Goal: Task Accomplishment & Management: Use online tool/utility

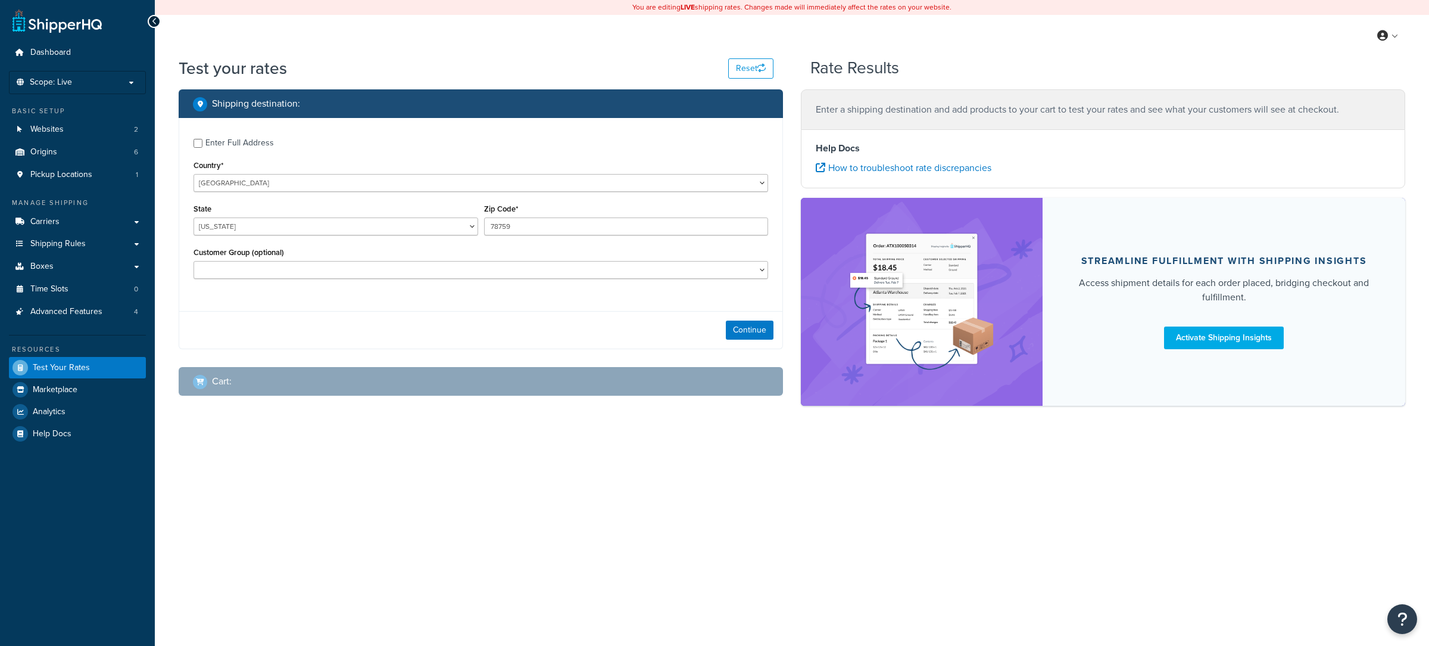
select select "[GEOGRAPHIC_DATA]"
click at [105, 220] on link "Carriers" at bounding box center [77, 222] width 137 height 22
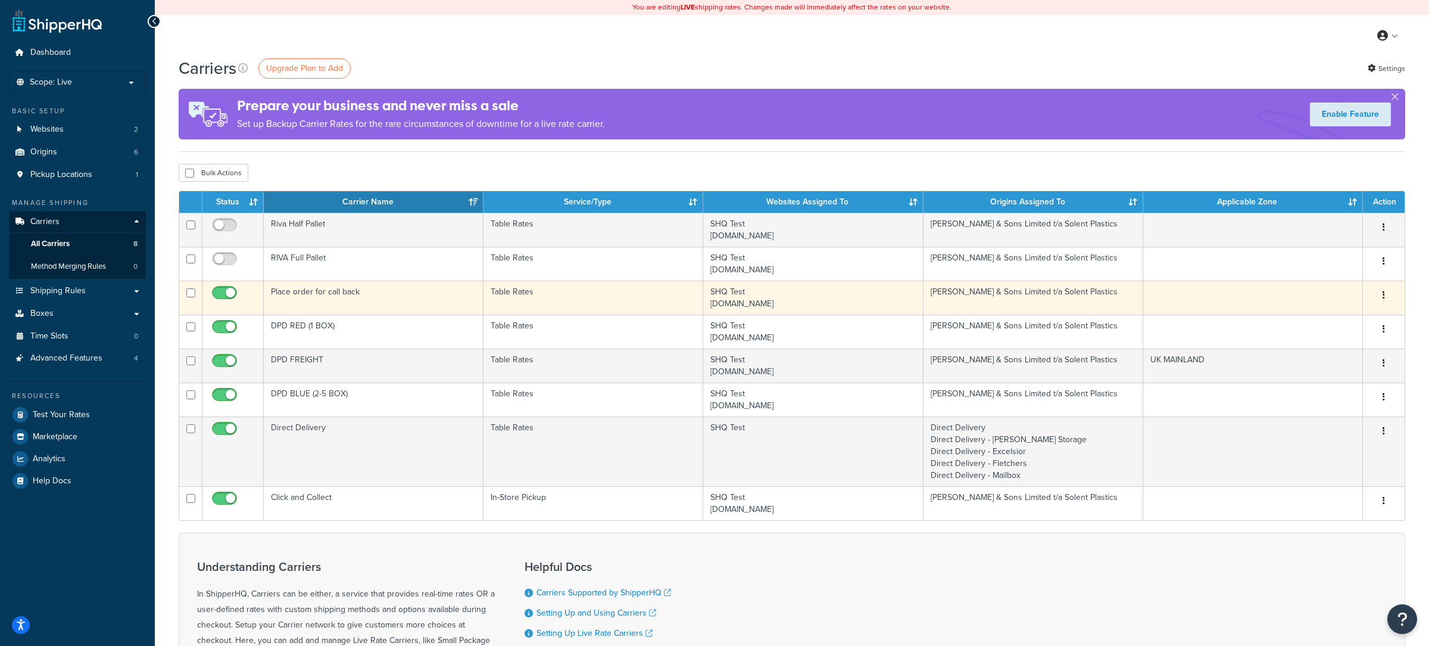
click at [413, 306] on td "Place order for call back" at bounding box center [374, 298] width 220 height 34
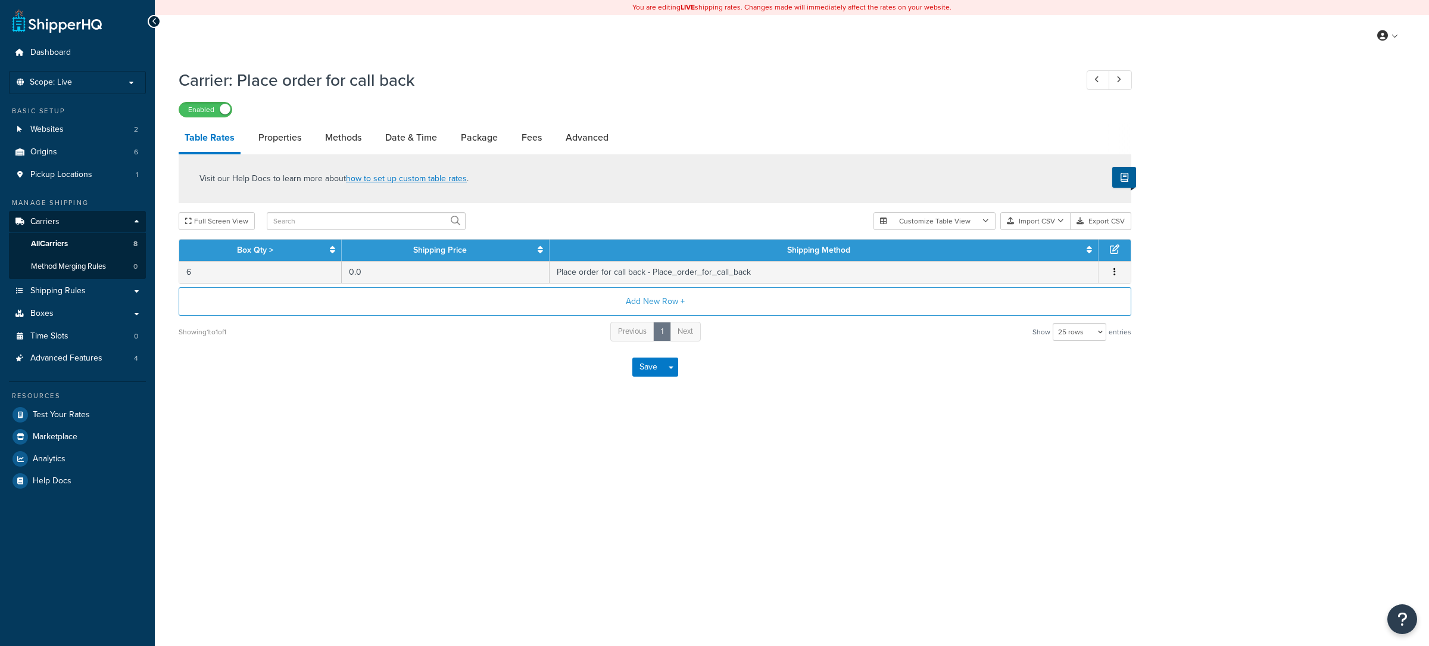
select select "25"
click at [86, 420] on span "Test Your Rates" at bounding box center [61, 415] width 57 height 10
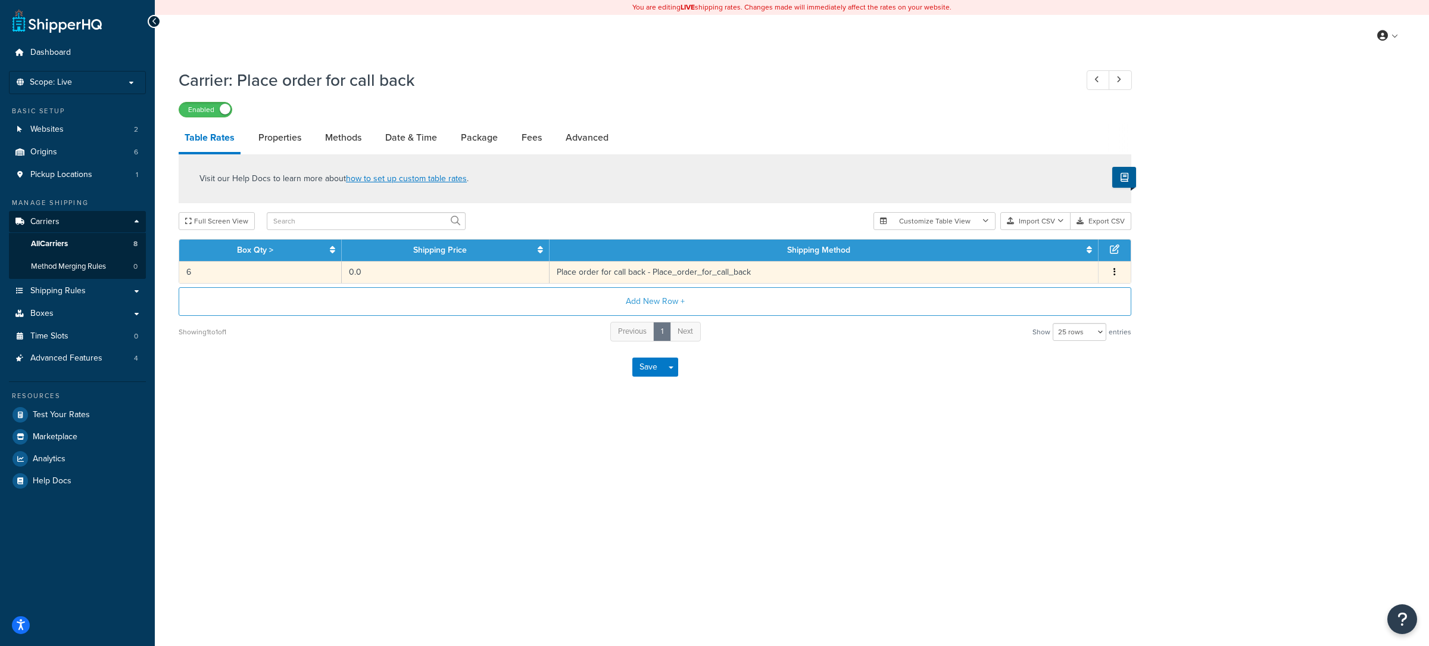
click at [348, 267] on td "0.0" at bounding box center [446, 272] width 208 height 22
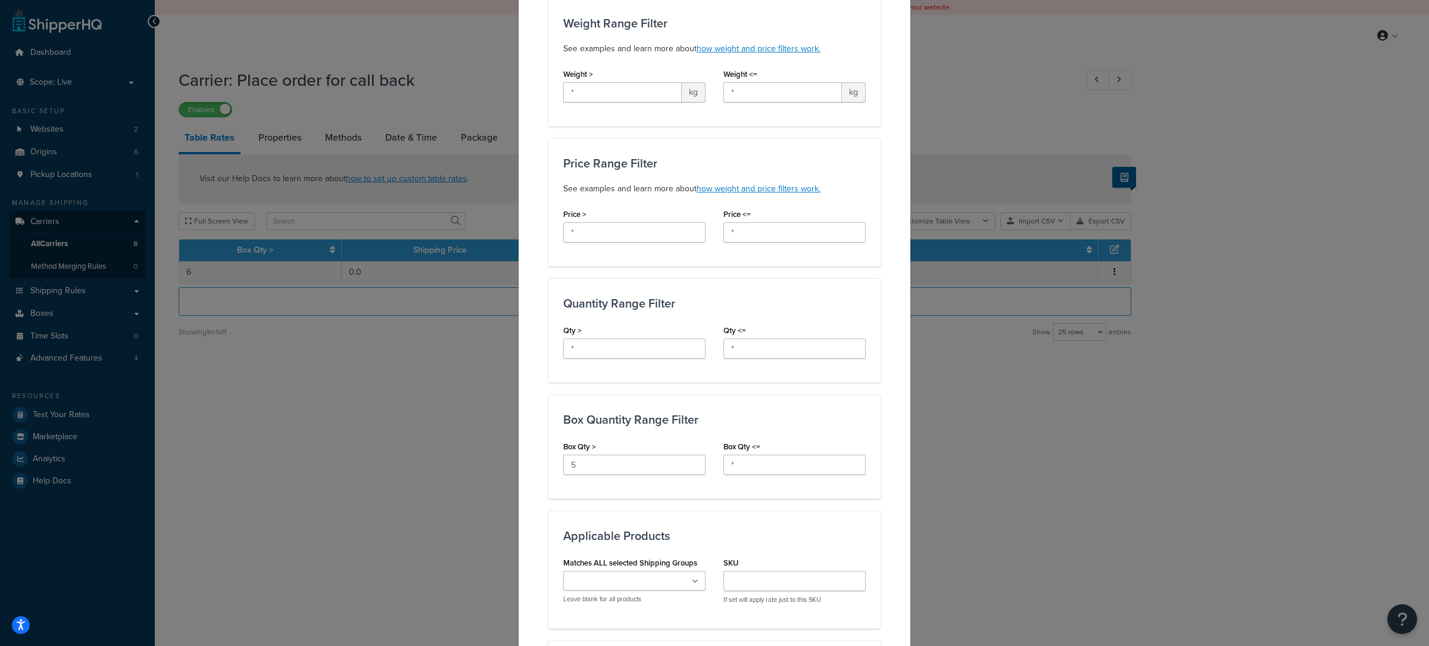
scroll to position [287, 0]
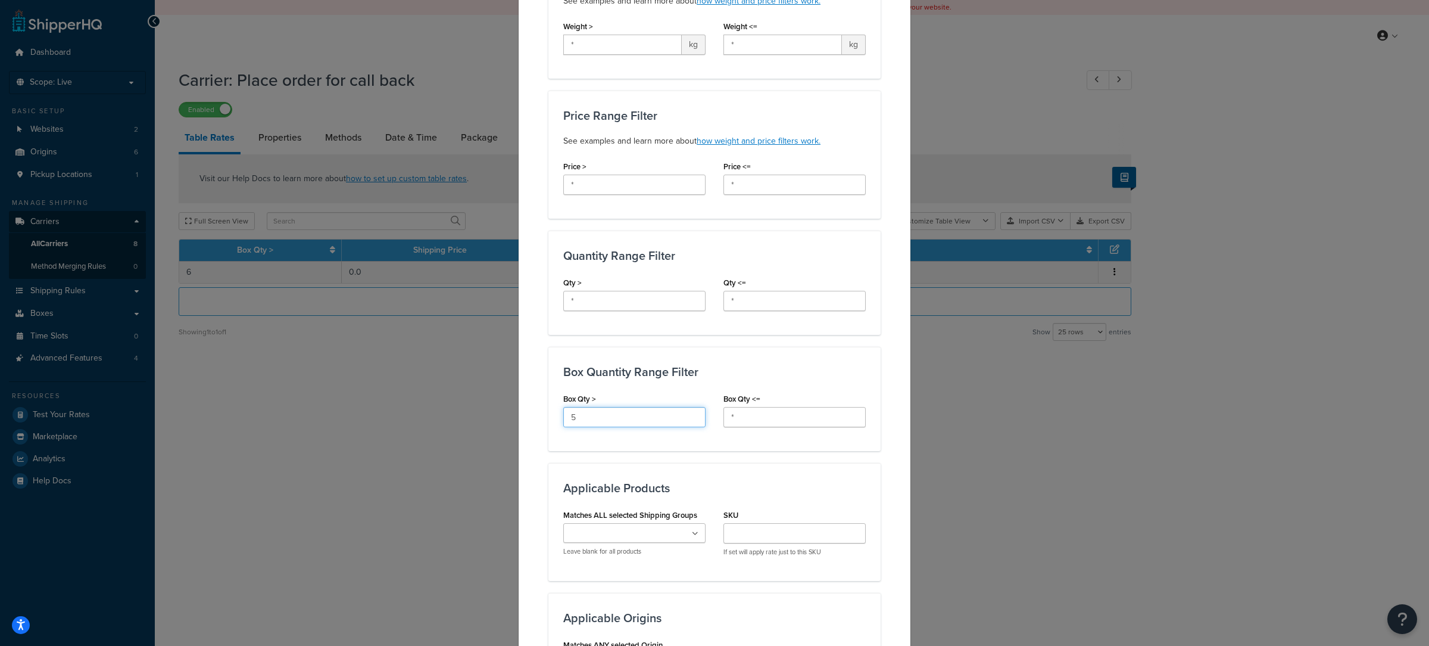
click at [602, 417] on input "5" at bounding box center [634, 417] width 142 height 20
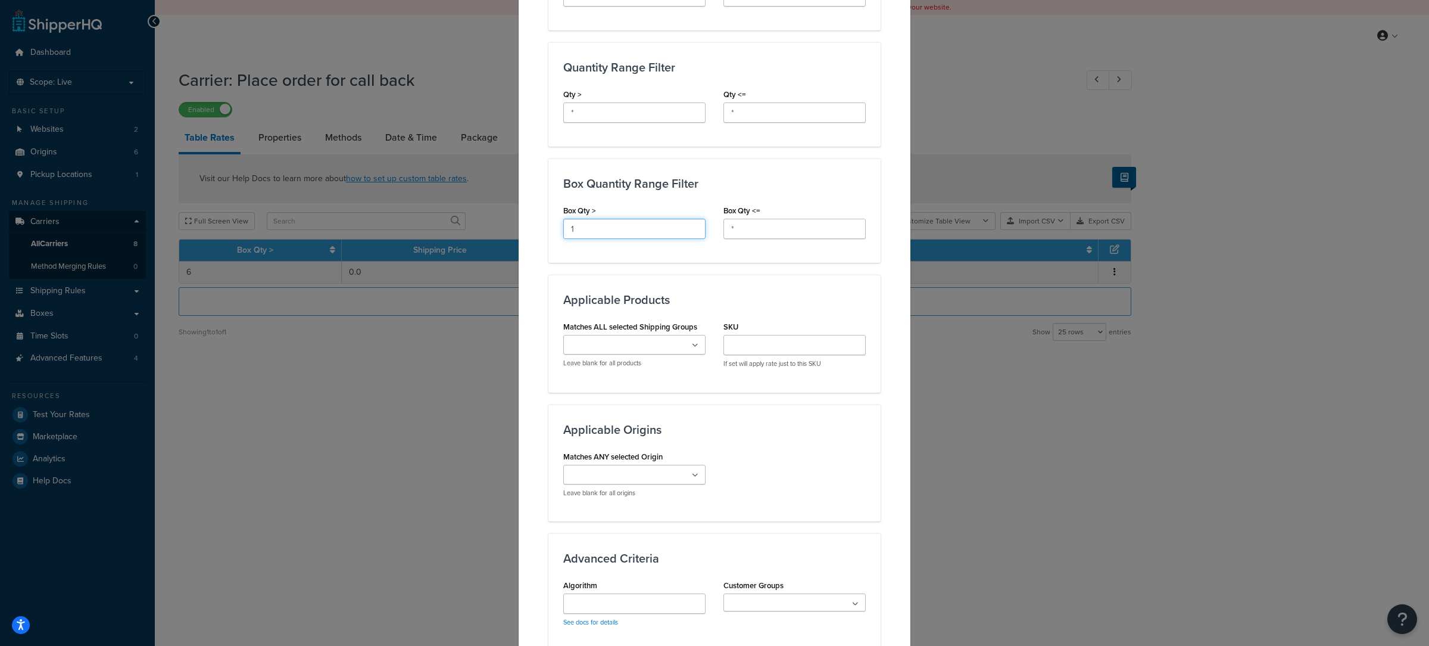
scroll to position [704, 0]
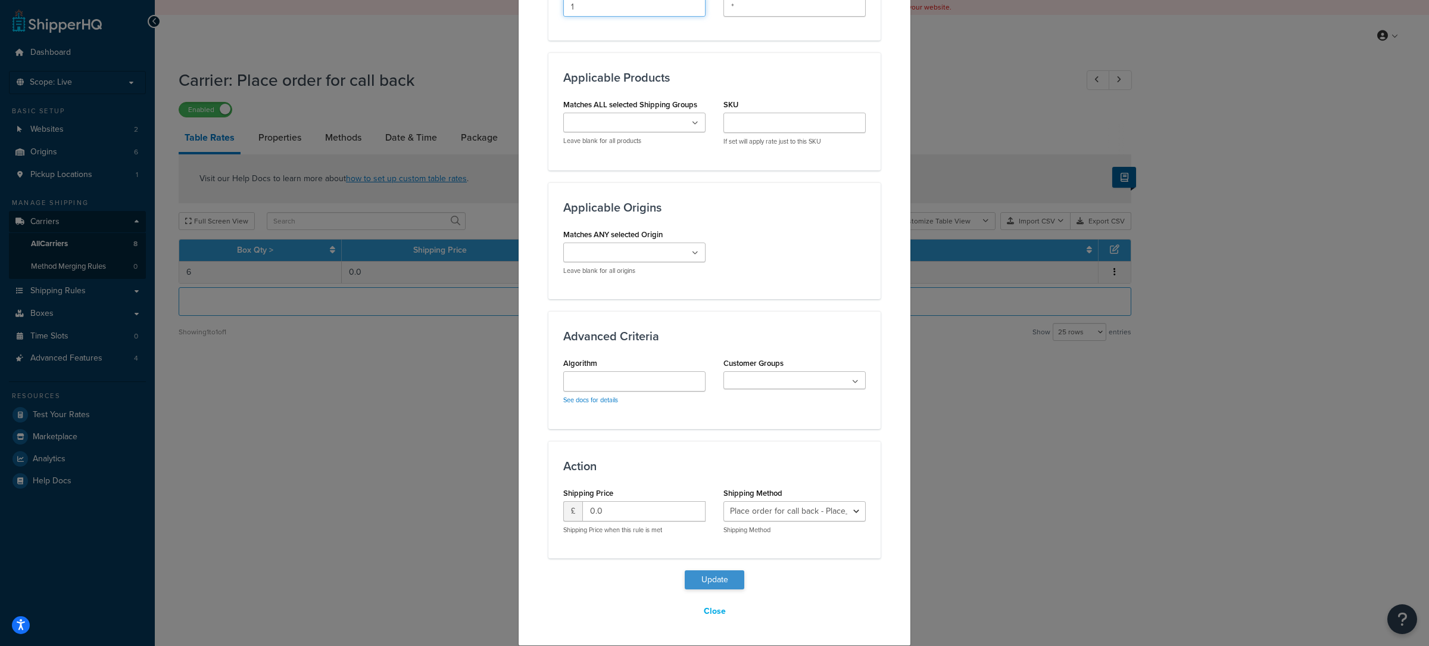
type input "1"
click at [708, 581] on button "Update" at bounding box center [715, 579] width 60 height 19
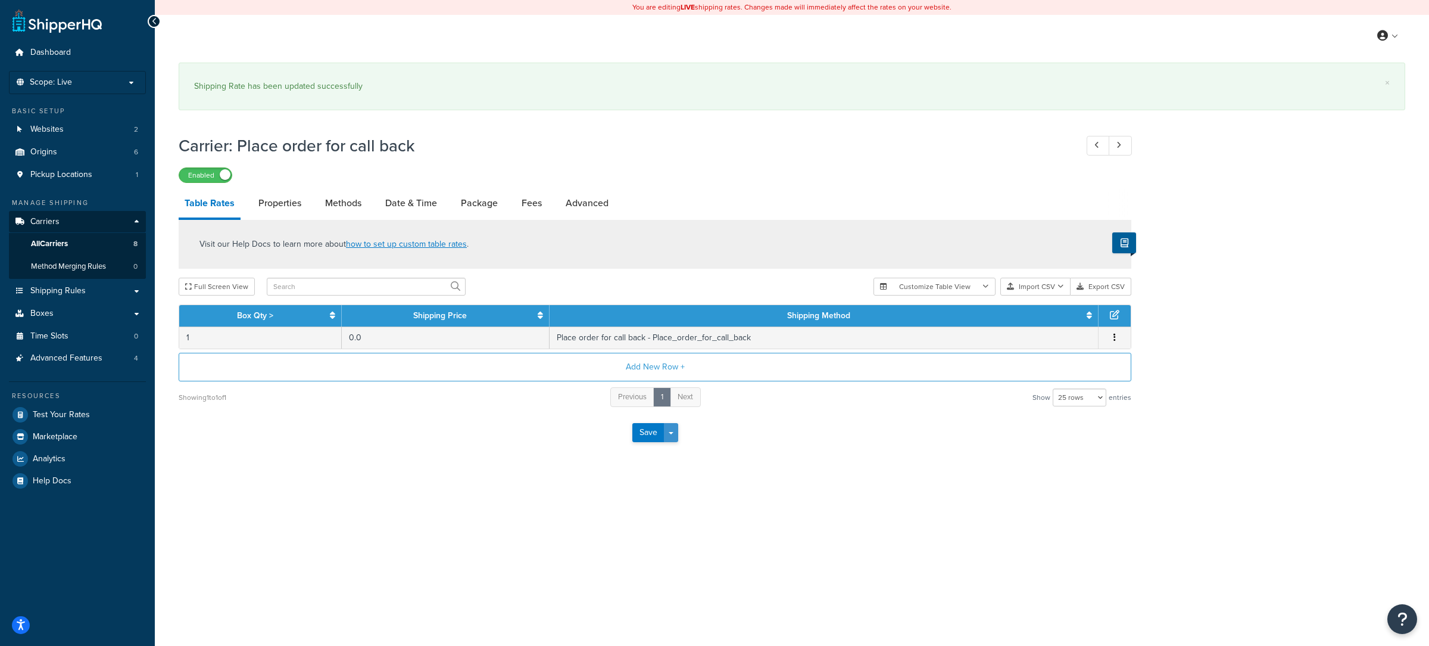
click at [674, 431] on button "Save Dropdown" at bounding box center [671, 432] width 14 height 19
click at [681, 450] on button "Save and Edit" at bounding box center [675, 454] width 87 height 25
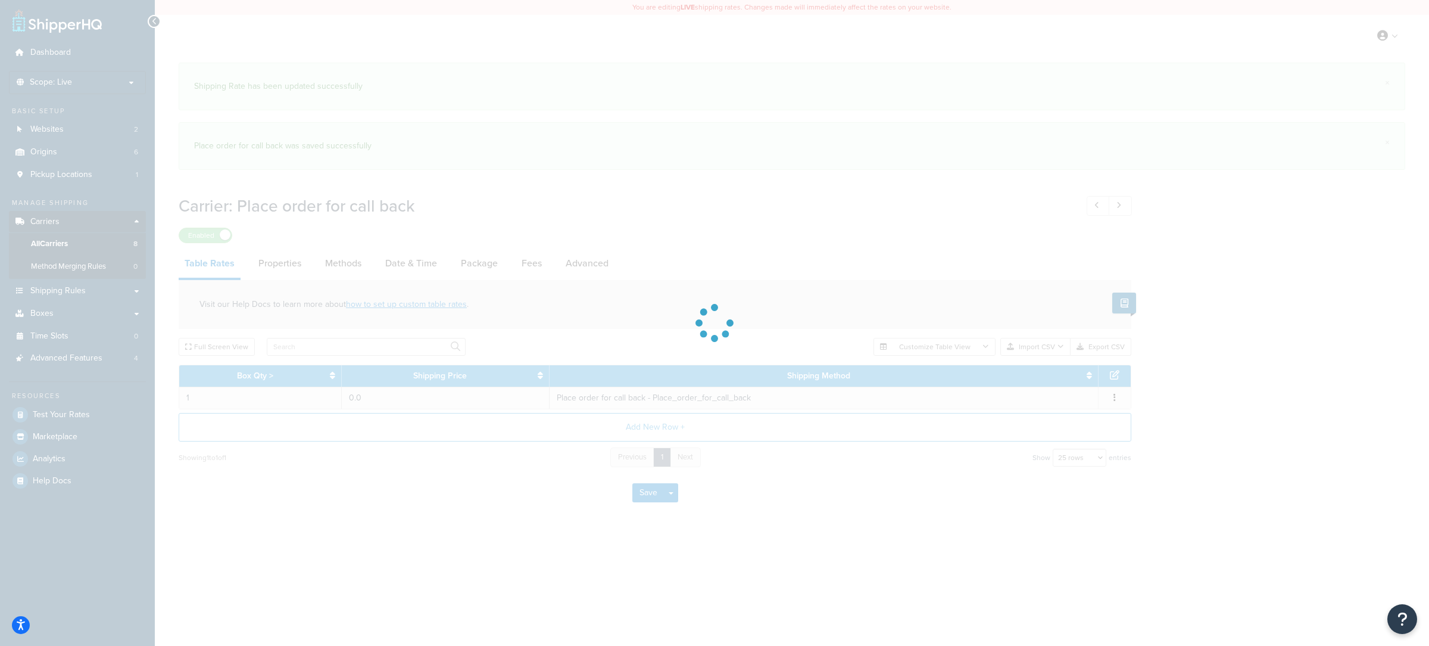
select select "25"
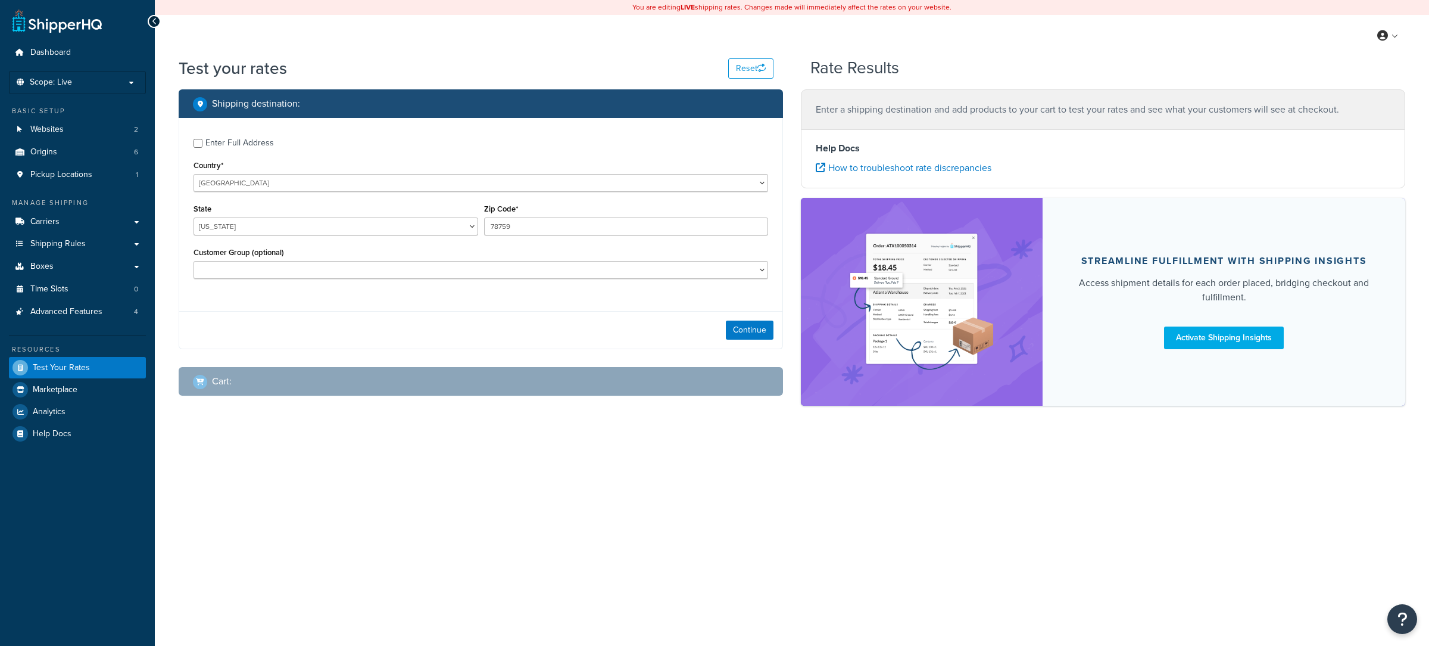
select select "[GEOGRAPHIC_DATA]"
drag, startPoint x: 273, startPoint y: 197, endPoint x: 282, endPoint y: 188, distance: 12.6
click at [273, 197] on div "Enter Full Address Country* [GEOGRAPHIC_DATA] [GEOGRAPHIC_DATA] [GEOGRAPHIC_DAT…" at bounding box center [480, 210] width 603 height 184
click at [194, 174] on select "United States United Kingdom Afghanistan Åland Islands Albania Algeria American…" at bounding box center [481, 183] width 575 height 18
select select "GB"
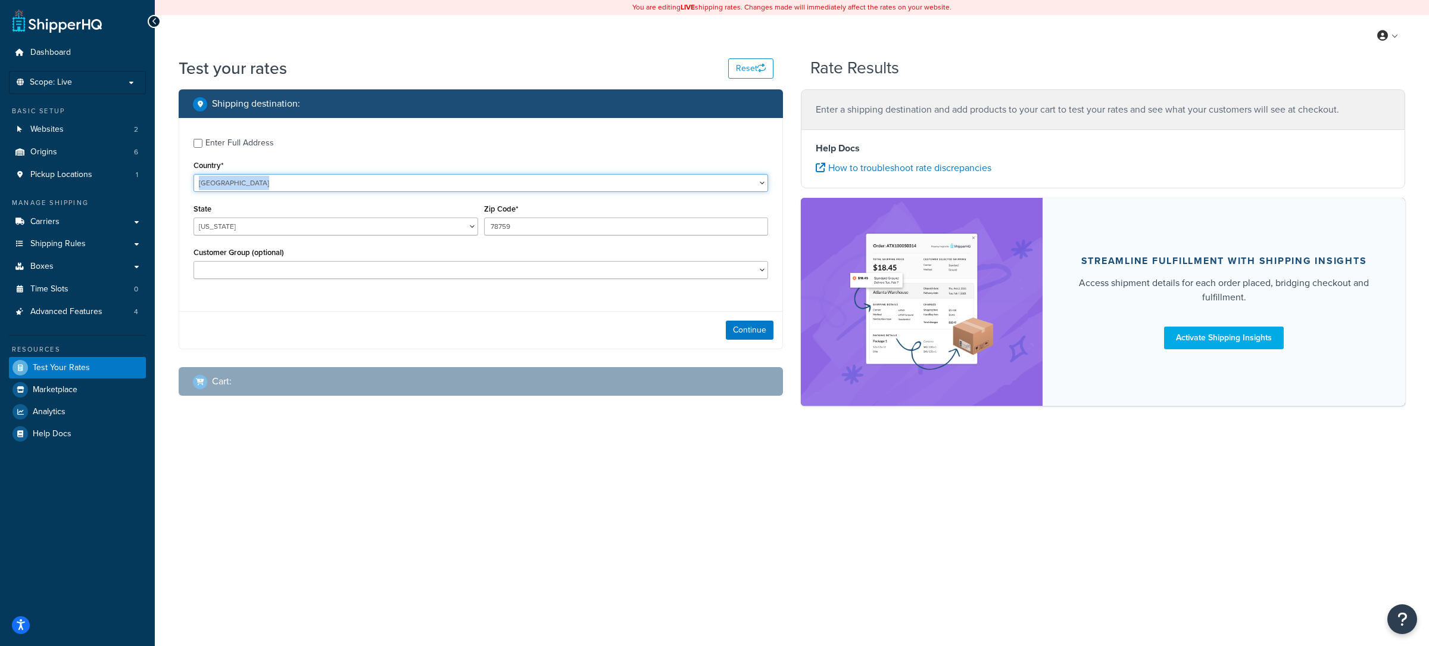
click option "United Kingdom" at bounding box center [0, 0] width 0 height 0
type input "TX"
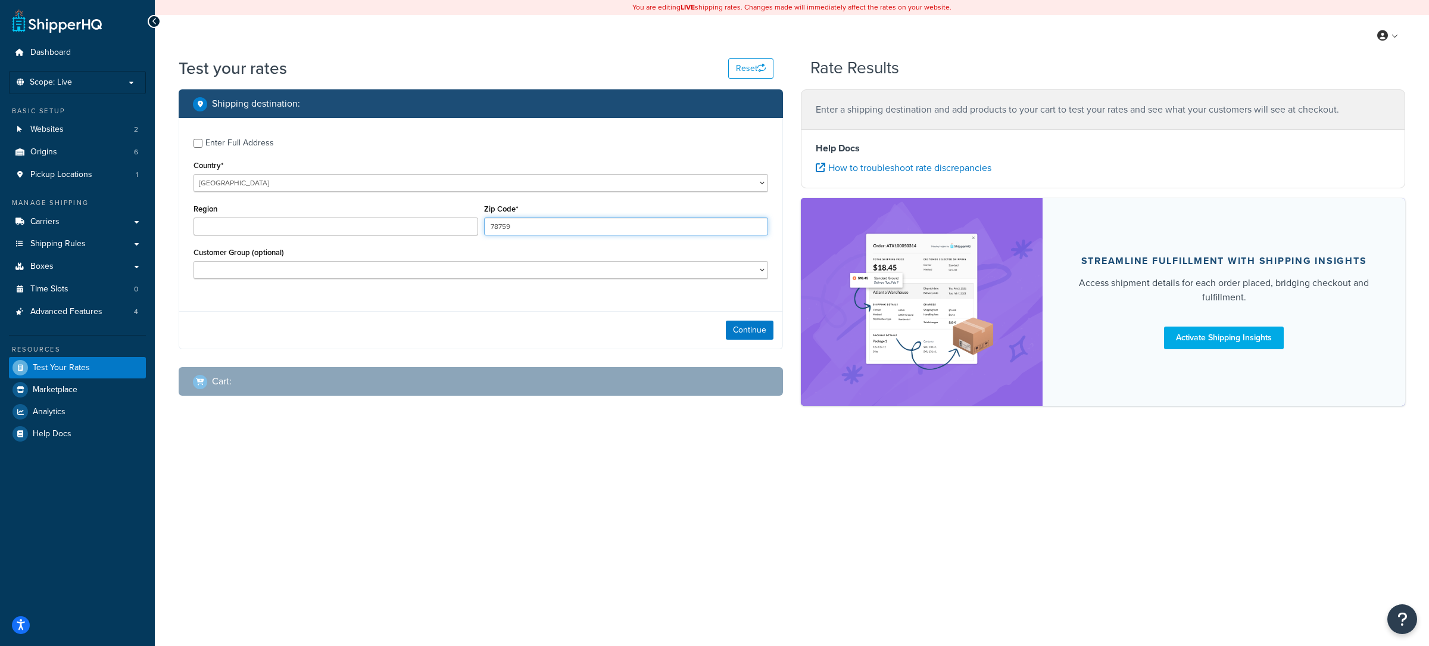
click at [581, 234] on input "78759" at bounding box center [626, 226] width 285 height 18
type input "EN4 9JQ"
click at [759, 333] on button "Continue" at bounding box center [750, 329] width 48 height 19
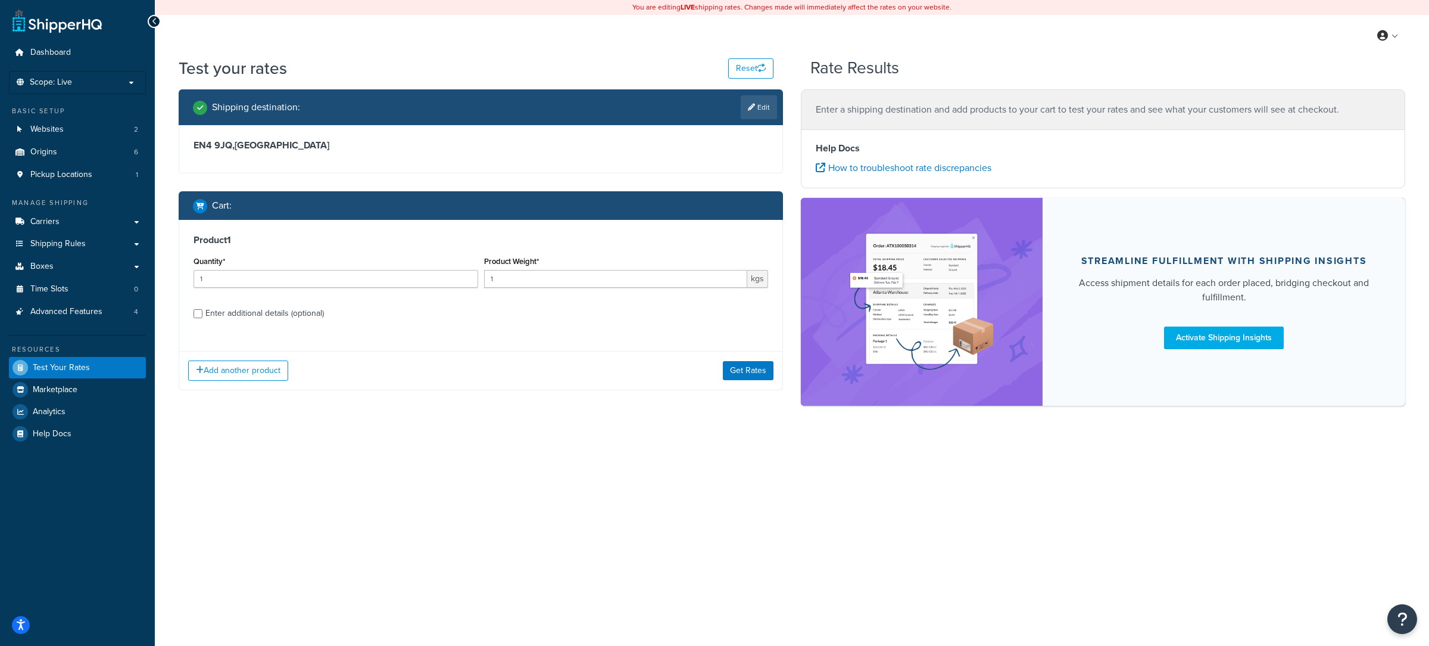
click at [324, 312] on div "Enter additional details (optional)" at bounding box center [264, 313] width 119 height 17
click at [202, 312] on input "Enter additional details (optional)" at bounding box center [198, 313] width 9 height 9
checkbox input "true"
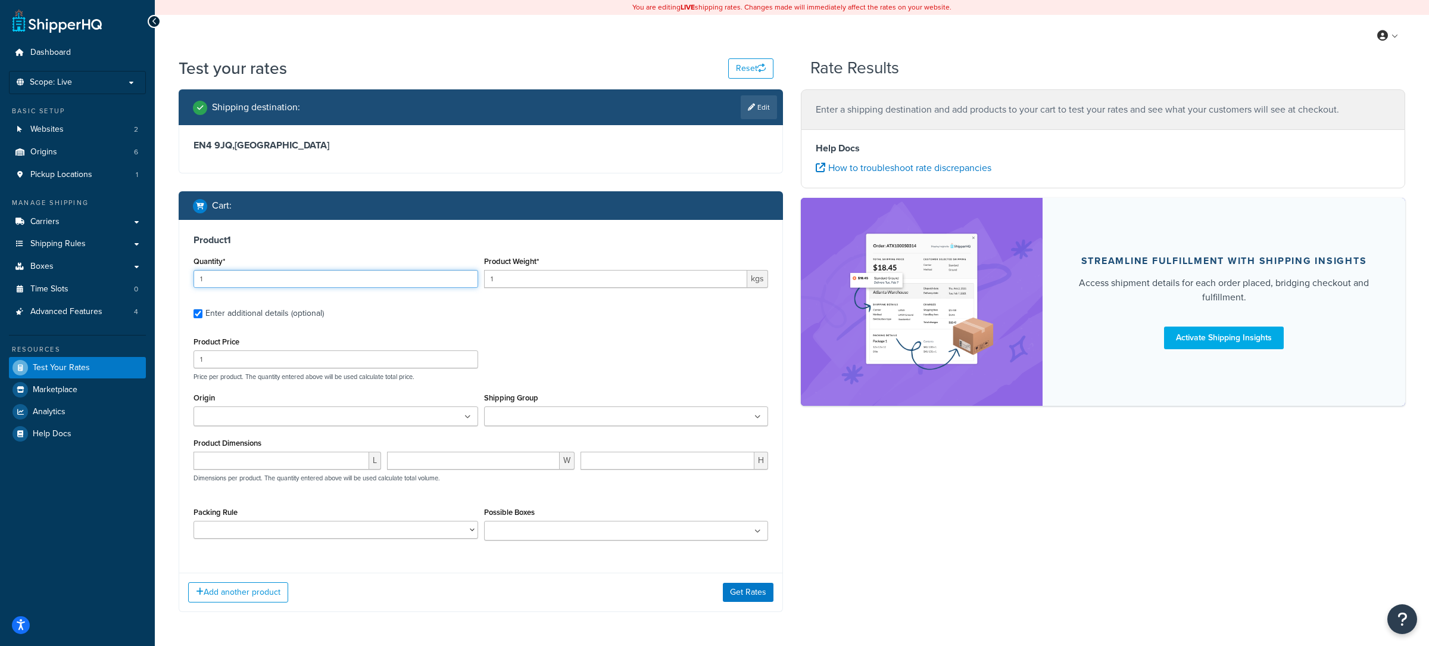
click at [283, 286] on input "1" at bounding box center [336, 279] width 285 height 18
click at [124, 317] on link "Advanced Features 4" at bounding box center [77, 312] width 137 height 22
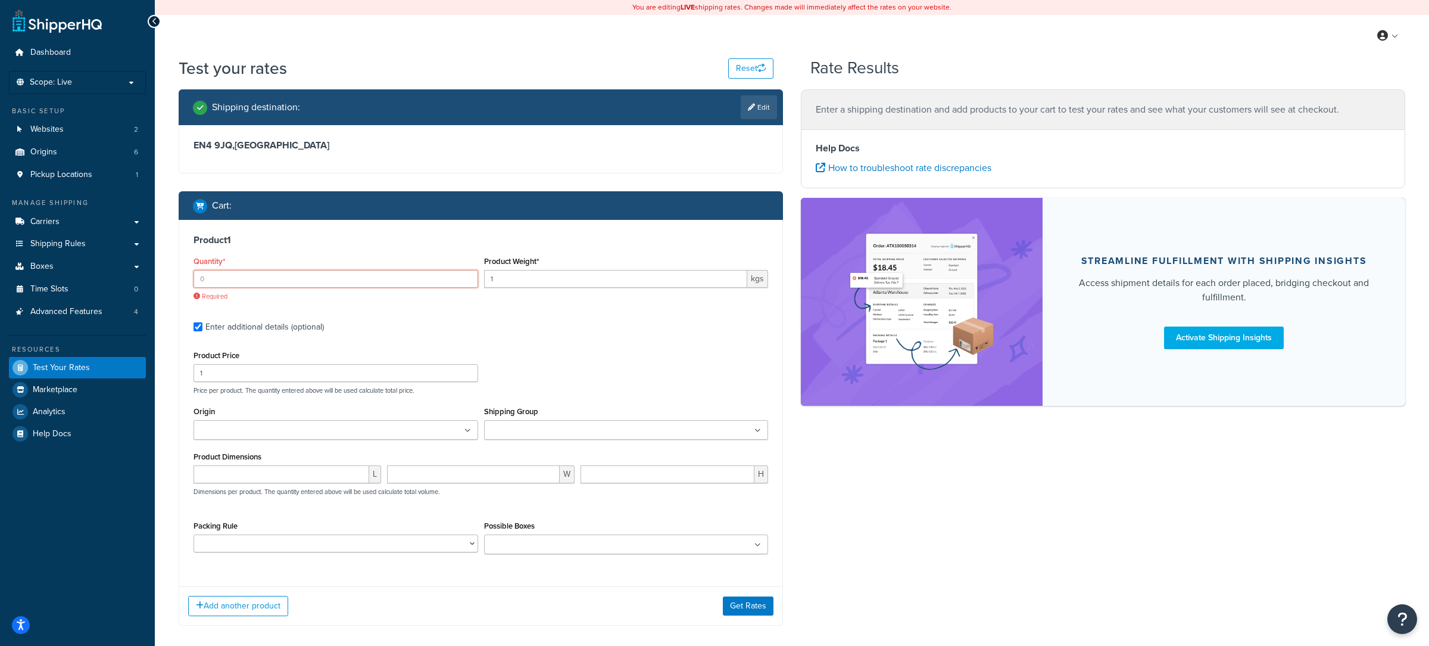
click at [339, 281] on input "Quantity*" at bounding box center [336, 279] width 285 height 18
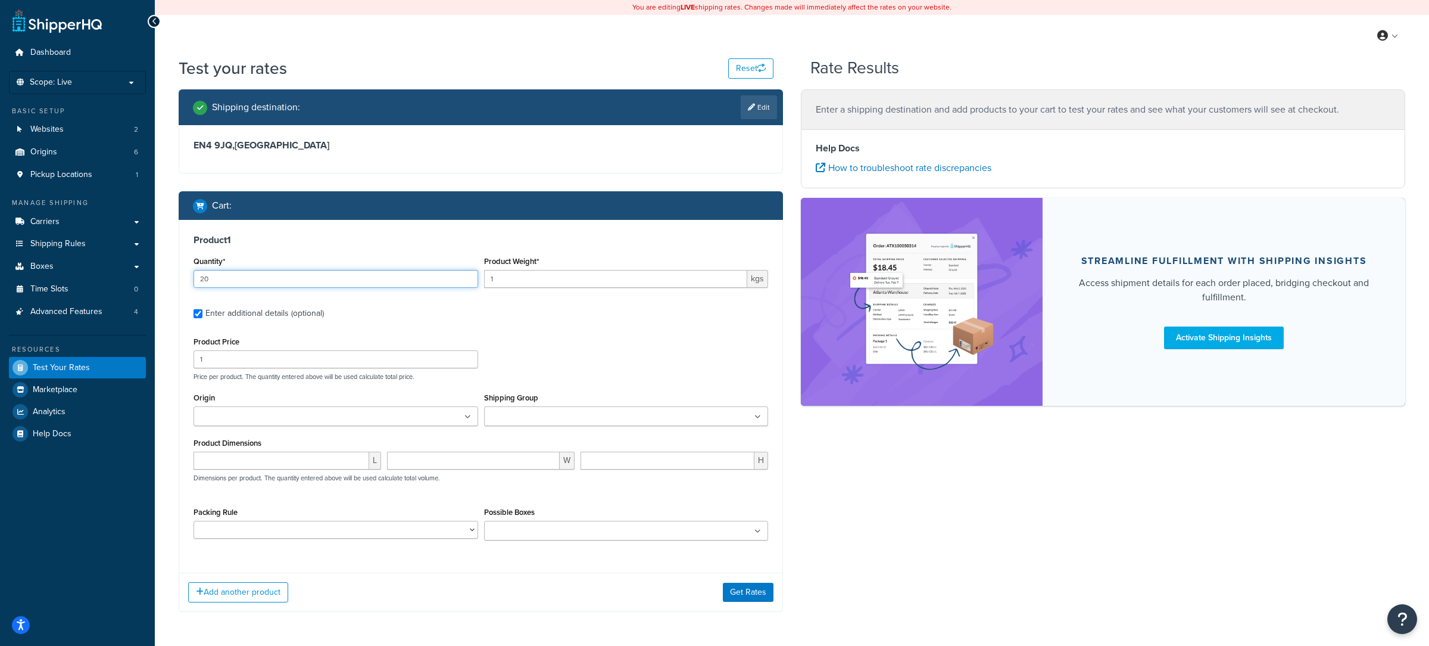
type input "2"
type input "15"
type input "10"
click at [311, 467] on input "number" at bounding box center [282, 460] width 176 height 18
type input "30"
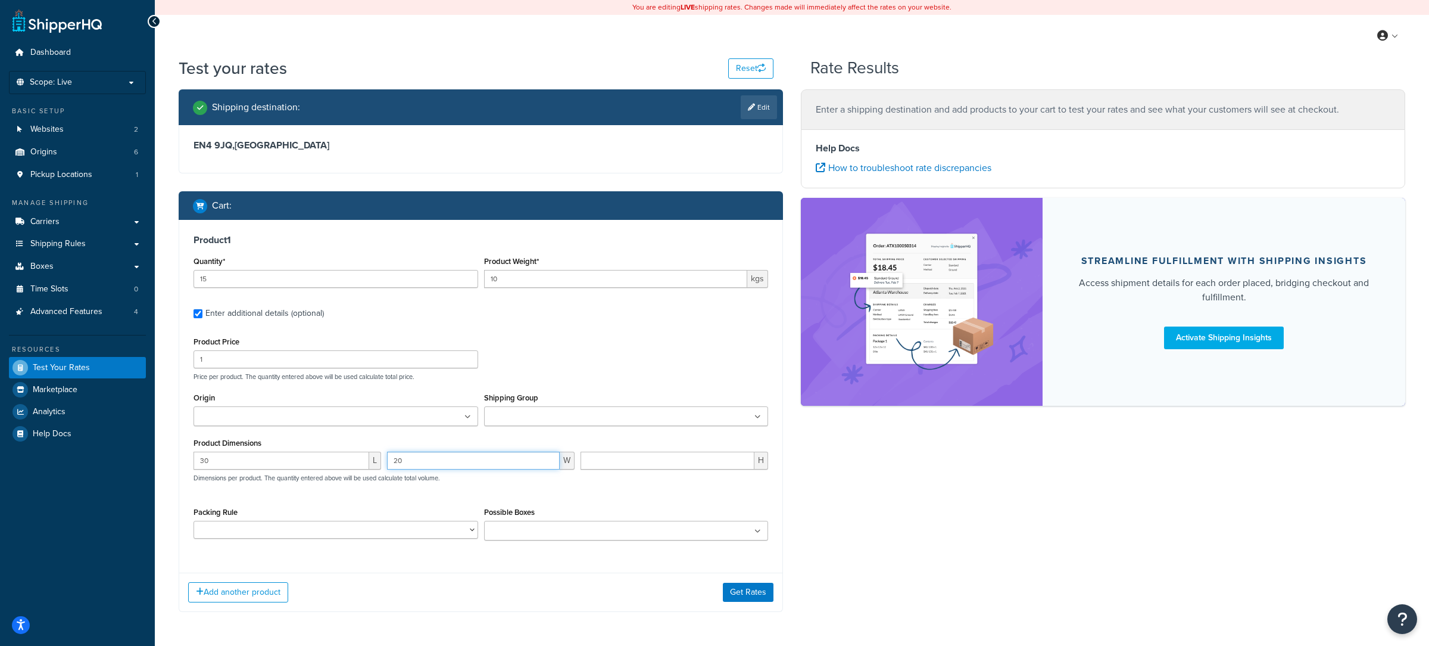
type input "20"
type input "17"
click at [765, 594] on button "Get Rates" at bounding box center [748, 591] width 51 height 19
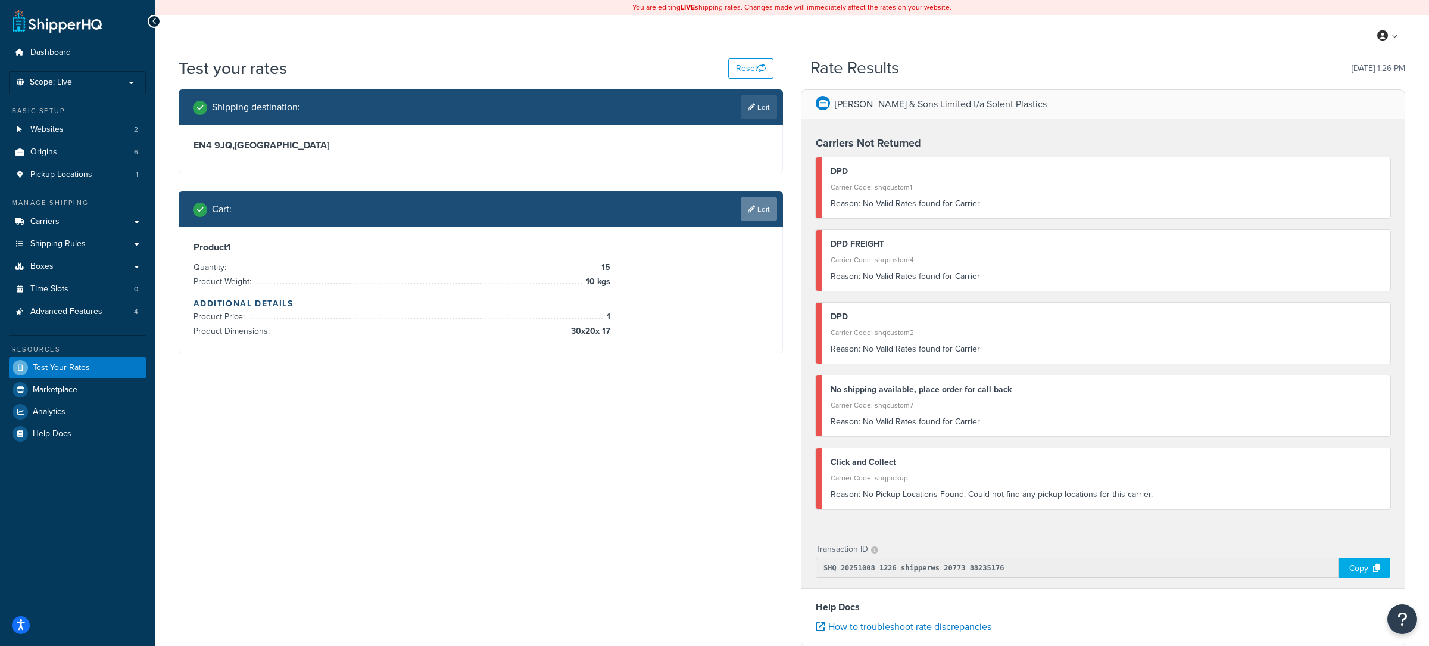
click at [759, 207] on link "Edit" at bounding box center [759, 209] width 36 height 24
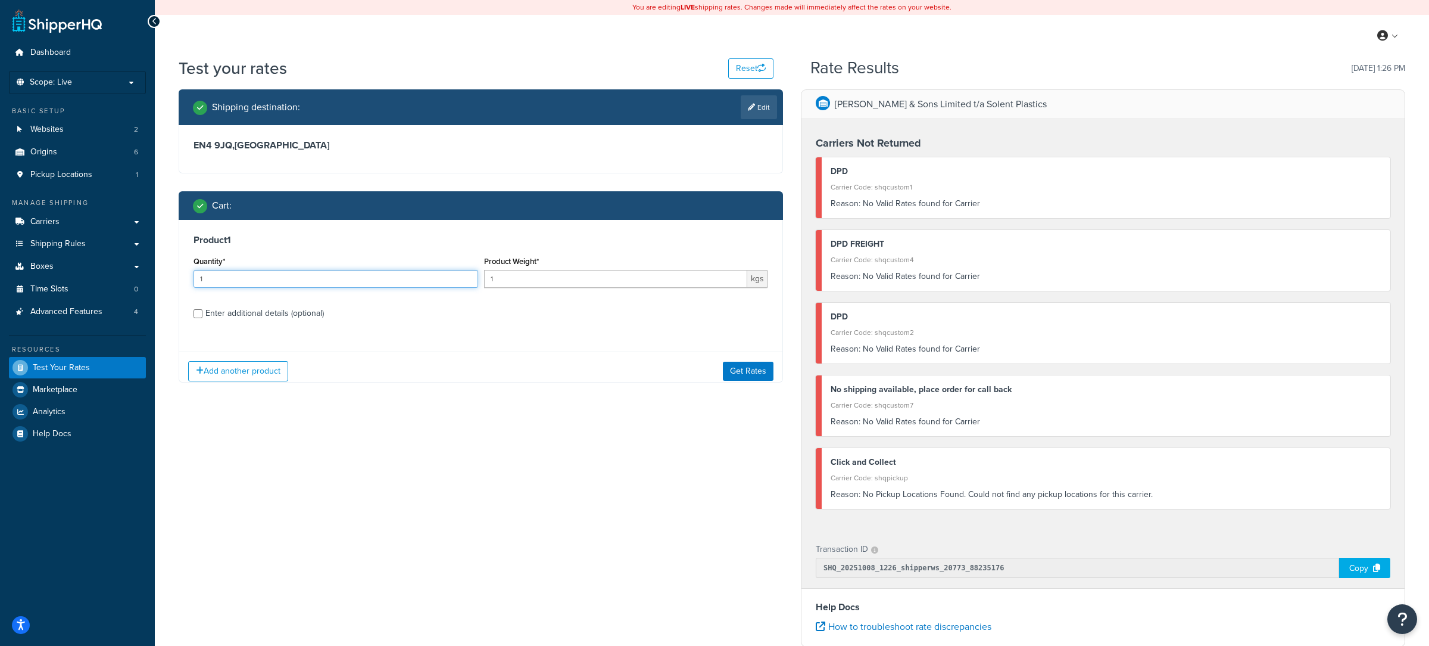
click at [286, 285] on input "1" at bounding box center [336, 279] width 285 height 18
type input "5"
click at [529, 277] on input "1" at bounding box center [616, 278] width 264 height 18
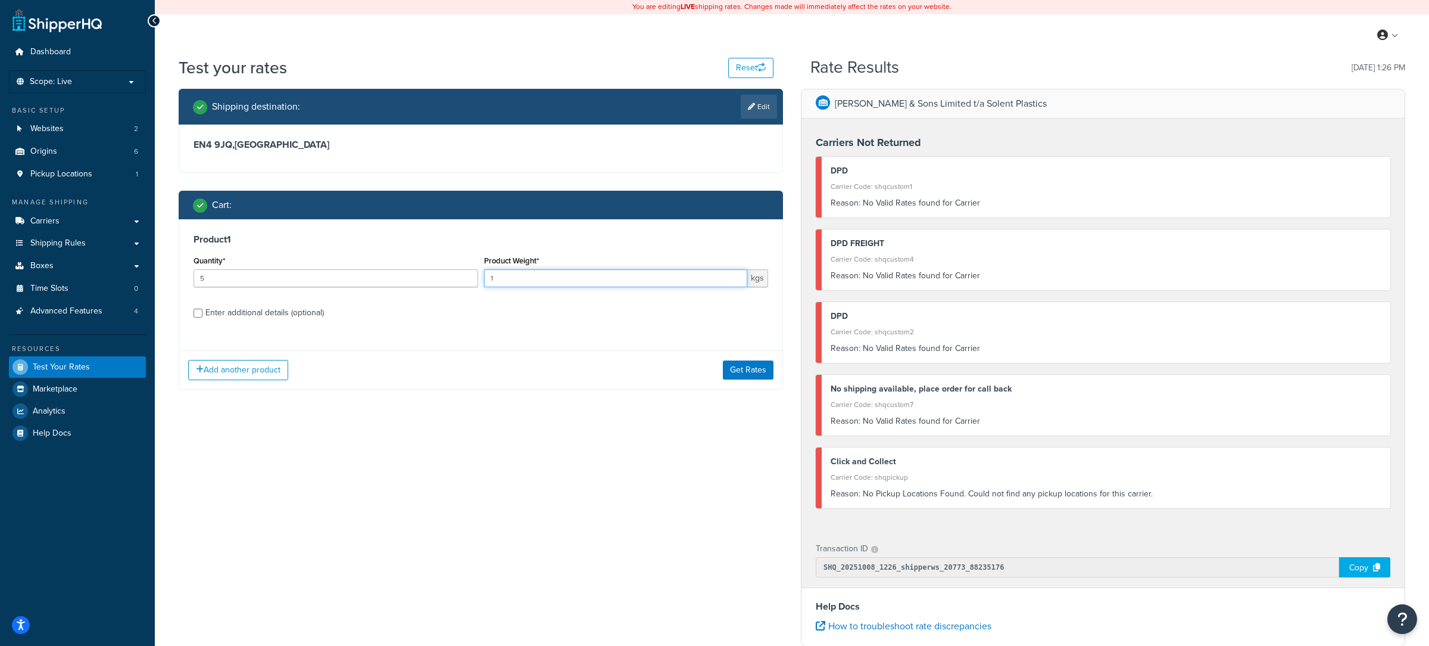
scroll to position [0, 0]
click at [751, 374] on button "Get Rates" at bounding box center [748, 370] width 51 height 19
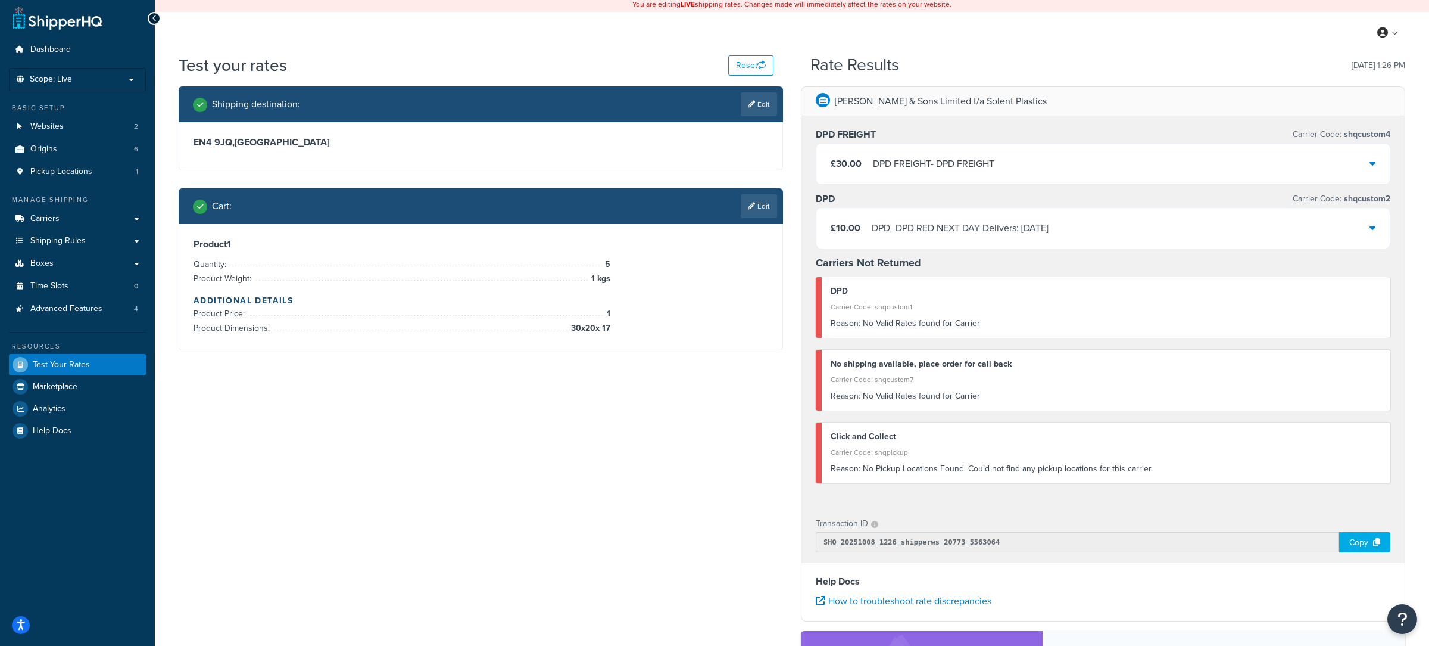
scroll to position [5, 0]
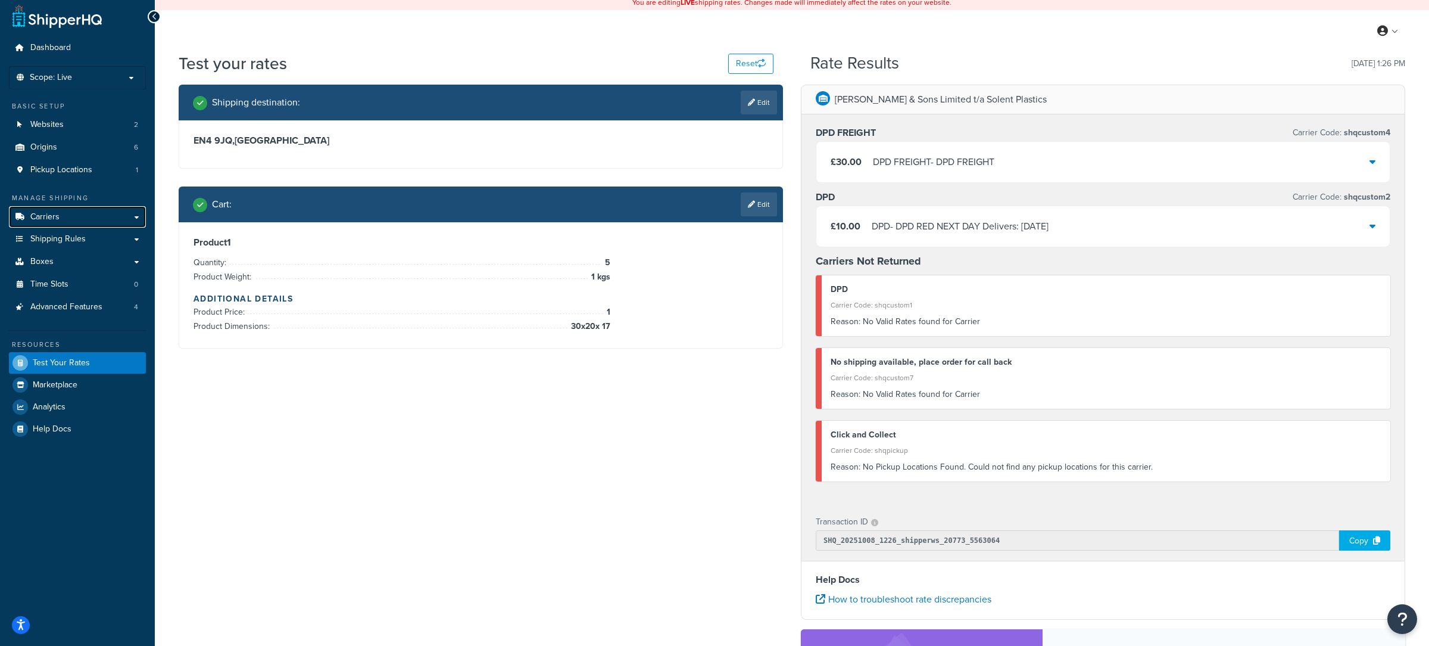
drag, startPoint x: 95, startPoint y: 221, endPoint x: 448, endPoint y: 12, distance: 410.4
click at [95, 221] on link "Carriers" at bounding box center [77, 217] width 137 height 22
click at [744, 209] on link "Edit" at bounding box center [759, 204] width 36 height 24
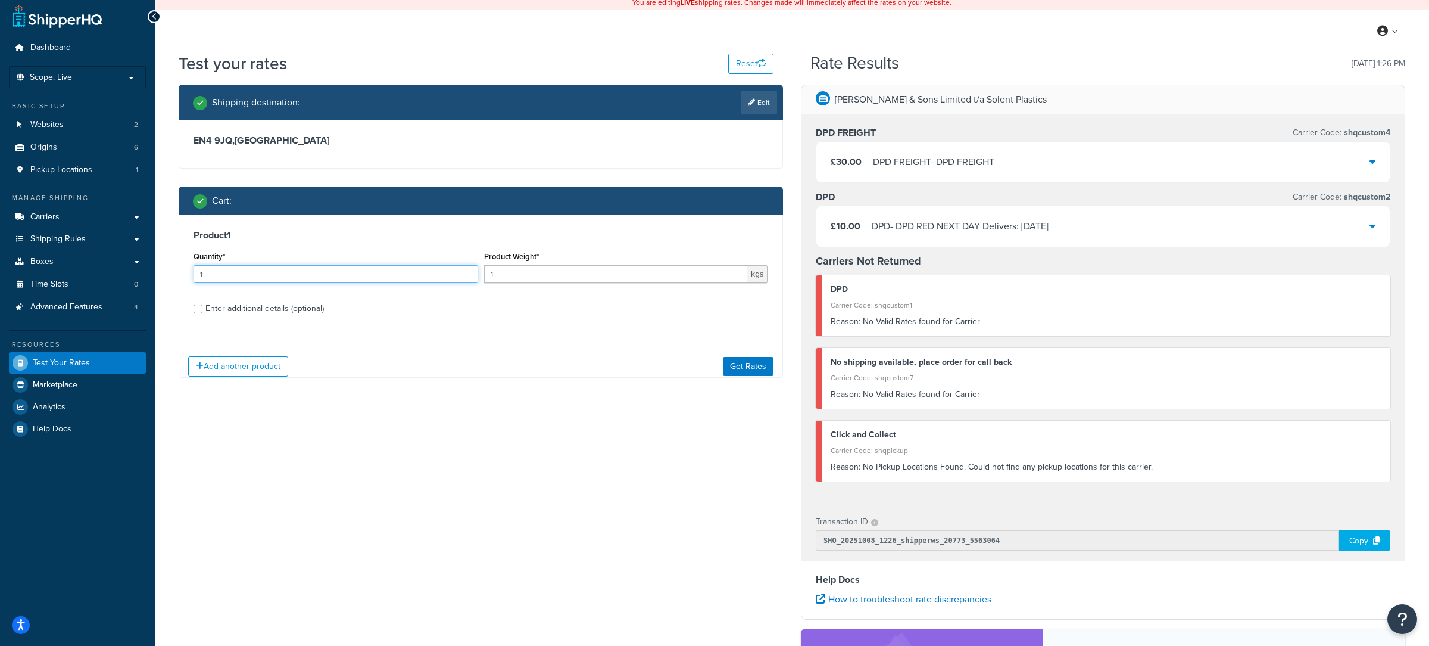
click at [313, 273] on input "1" at bounding box center [336, 274] width 285 height 18
type input "6"
click at [743, 361] on button "Get Rates" at bounding box center [748, 365] width 51 height 19
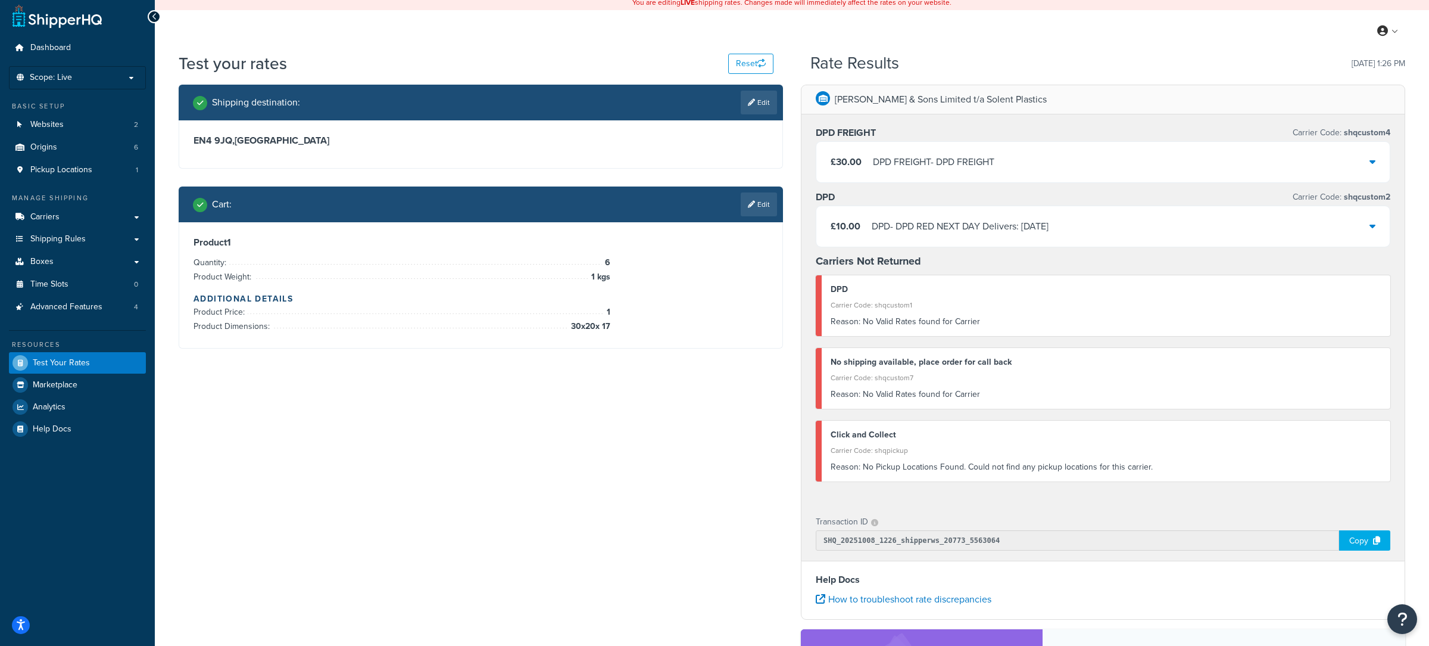
scroll to position [0, 0]
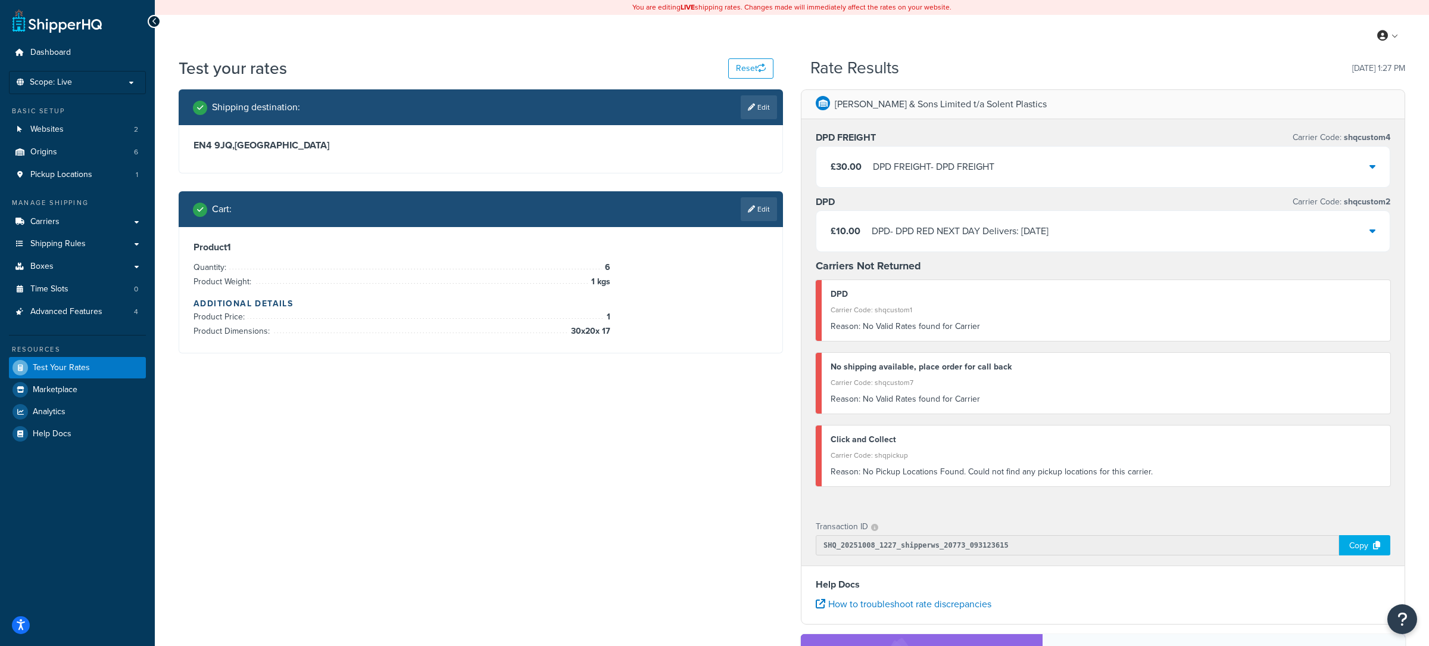
click at [771, 218] on link "Edit" at bounding box center [759, 209] width 36 height 24
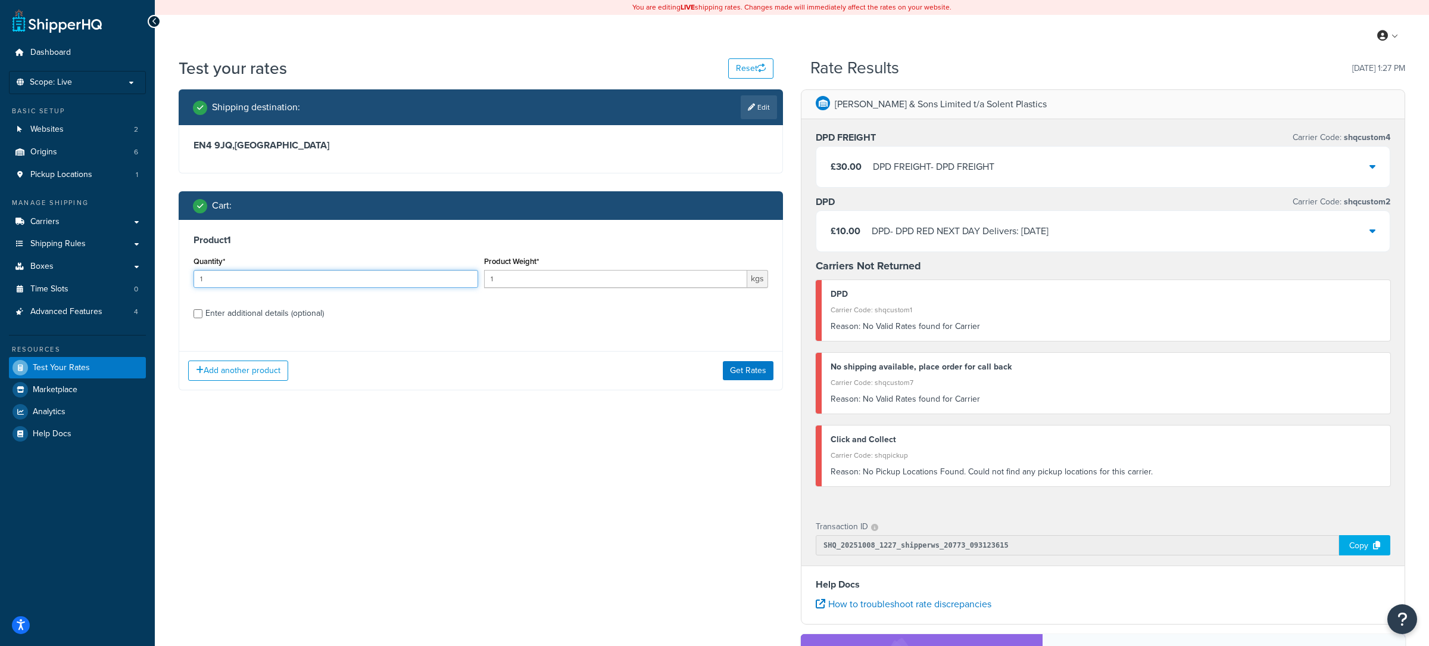
click at [401, 282] on input "1" at bounding box center [336, 279] width 285 height 18
type input "13"
click at [750, 369] on button "Get Rates" at bounding box center [748, 370] width 51 height 19
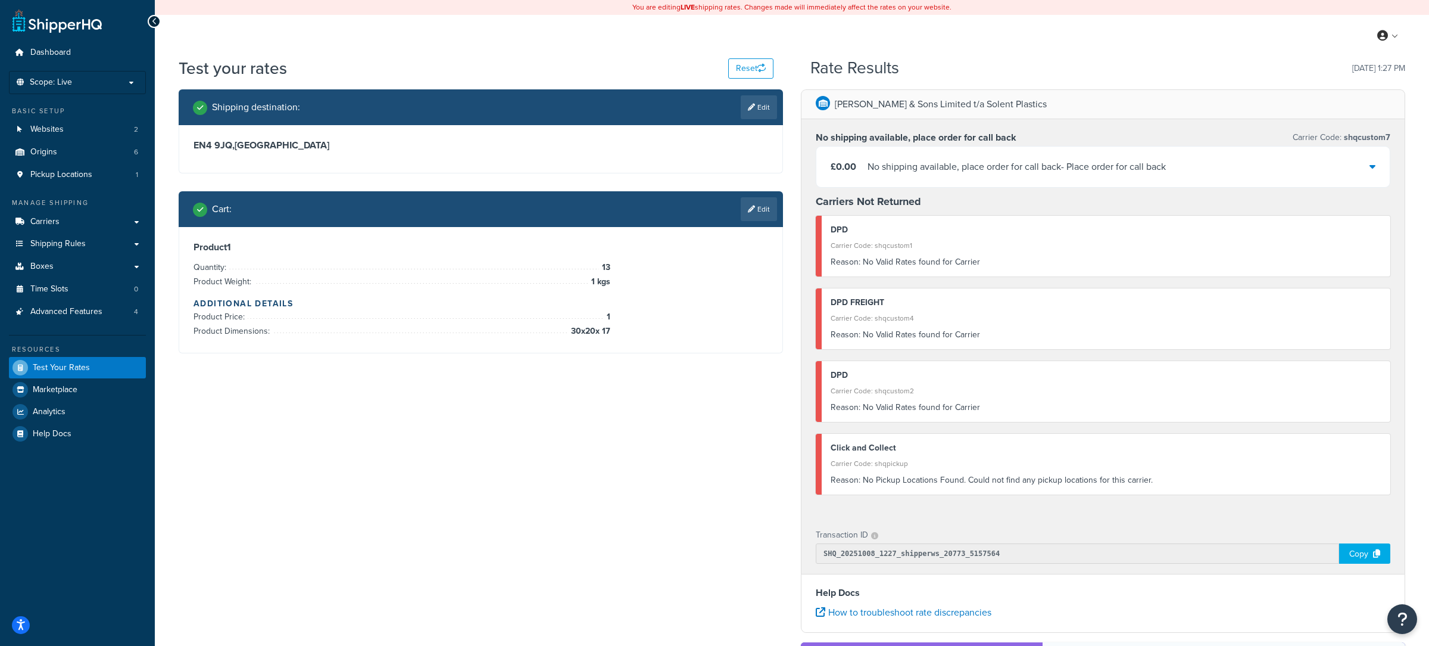
click at [899, 161] on div "No shipping available, place order for call back - Place order for call back" at bounding box center [1017, 166] width 298 height 17
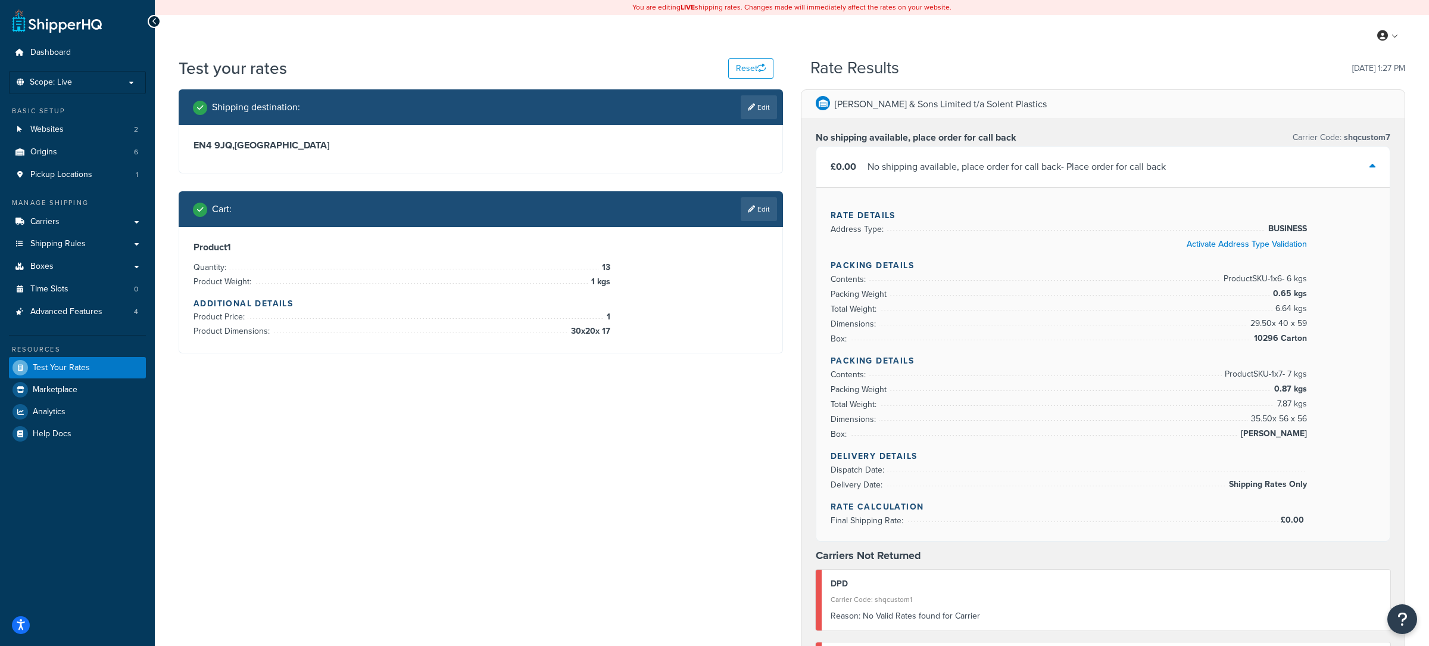
click at [741, 204] on link "Edit" at bounding box center [759, 209] width 36 height 24
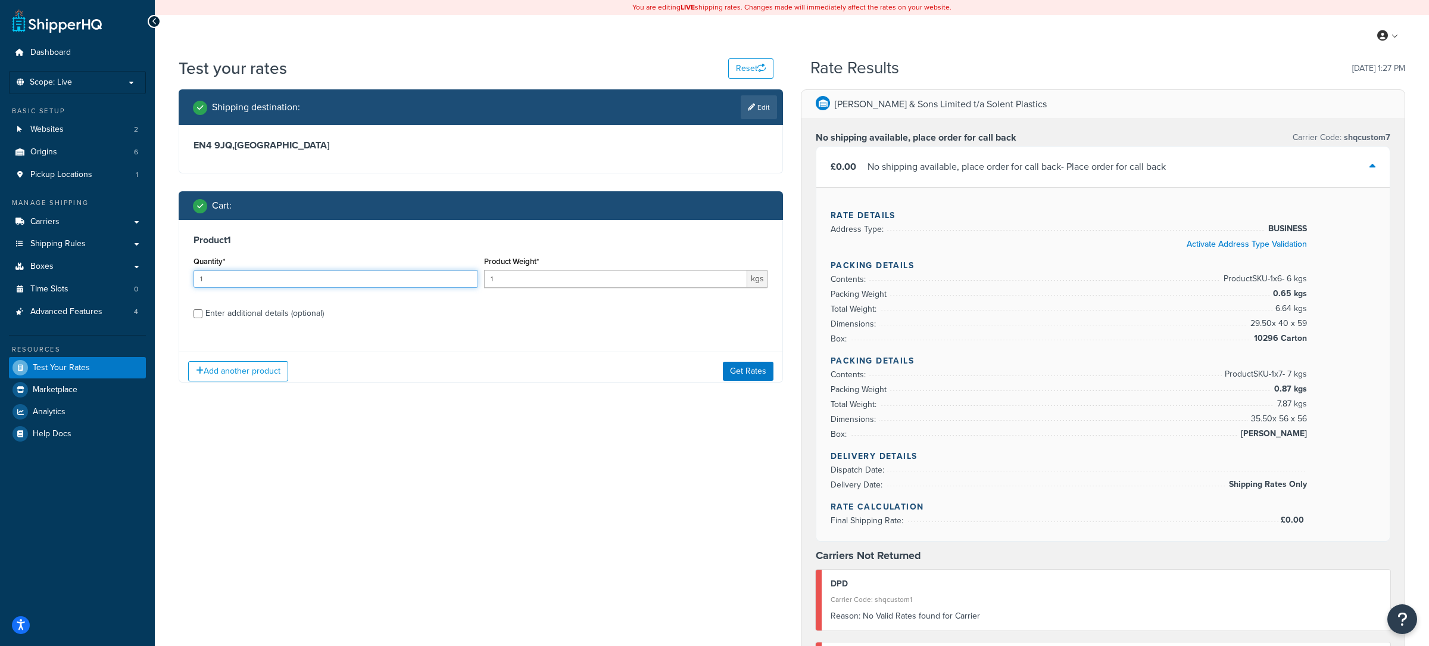
click at [333, 282] on input "1" at bounding box center [336, 279] width 285 height 18
type input "20"
click at [759, 363] on div "Add another product Get Rates" at bounding box center [480, 370] width 603 height 39
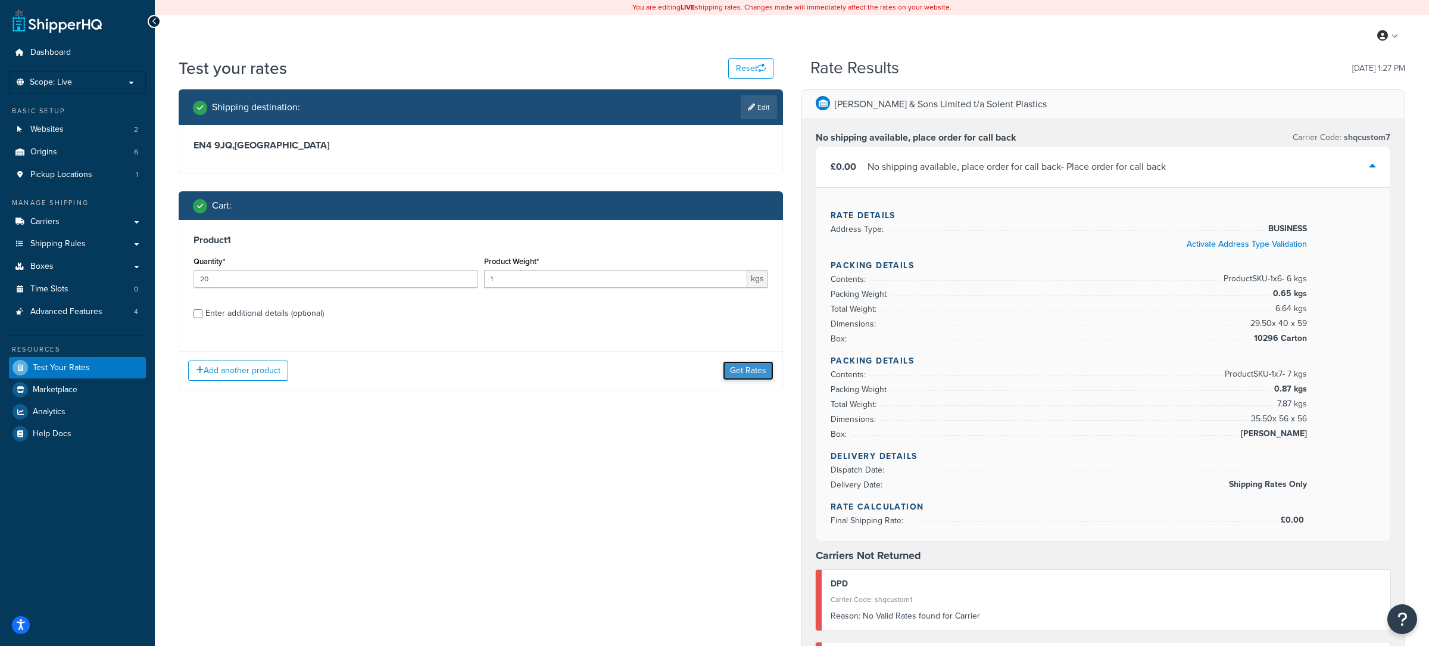
click at [756, 368] on button "Get Rates" at bounding box center [748, 370] width 51 height 19
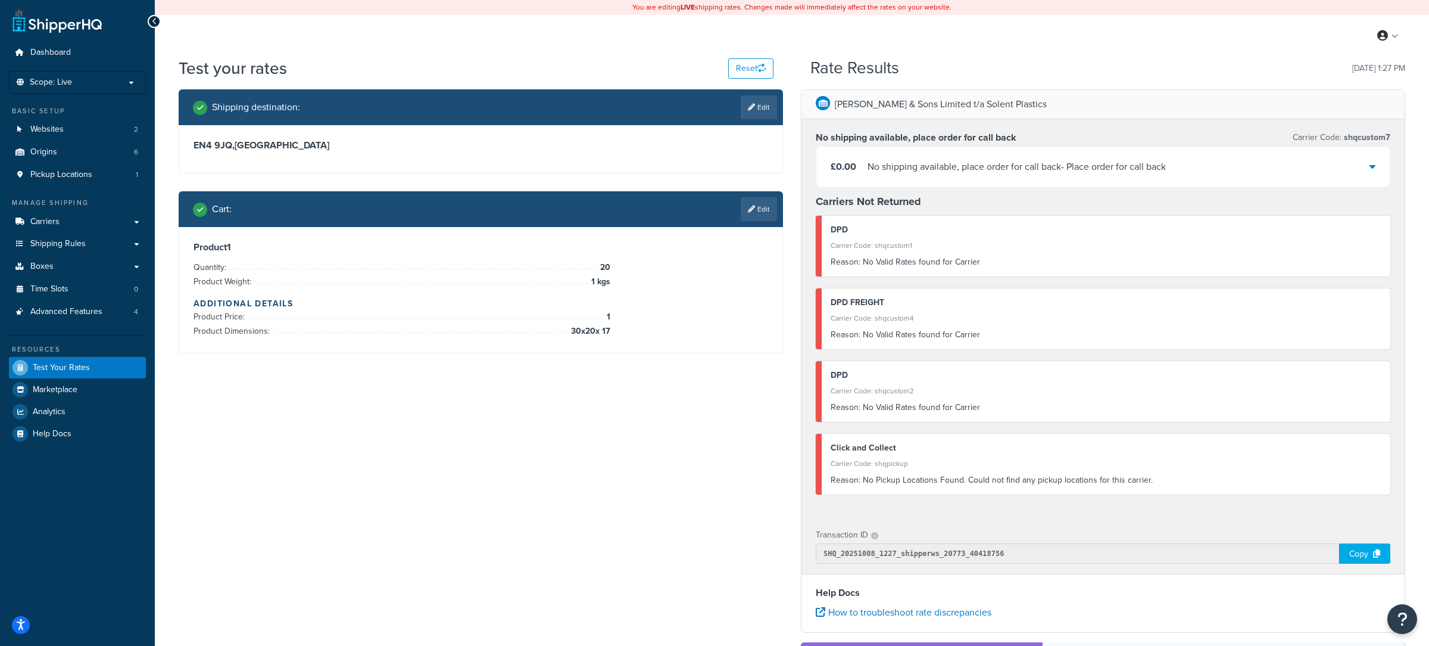
click at [925, 170] on div "No shipping available, place order for call back - Place order for call back" at bounding box center [1017, 166] width 298 height 17
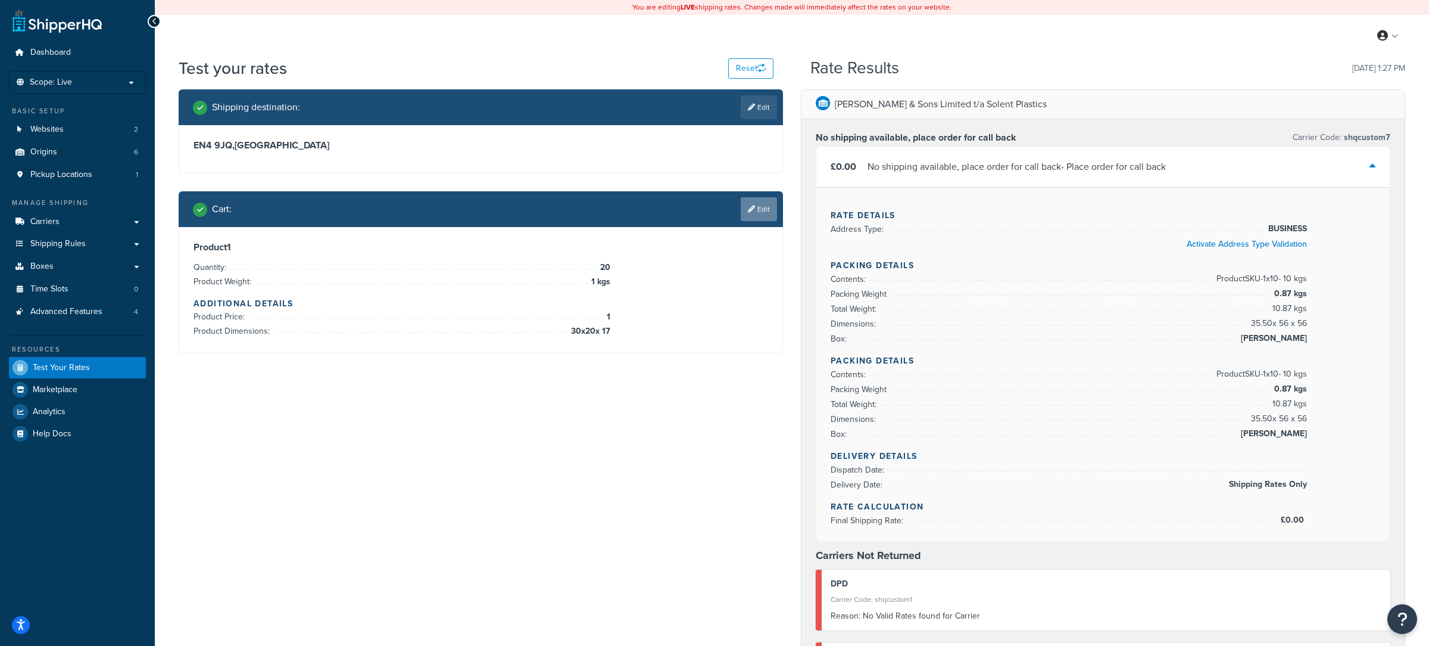
click at [762, 221] on link "Edit" at bounding box center [759, 209] width 36 height 24
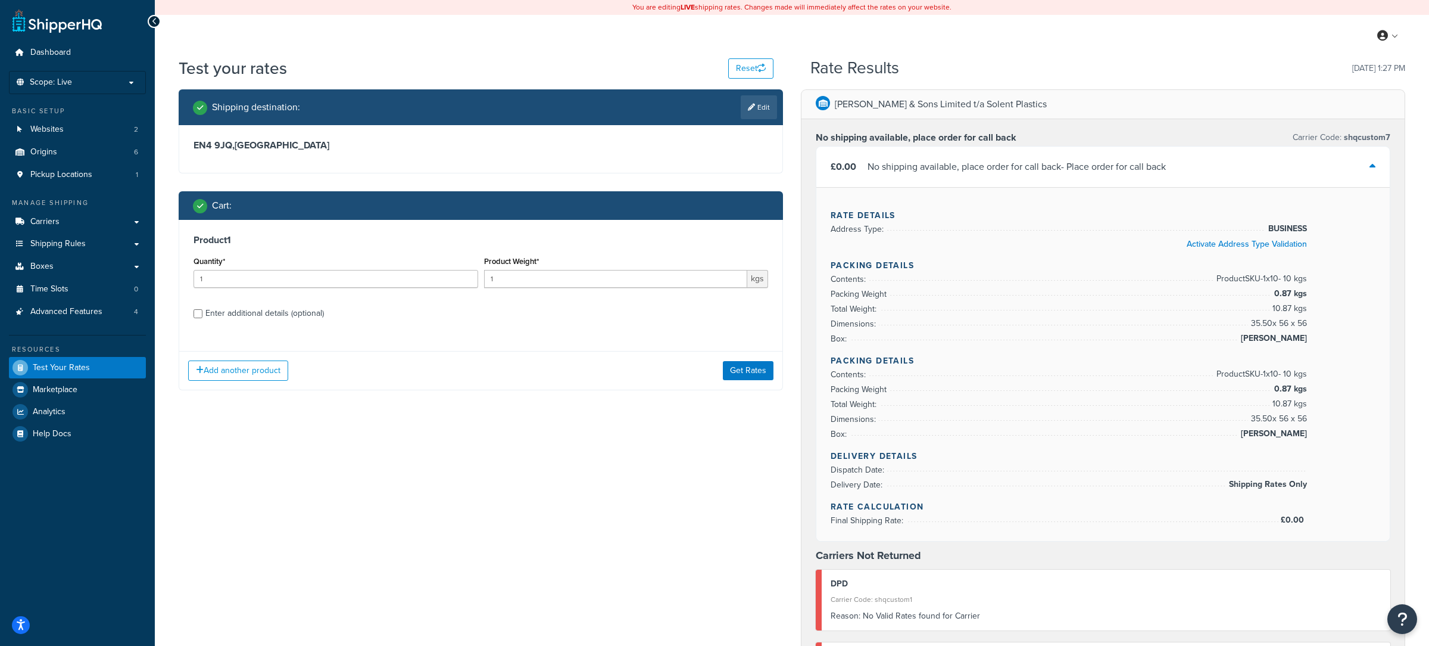
drag, startPoint x: 223, startPoint y: 310, endPoint x: 247, endPoint y: 311, distance: 24.4
click at [225, 310] on div "Enter additional details (optional)" at bounding box center [264, 313] width 119 height 17
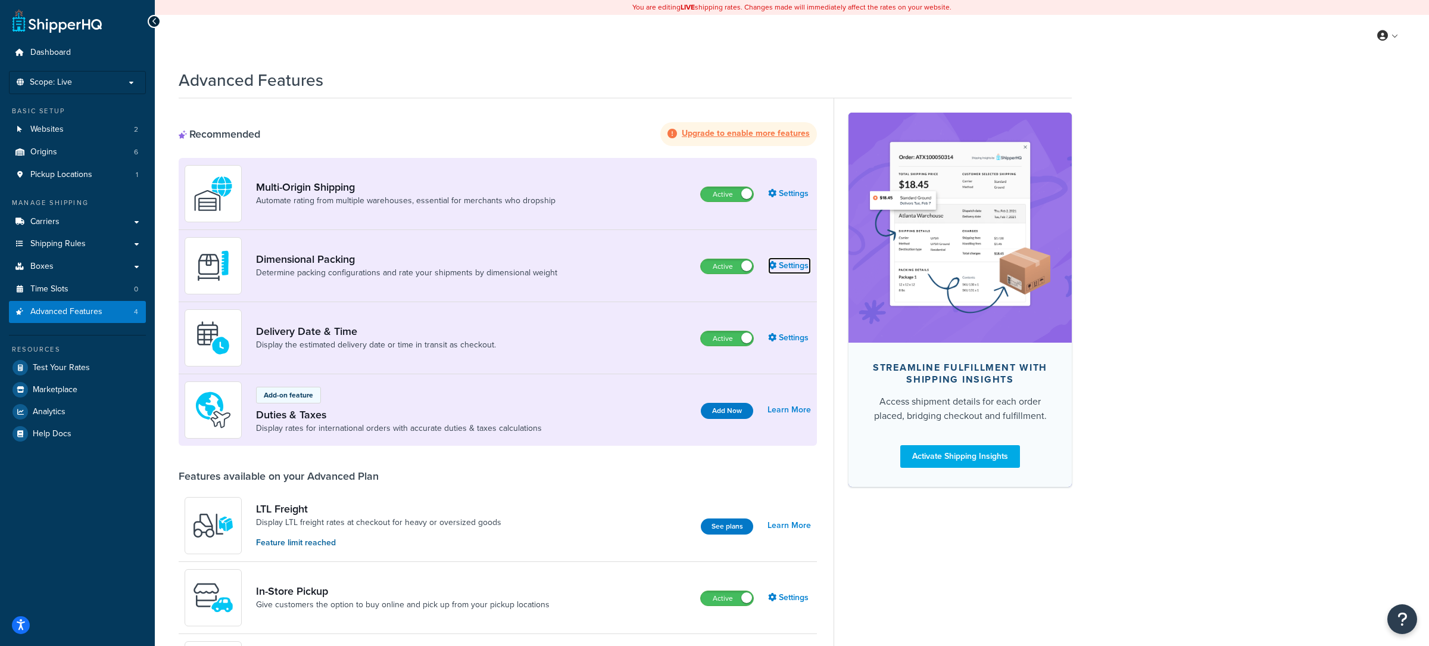
click at [788, 268] on link "Settings" at bounding box center [789, 265] width 43 height 17
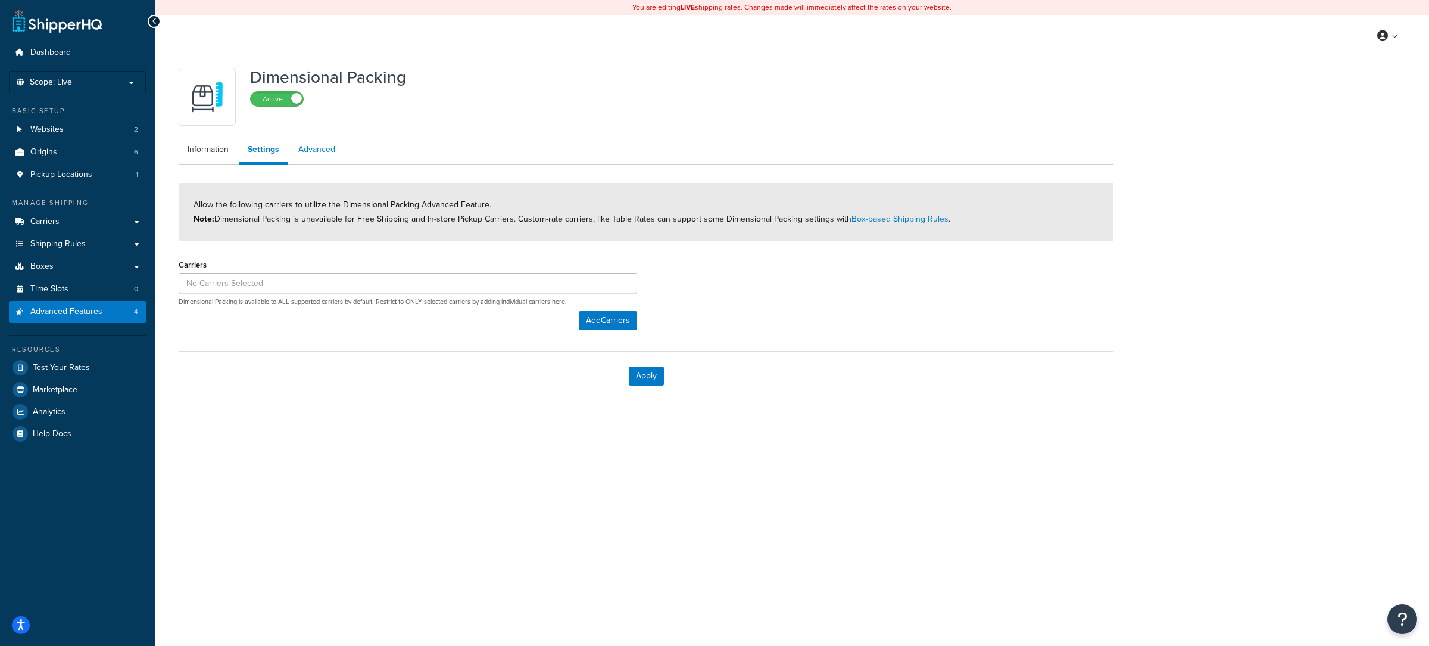
click at [334, 157] on link "Advanced" at bounding box center [316, 150] width 55 height 24
select select "false"
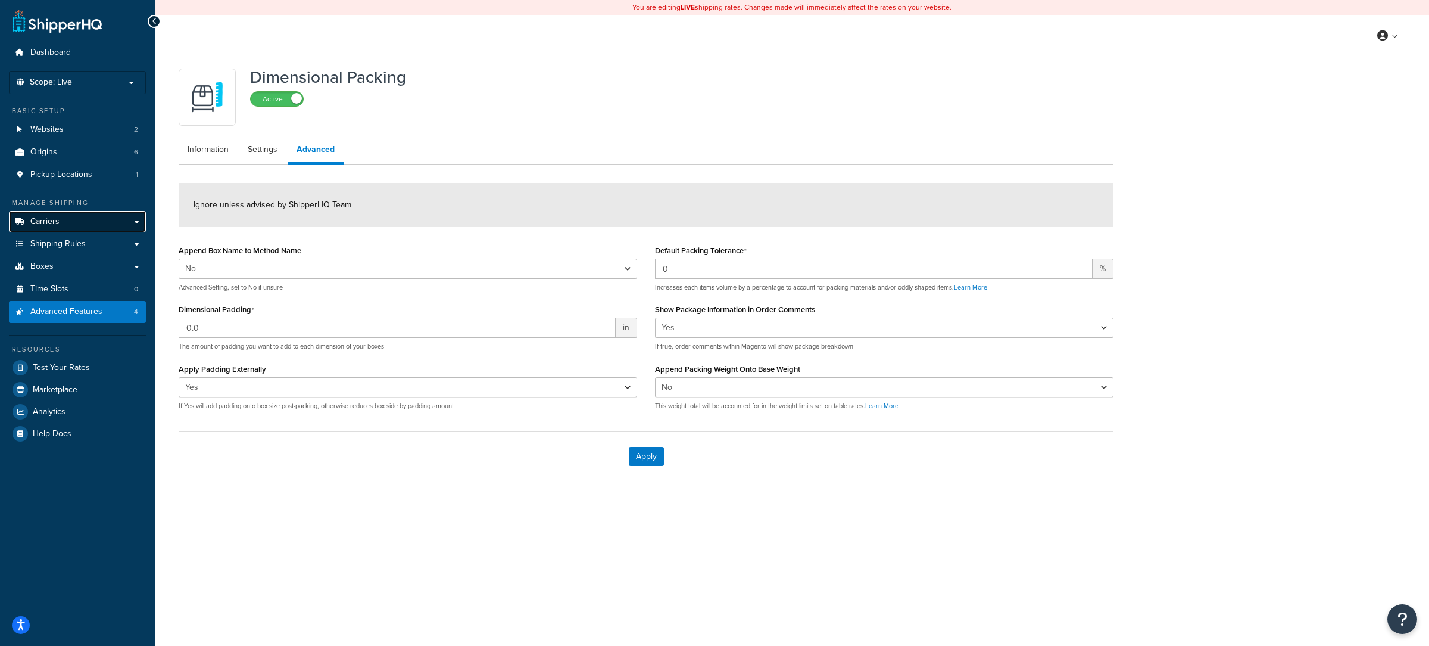
drag, startPoint x: 69, startPoint y: 222, endPoint x: 90, endPoint y: 221, distance: 20.9
click at [72, 222] on link "Carriers" at bounding box center [77, 222] width 137 height 22
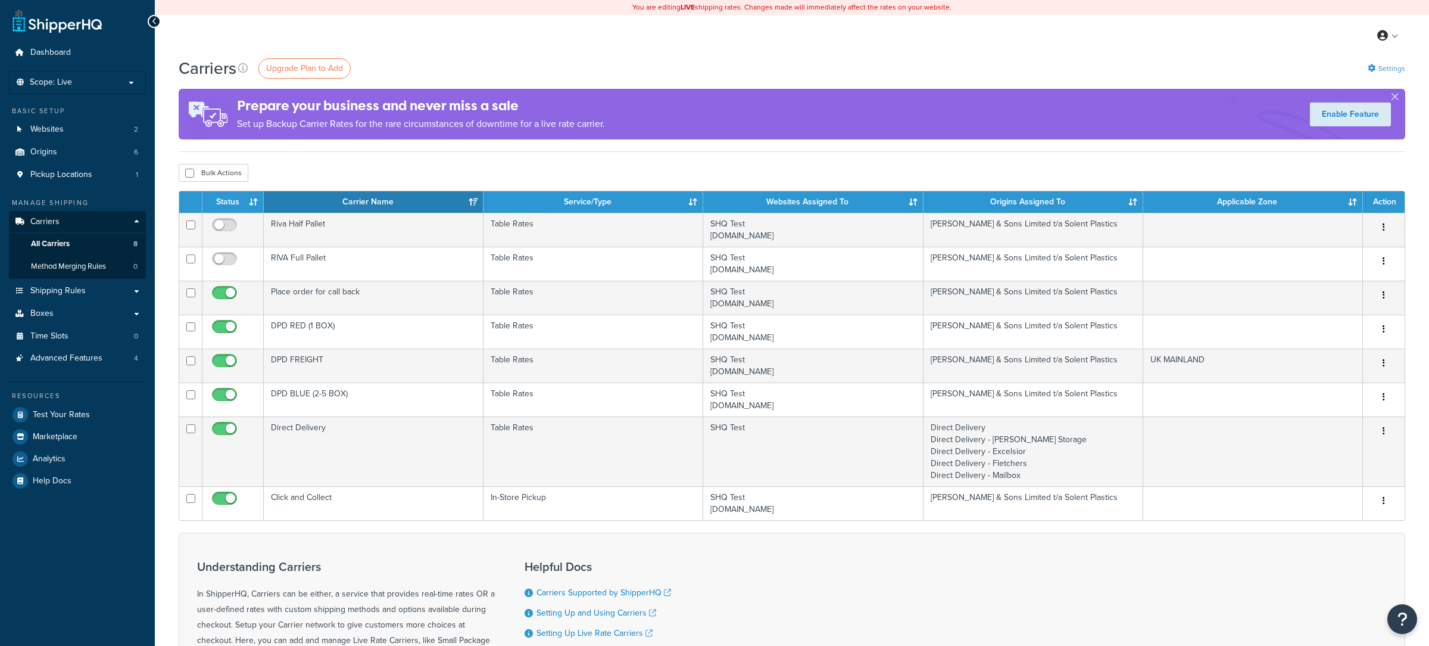
drag, startPoint x: 1367, startPoint y: 79, endPoint x: 1370, endPoint y: 73, distance: 6.7
click at [1369, 77] on div "Carriers Upgrade Plan to Add Settings" at bounding box center [792, 68] width 1227 height 23
click at [1370, 73] on link "Settings" at bounding box center [1387, 68] width 38 height 17
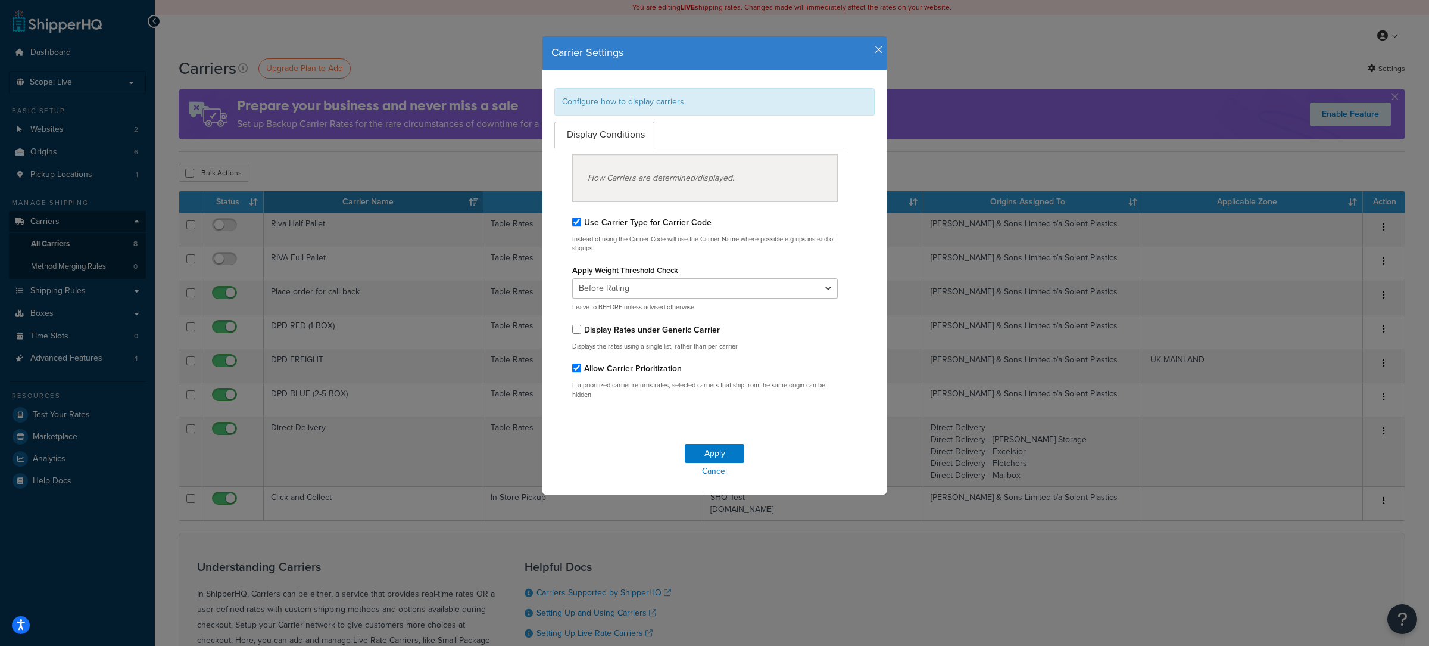
click at [872, 51] on h4 "Carrier Settings" at bounding box center [714, 52] width 326 height 15
click at [874, 51] on h4 "Carrier Settings" at bounding box center [714, 52] width 326 height 15
click at [878, 49] on icon "button" at bounding box center [879, 50] width 8 height 11
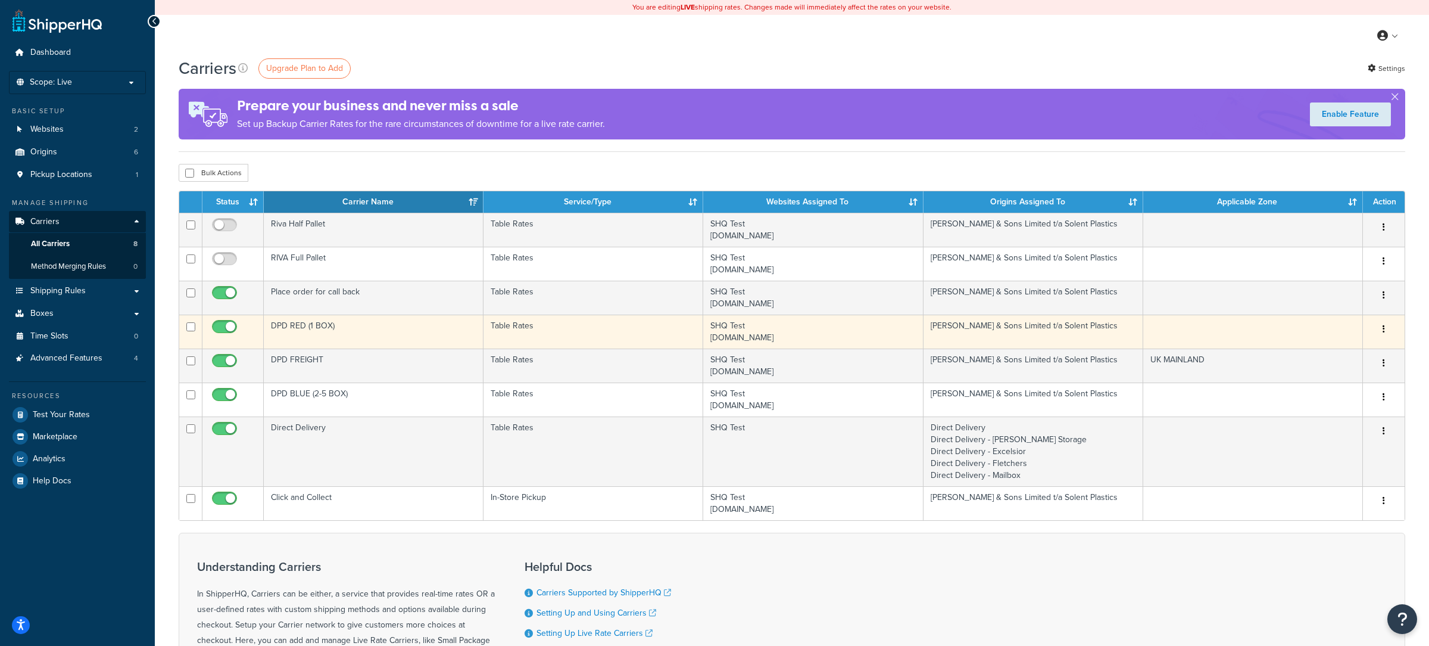
click at [398, 336] on td "DPD RED (1 BOX)" at bounding box center [374, 331] width 220 height 34
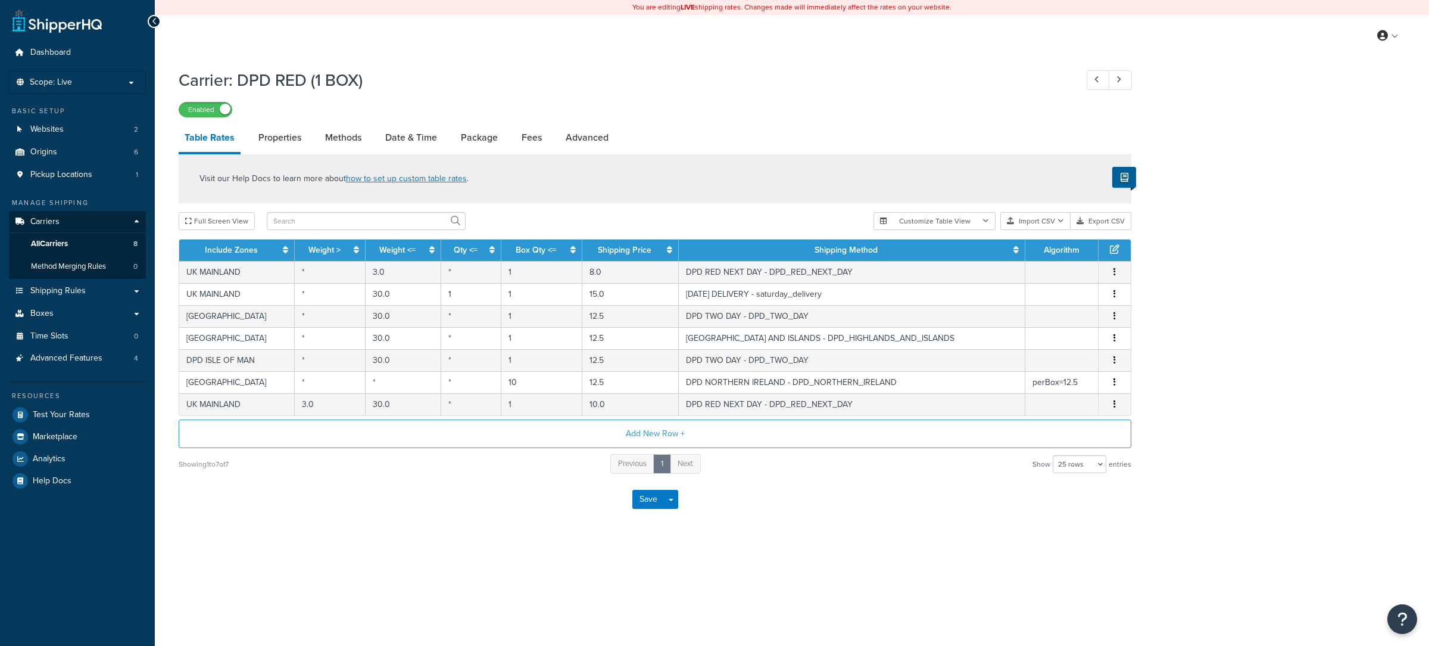
select select "25"
click at [481, 142] on link "Package" at bounding box center [479, 137] width 49 height 29
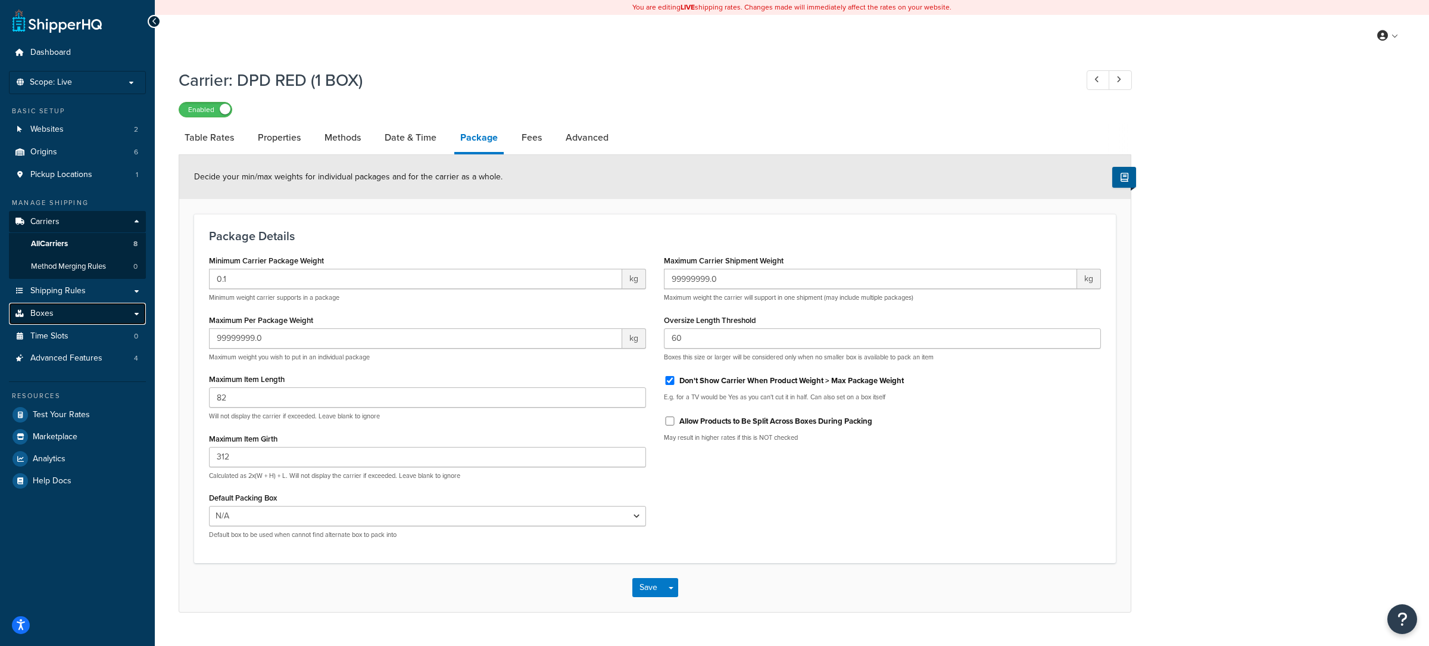
click at [98, 314] on link "Boxes" at bounding box center [77, 314] width 137 height 22
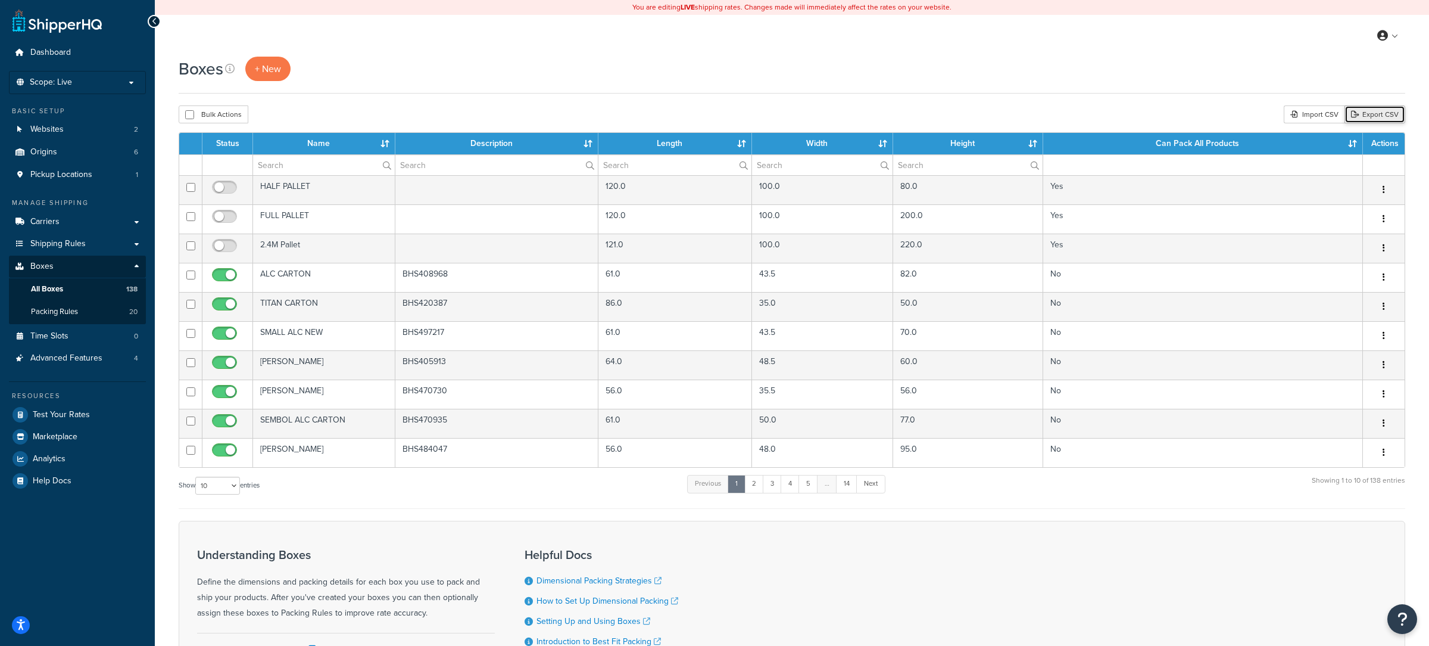
click at [1360, 112] on link "Export CSV" at bounding box center [1375, 114] width 61 height 18
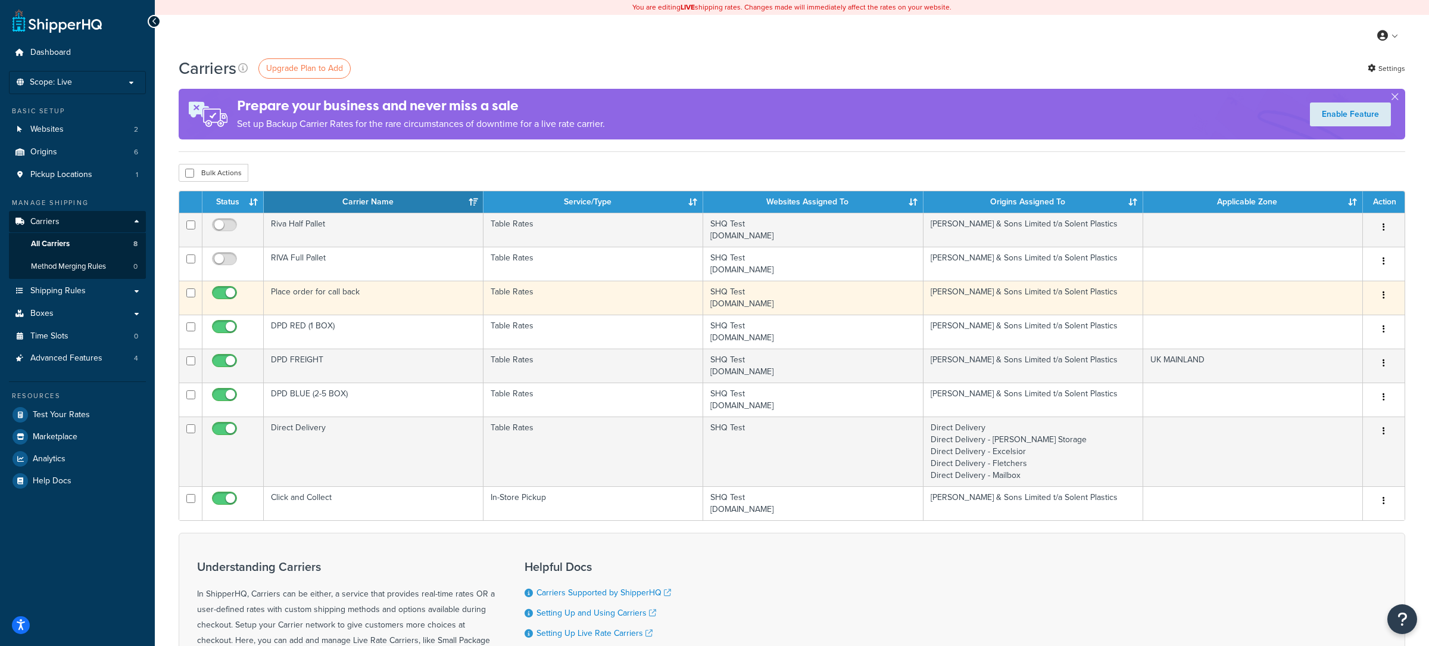
click at [380, 298] on td "Place order for call back" at bounding box center [374, 298] width 220 height 34
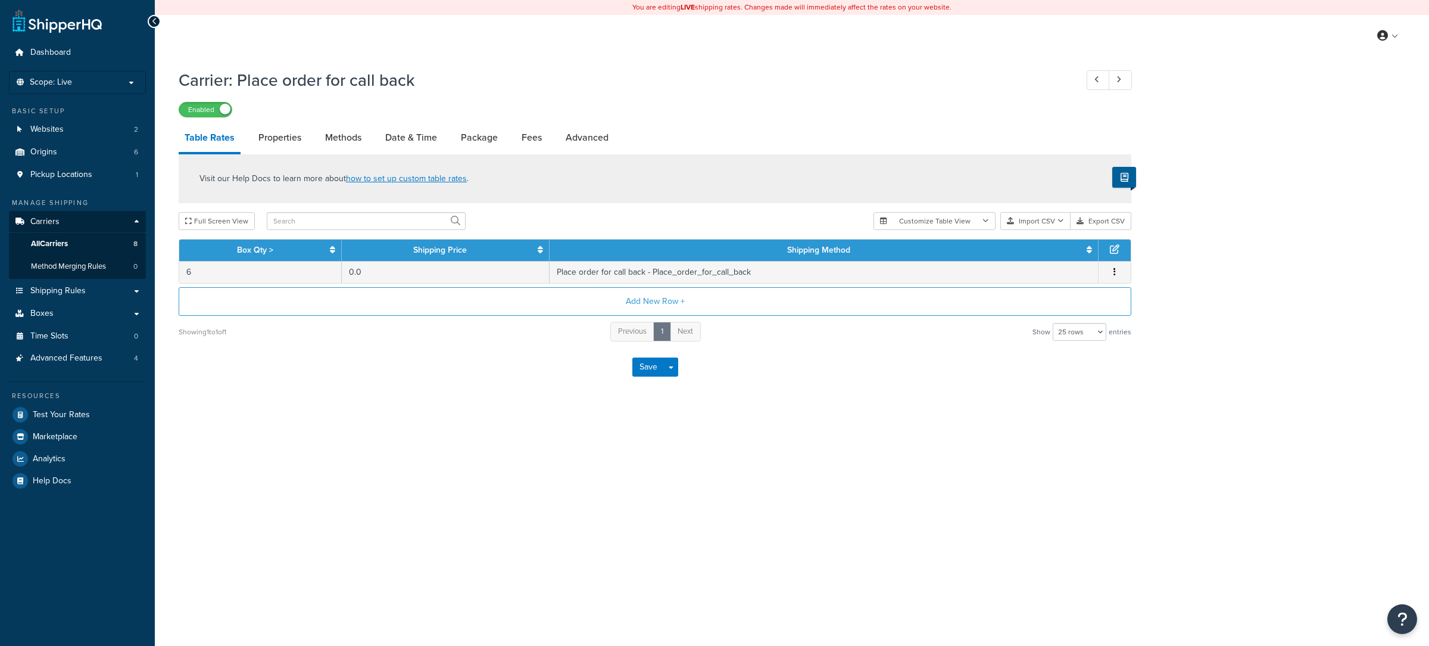
select select "25"
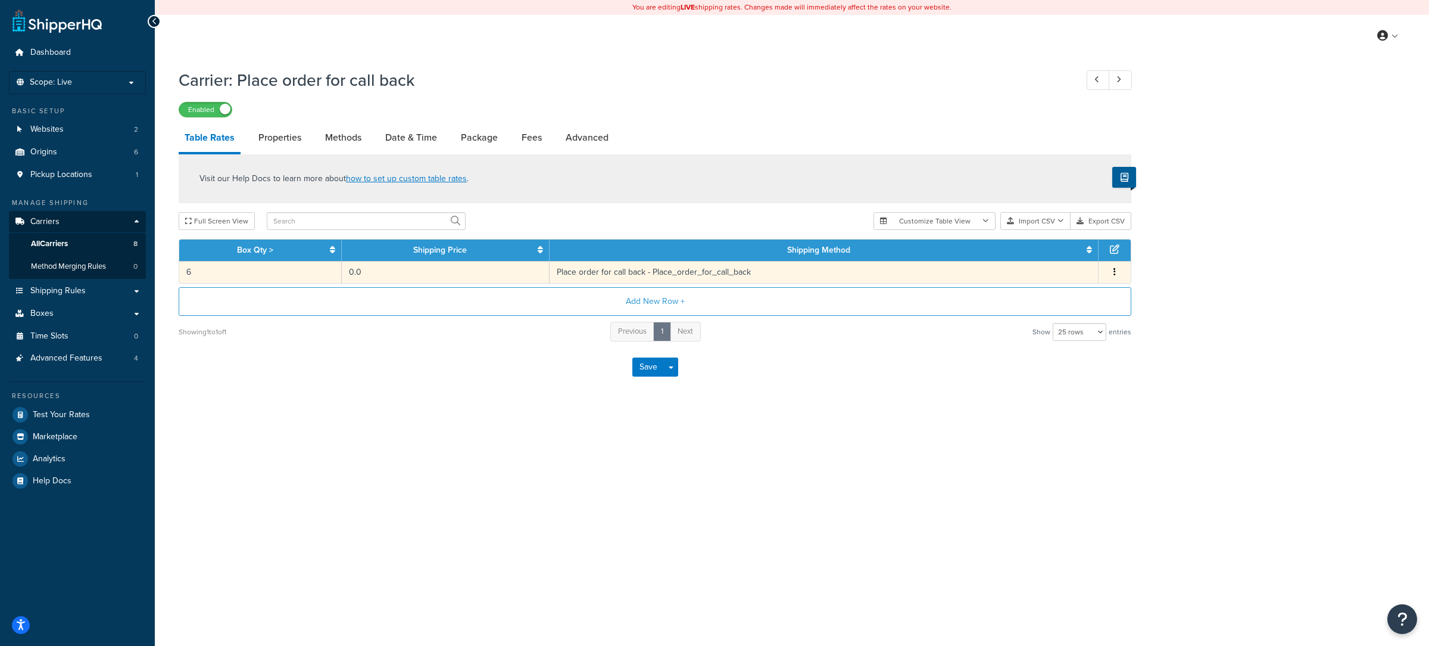
click at [355, 273] on td "0.0" at bounding box center [446, 272] width 208 height 22
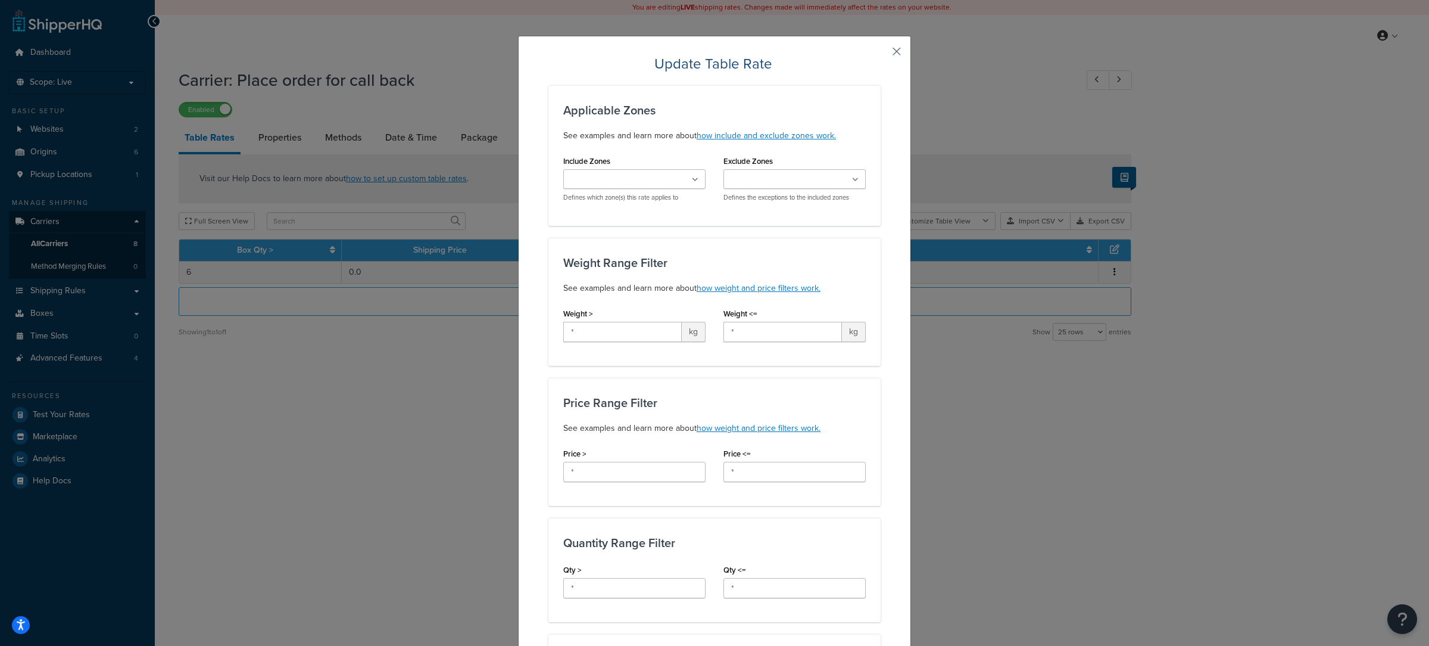
click at [881, 54] on button "button" at bounding box center [879, 55] width 3 height 3
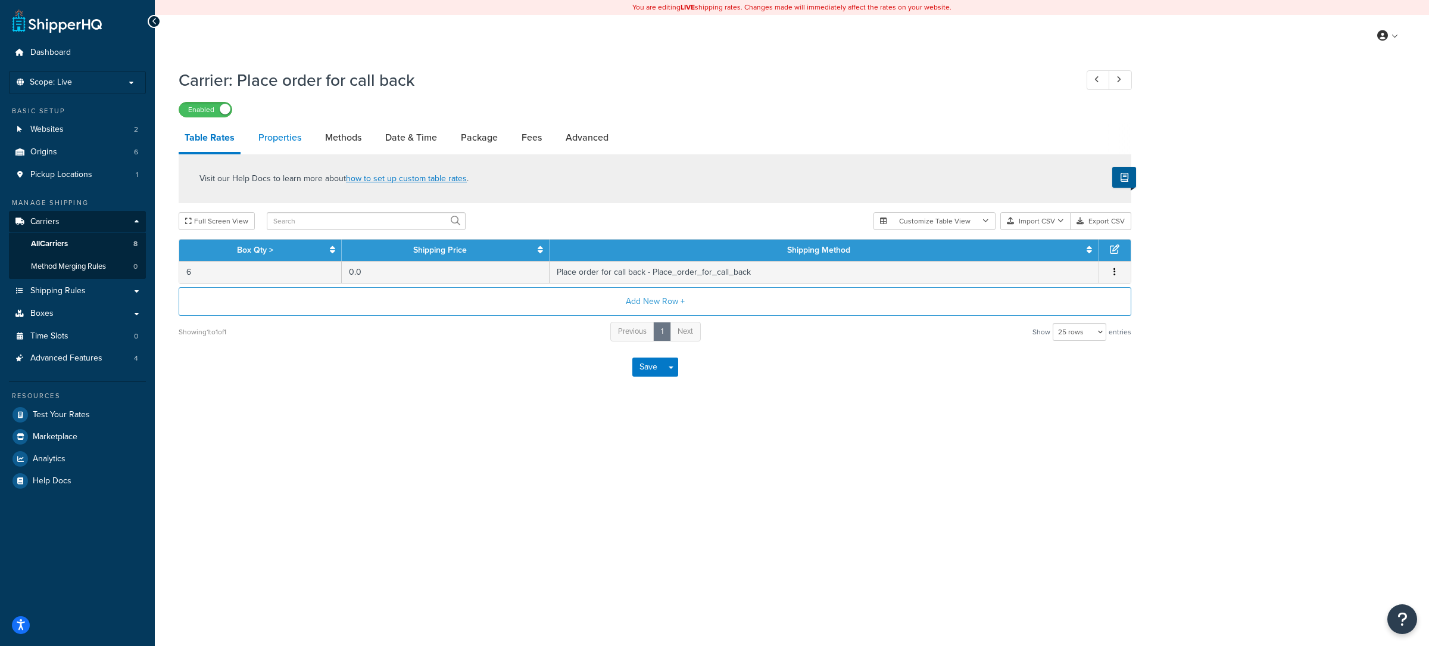
click at [281, 145] on link "Properties" at bounding box center [280, 137] width 55 height 29
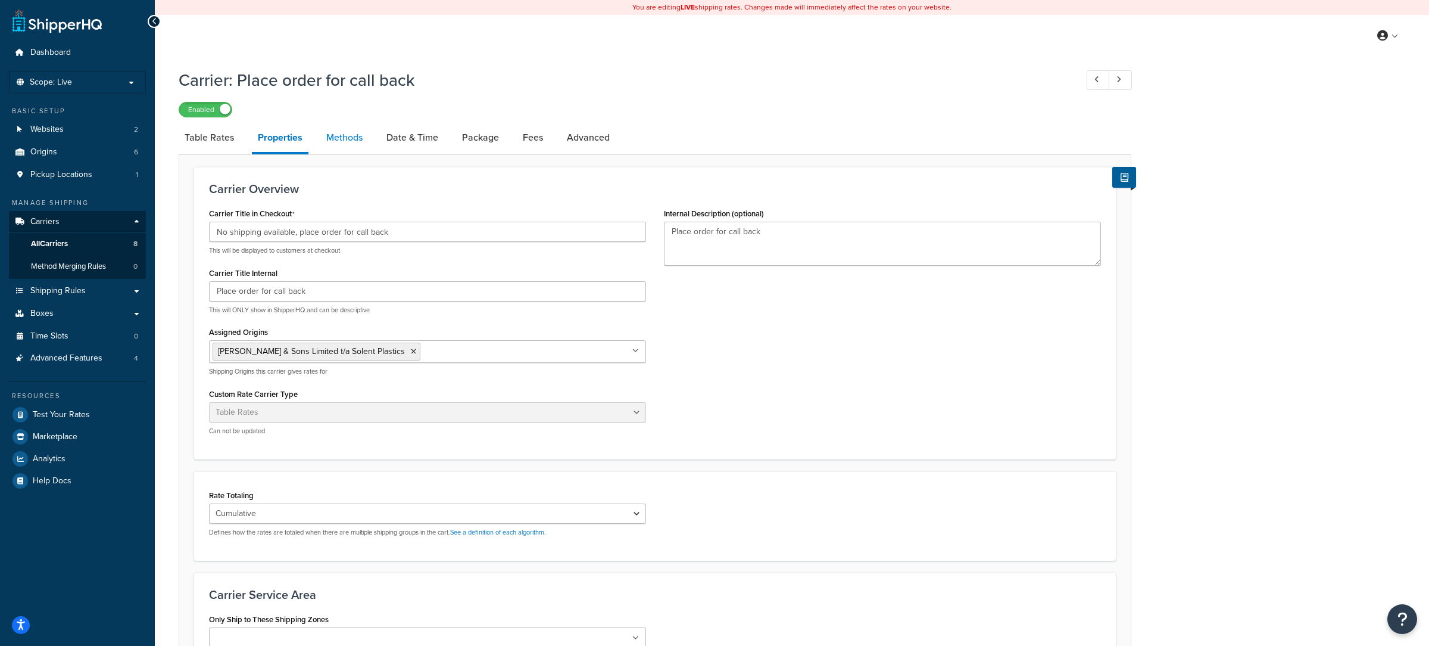
click at [353, 137] on link "Methods" at bounding box center [344, 137] width 48 height 29
select select "25"
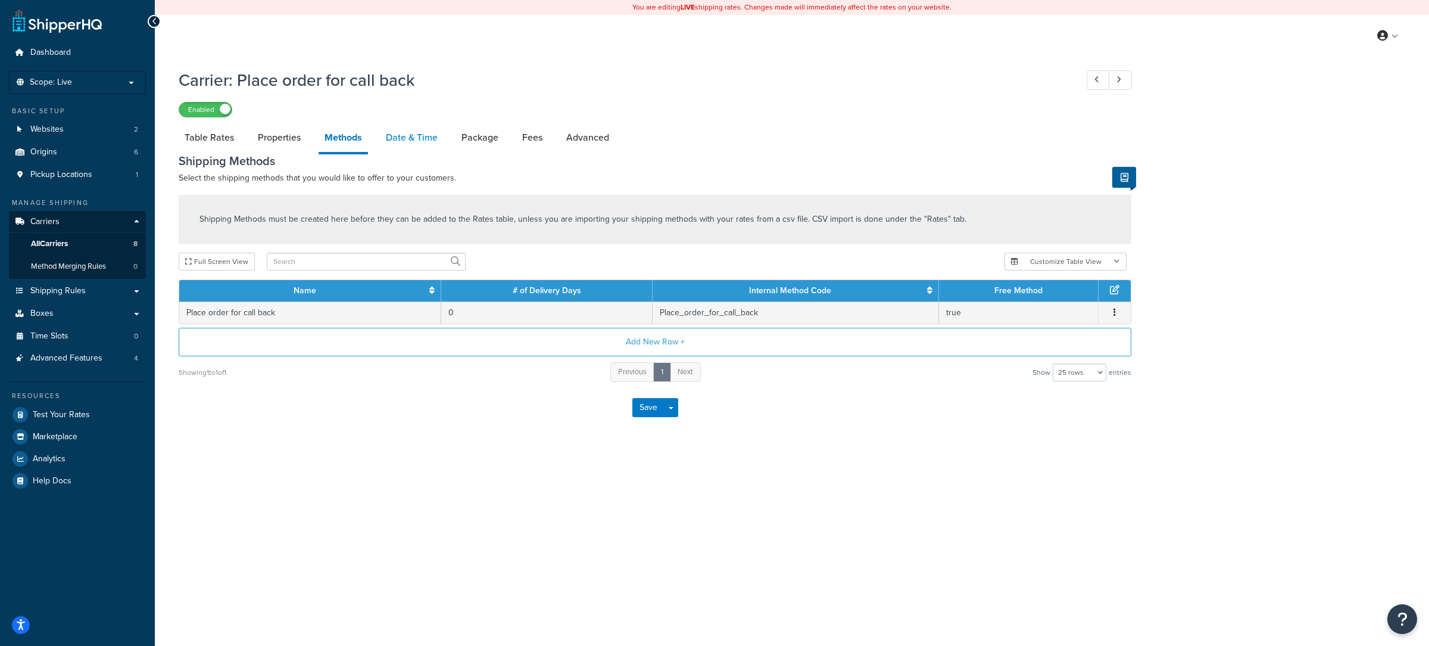
click at [413, 127] on link "Date & Time" at bounding box center [412, 137] width 64 height 29
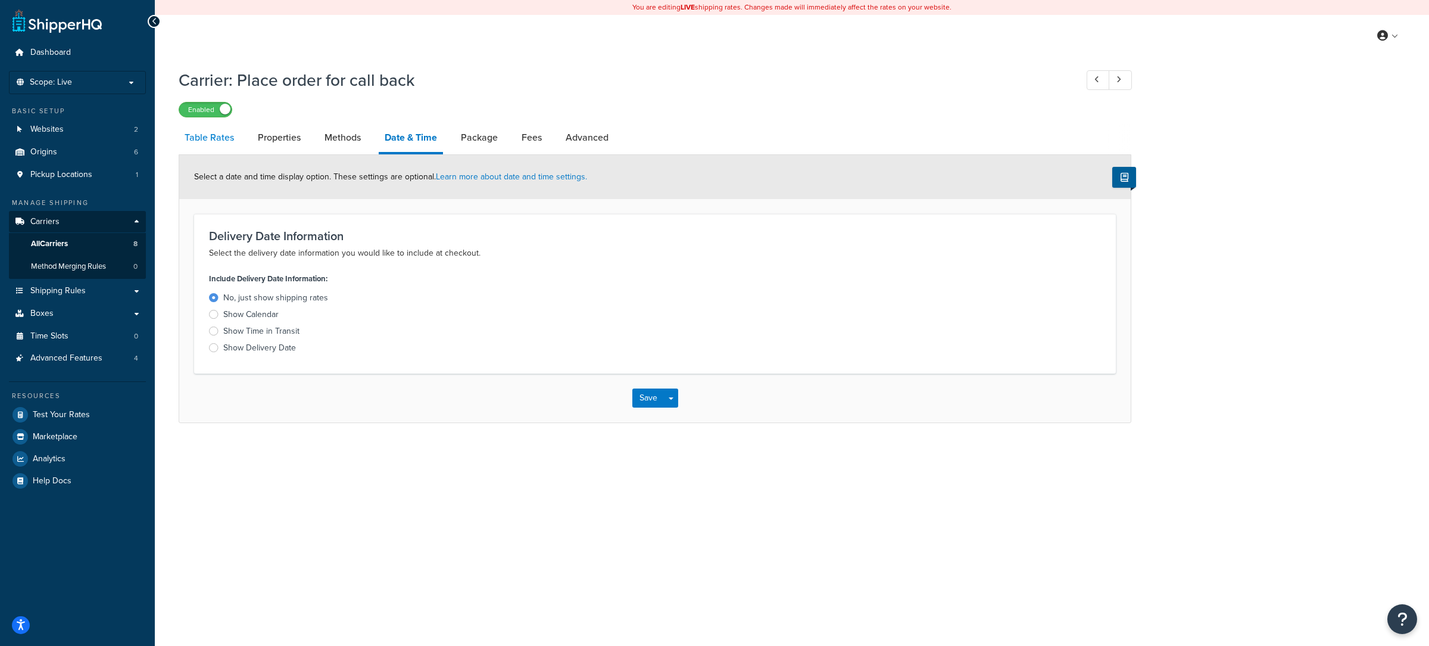
click at [229, 139] on link "Table Rates" at bounding box center [209, 137] width 61 height 29
select select "25"
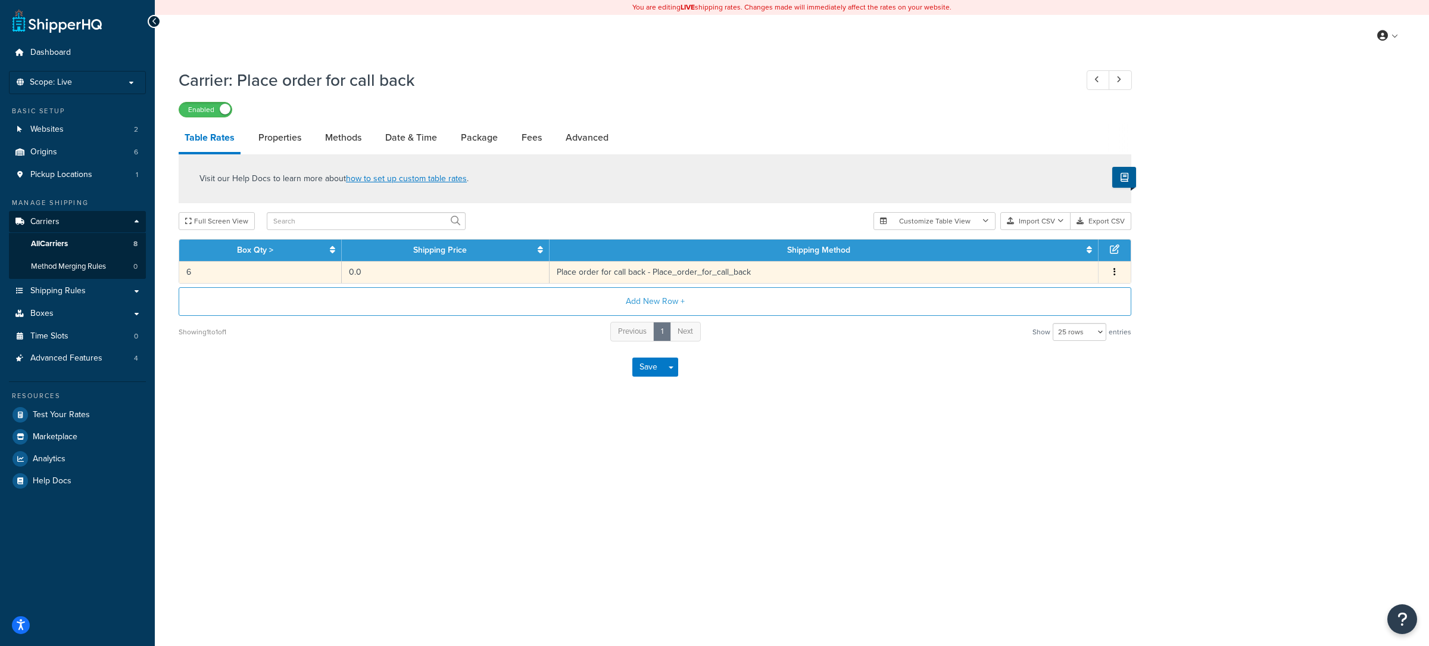
click at [282, 279] on td "6" at bounding box center [260, 272] width 163 height 22
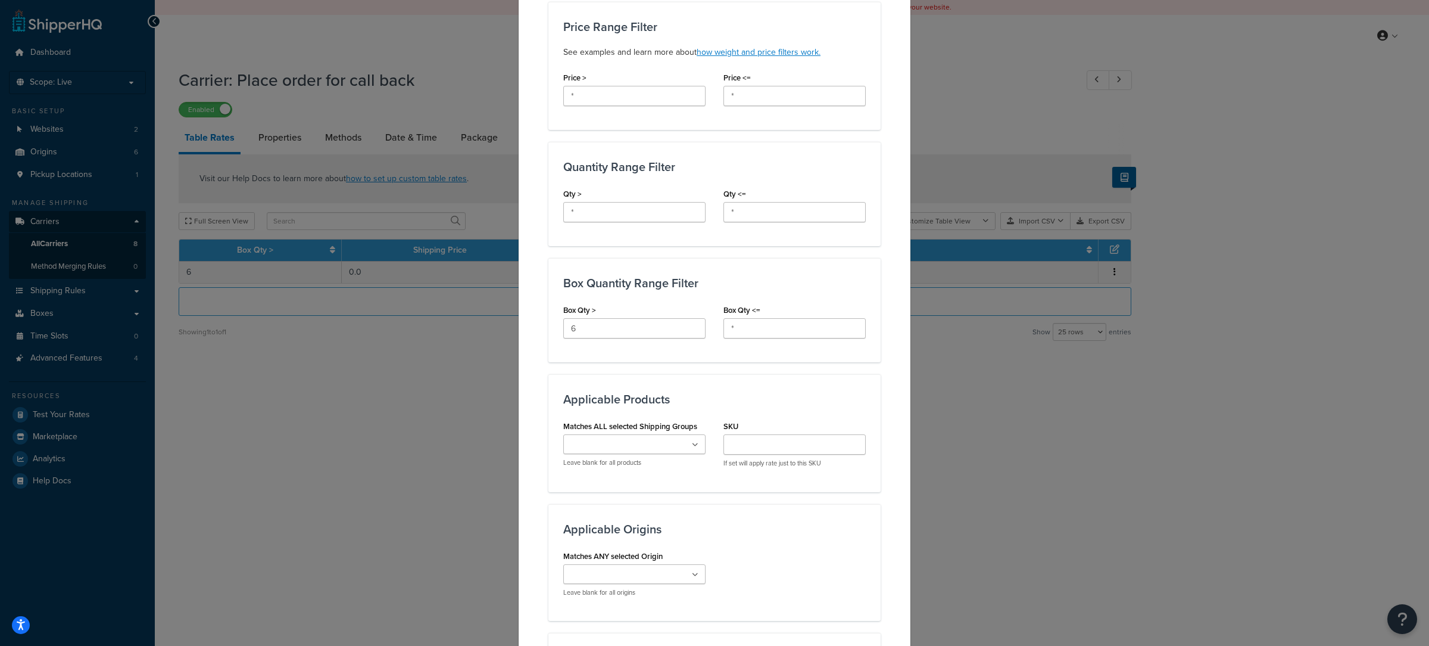
scroll to position [444, 0]
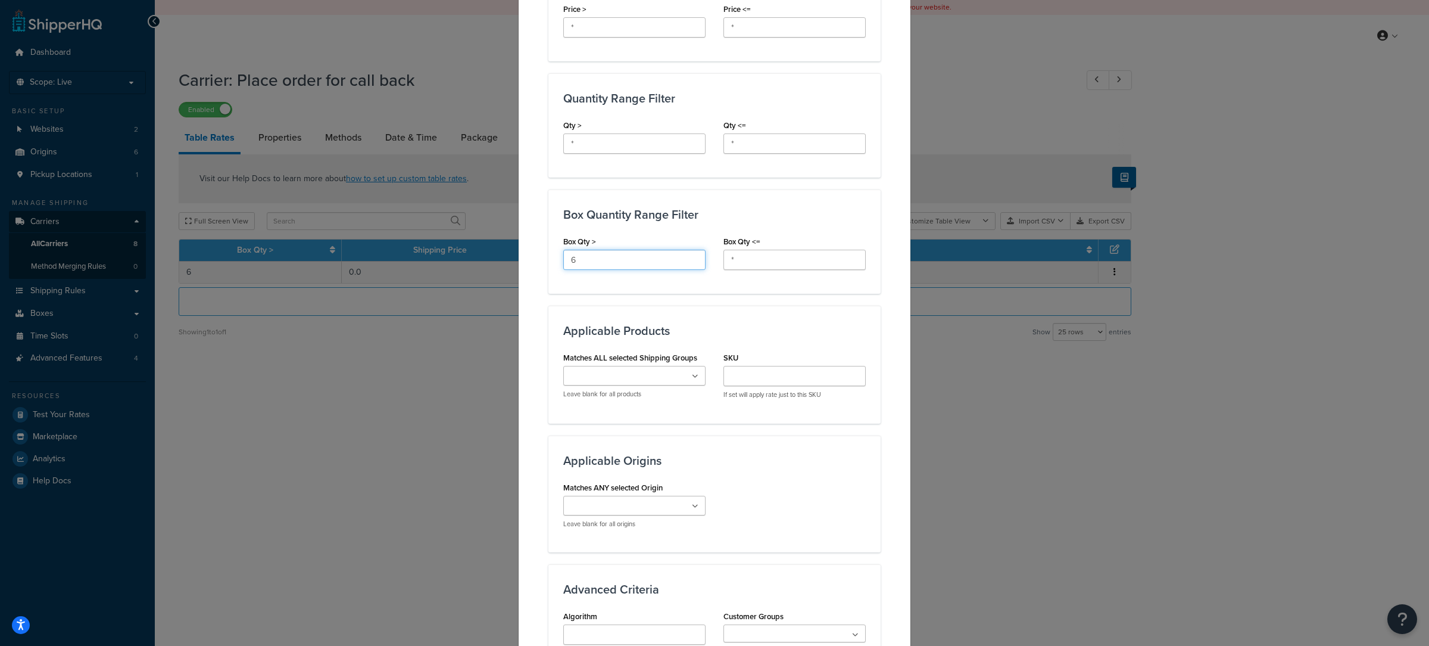
click at [596, 257] on input "6" at bounding box center [634, 260] width 142 height 20
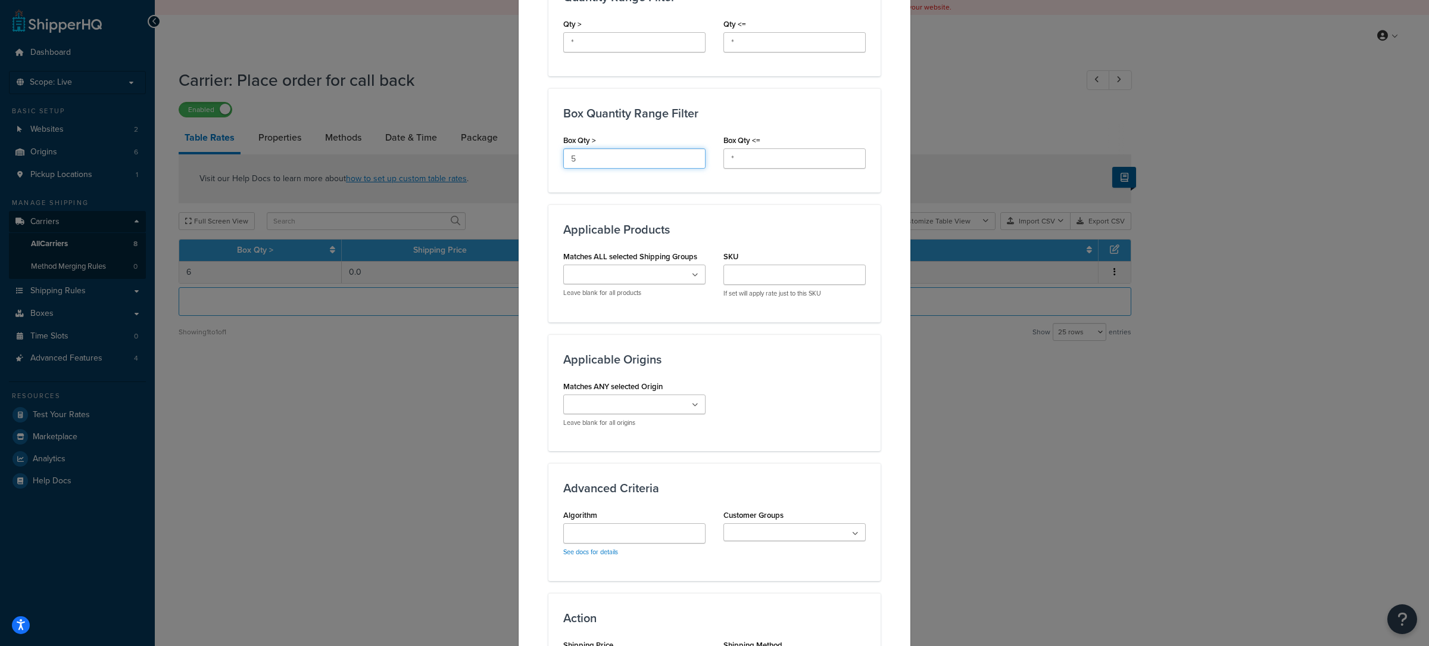
scroll to position [704, 0]
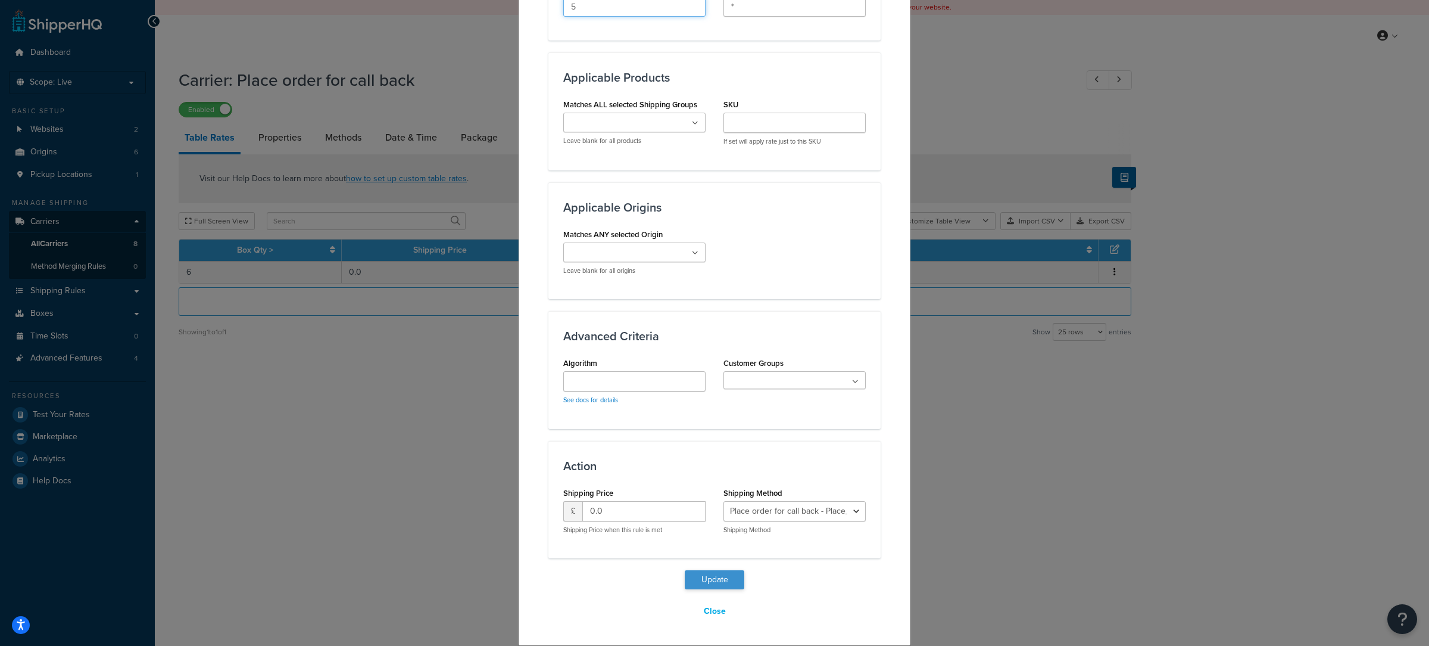
type input "5"
click at [716, 576] on button "Update" at bounding box center [715, 579] width 60 height 19
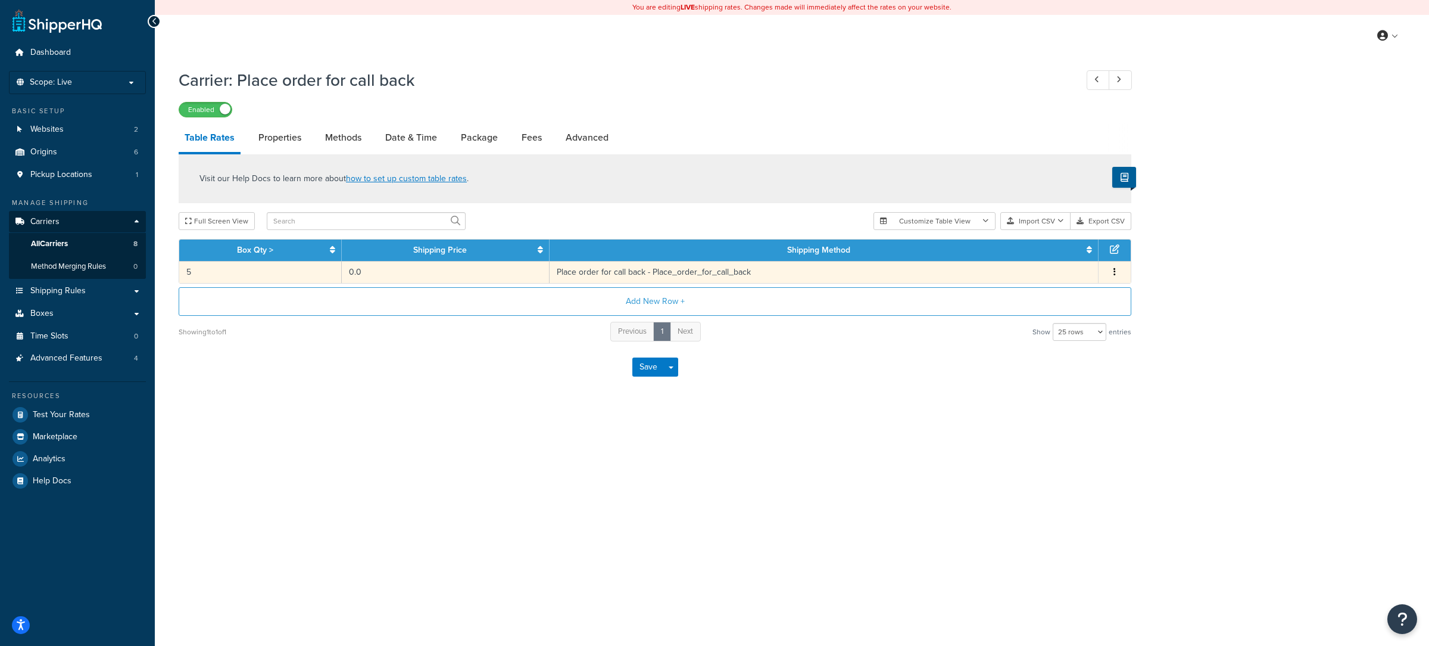
click at [292, 273] on td "5" at bounding box center [260, 272] width 163 height 22
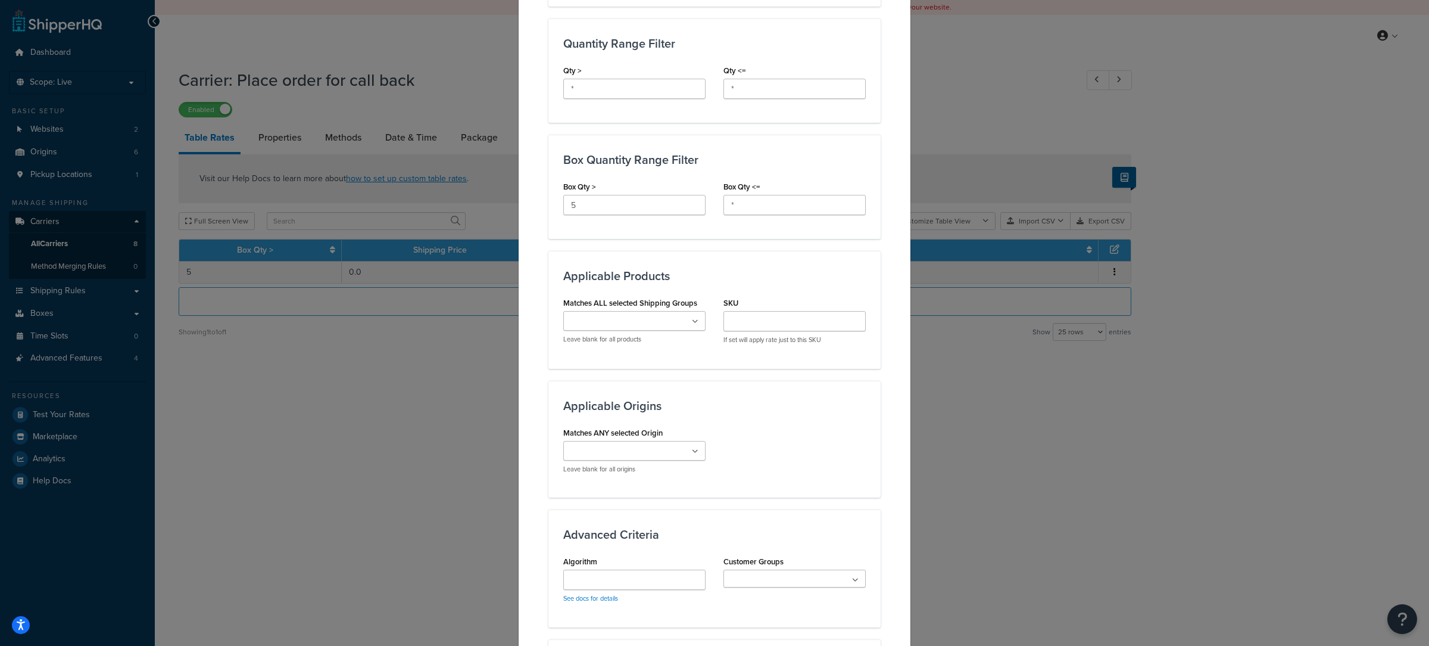
scroll to position [597, 0]
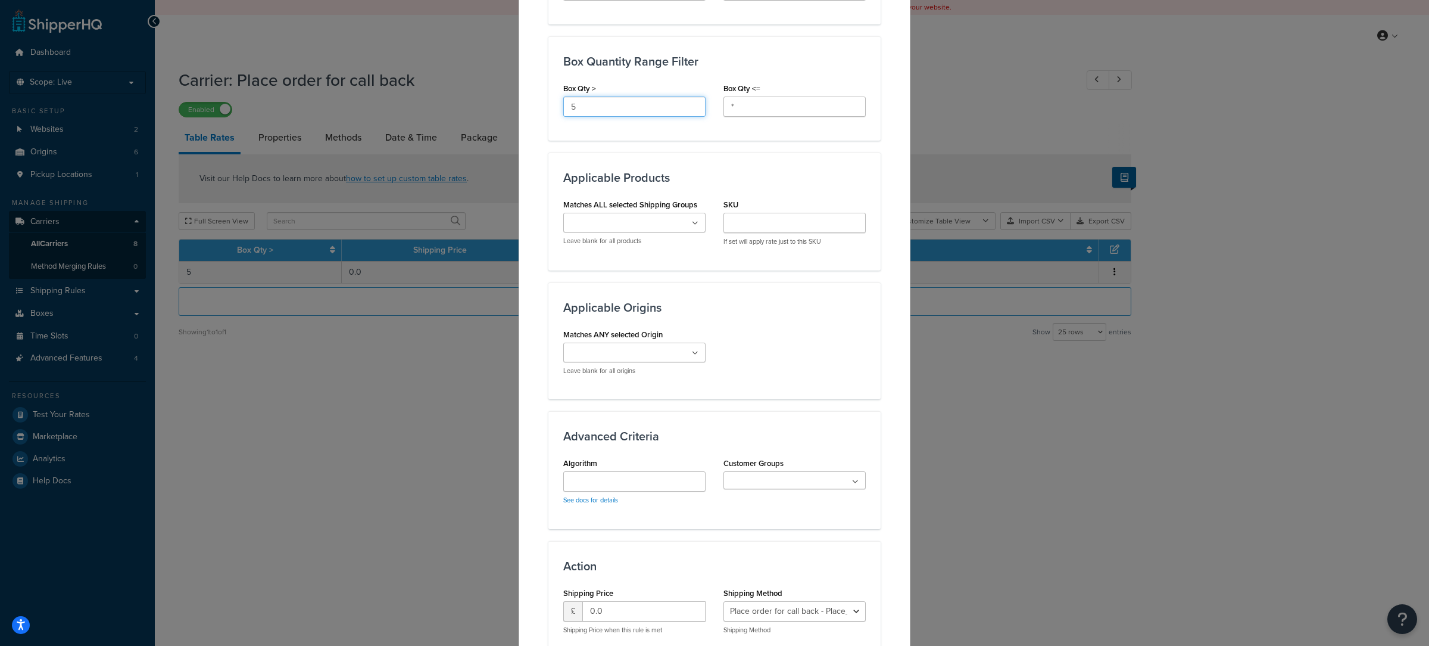
click at [603, 116] on input "5" at bounding box center [634, 106] width 142 height 20
type input "2"
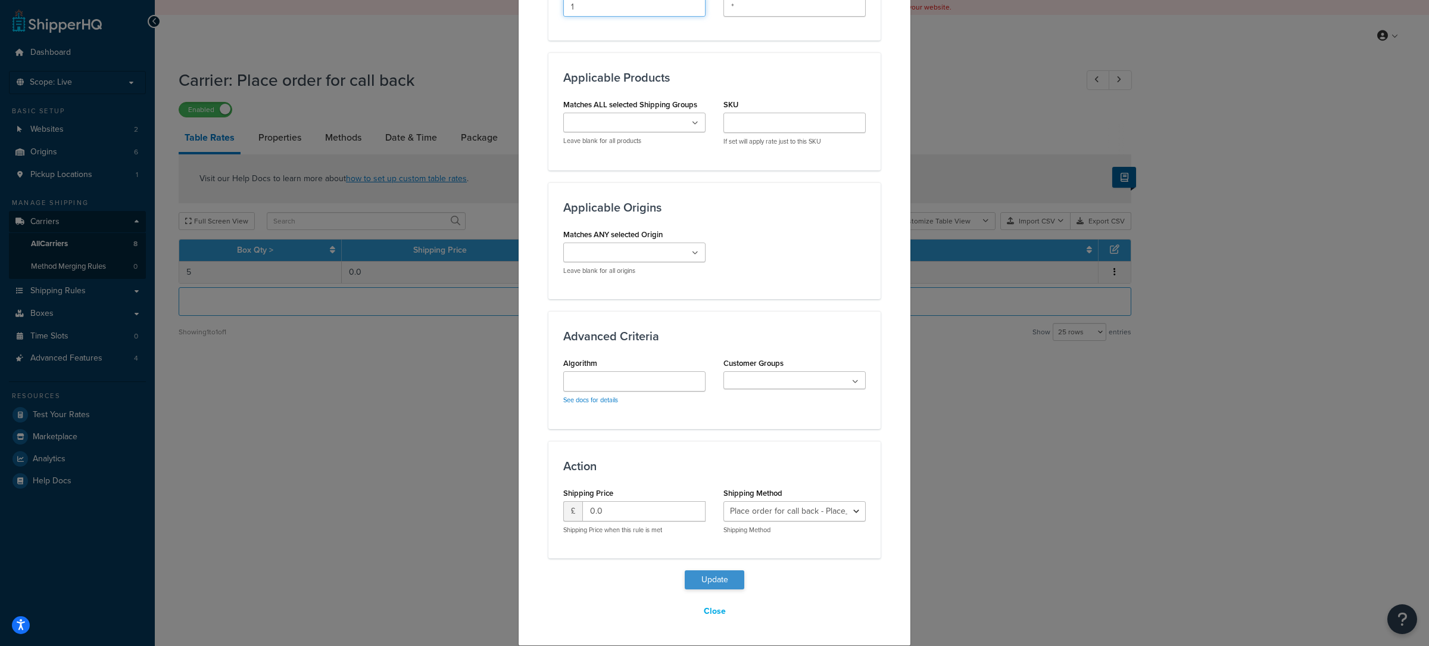
type input "1"
click at [736, 580] on button "Update" at bounding box center [715, 579] width 60 height 19
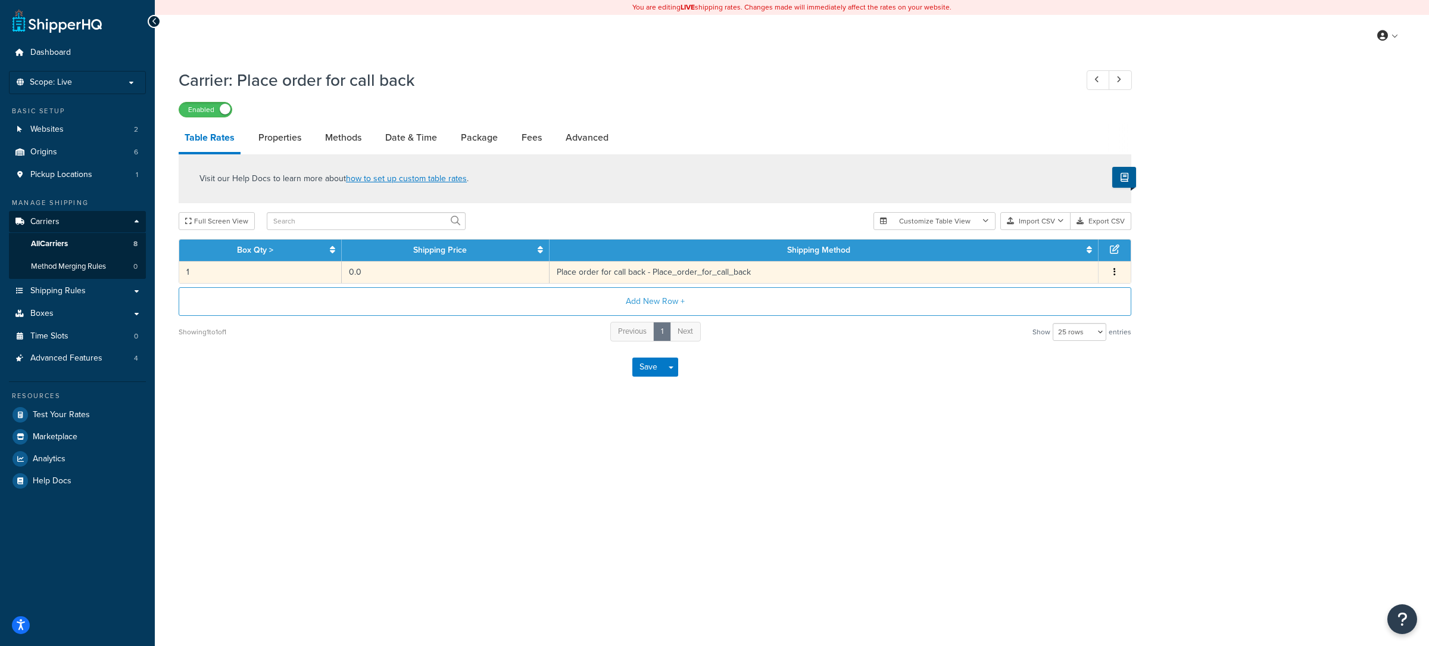
click at [331, 277] on td "1" at bounding box center [260, 272] width 163 height 22
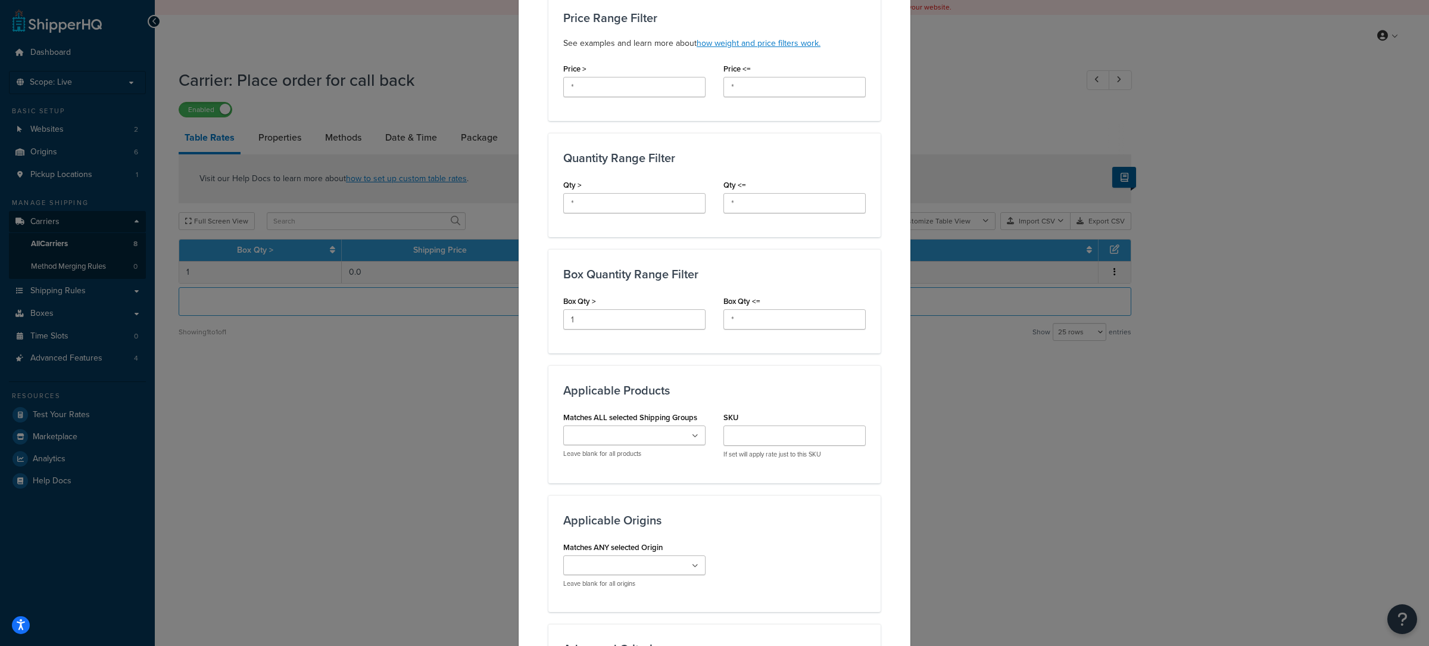
scroll to position [384, 0]
click at [608, 328] on input "1" at bounding box center [634, 320] width 142 height 20
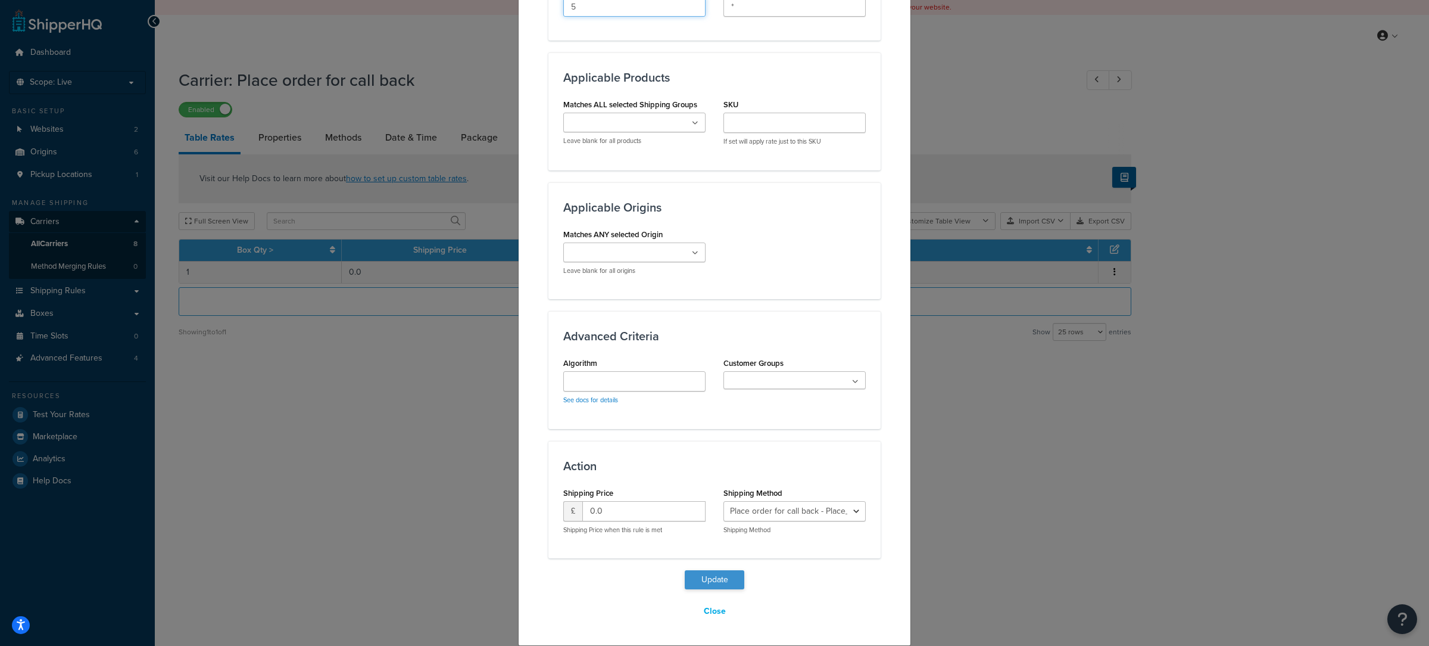
type input "5"
click at [721, 584] on button "Update" at bounding box center [715, 579] width 60 height 19
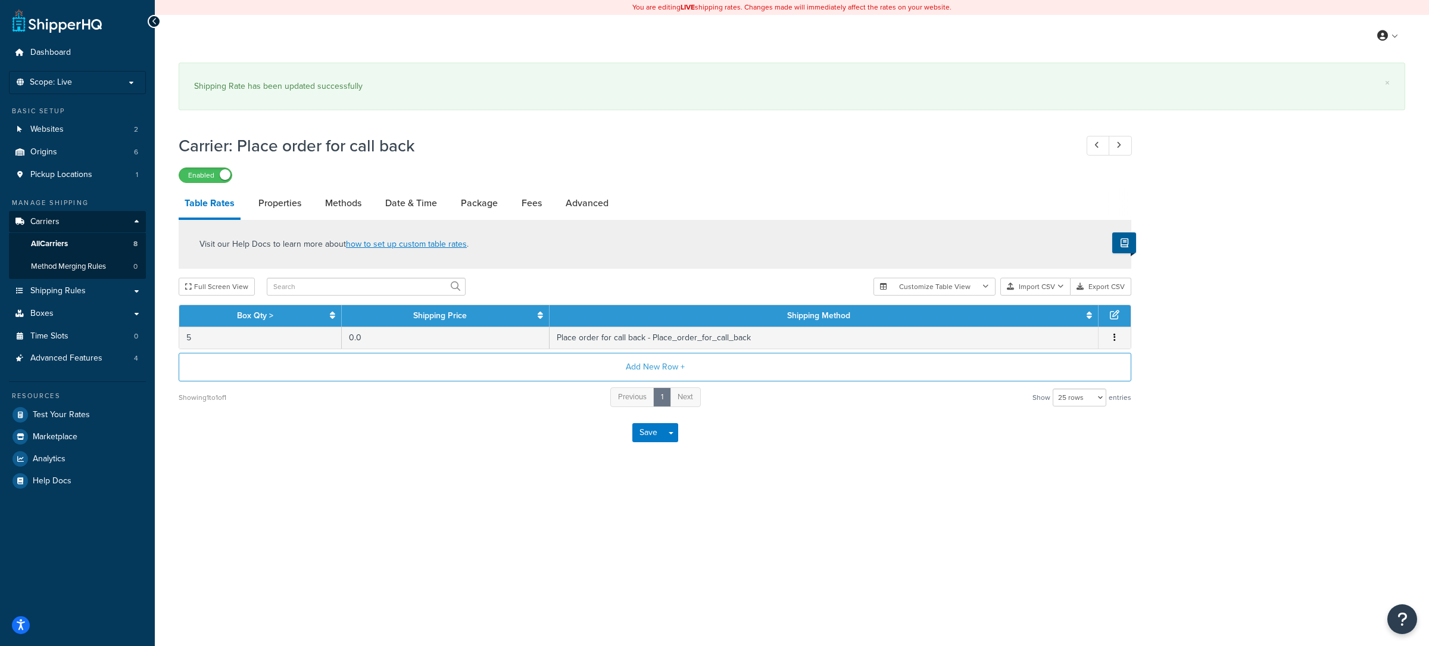
click at [679, 444] on div "Save Save Dropdown Save and Edit" at bounding box center [655, 432] width 953 height 49
click at [673, 438] on button "Save Dropdown" at bounding box center [671, 432] width 14 height 19
click at [673, 456] on button "Save and Edit" at bounding box center [675, 454] width 87 height 25
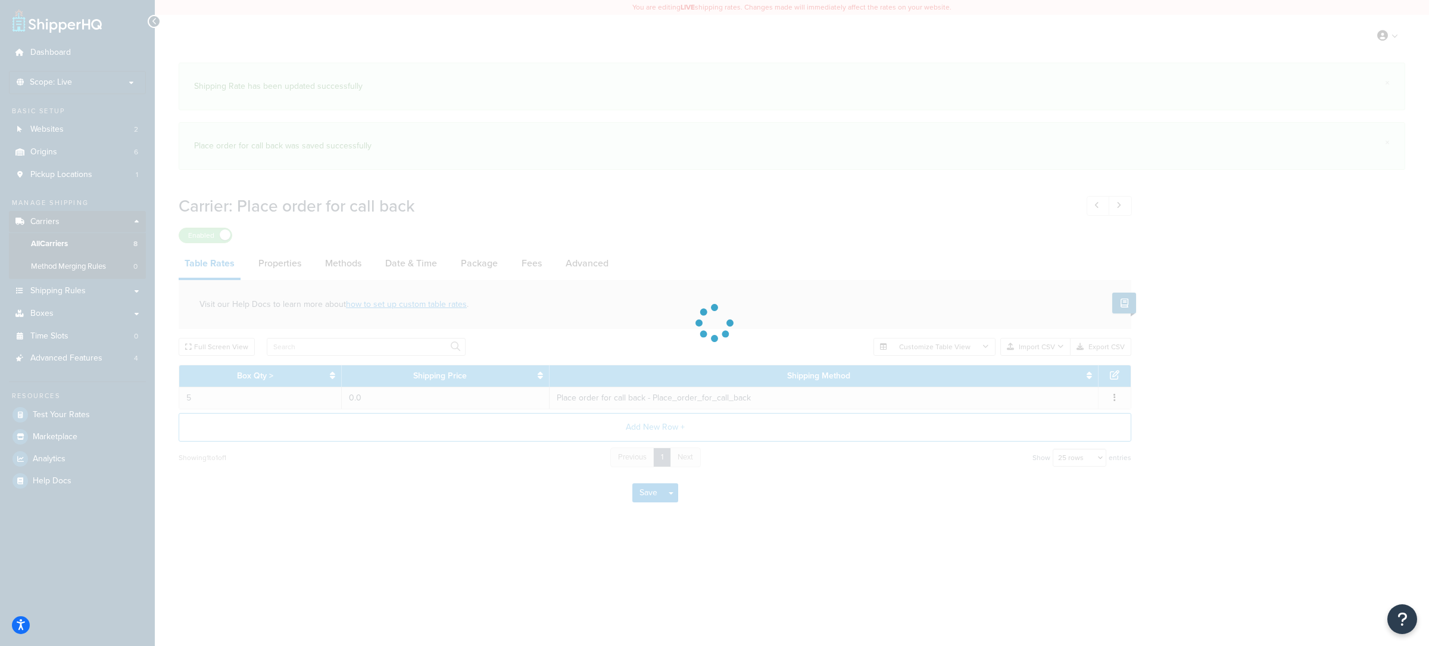
select select "25"
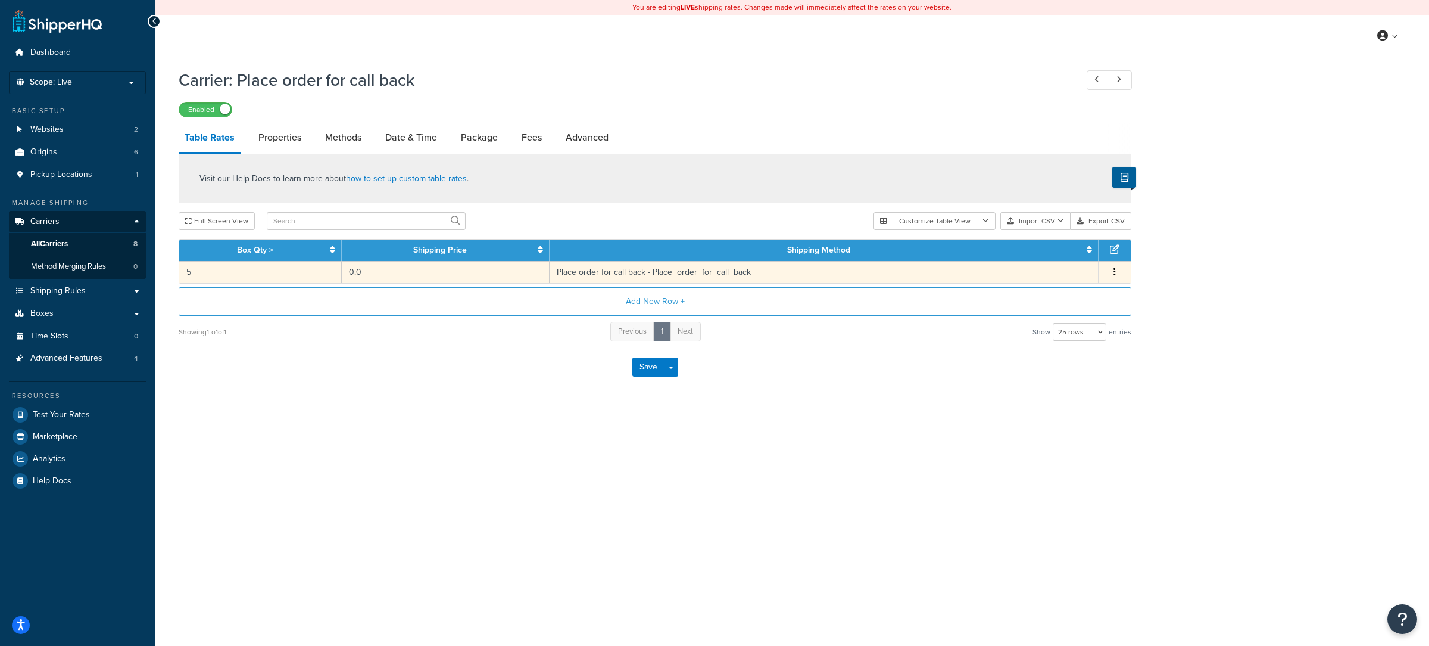
click at [304, 273] on td "5" at bounding box center [260, 272] width 163 height 22
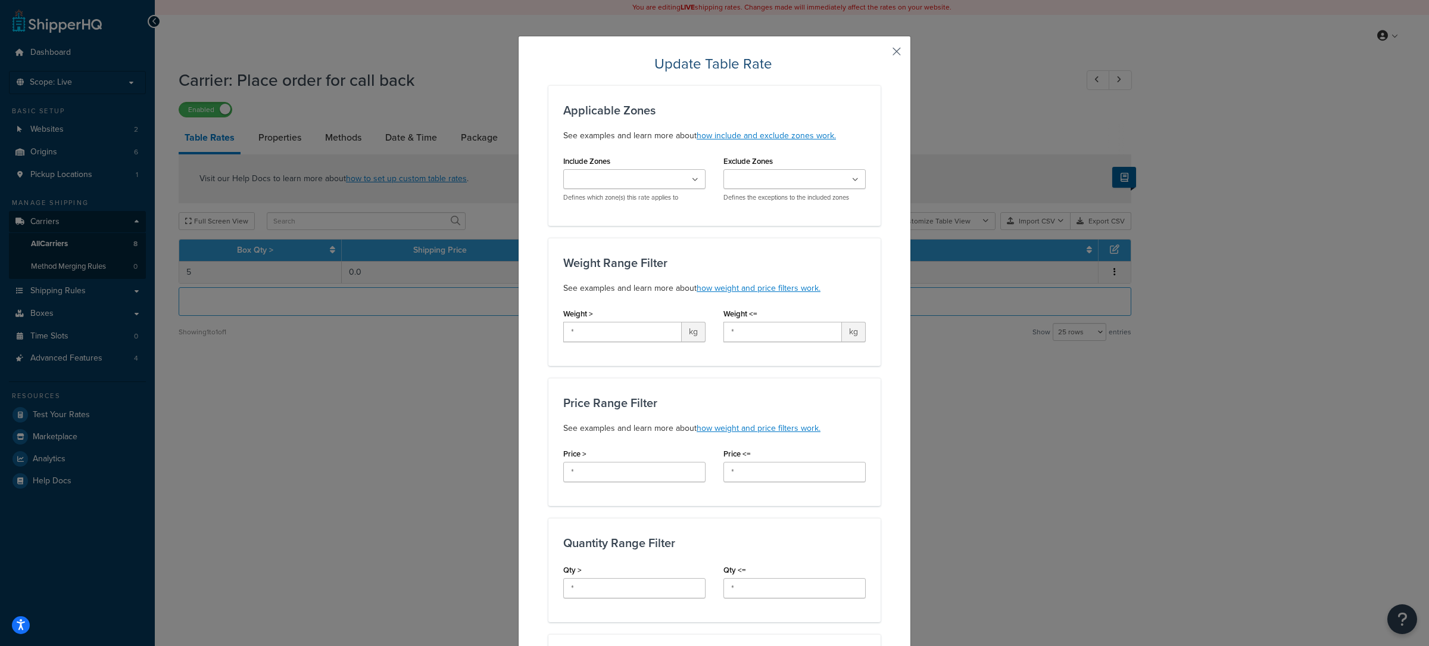
click at [881, 54] on button "button" at bounding box center [879, 55] width 3 height 3
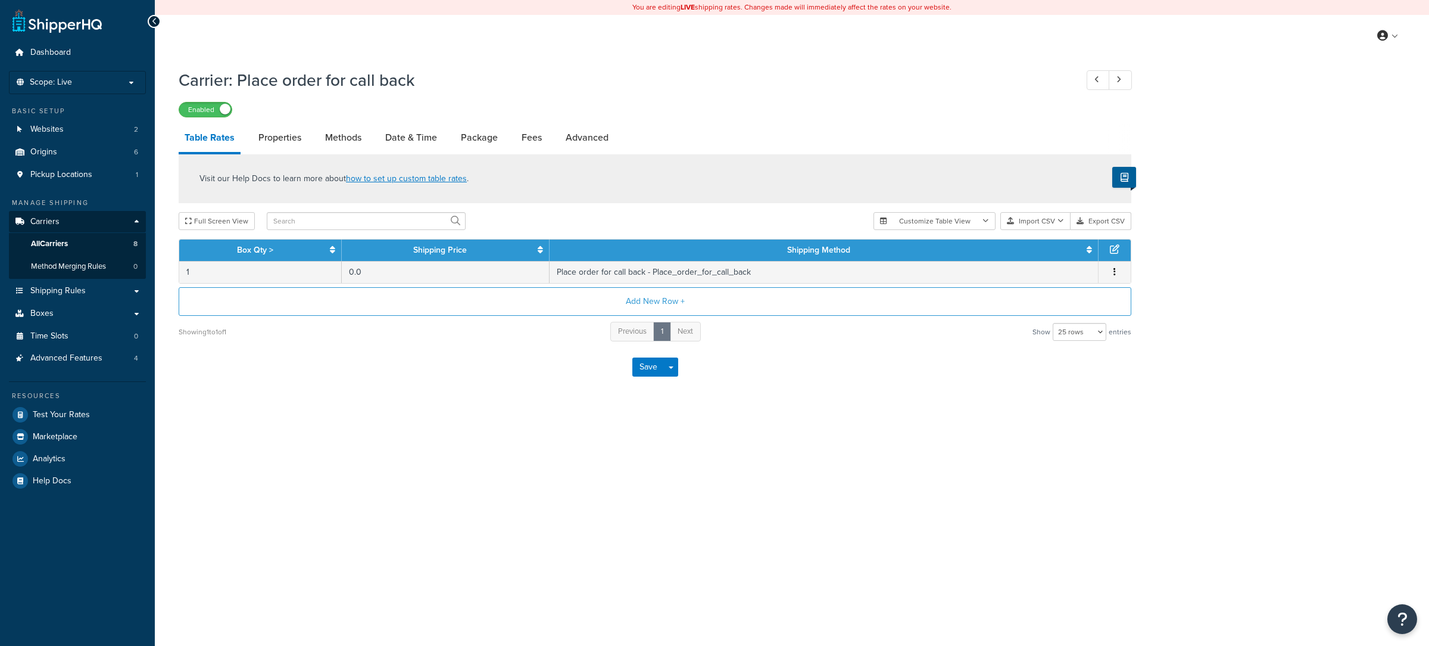
select select "25"
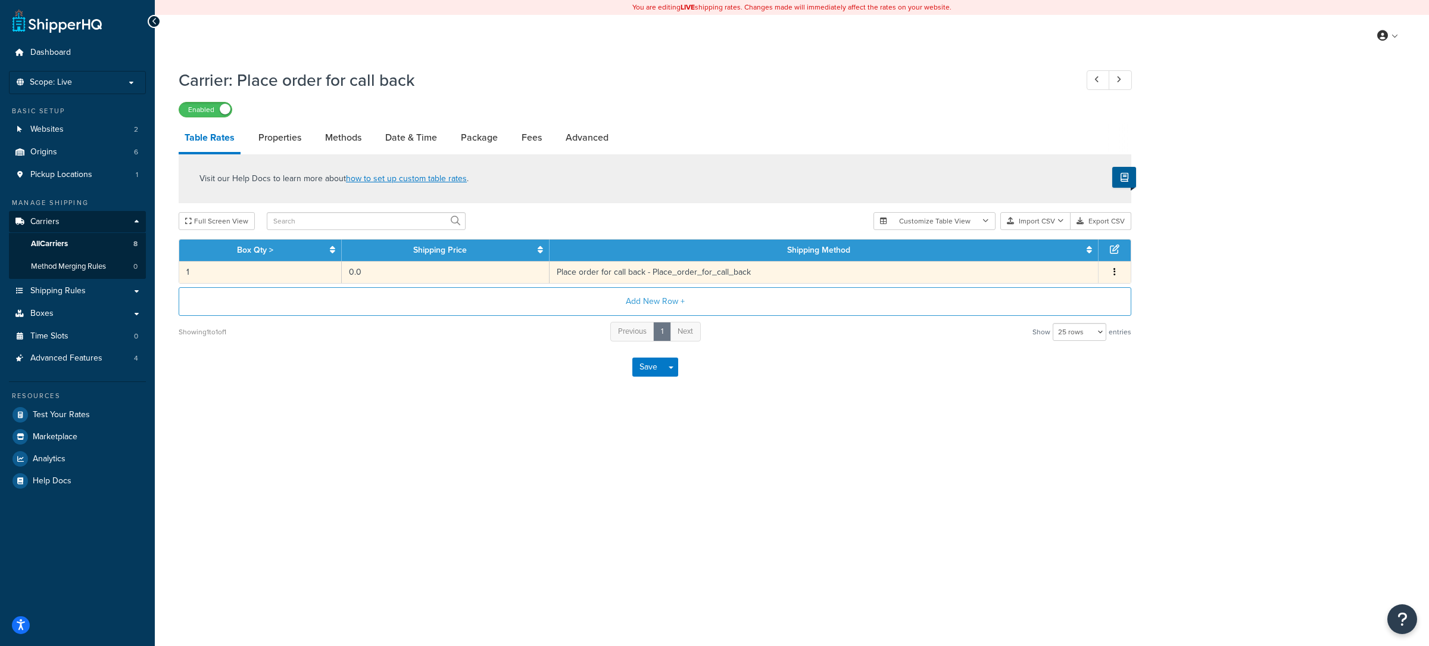
click at [371, 272] on td "0.0" at bounding box center [446, 272] width 208 height 22
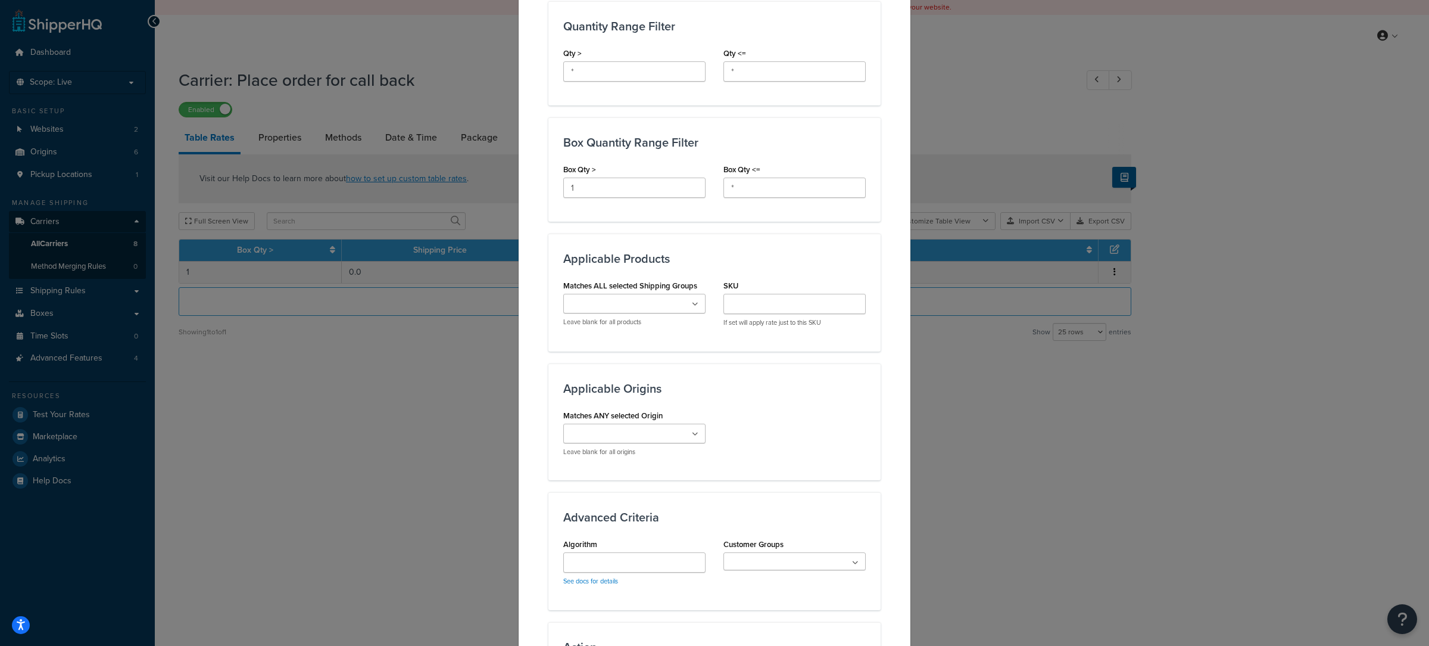
scroll to position [551, 0]
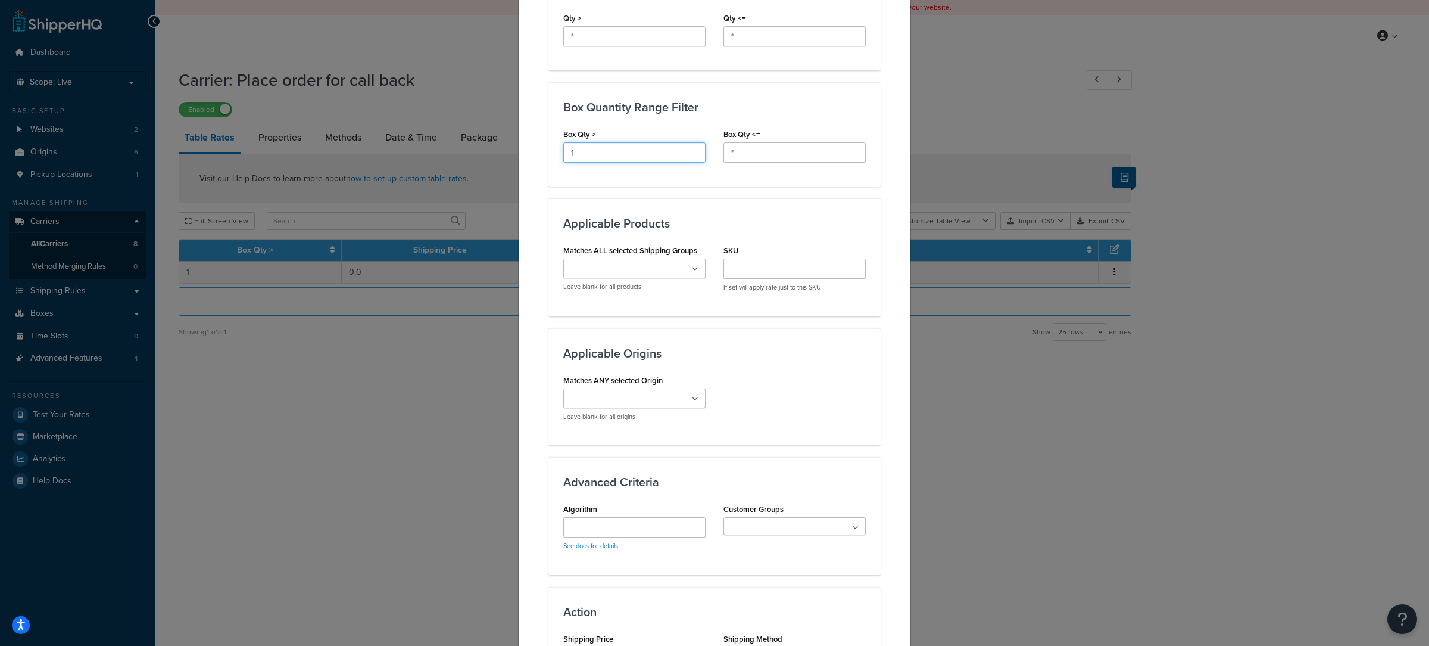
click at [617, 160] on input "1" at bounding box center [634, 152] width 142 height 20
click at [616, 161] on input "1" at bounding box center [634, 152] width 142 height 20
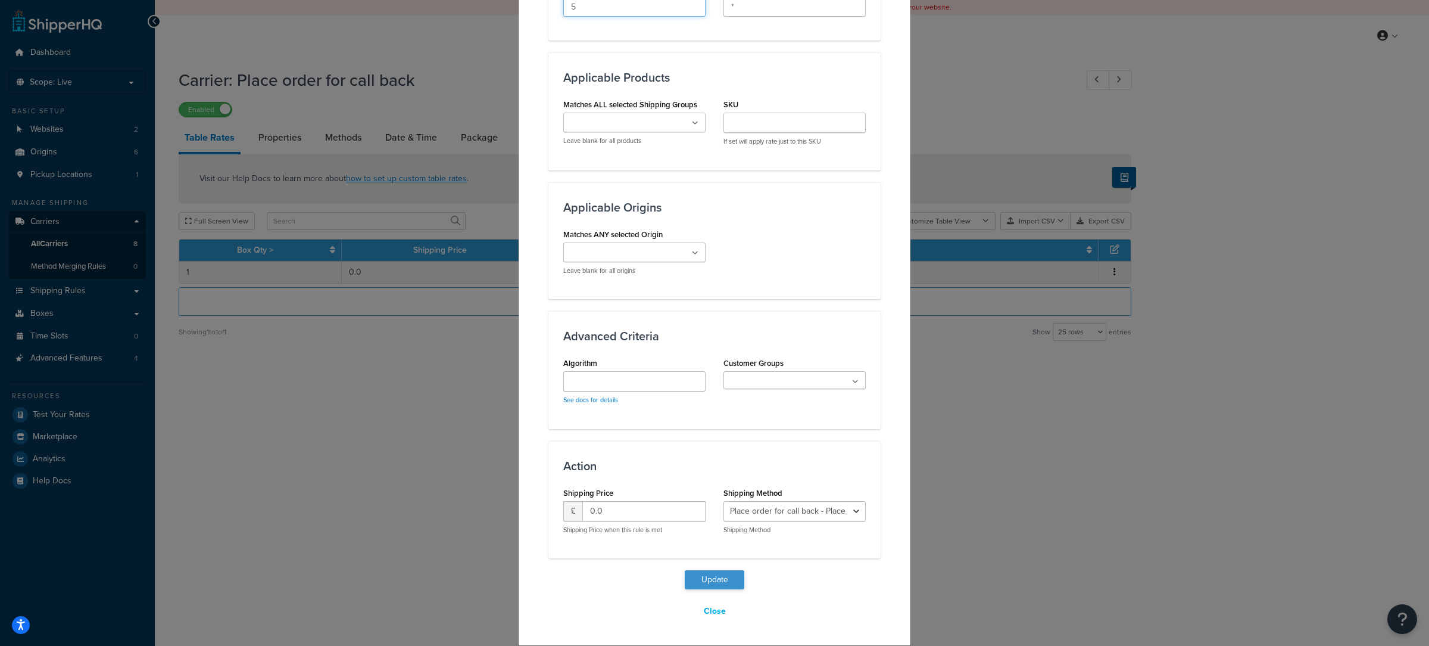
type input "5"
click at [730, 580] on button "Update" at bounding box center [715, 579] width 60 height 19
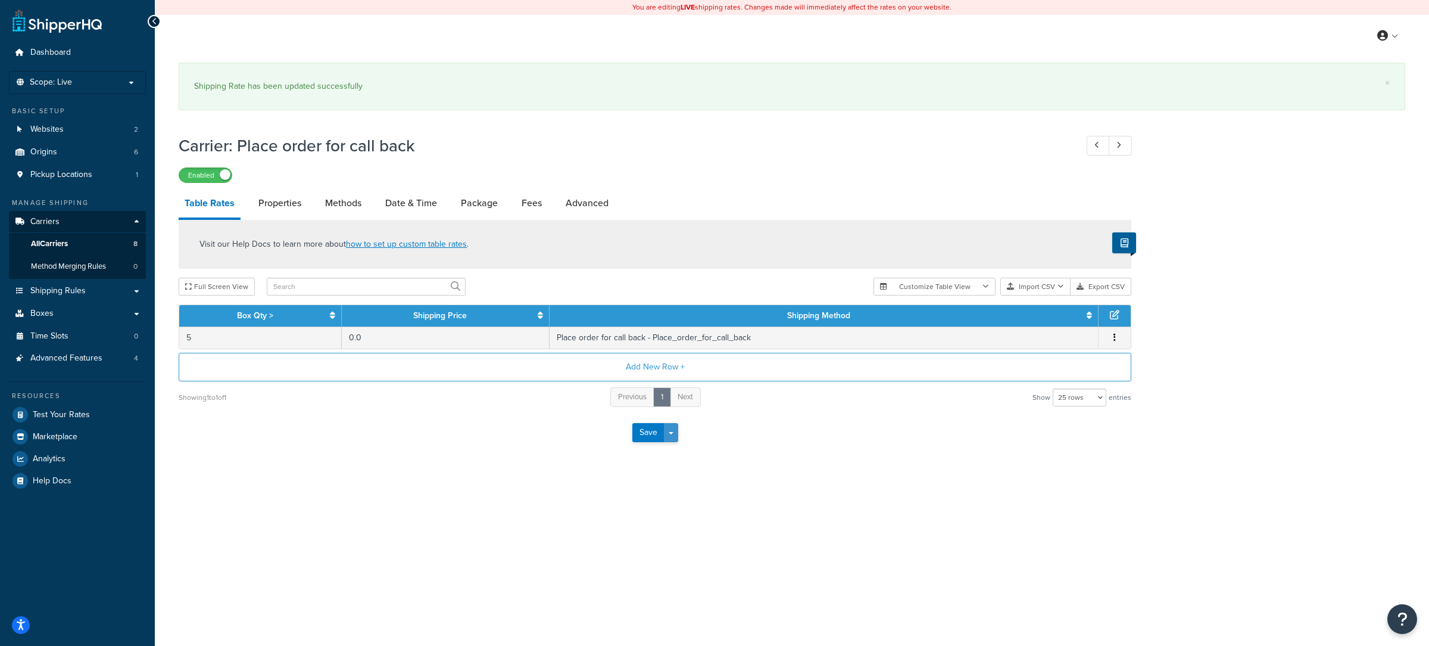
click at [674, 440] on button "Save Dropdown" at bounding box center [671, 432] width 14 height 19
click at [681, 456] on button "Save and Edit" at bounding box center [675, 454] width 87 height 25
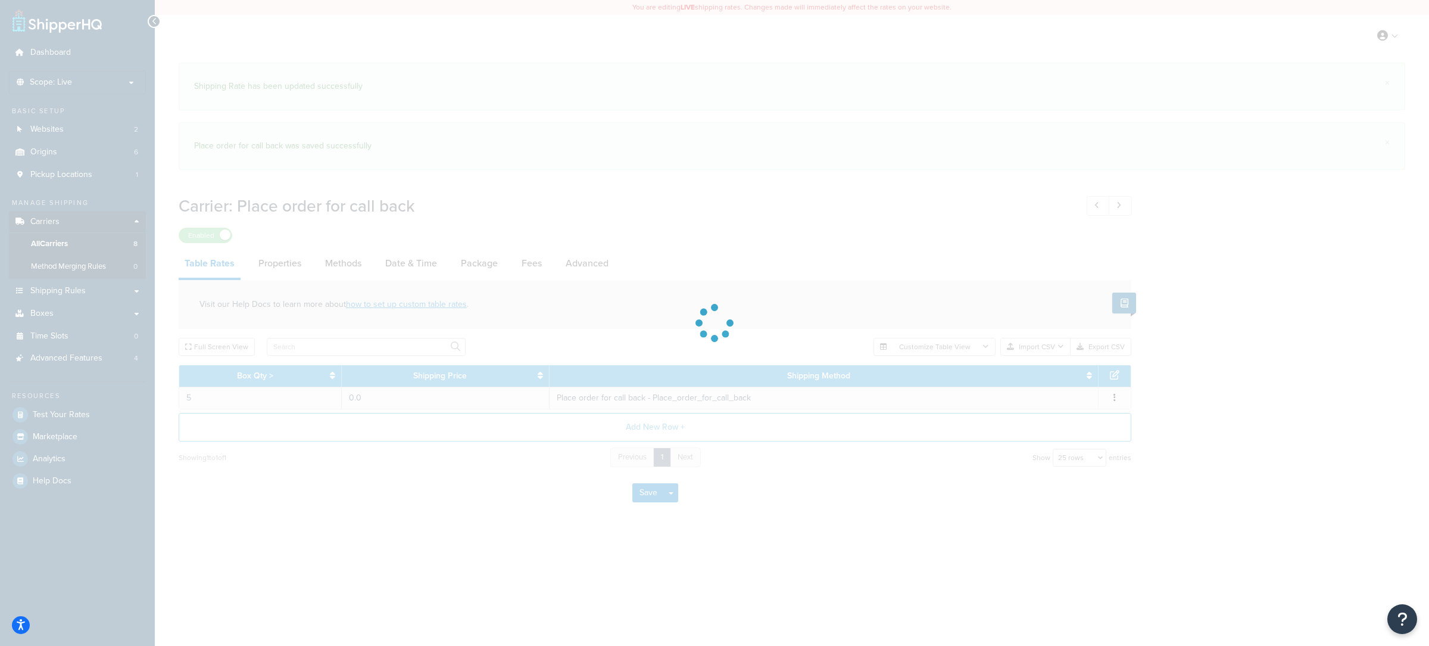
select select "25"
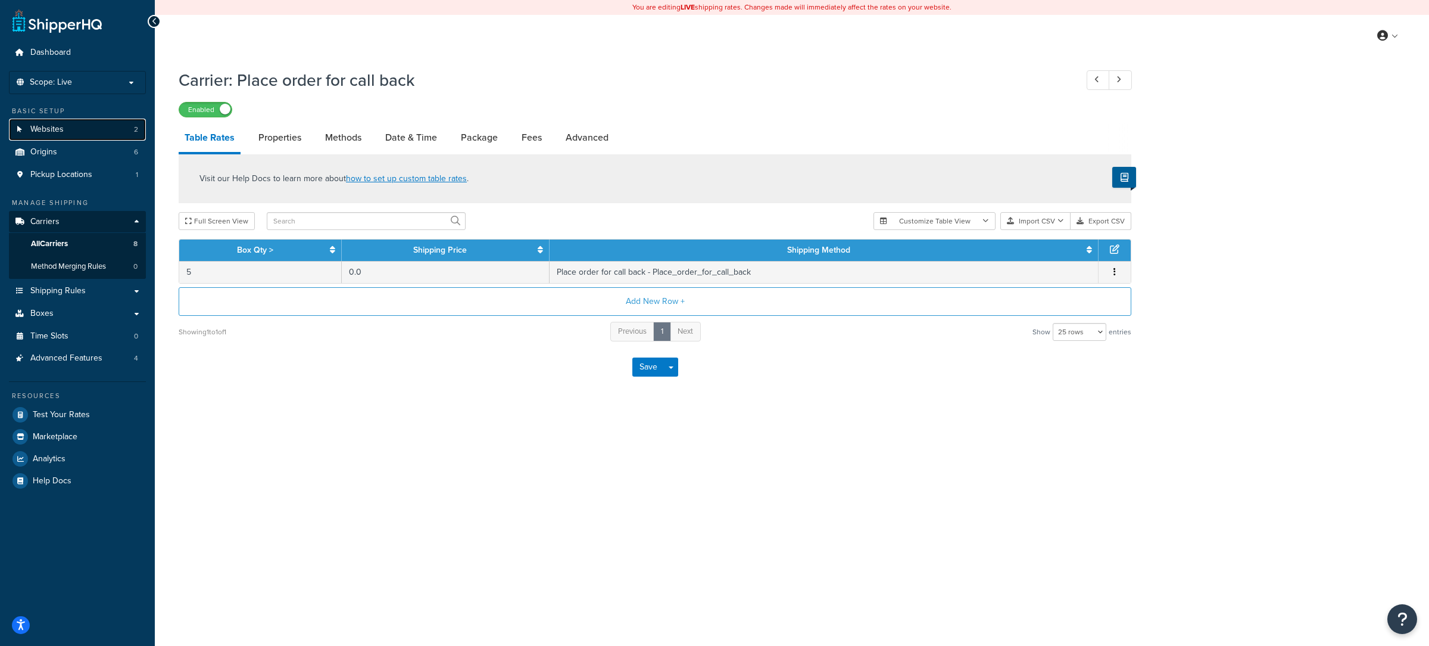
click at [57, 129] on span "Websites" at bounding box center [46, 129] width 33 height 10
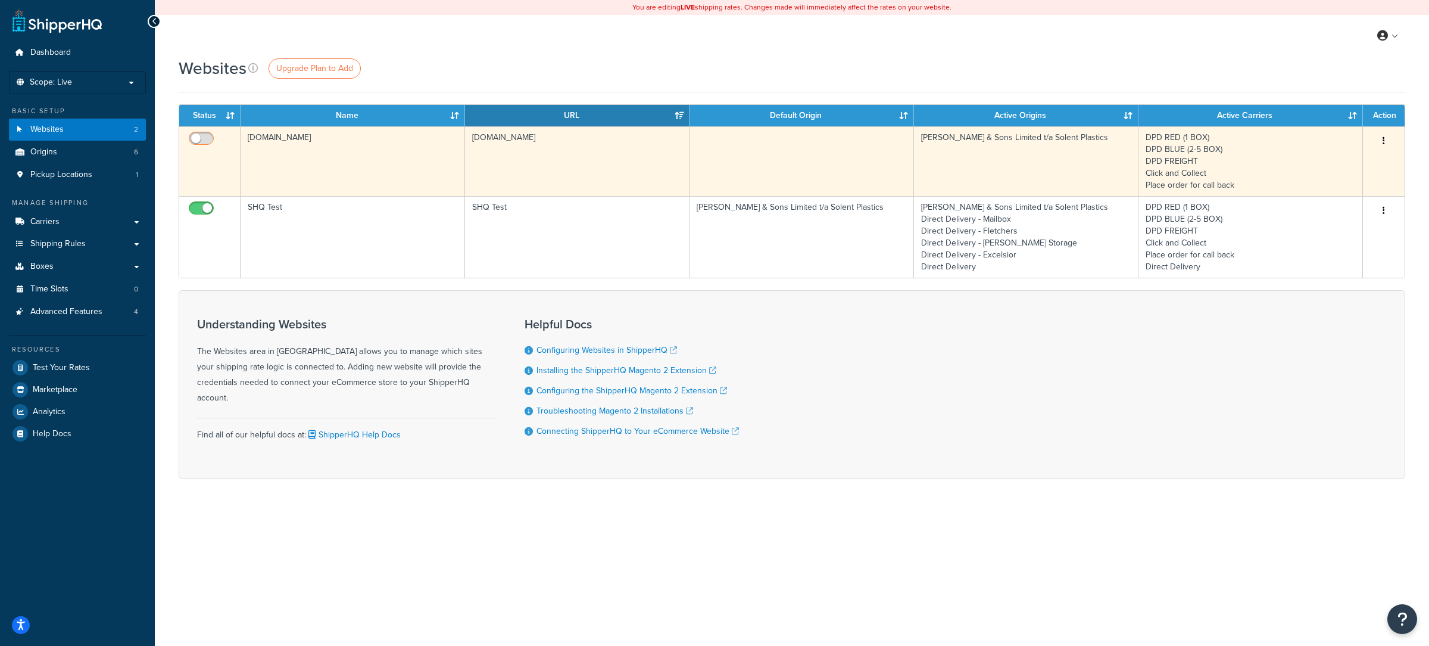
click at [202, 144] on input "checkbox" at bounding box center [202, 141] width 33 height 15
click at [202, 142] on input "checkbox" at bounding box center [202, 141] width 33 height 15
checkbox input "false"
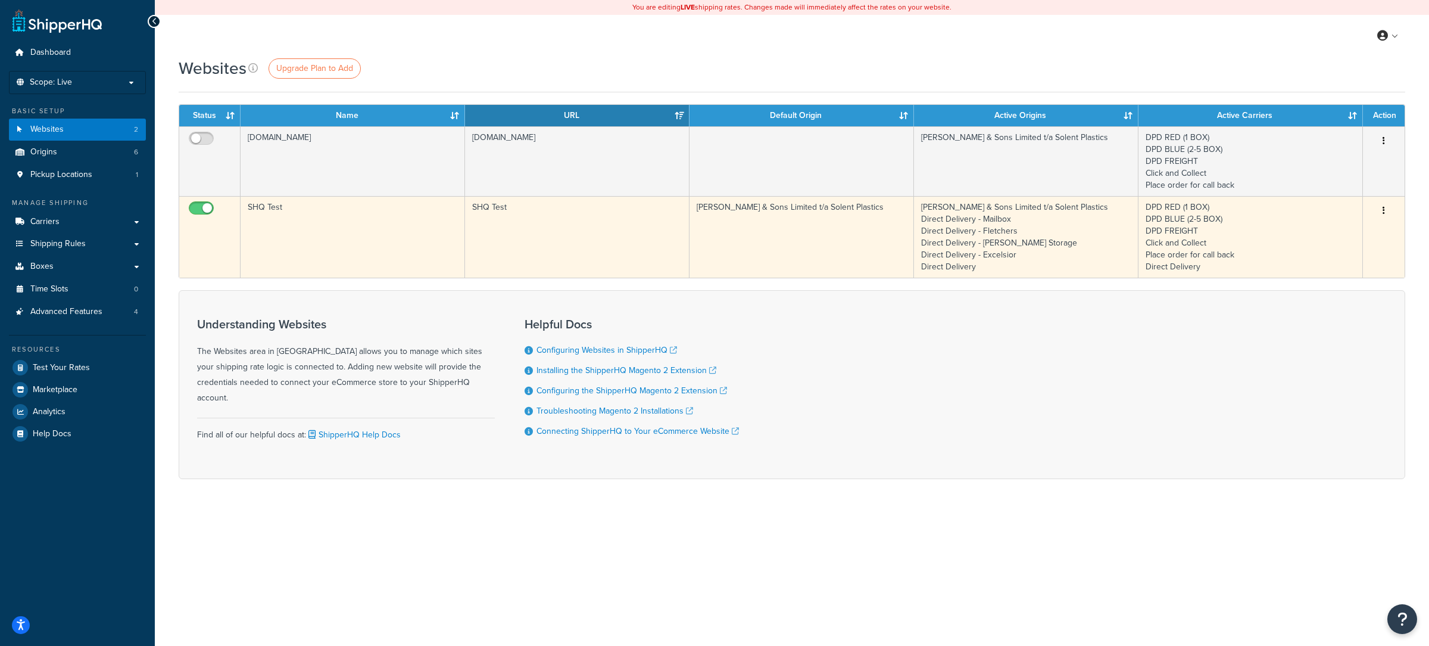
click at [358, 248] on td "SHQ Test" at bounding box center [353, 237] width 225 height 82
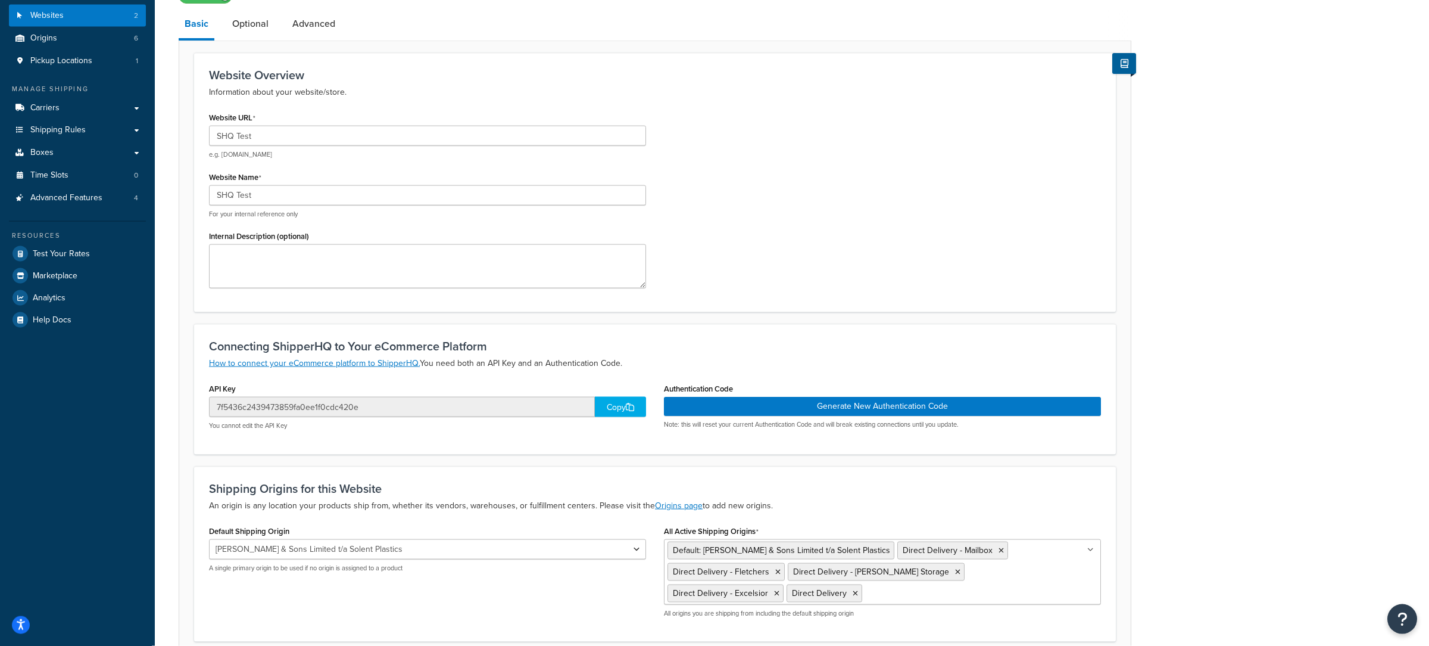
scroll to position [117, 0]
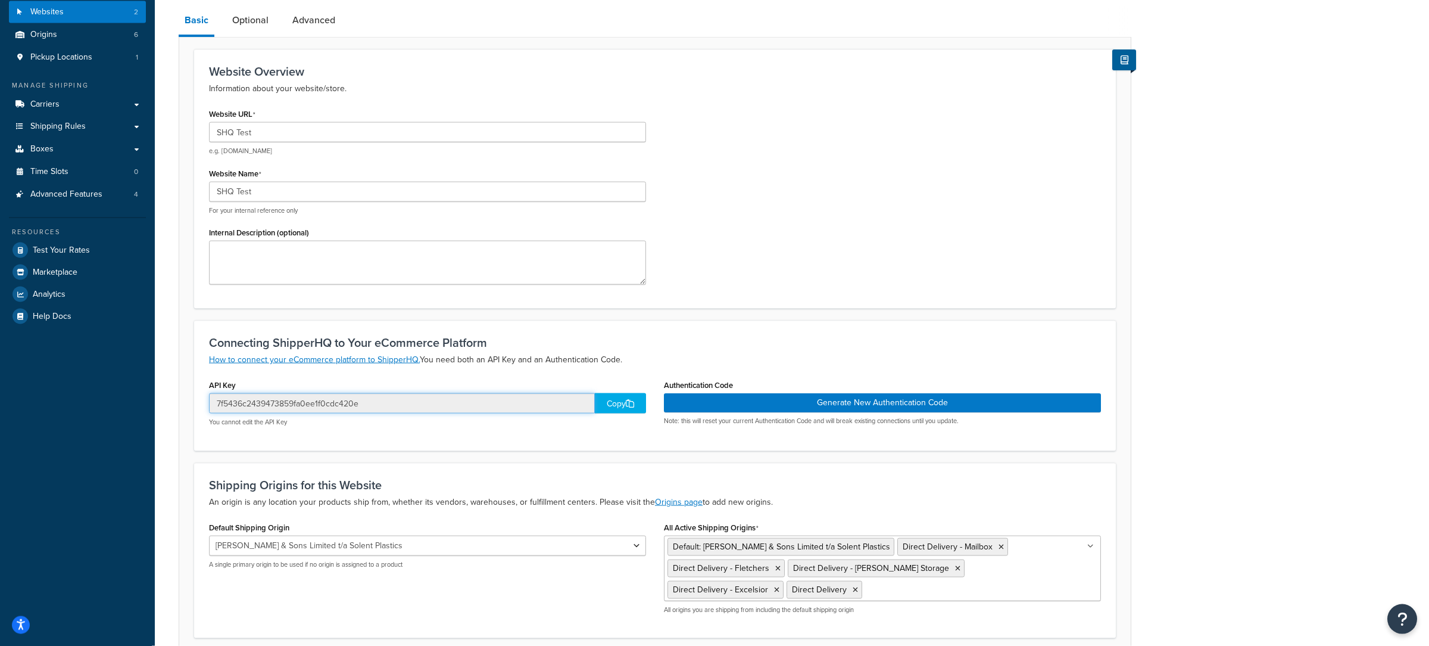
click at [438, 405] on input "7f5436c2439473859fa0ee1f0cdc420e" at bounding box center [402, 403] width 386 height 20
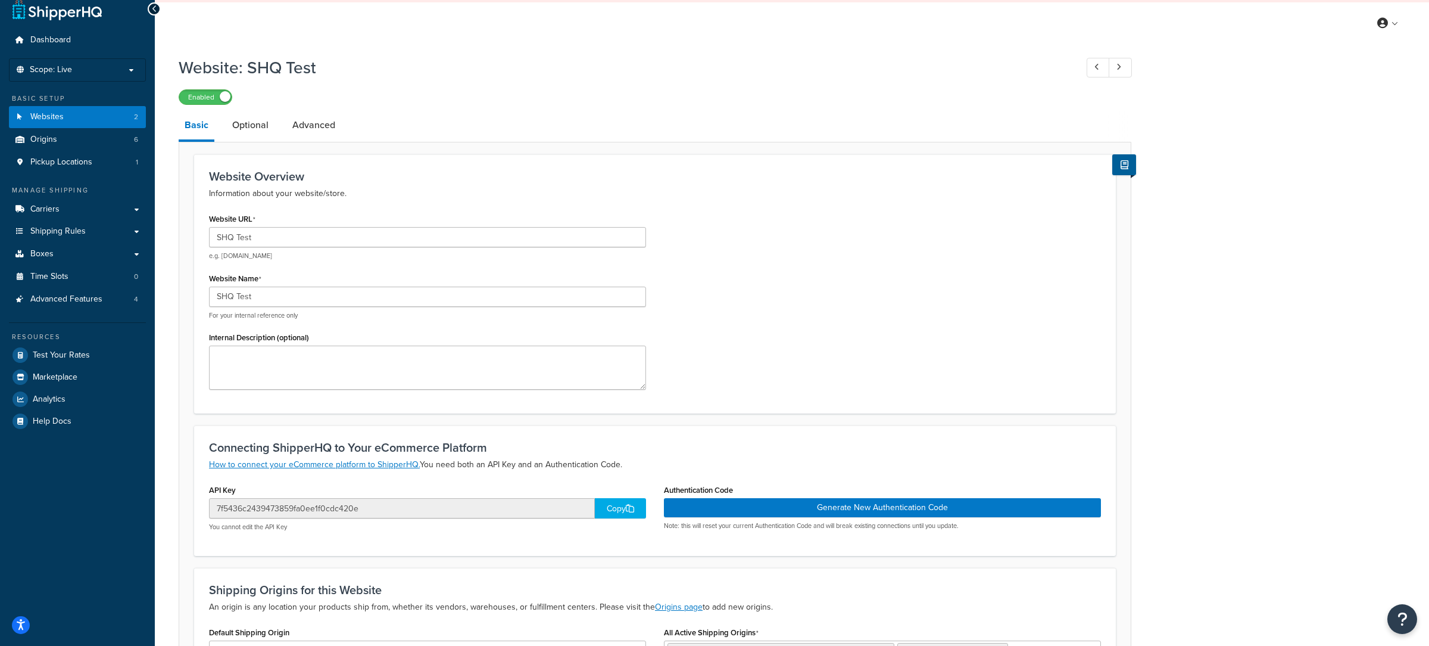
scroll to position [0, 0]
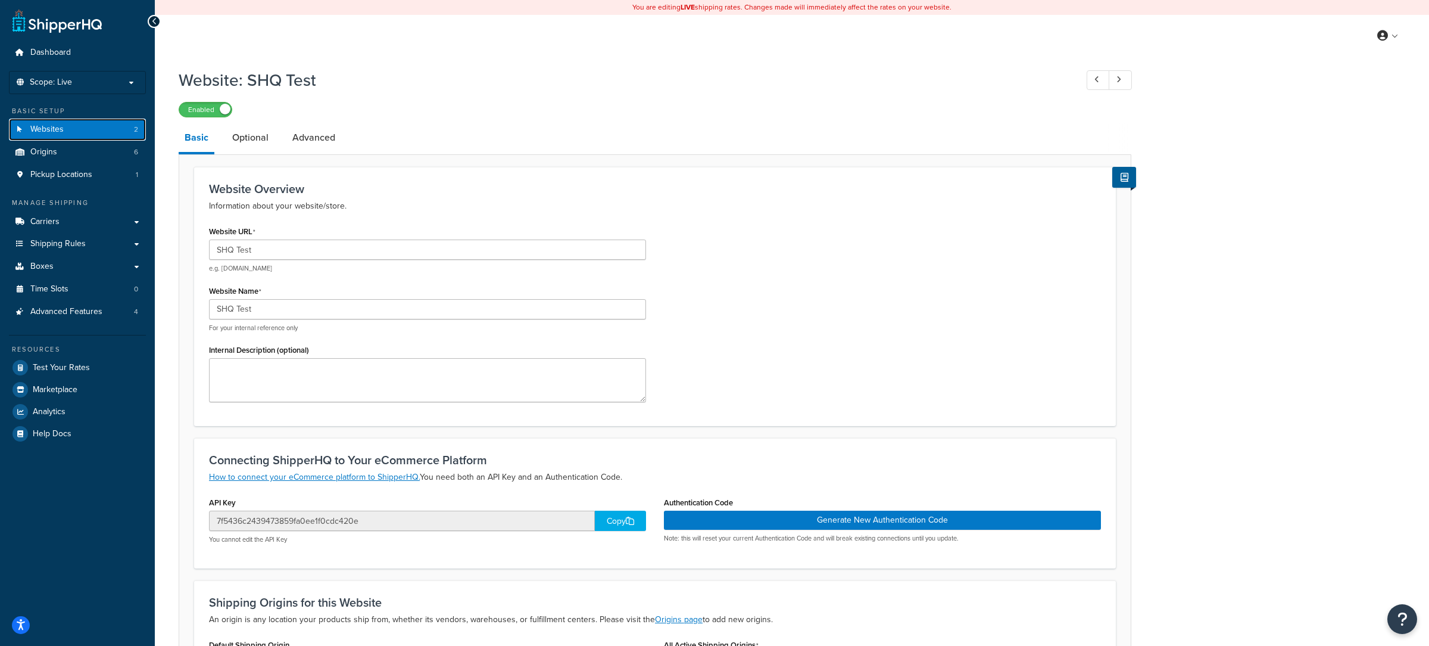
click at [109, 128] on link "Websites 2" at bounding box center [77, 130] width 137 height 22
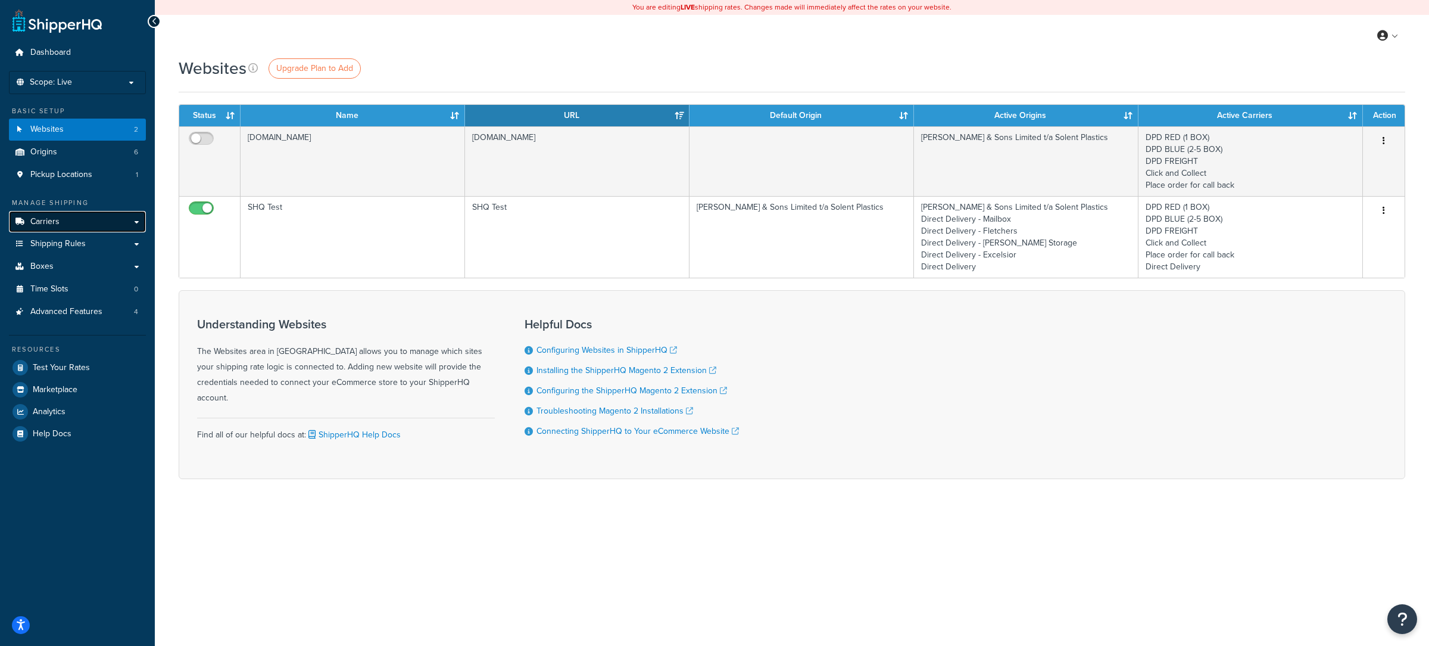
click at [96, 221] on link "Carriers" at bounding box center [77, 222] width 137 height 22
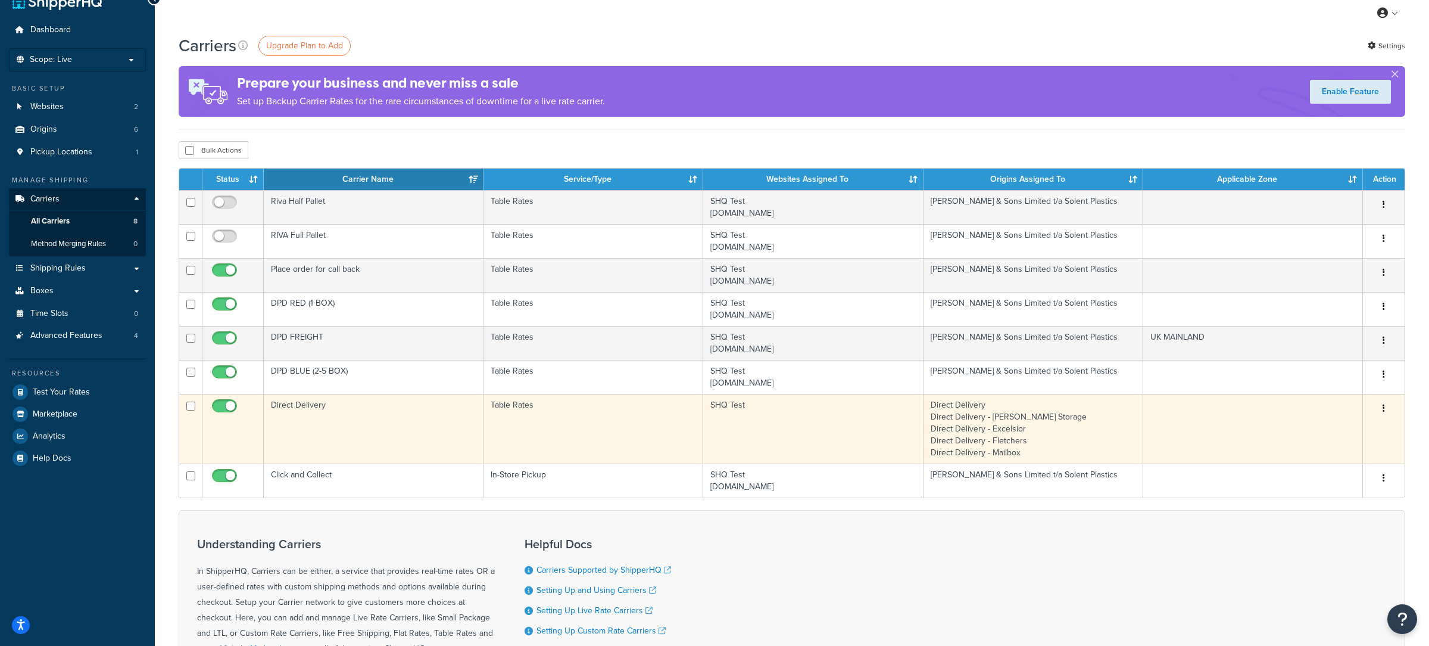
scroll to position [45, 0]
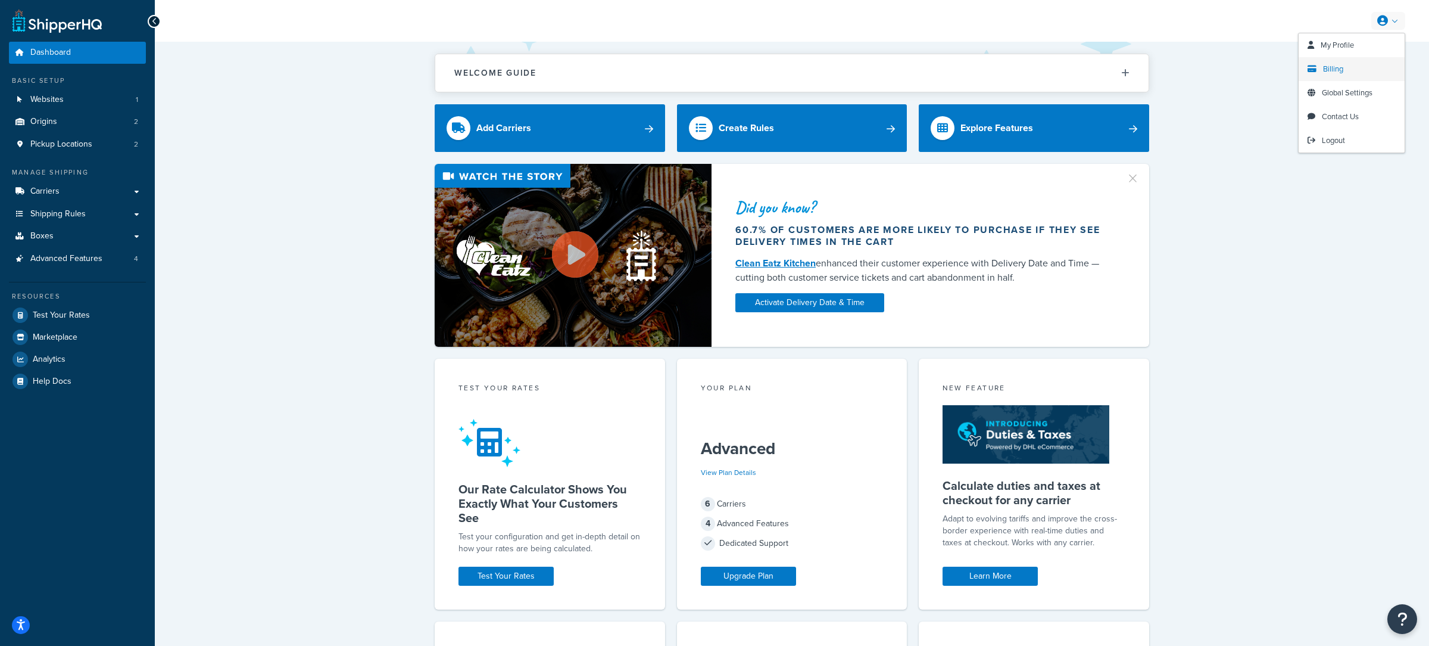
click at [1358, 68] on link "Billing" at bounding box center [1352, 69] width 106 height 24
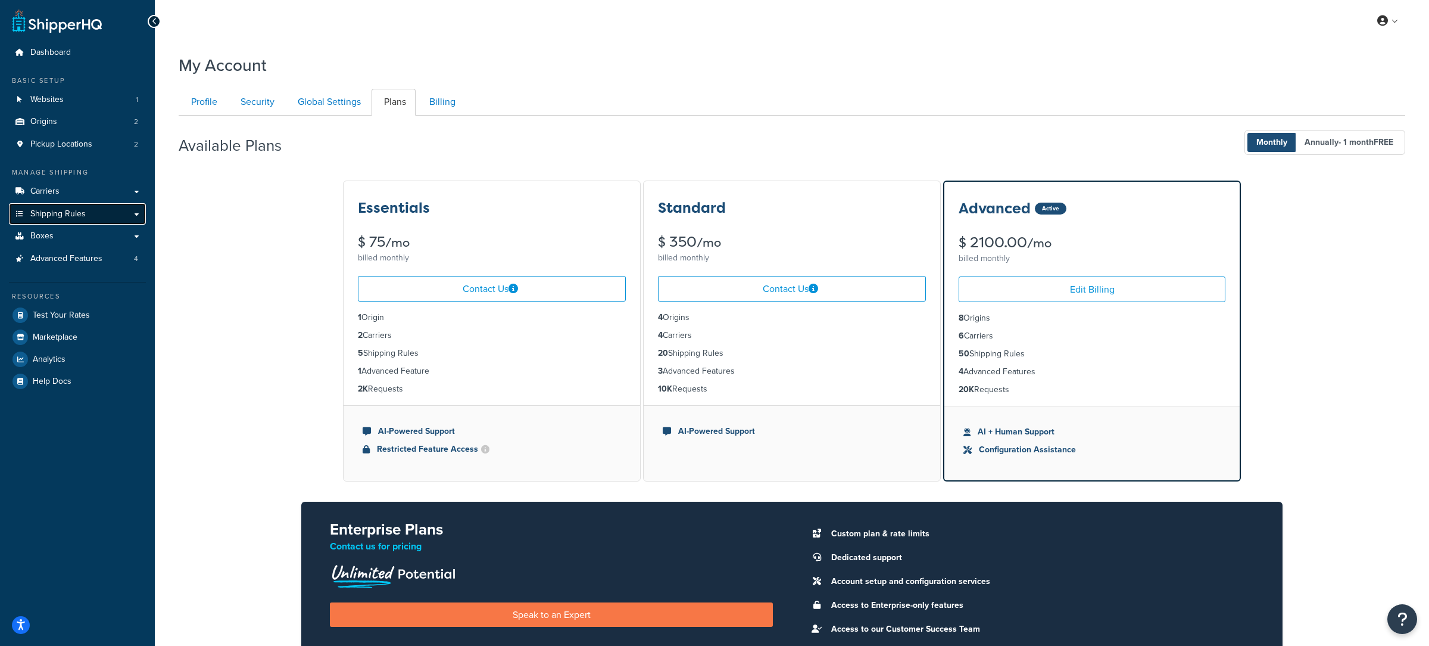
click at [83, 211] on span "Shipping Rules" at bounding box center [57, 214] width 55 height 10
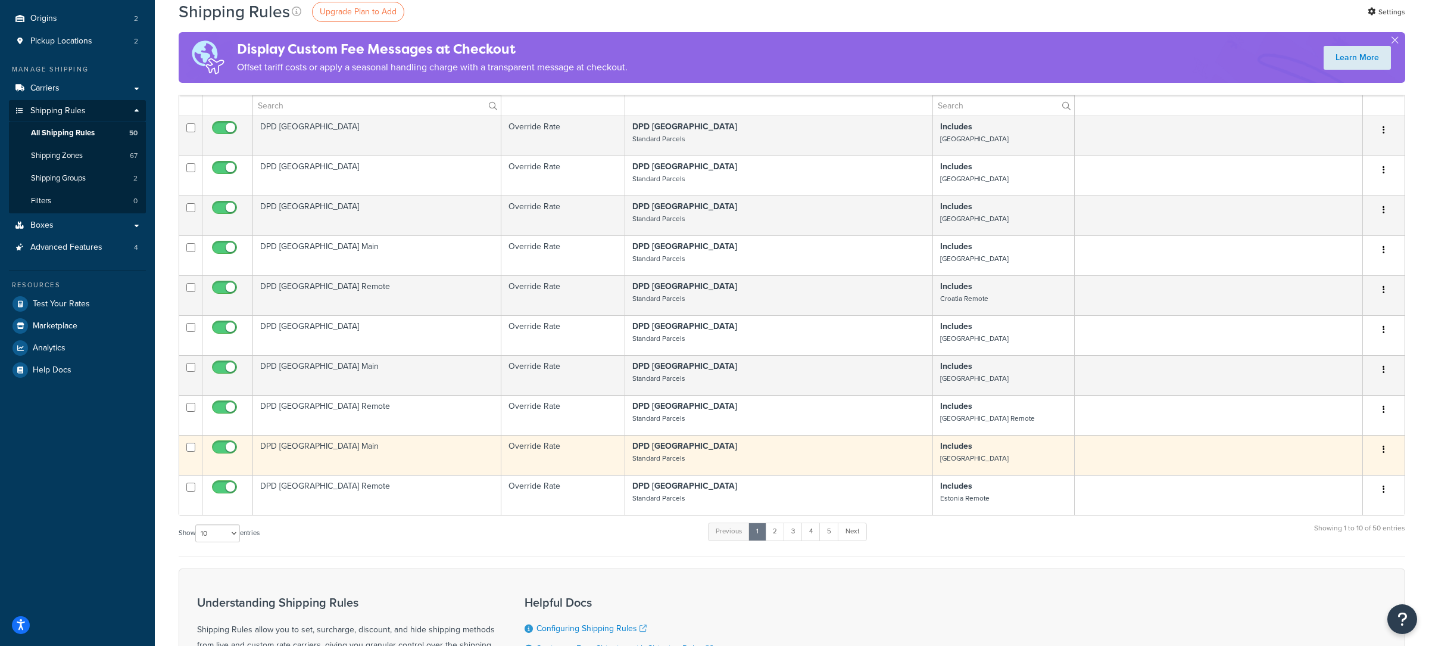
scroll to position [111, 0]
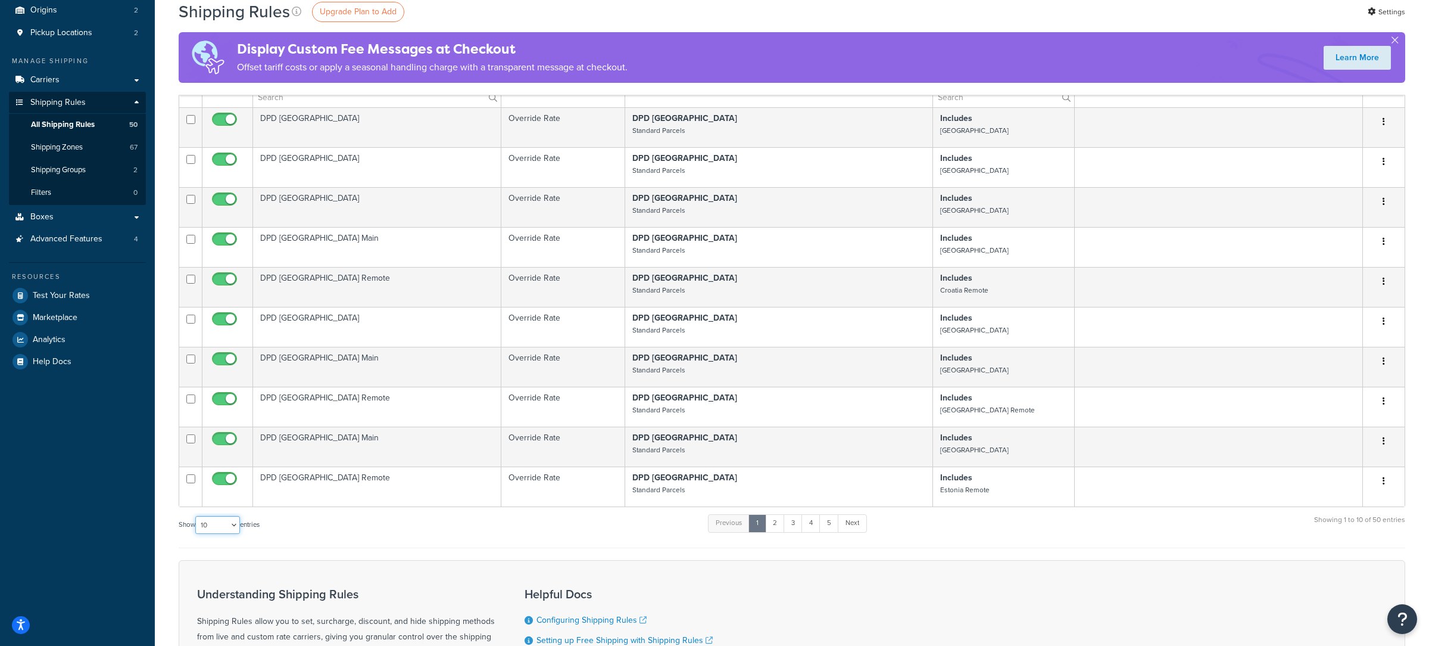
select select "100"
click option "100" at bounding box center [0, 0] width 0 height 0
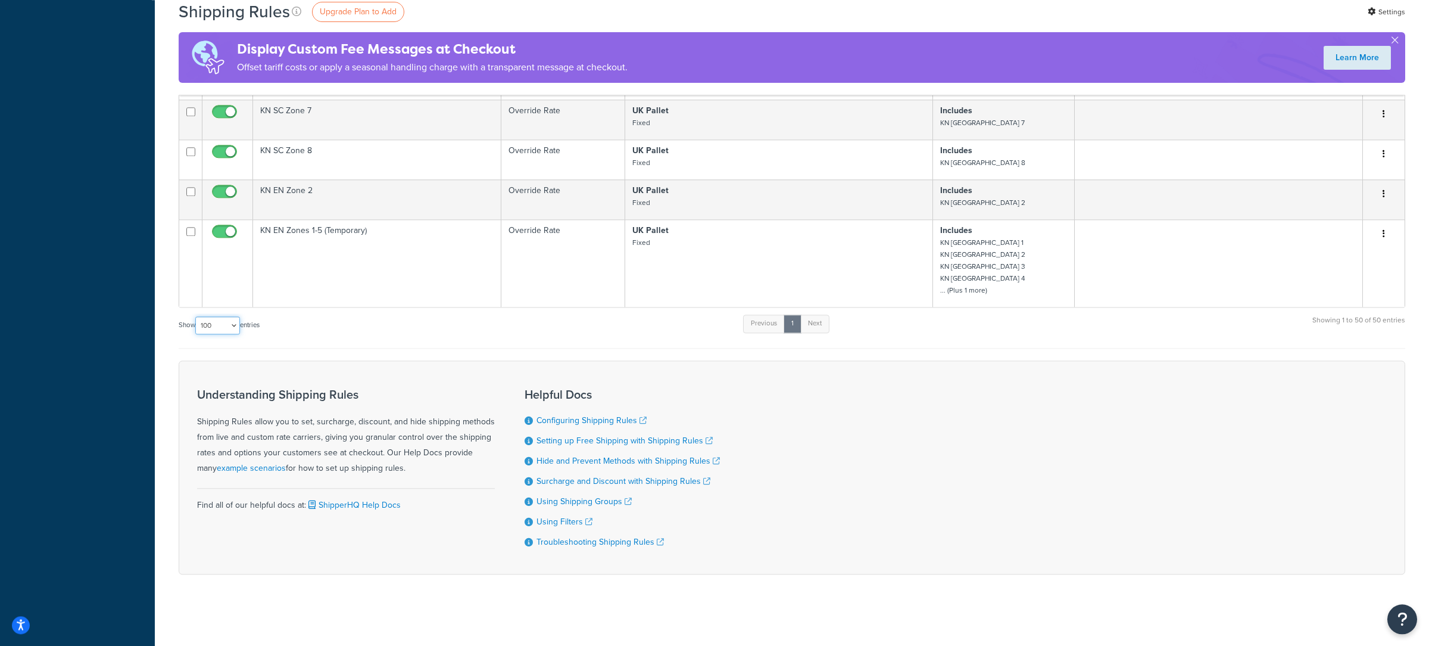
scroll to position [2014, 0]
click at [219, 331] on div "Show 10 15 25 50 100 1000 entries" at bounding box center [219, 326] width 81 height 26
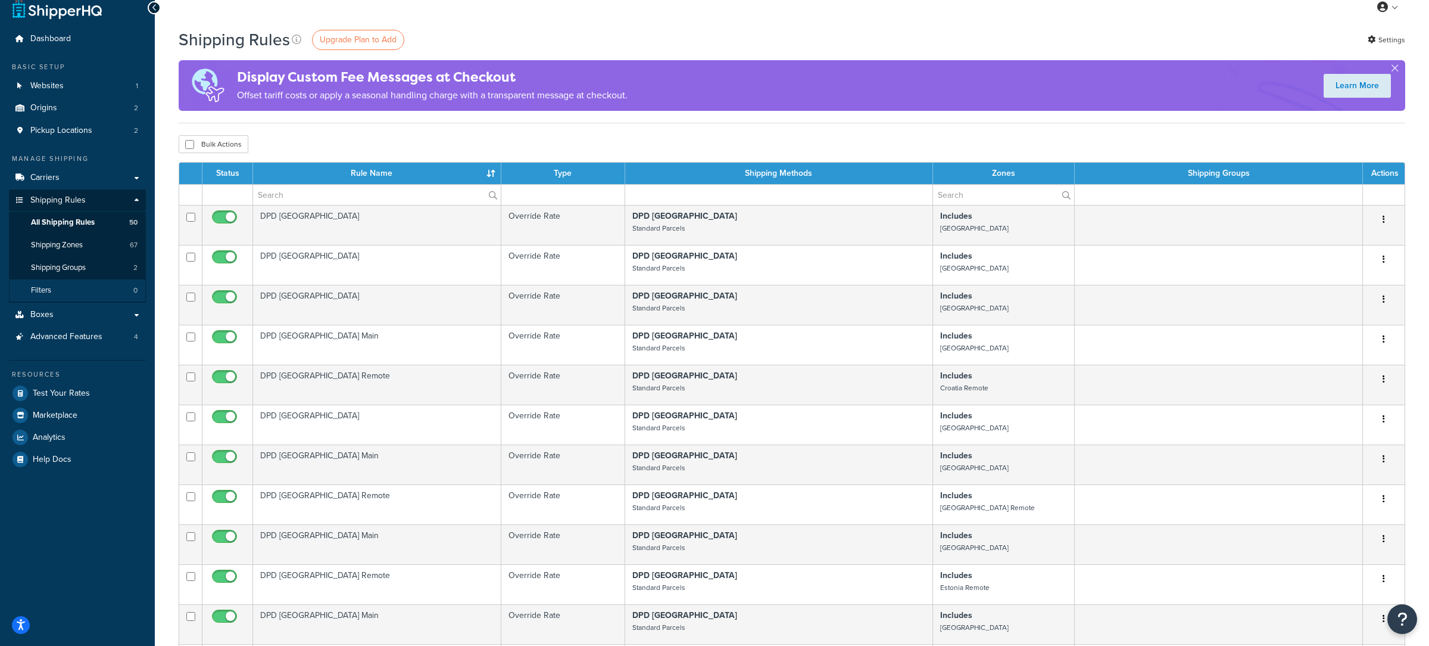
scroll to position [15, 0]
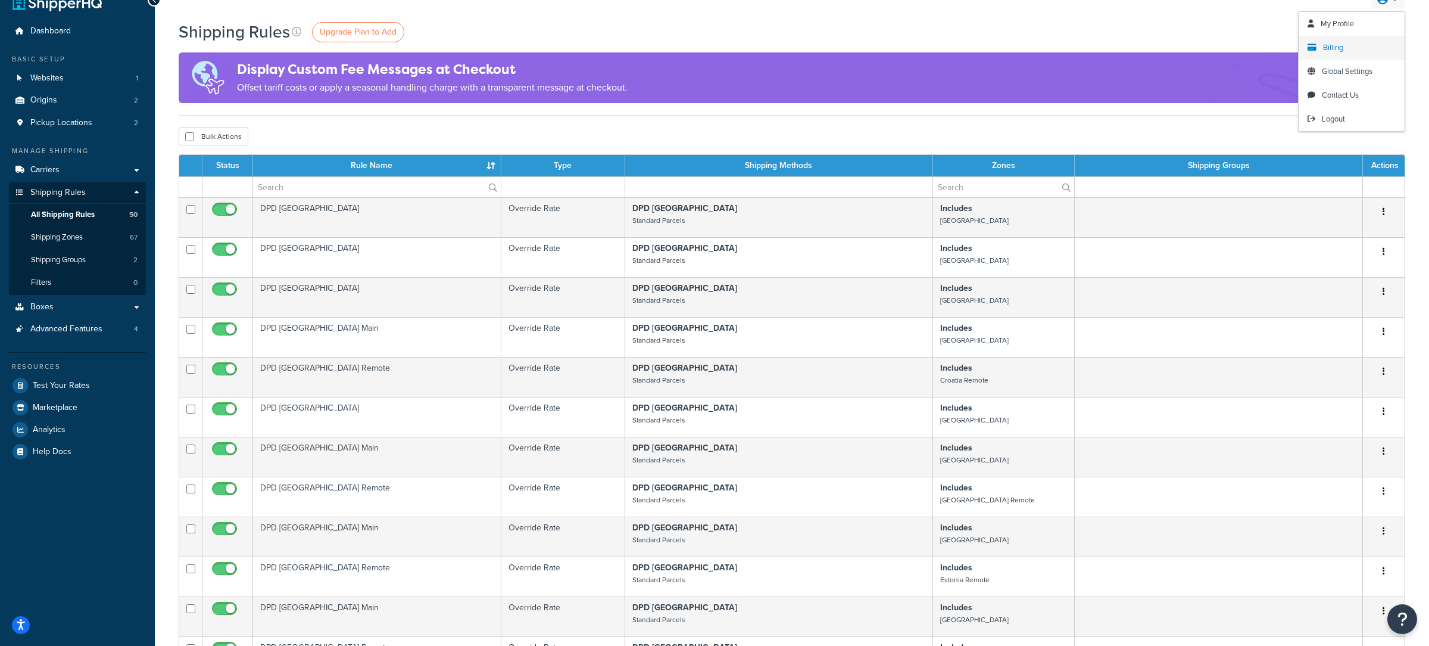
click at [1364, 49] on link "Billing" at bounding box center [1352, 48] width 106 height 24
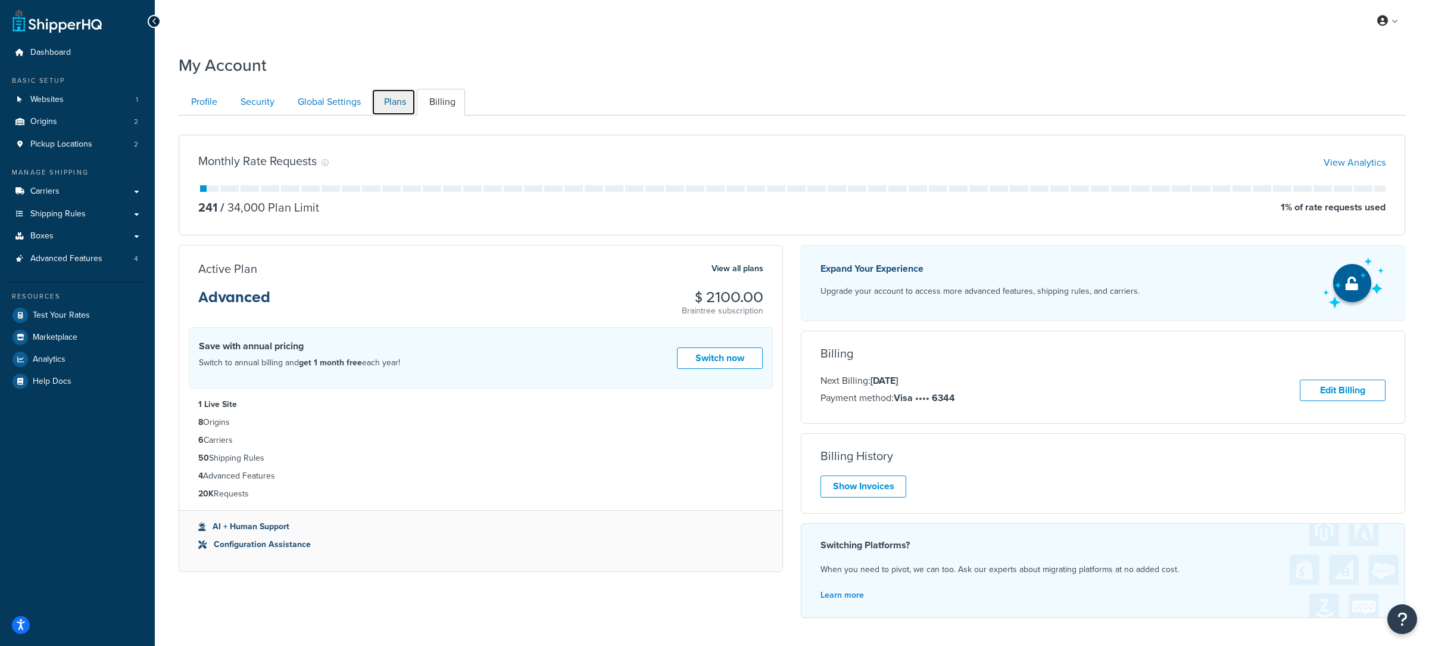
click at [379, 115] on link "Plans" at bounding box center [394, 102] width 44 height 27
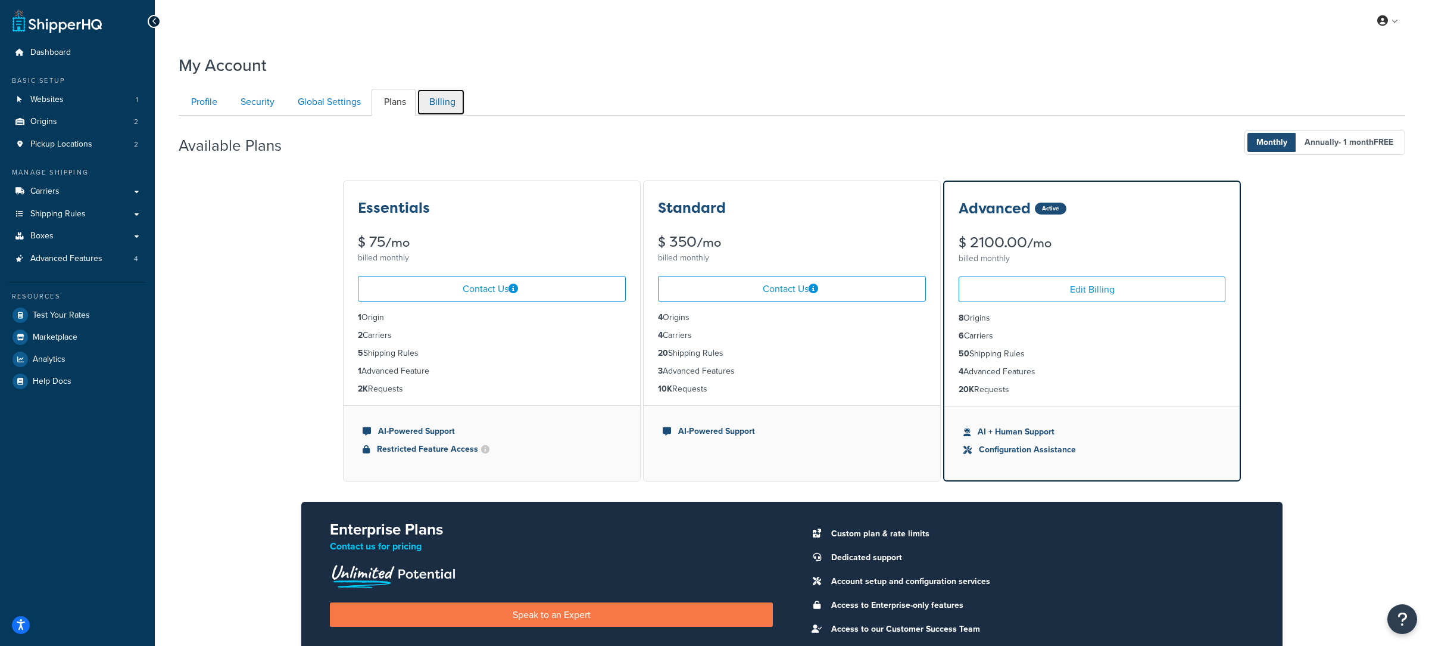
click at [435, 104] on link "Billing" at bounding box center [441, 102] width 48 height 27
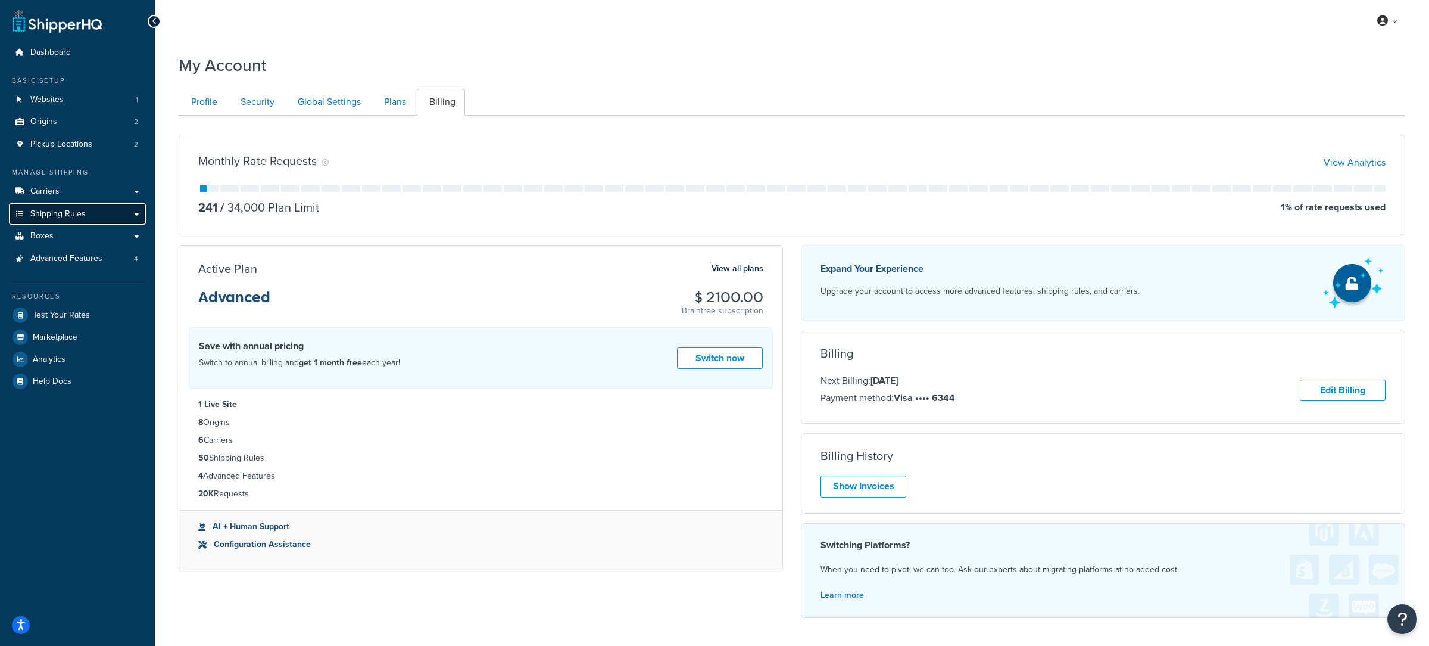
click at [93, 211] on link "Shipping Rules" at bounding box center [77, 214] width 137 height 22
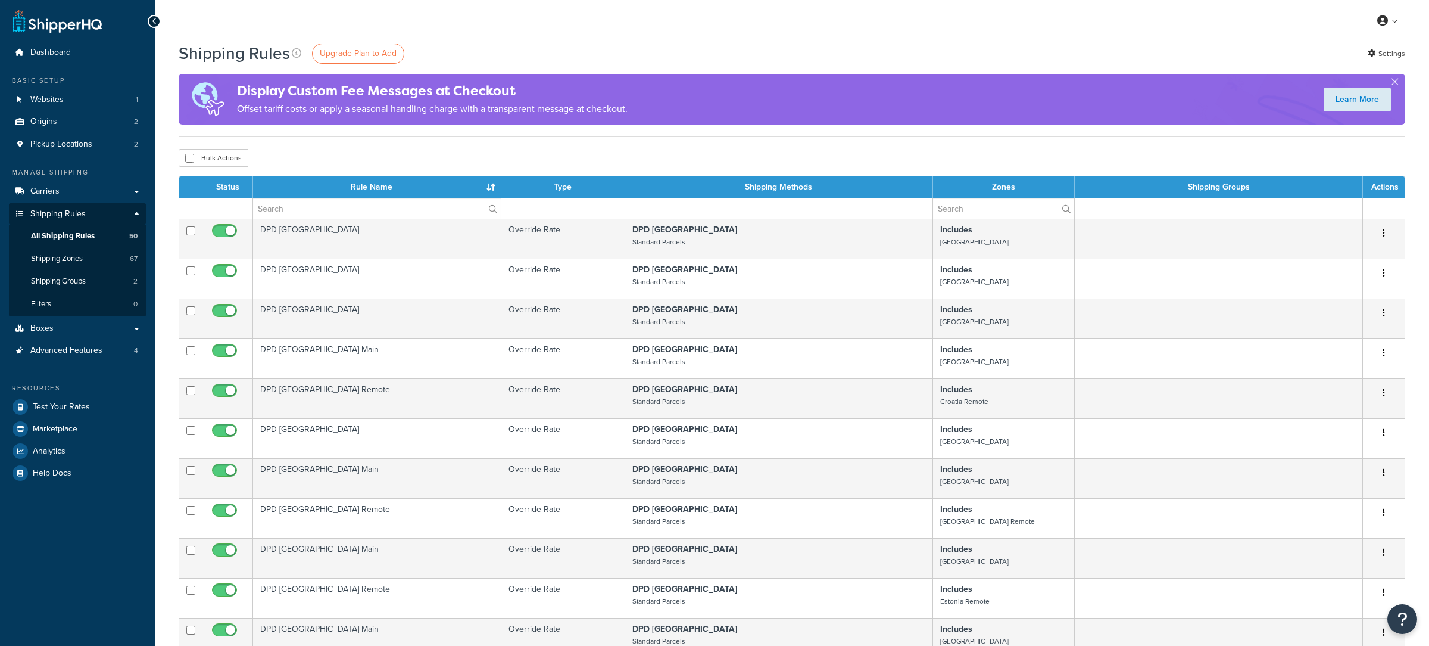
select select "100"
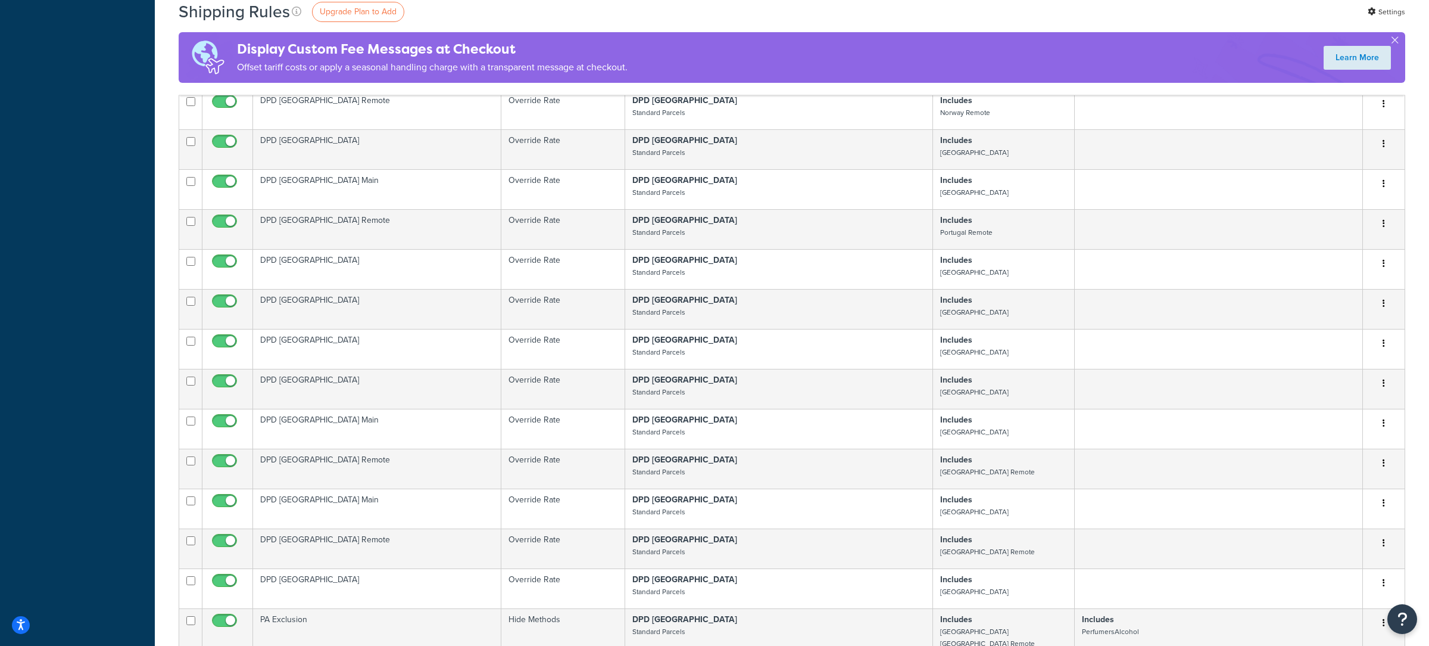
scroll to position [1186, 0]
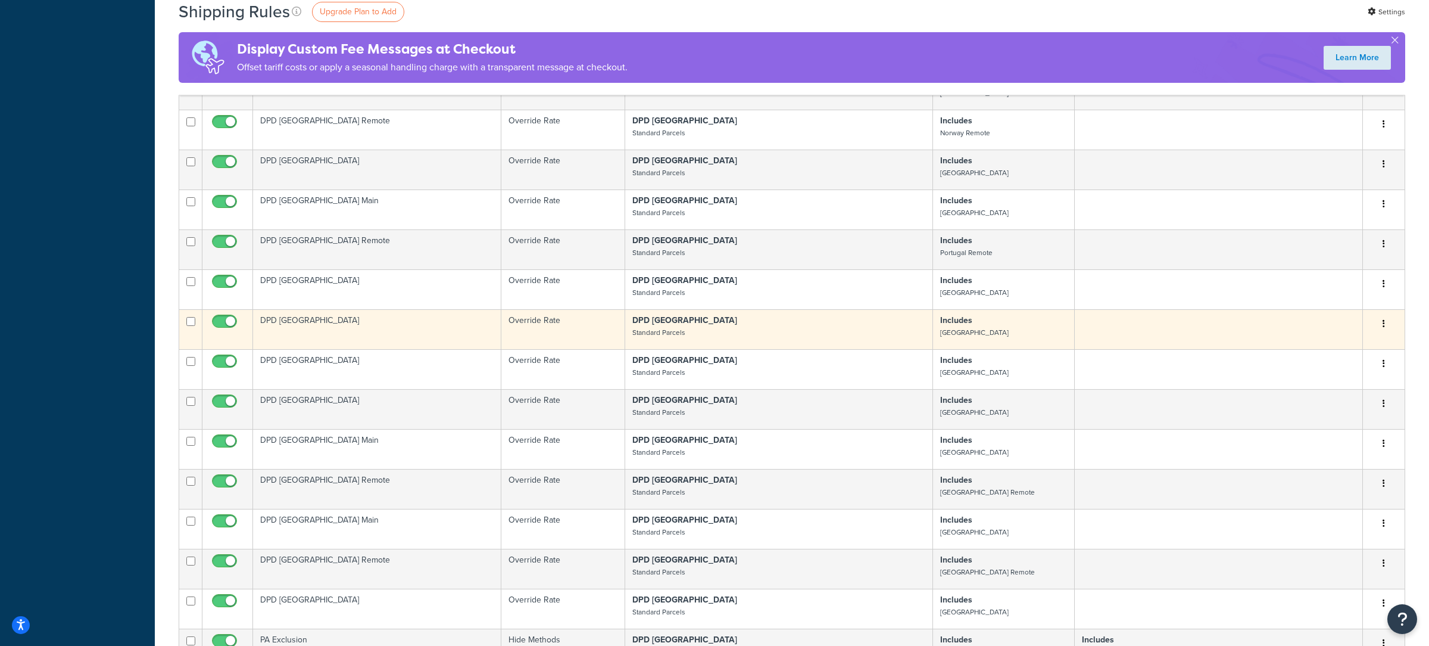
click at [634, 325] on strong "DPD [GEOGRAPHIC_DATA]" at bounding box center [684, 320] width 105 height 13
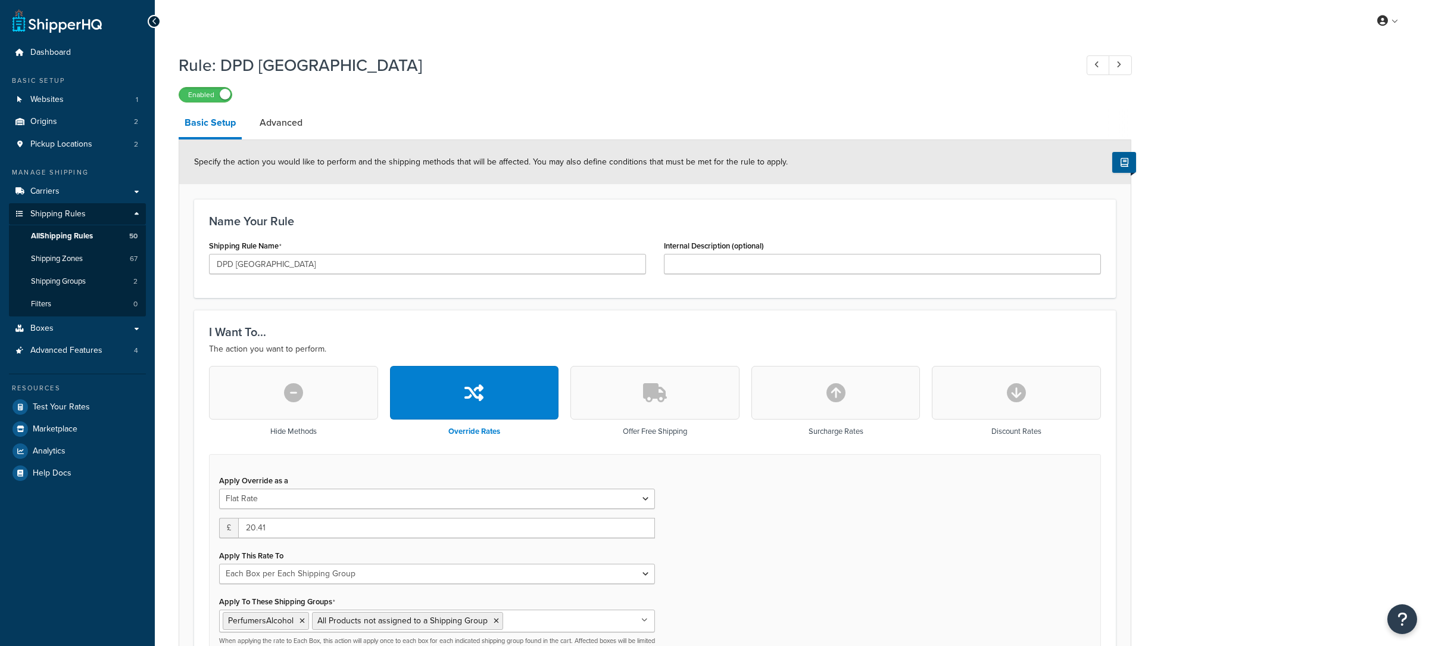
select select "BOX"
click at [1127, 68] on link at bounding box center [1120, 65] width 23 height 20
type input "DPD [GEOGRAPHIC_DATA]"
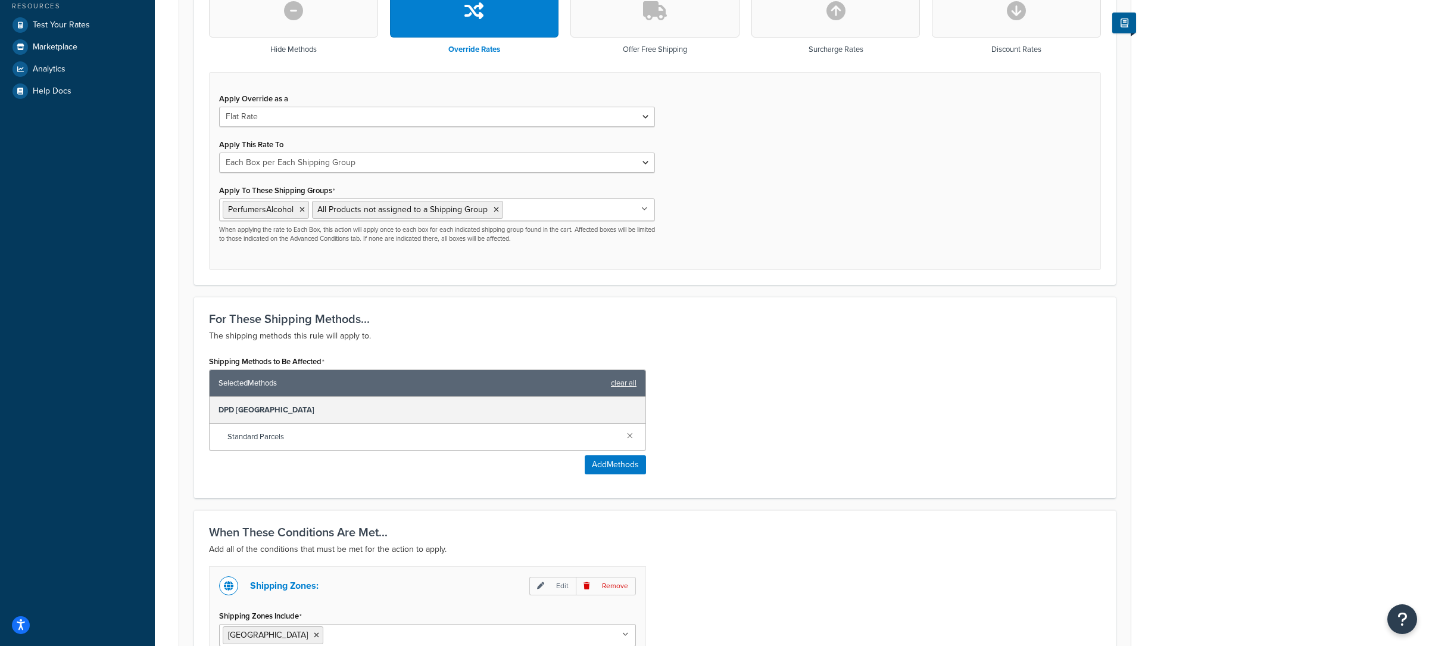
scroll to position [390, 0]
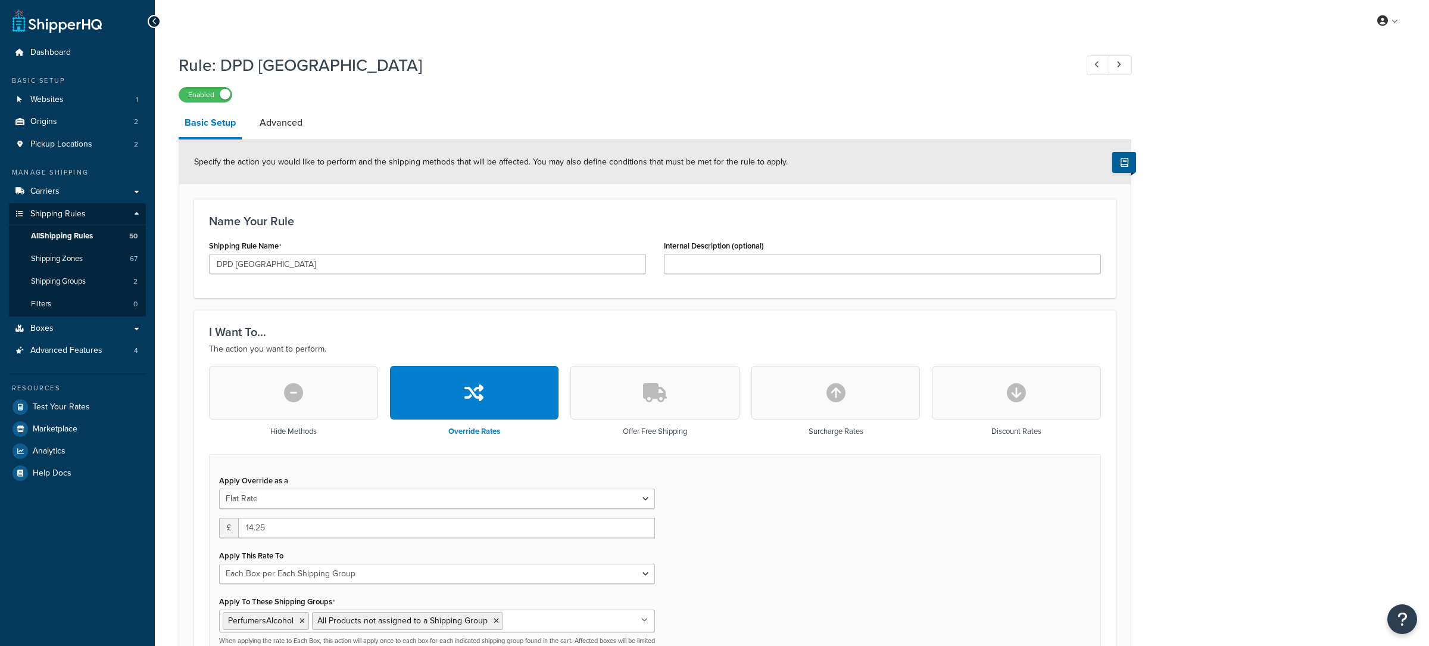
select select "BOX"
click at [121, 238] on link "All Shipping Rules 50" at bounding box center [77, 236] width 137 height 22
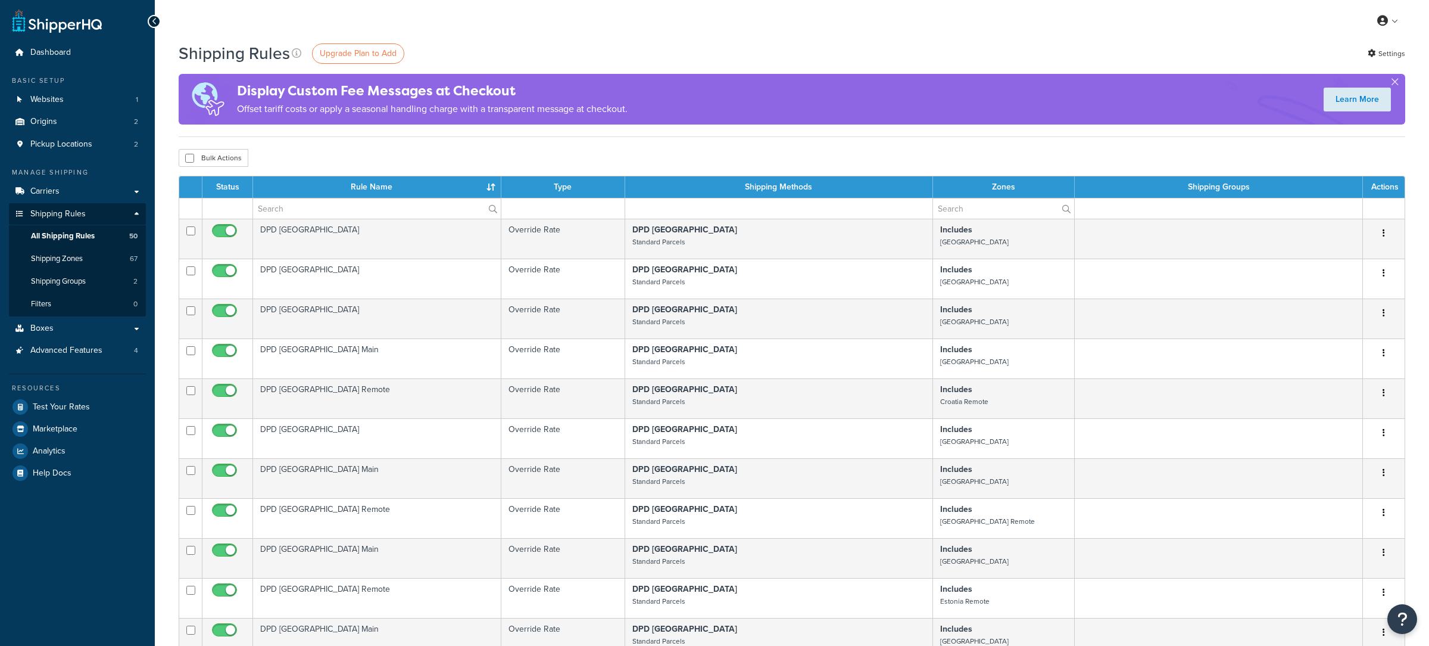
select select "100"
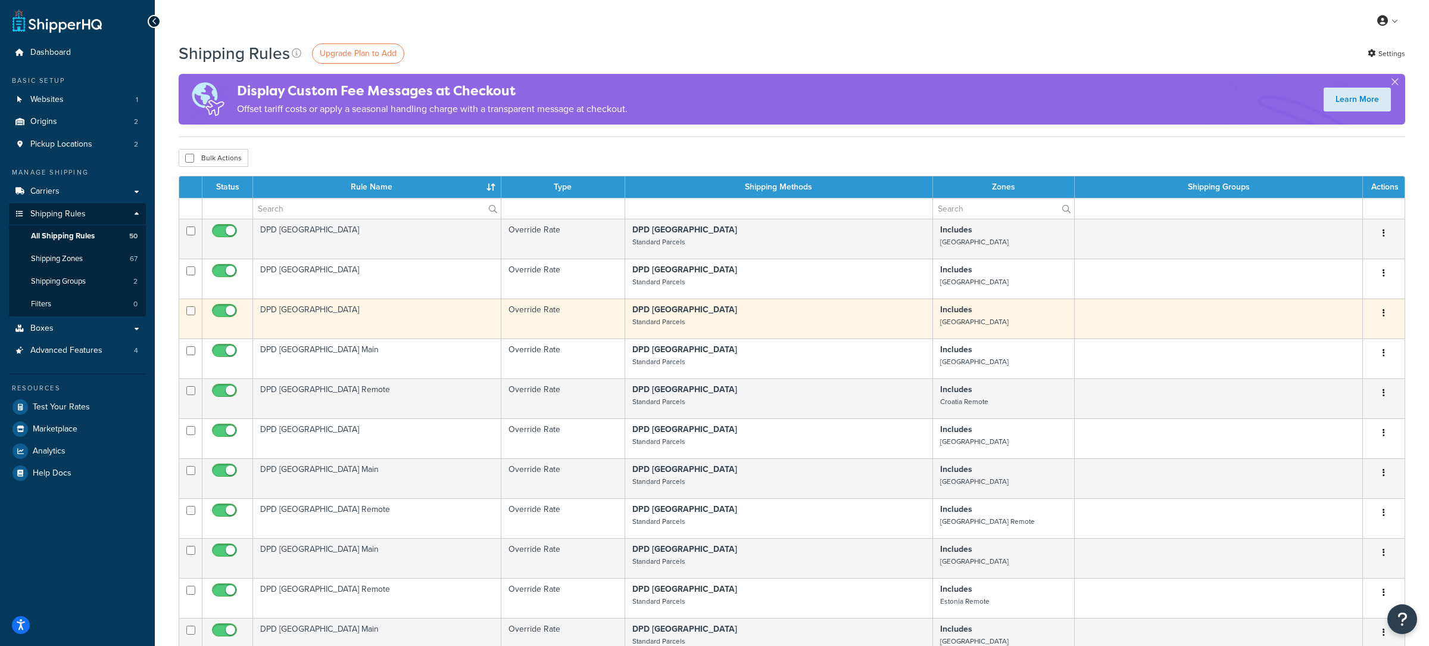
click at [364, 327] on td "DPD Bulgaria" at bounding box center [377, 318] width 248 height 40
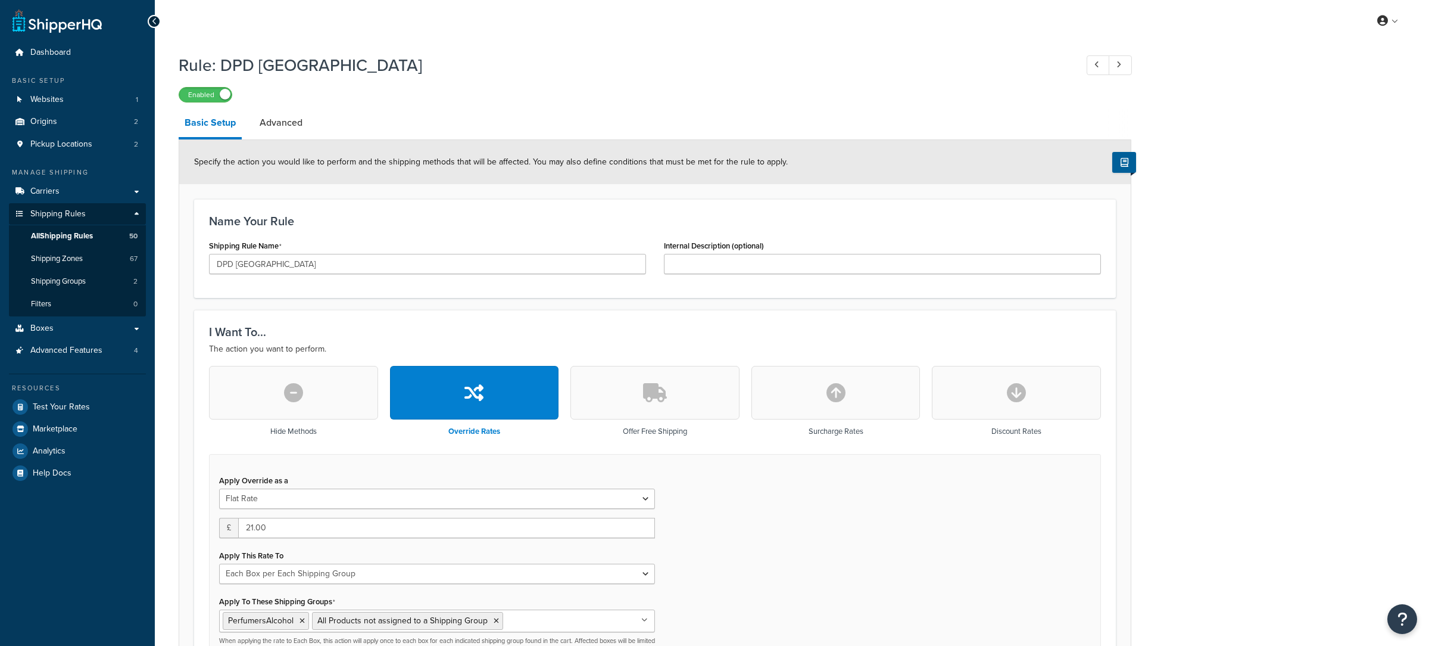
select select "BOX"
click at [90, 235] on span "All Shipping Rules" at bounding box center [62, 236] width 62 height 10
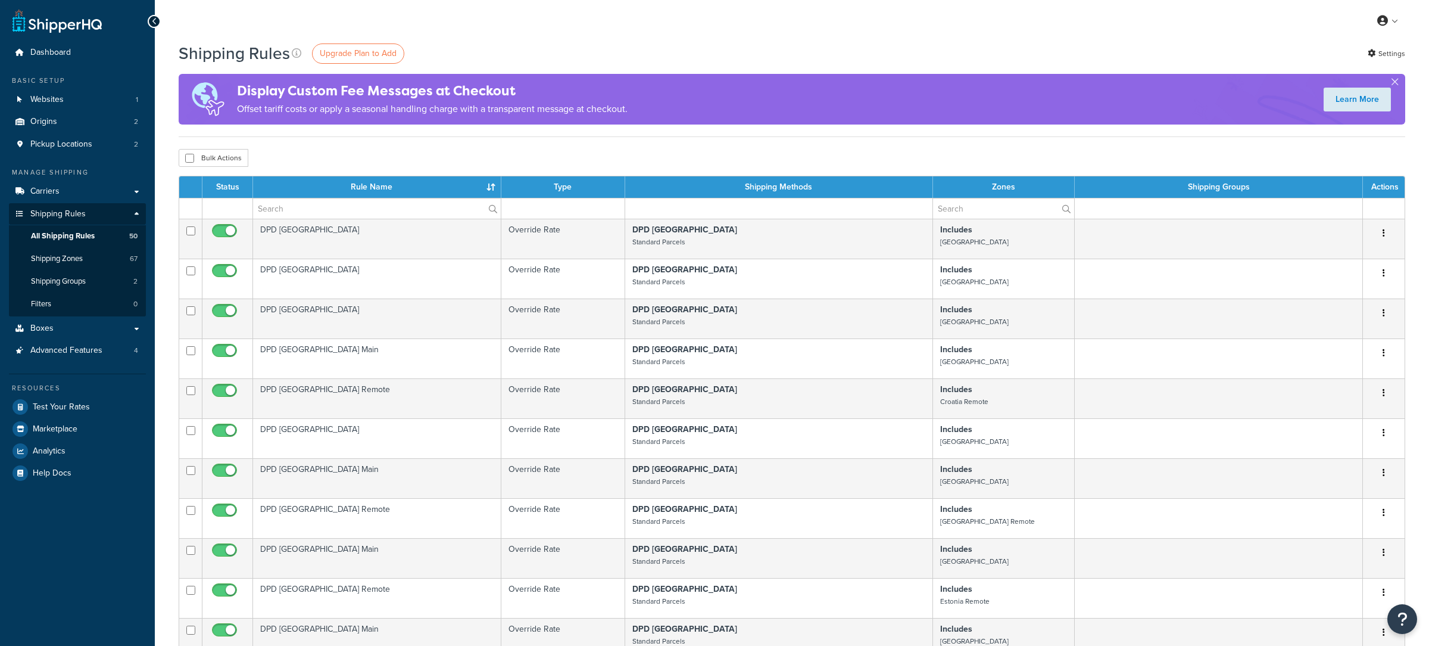
select select "100"
click at [110, 197] on link "Carriers" at bounding box center [77, 191] width 137 height 22
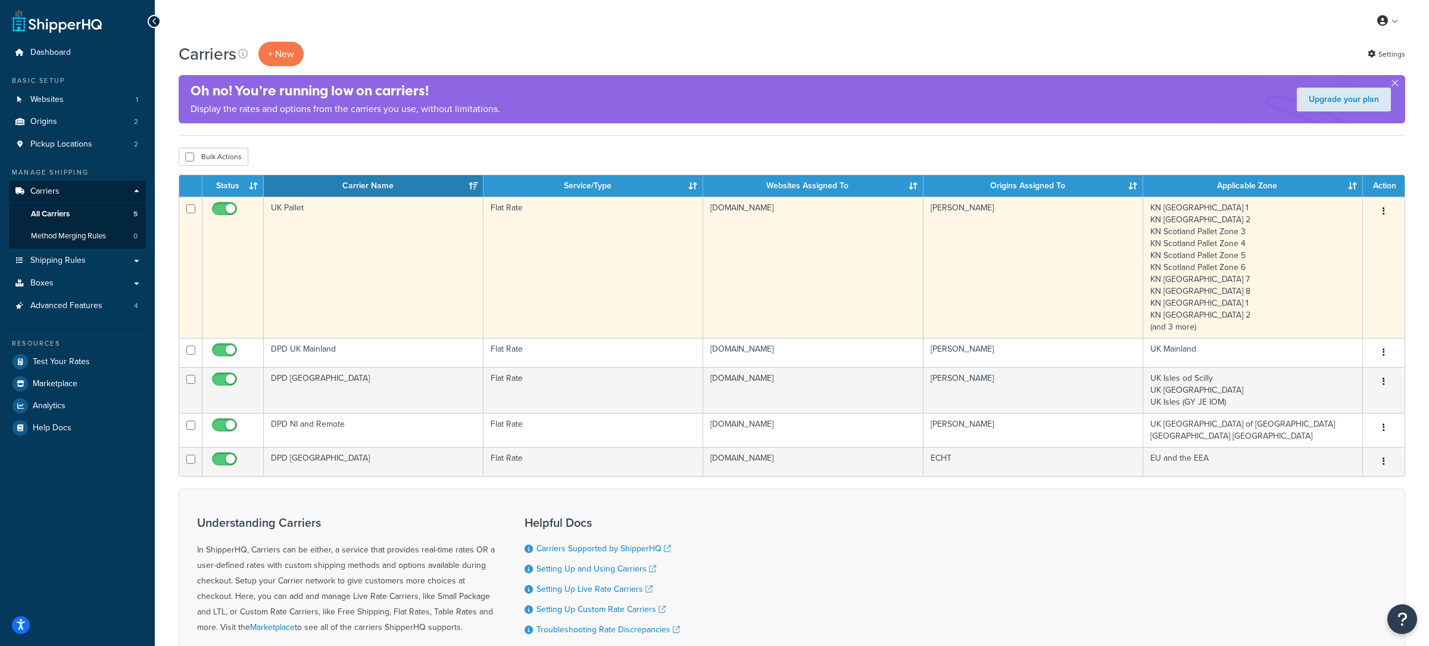
click at [538, 291] on td "Flat Rate" at bounding box center [594, 267] width 220 height 141
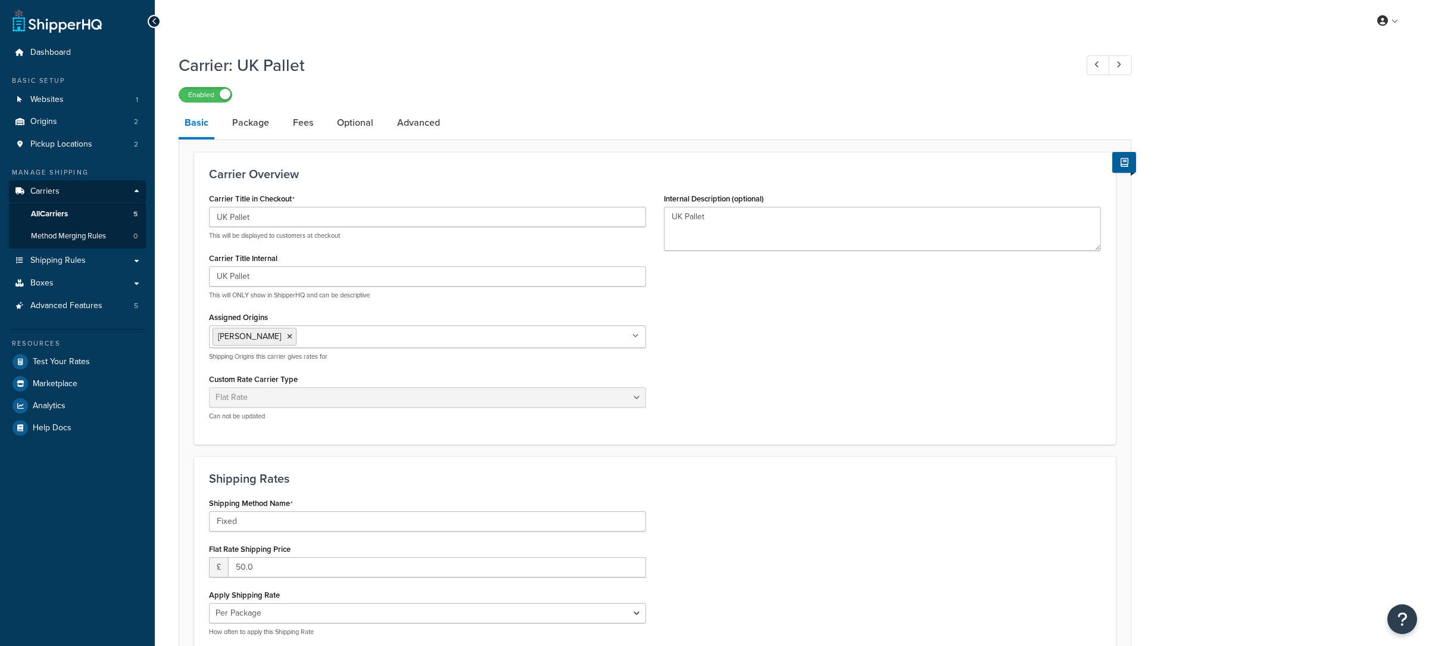
select select "flat"
select select "package"
click at [104, 213] on link "All Carriers 5" at bounding box center [77, 214] width 137 height 22
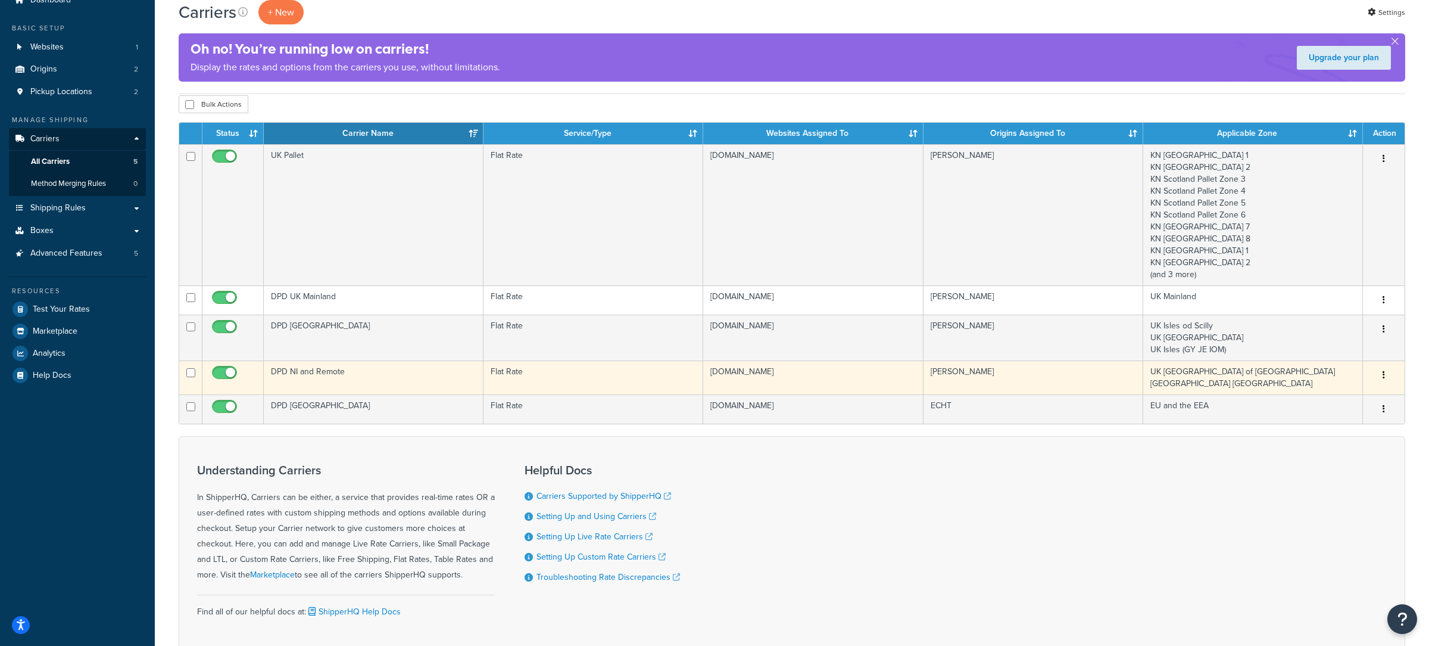
scroll to position [57, 0]
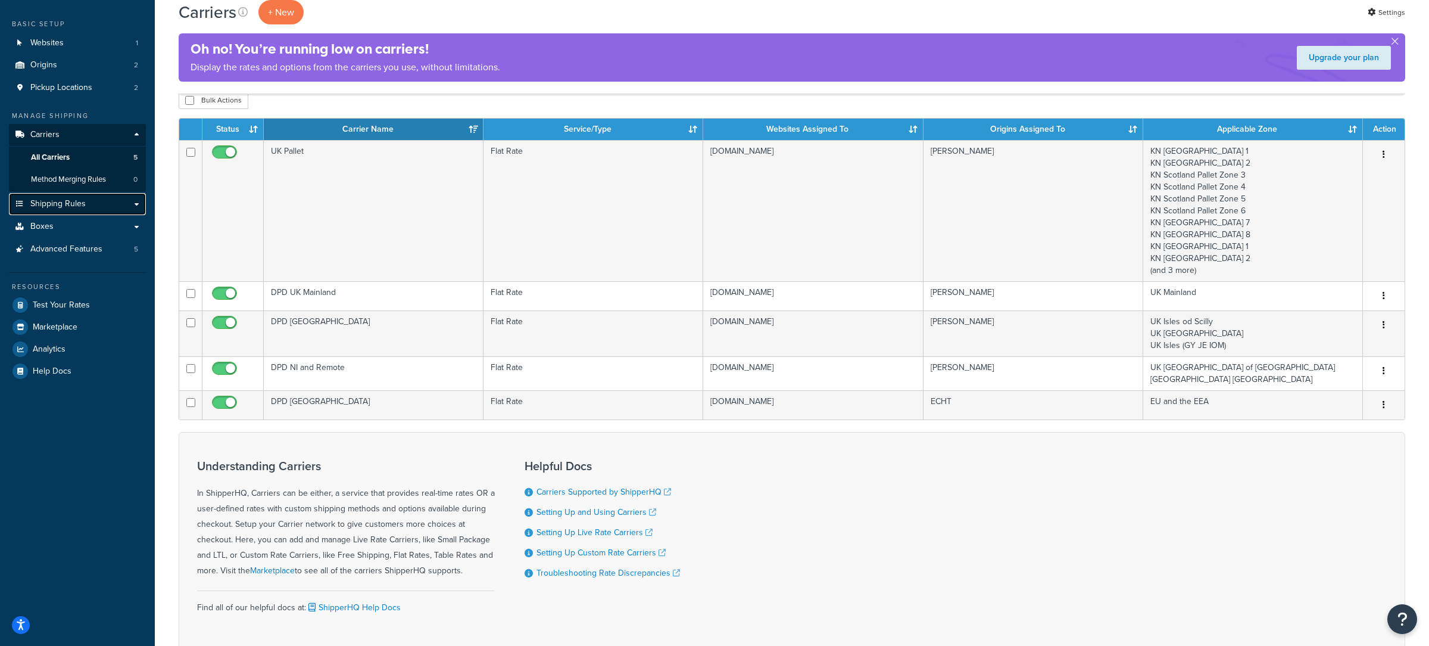
click at [103, 207] on link "Shipping Rules" at bounding box center [77, 204] width 137 height 22
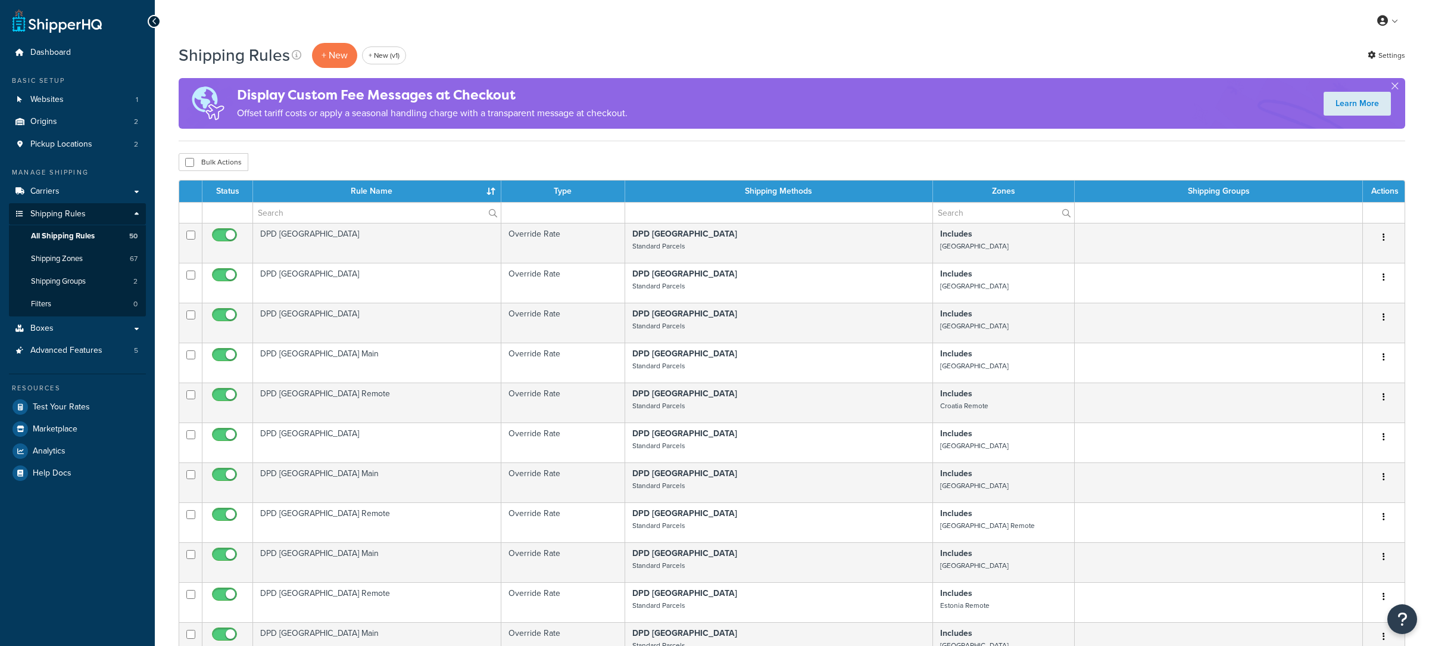
select select "100"
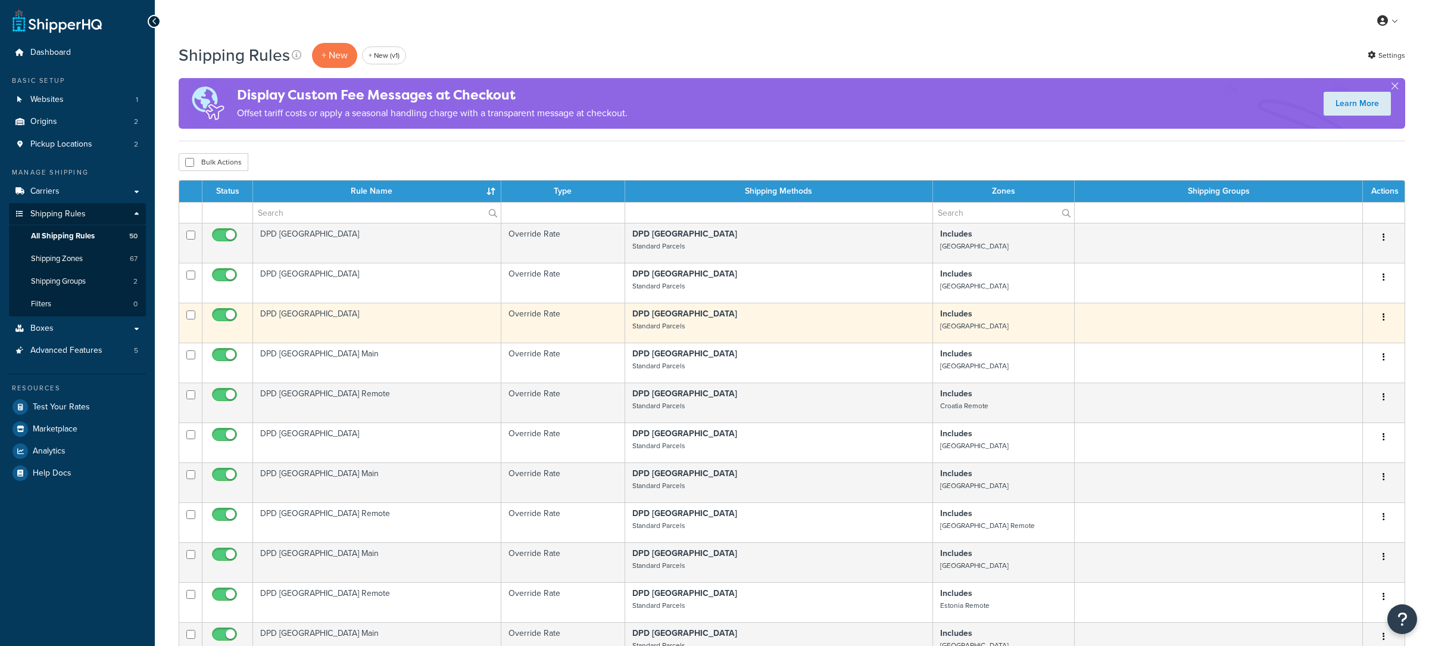
click at [391, 336] on td "DPD Bulgaria" at bounding box center [377, 323] width 248 height 40
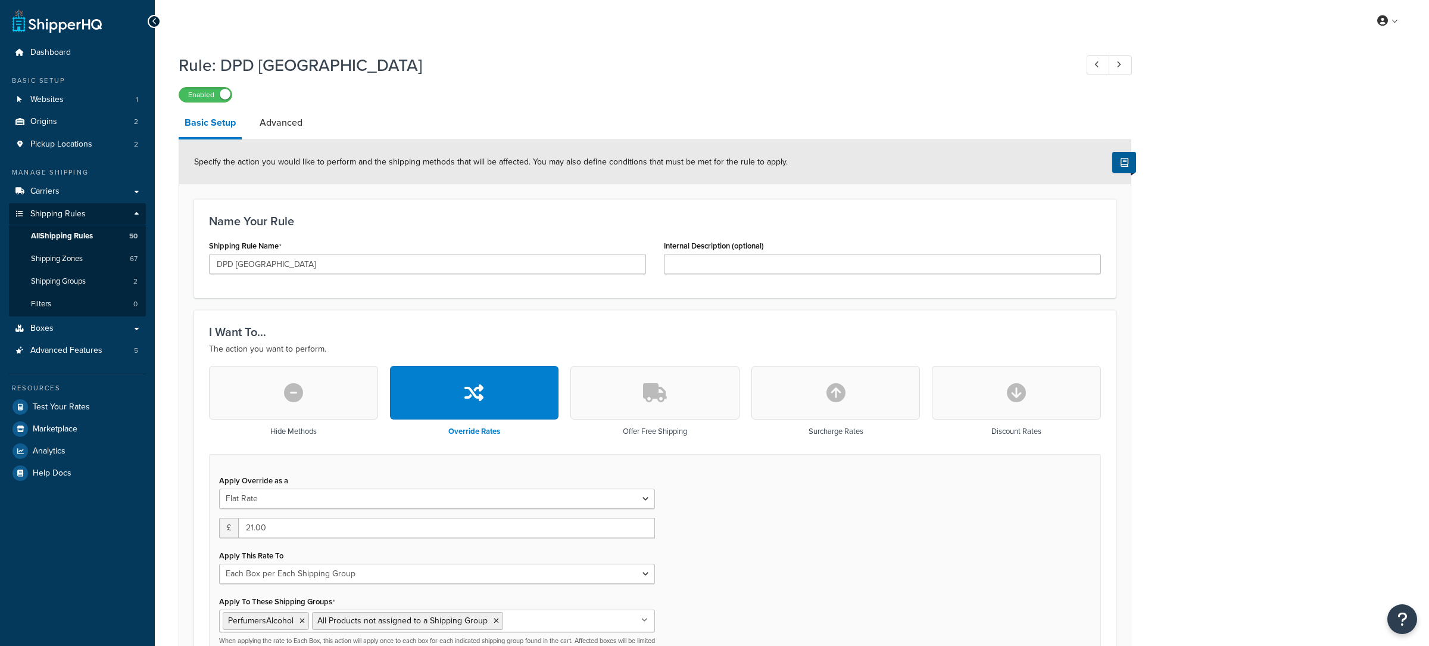
select select "BOX"
click at [282, 128] on link "Advanced" at bounding box center [281, 122] width 55 height 29
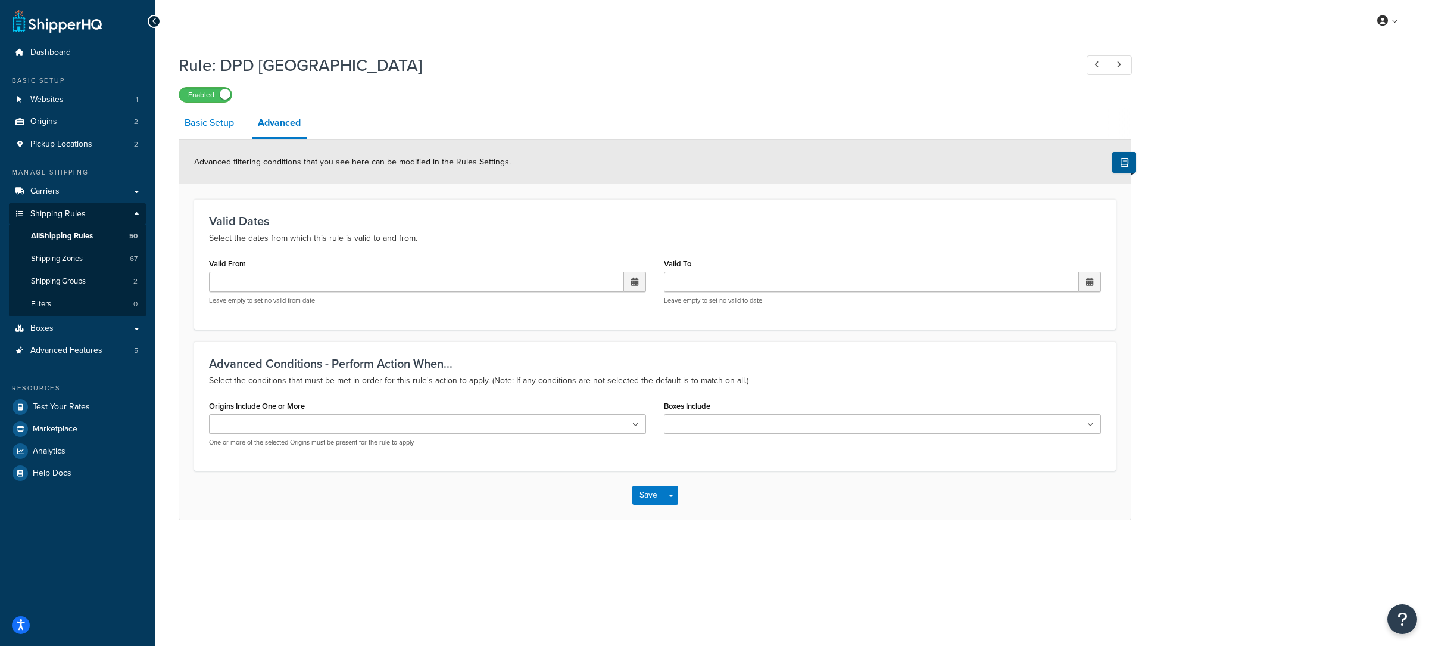
click at [191, 127] on link "Basic Setup" at bounding box center [209, 122] width 61 height 29
select select "BOX"
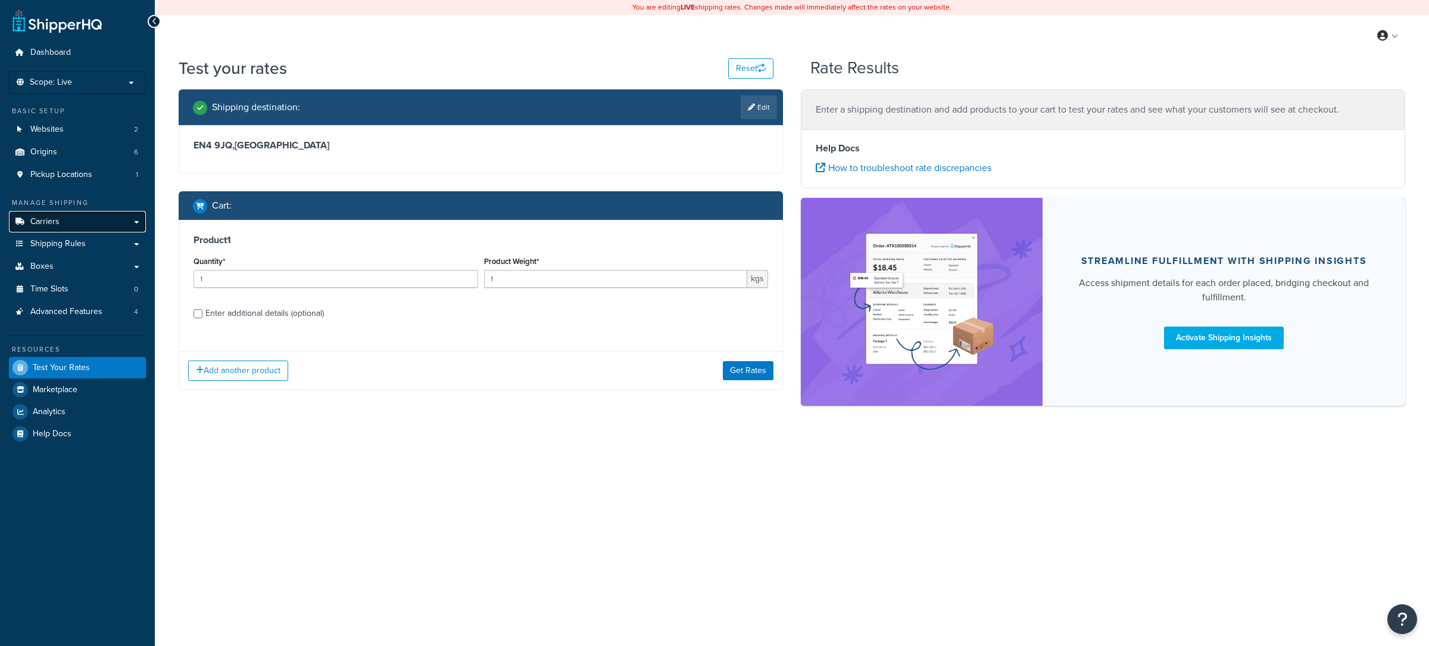
click at [91, 228] on link "Carriers" at bounding box center [77, 222] width 137 height 22
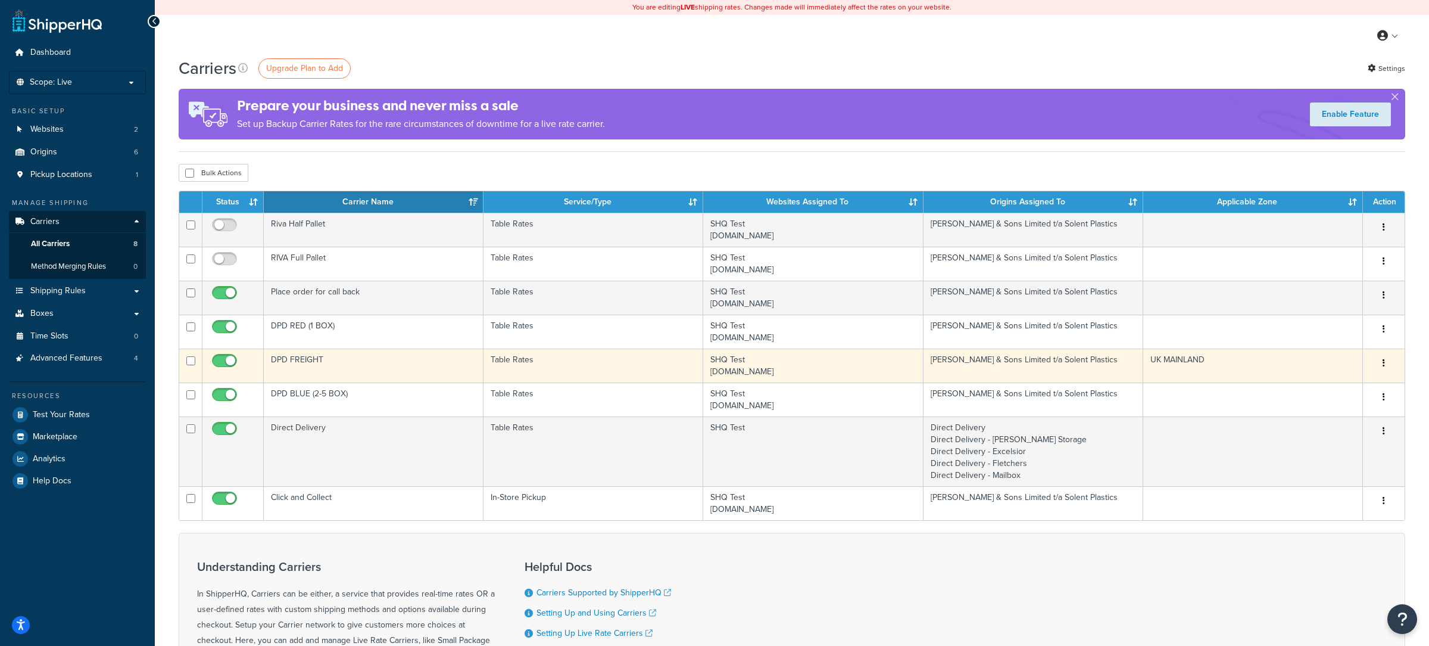
click at [331, 369] on td "DPD FREIGHT" at bounding box center [374, 365] width 220 height 34
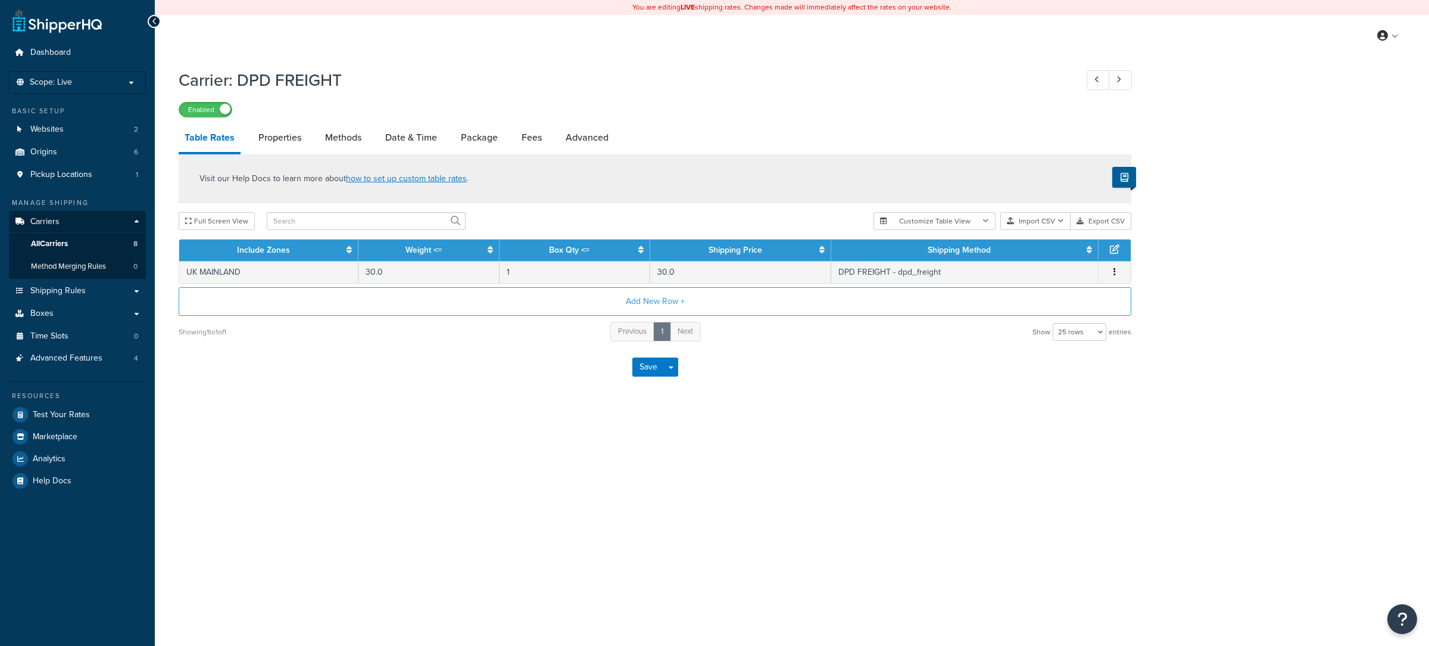
select select "25"
click at [65, 300] on link "Shipping Rules" at bounding box center [77, 291] width 137 height 22
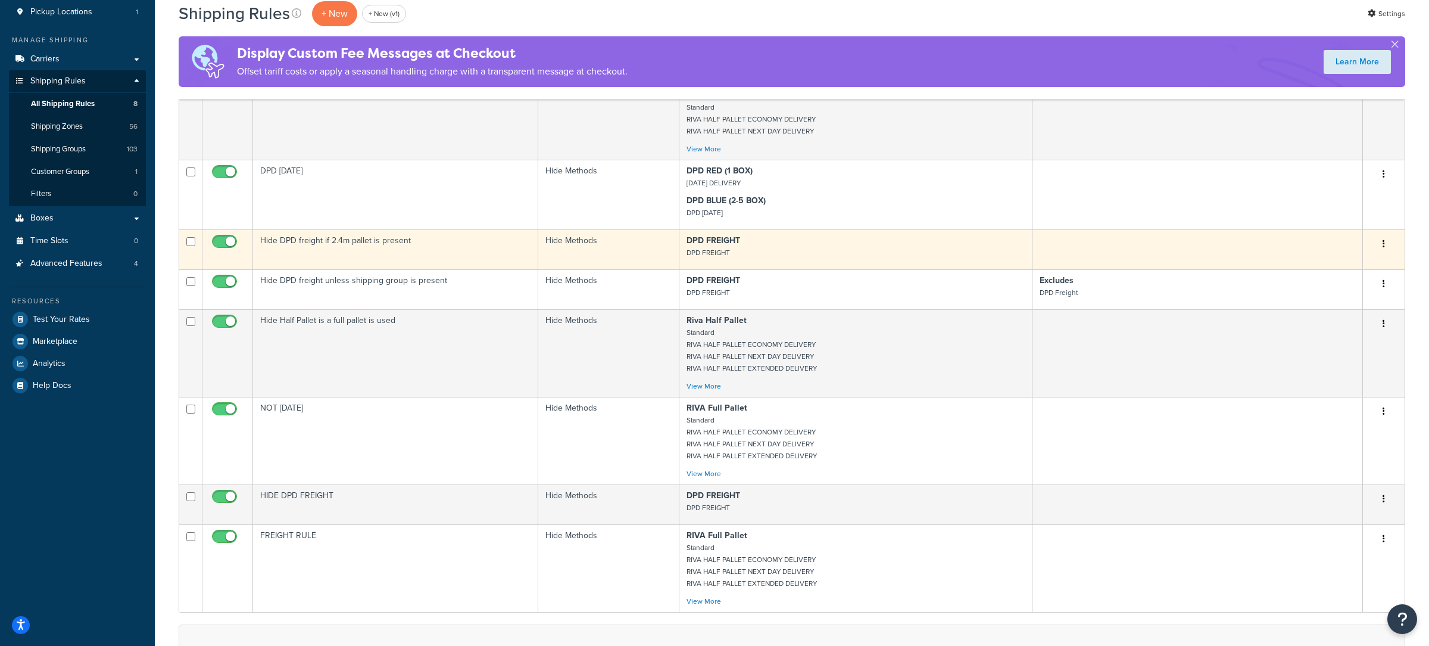
scroll to position [167, 0]
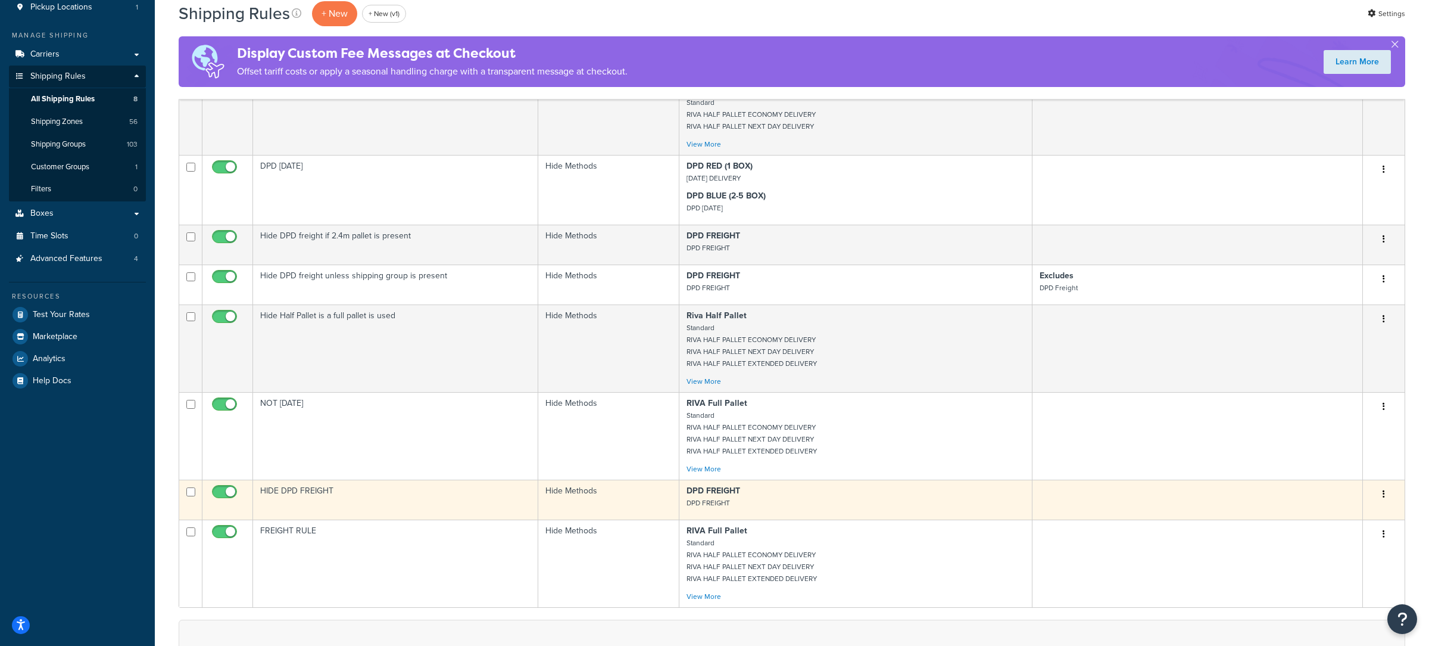
click at [495, 498] on td "HIDE DPD FREIGHT" at bounding box center [395, 499] width 285 height 40
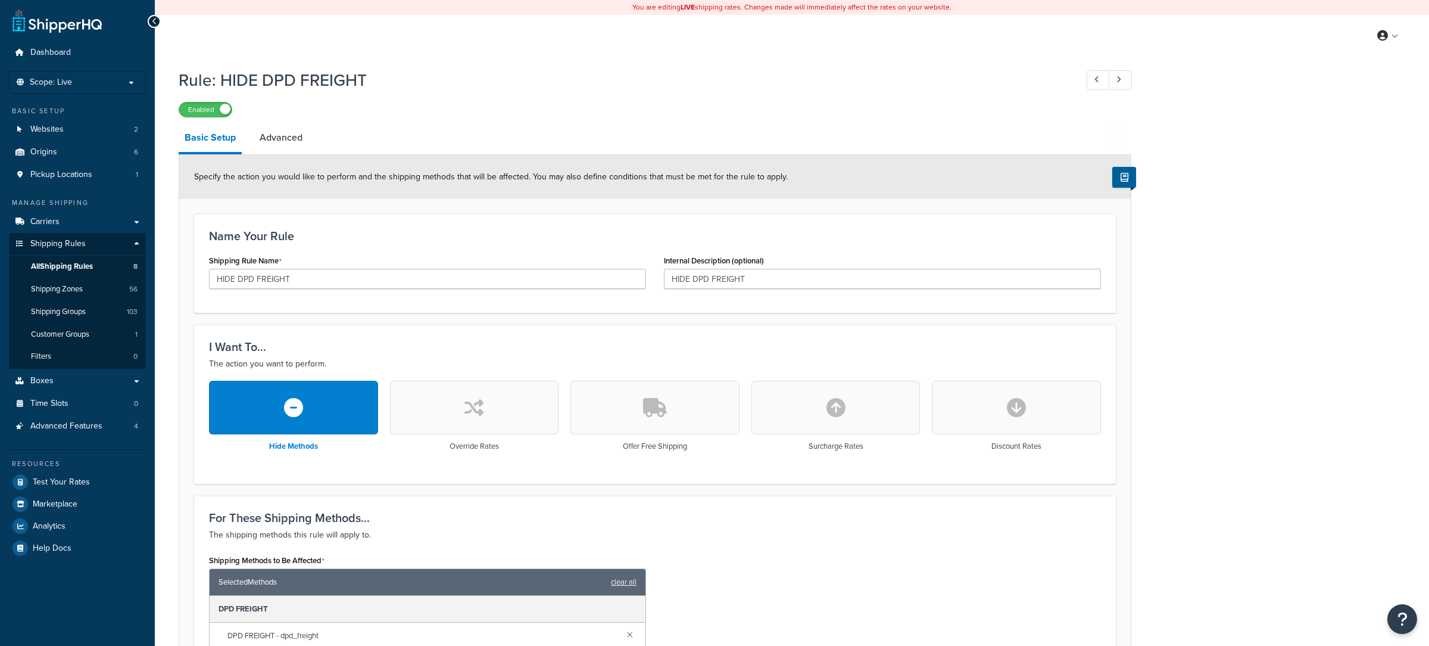
scroll to position [67, 0]
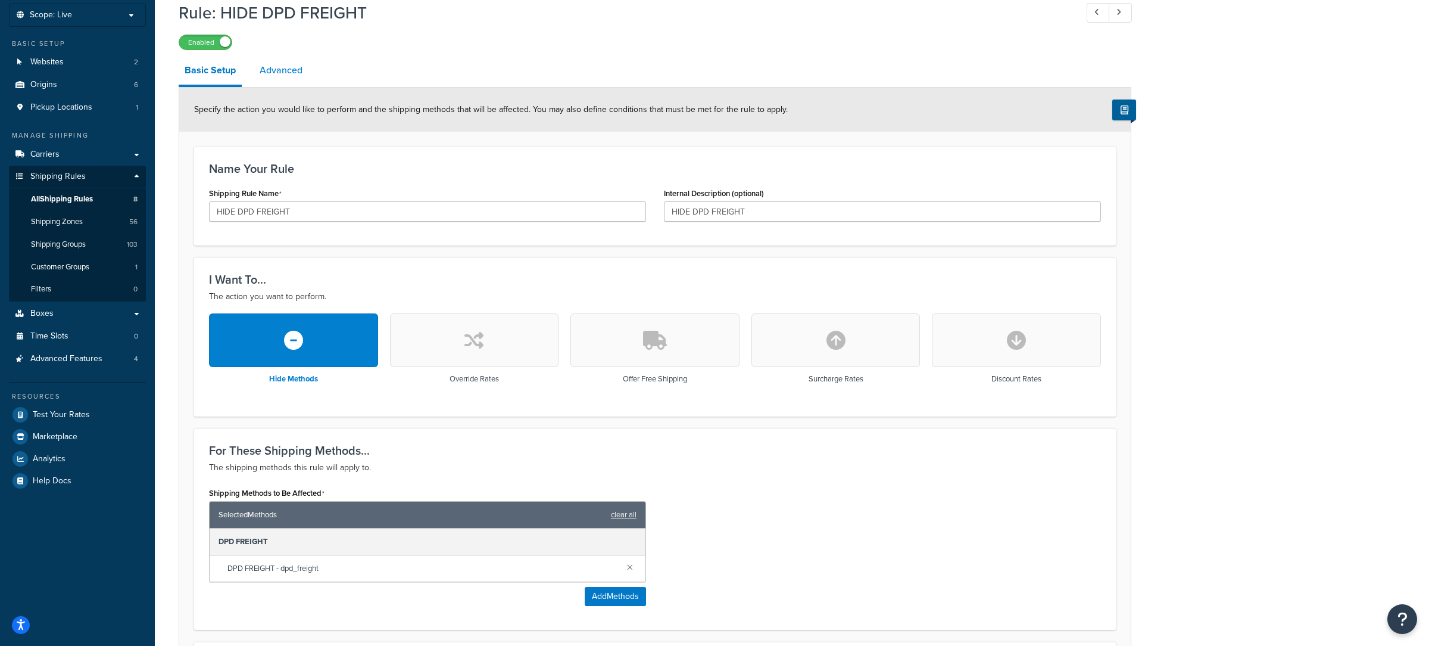
click at [279, 78] on link "Advanced" at bounding box center [281, 70] width 55 height 29
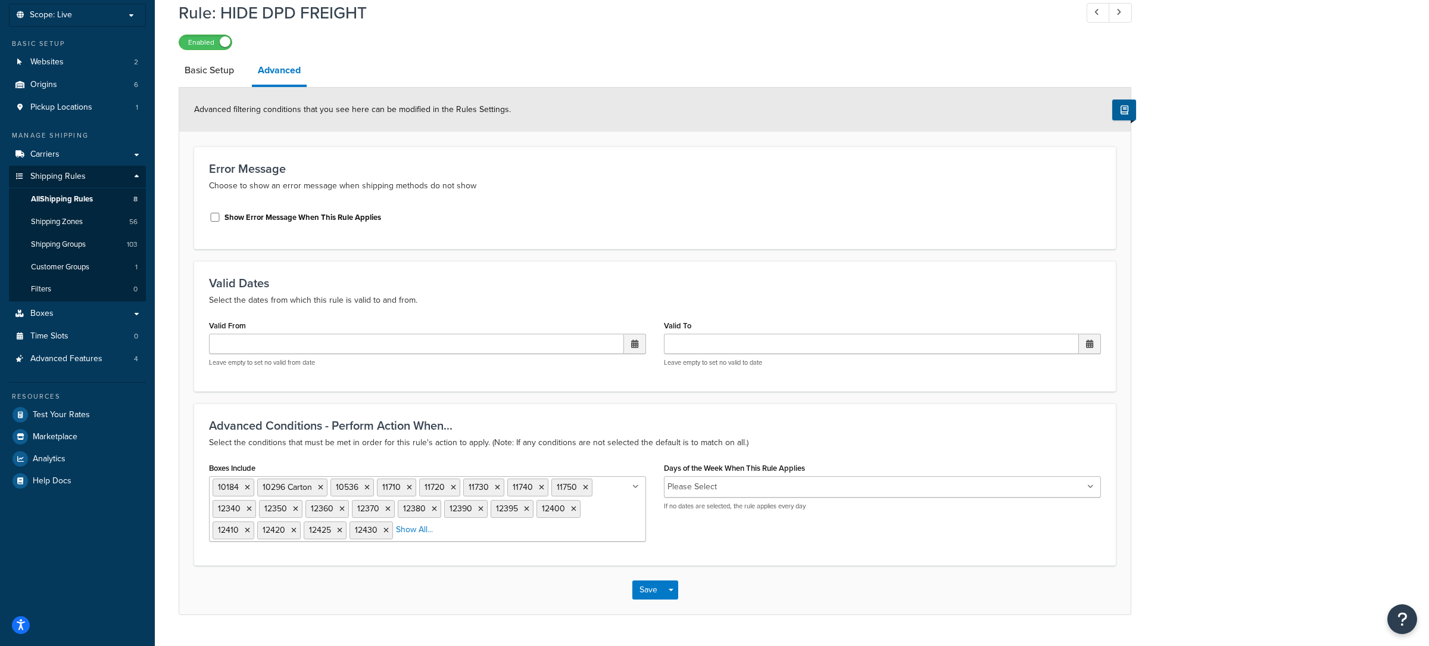
click at [423, 539] on div "10184 10296 Carton 10536 11710 11720 11730 11740 11750 12340 12350 12360 12370 …" at bounding box center [427, 509] width 437 height 66
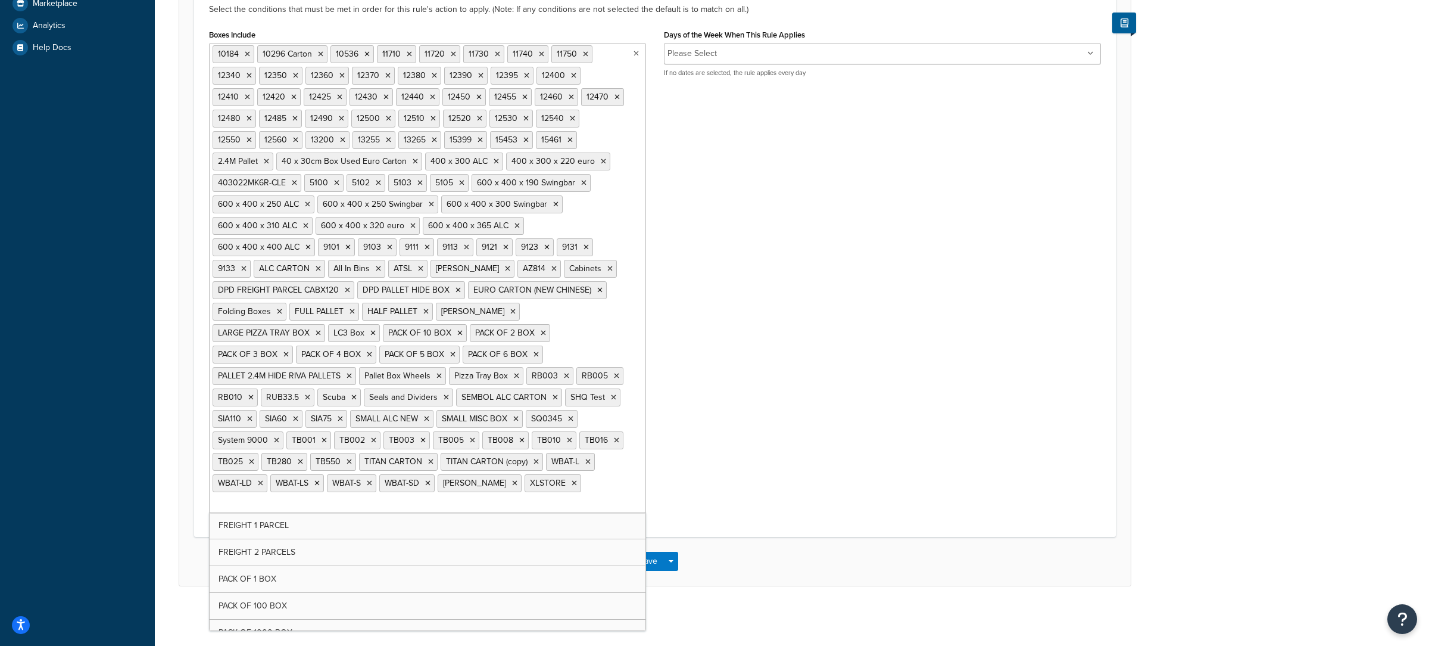
scroll to position [97, 0]
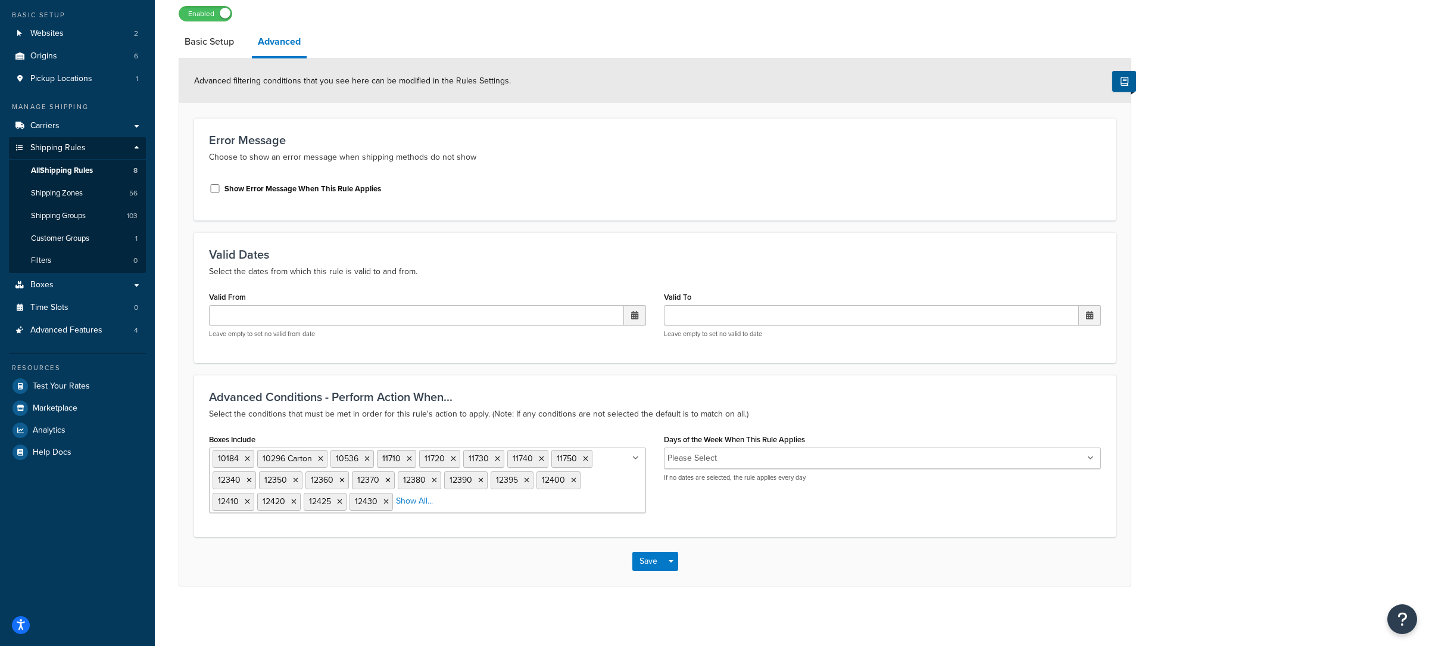
click at [512, 507] on input "Boxes Include" at bounding box center [489, 500] width 105 height 13
click at [887, 511] on div "Boxes Include 10184 10296 Carton 10536 11710 11720 11730 11740 11750 12340 1235…" at bounding box center [655, 476] width 910 height 91
click at [92, 291] on link "Boxes" at bounding box center [77, 286] width 137 height 22
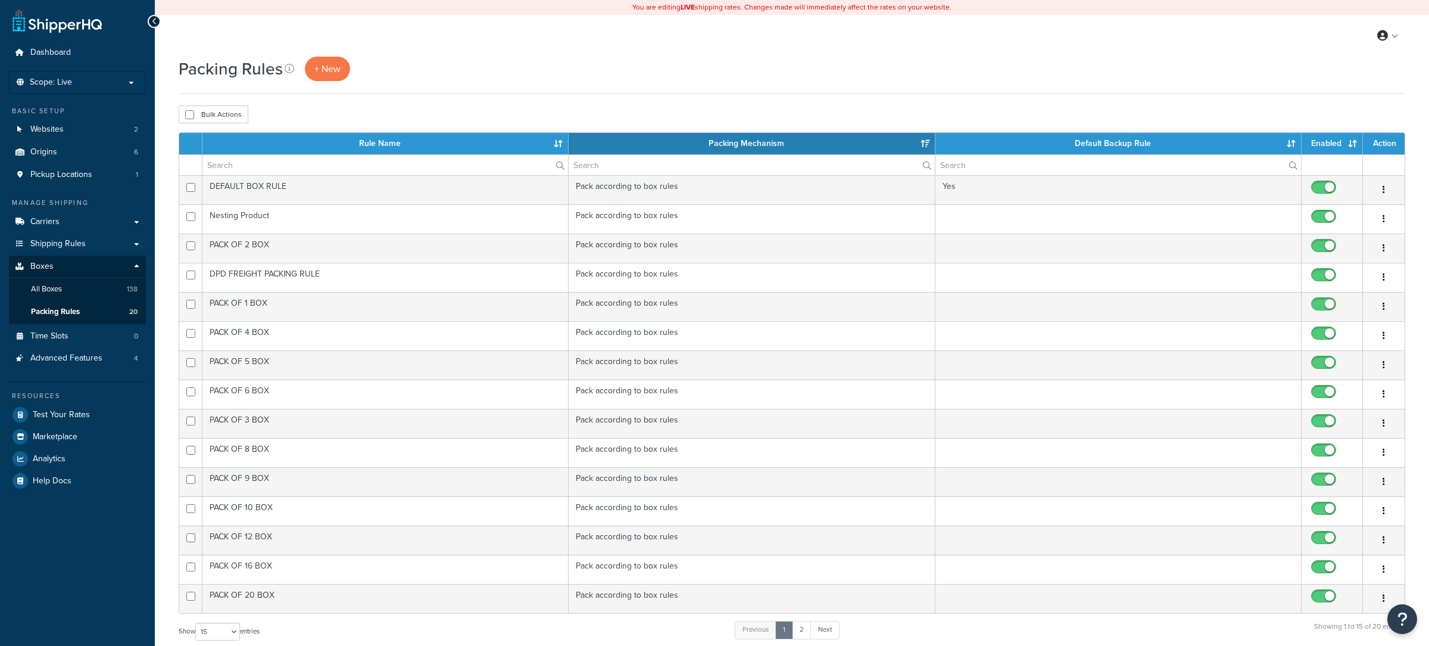
select select "15"
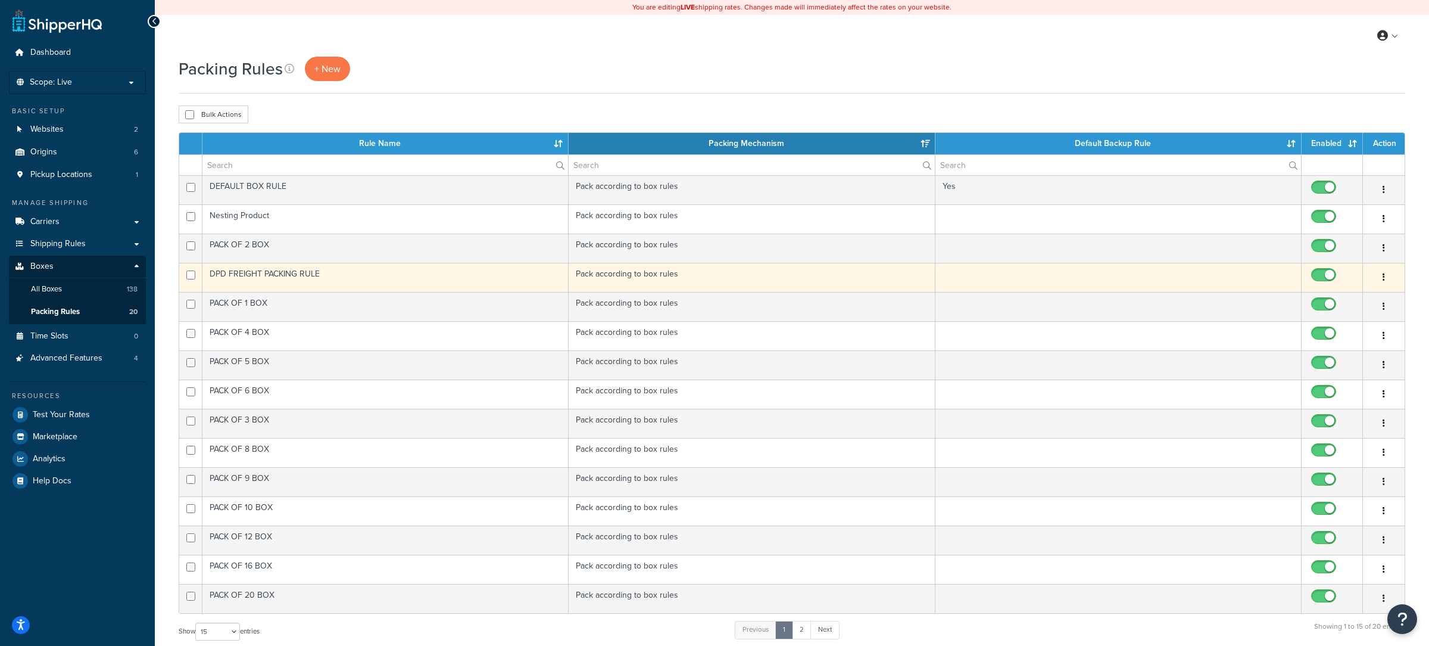
click at [306, 282] on td "DPD FREIGHT PACKING RULE" at bounding box center [385, 277] width 366 height 29
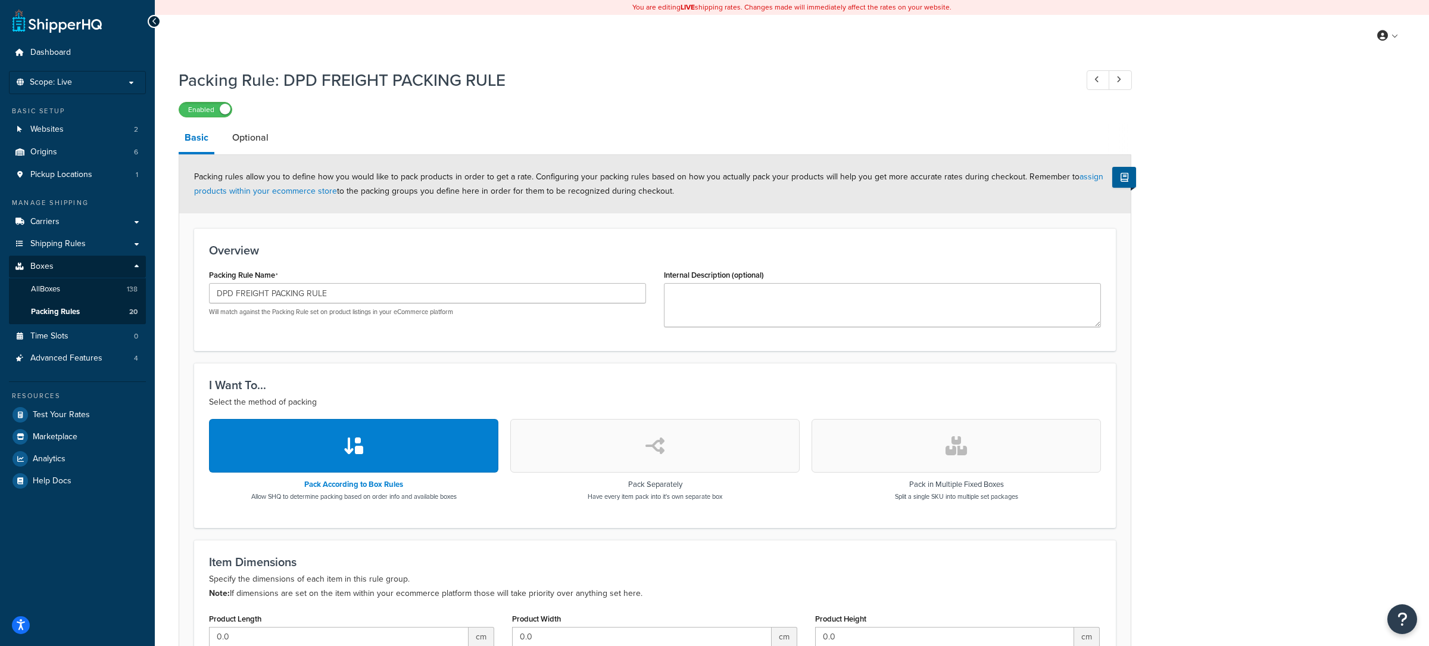
click at [255, 140] on link "Optional" at bounding box center [250, 137] width 48 height 29
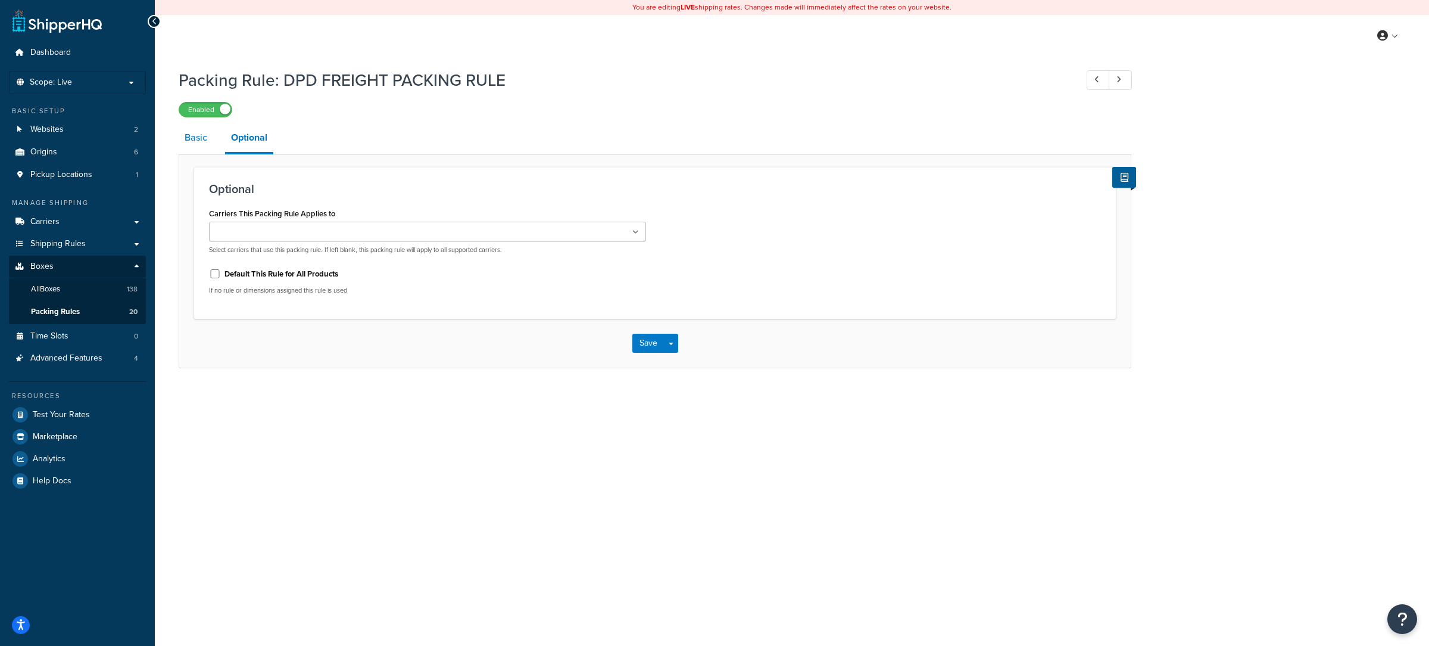
click at [208, 145] on link "Basic" at bounding box center [196, 137] width 35 height 29
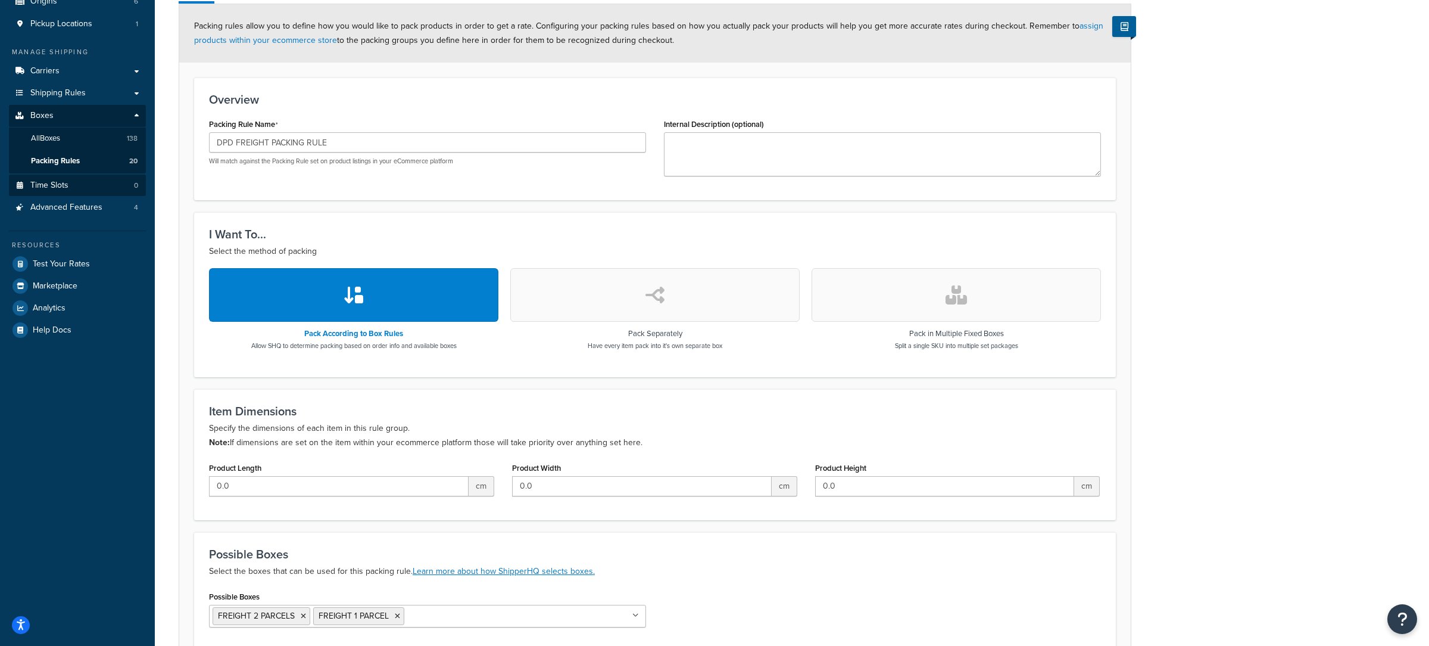
scroll to position [147, 0]
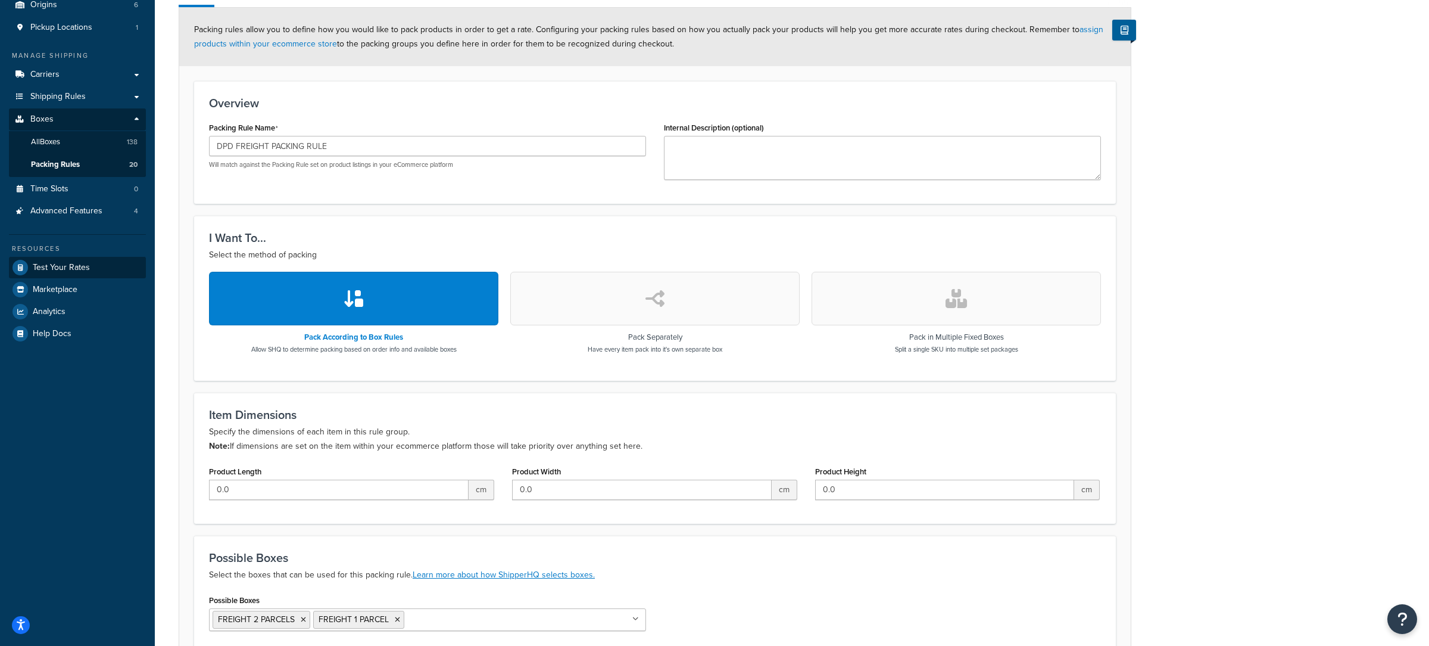
drag, startPoint x: 94, startPoint y: 254, endPoint x: 101, endPoint y: 269, distance: 16.3
click at [94, 255] on div "Resources Test Your Rates Marketplace Analytics Help Docs" at bounding box center [77, 289] width 137 height 110
click at [101, 269] on link "Test Your Rates" at bounding box center [77, 267] width 137 height 21
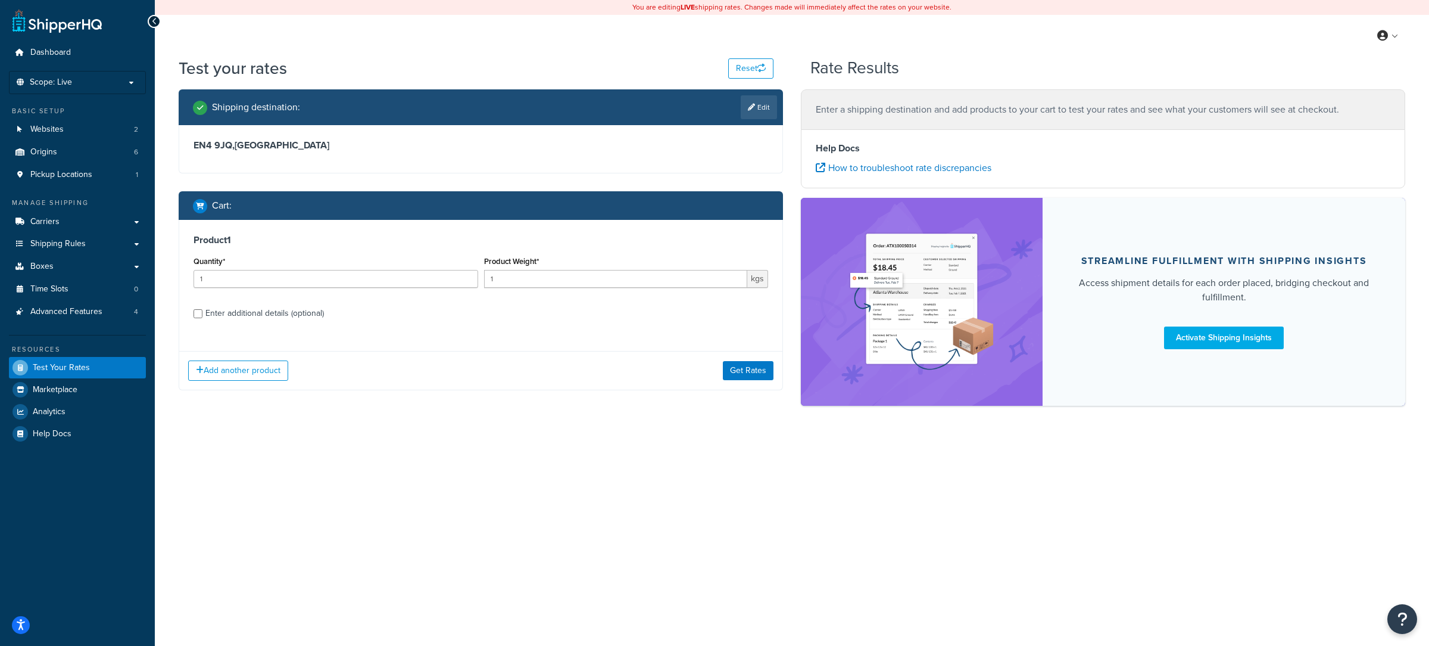
drag, startPoint x: 289, startPoint y: 312, endPoint x: 311, endPoint y: 319, distance: 23.6
click at [289, 313] on div "Enter additional details (optional)" at bounding box center [264, 313] width 119 height 17
click at [202, 313] on input "Enter additional details (optional)" at bounding box center [198, 313] width 9 height 9
checkbox input "true"
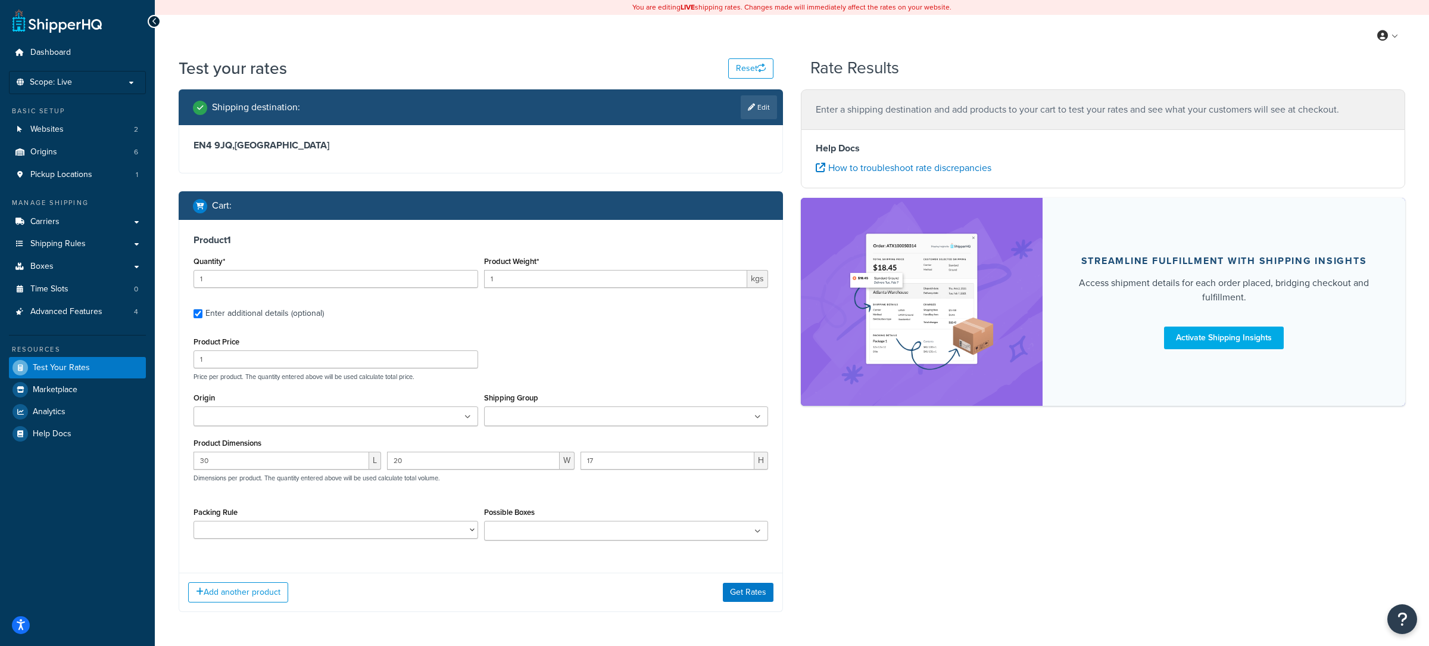
click at [512, 417] on input "Shipping Group" at bounding box center [540, 416] width 105 height 13
type input "d"
type input "m"
click at [365, 416] on ul at bounding box center [336, 416] width 285 height 20
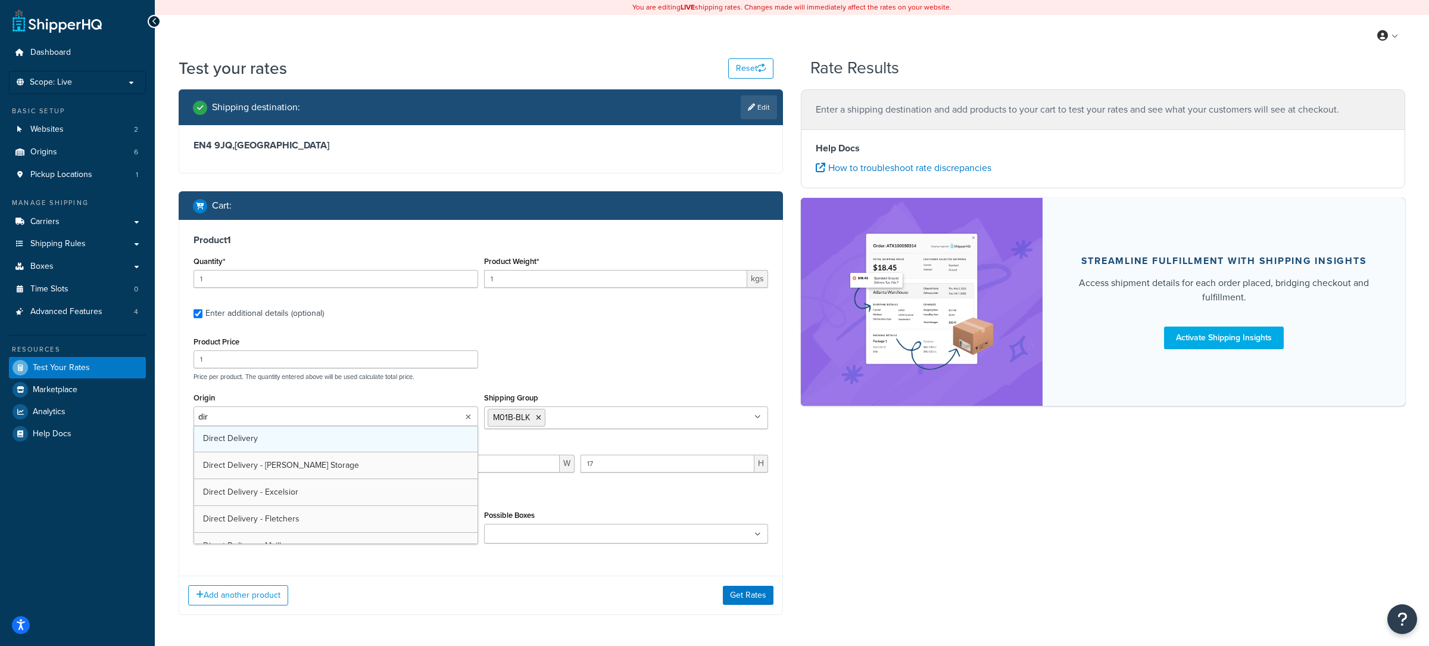
type input "dire"
drag, startPoint x: 368, startPoint y: 444, endPoint x: 532, endPoint y: 351, distance: 189.1
drag, startPoint x: 551, startPoint y: 342, endPoint x: 622, endPoint y: 538, distance: 207.6
click at [553, 344] on div "Product Price 1 Price per product. The quantity entered above will be used calc…" at bounding box center [481, 357] width 581 height 47
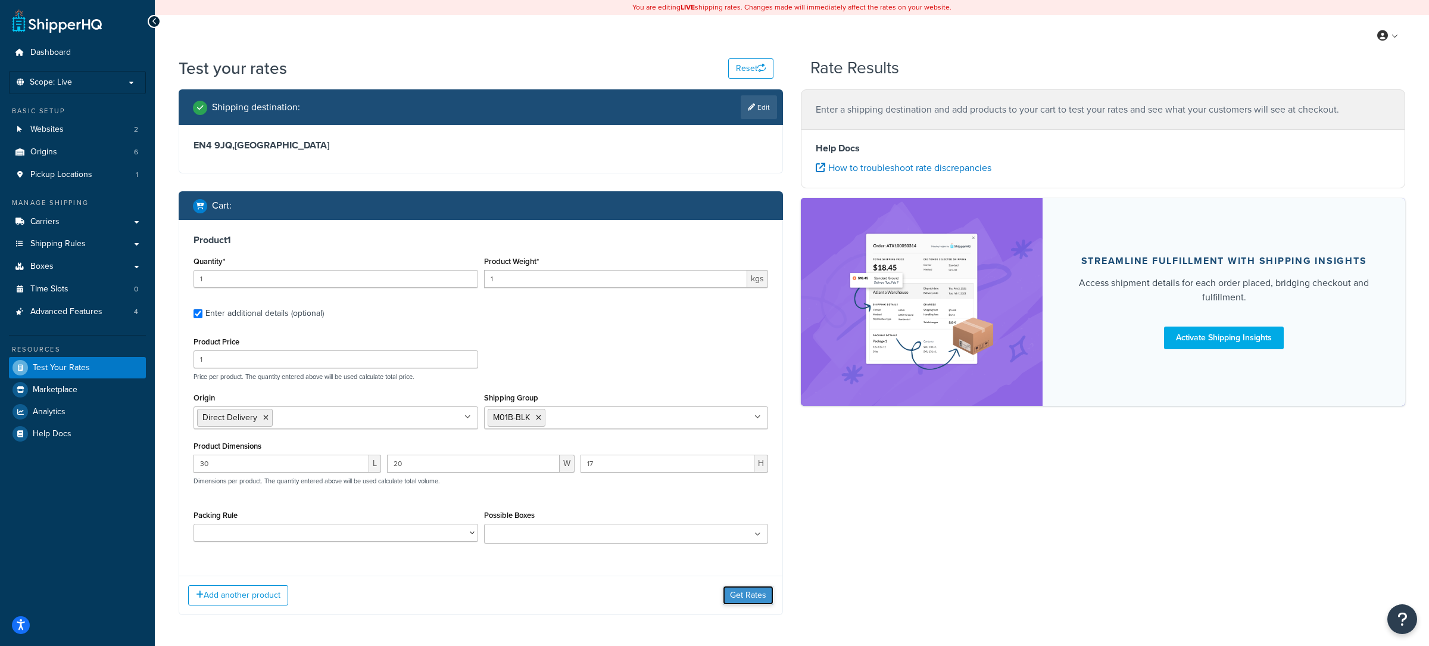
click at [736, 596] on button "Get Rates" at bounding box center [748, 594] width 51 height 19
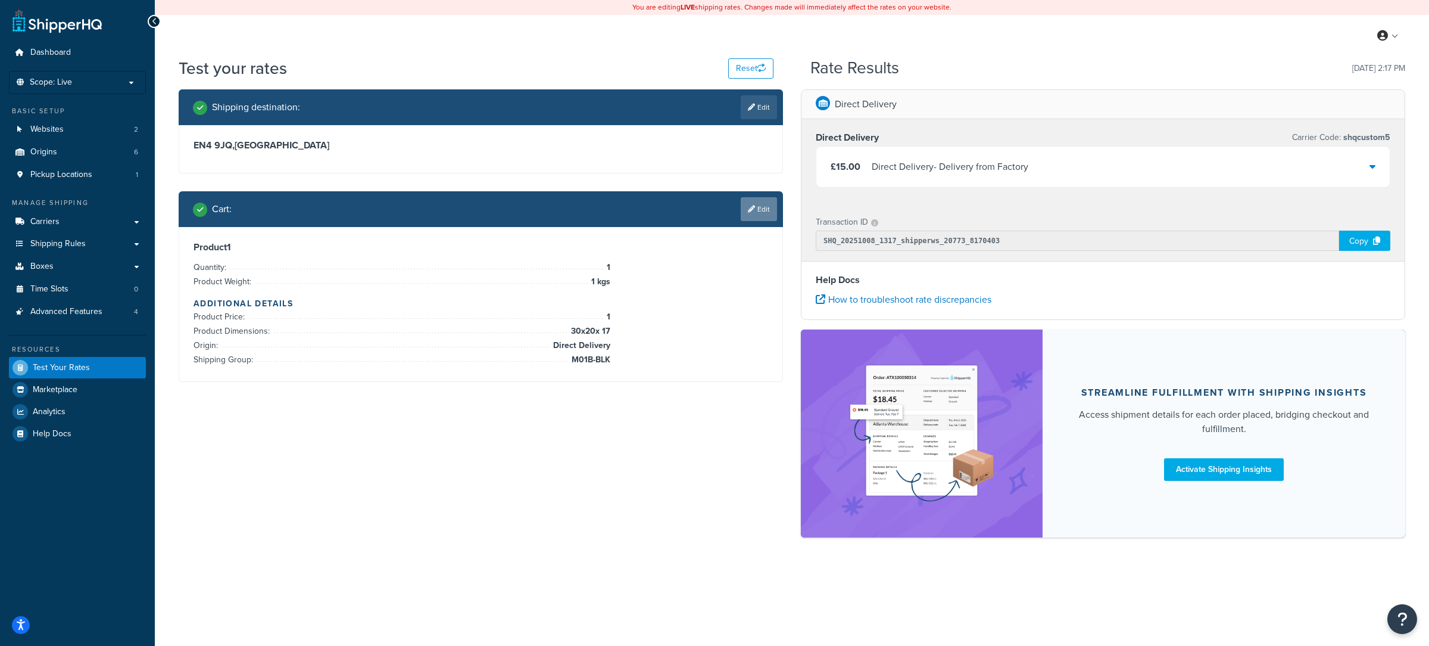
click at [770, 217] on link "Edit" at bounding box center [759, 209] width 36 height 24
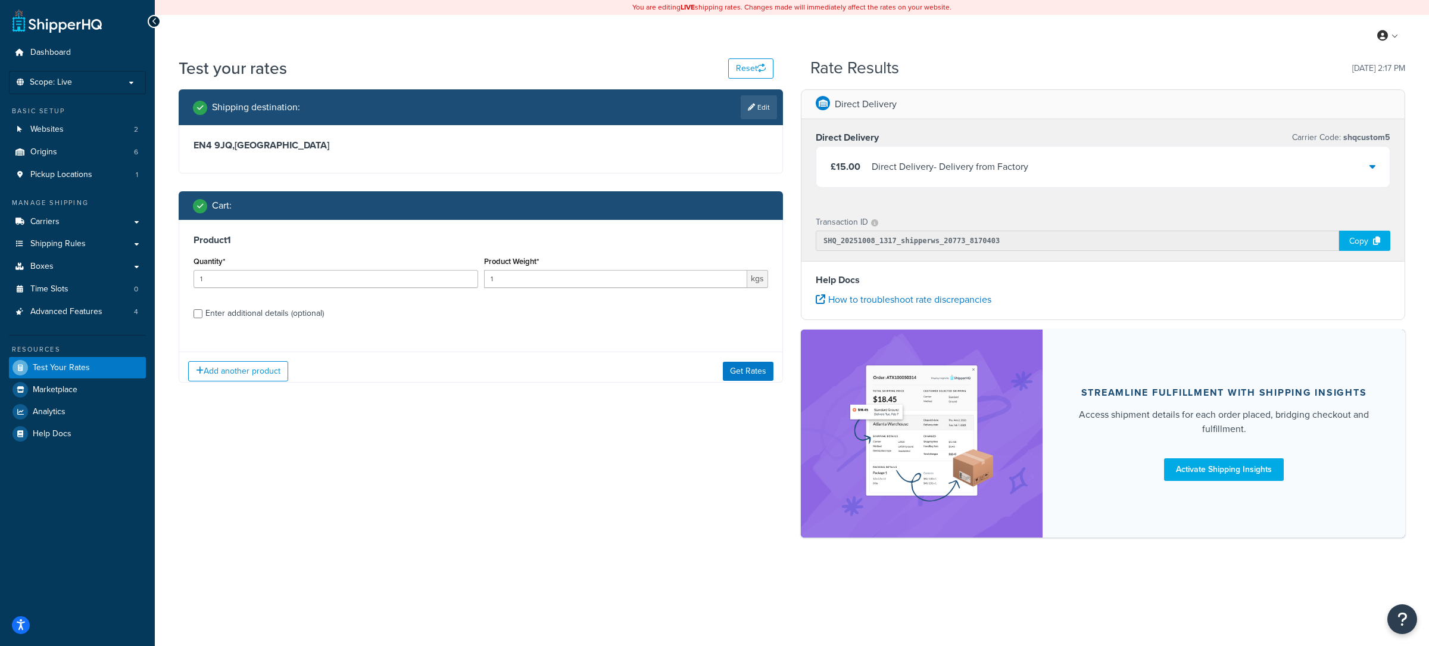
click at [295, 318] on div "Enter additional details (optional)" at bounding box center [264, 313] width 119 height 17
click at [202, 318] on input "Enter additional details (optional)" at bounding box center [198, 313] width 9 height 9
checkbox input "true"
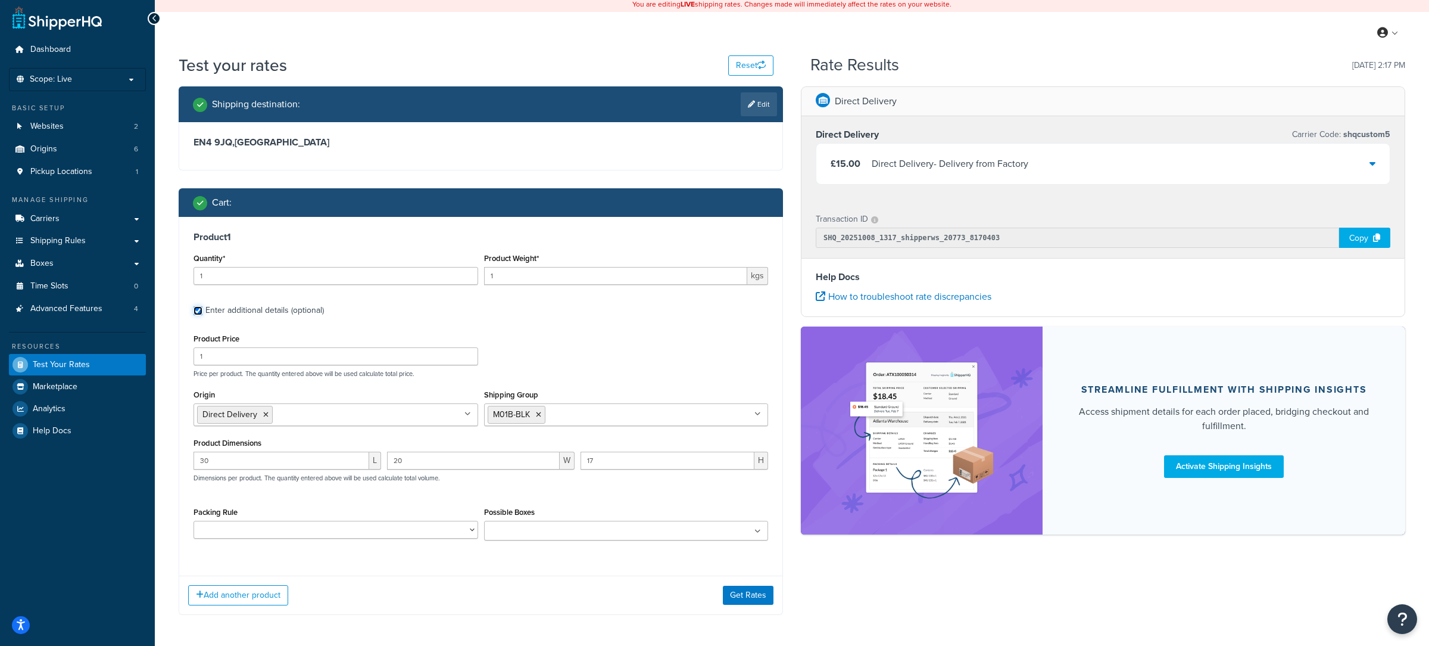
scroll to position [15, 0]
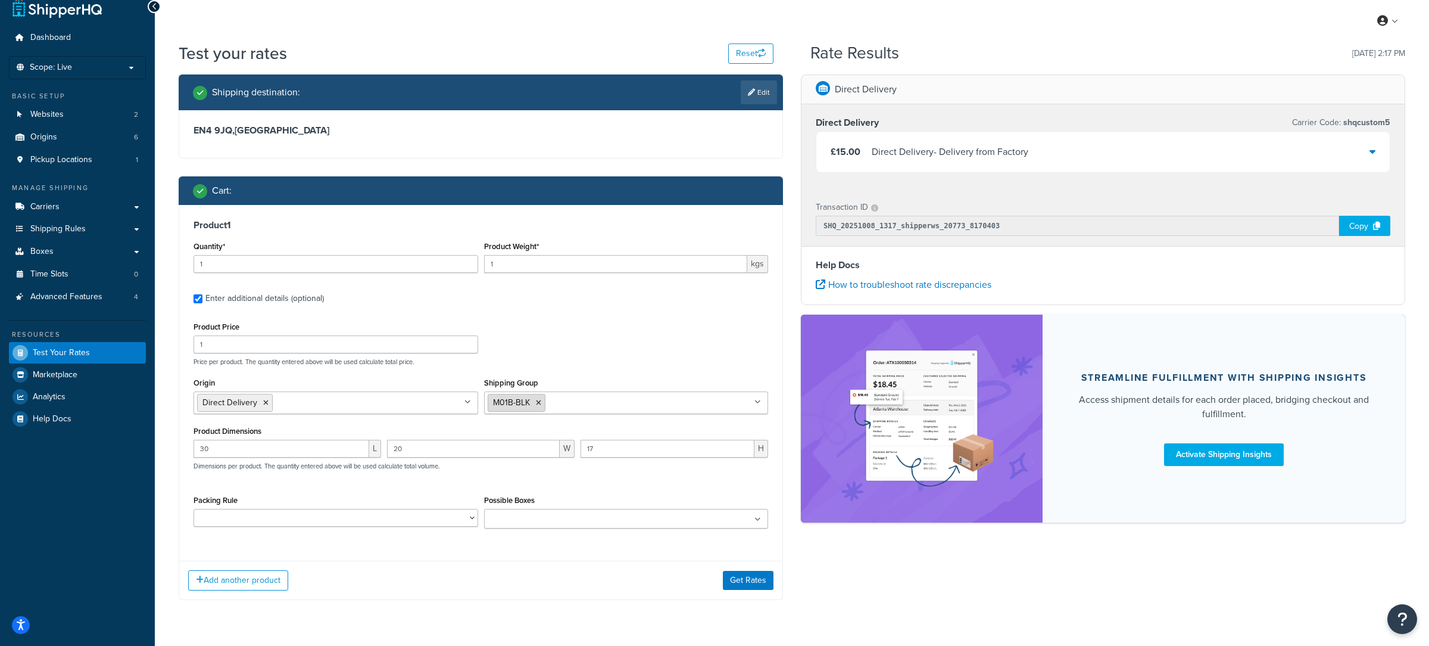
click at [541, 401] on icon at bounding box center [538, 402] width 5 height 7
click at [534, 404] on input "Shipping Group" at bounding box center [540, 401] width 105 height 13
type input "m201a"
click at [742, 589] on button "Get Rates" at bounding box center [748, 580] width 51 height 19
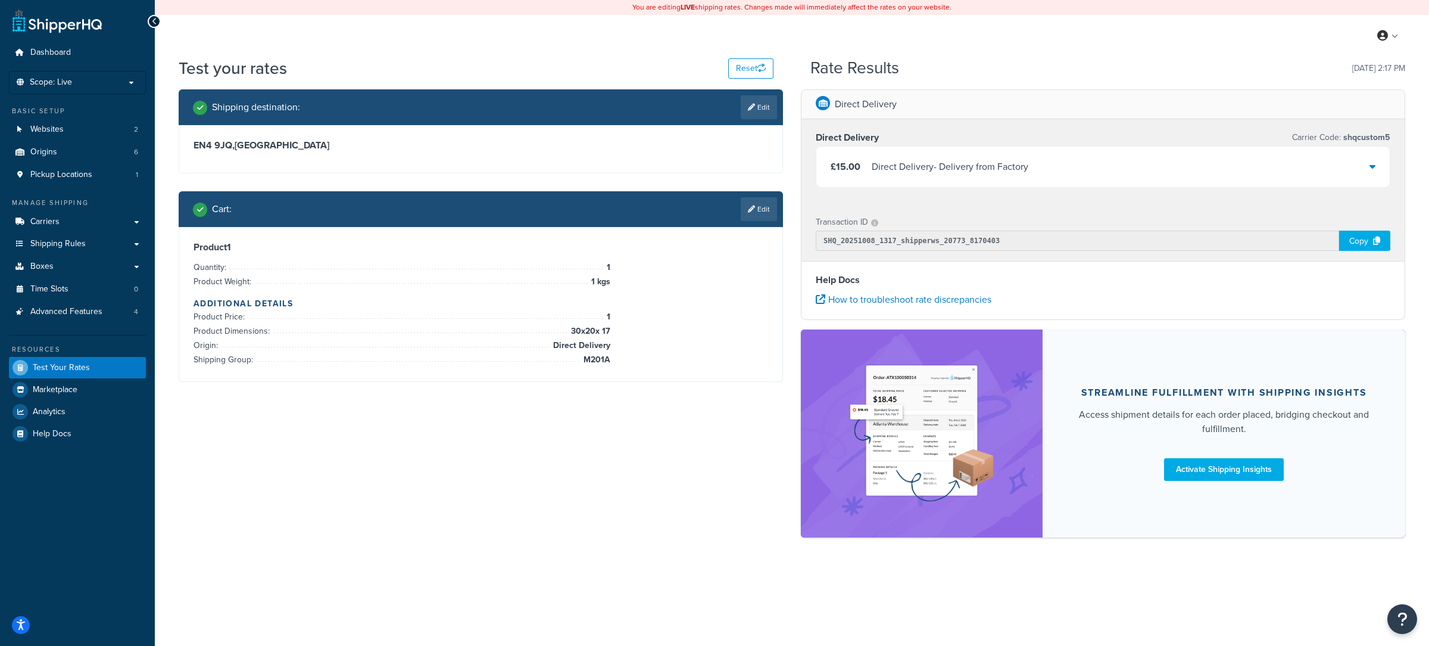
scroll to position [0, 0]
click at [762, 208] on link "Edit" at bounding box center [759, 209] width 36 height 24
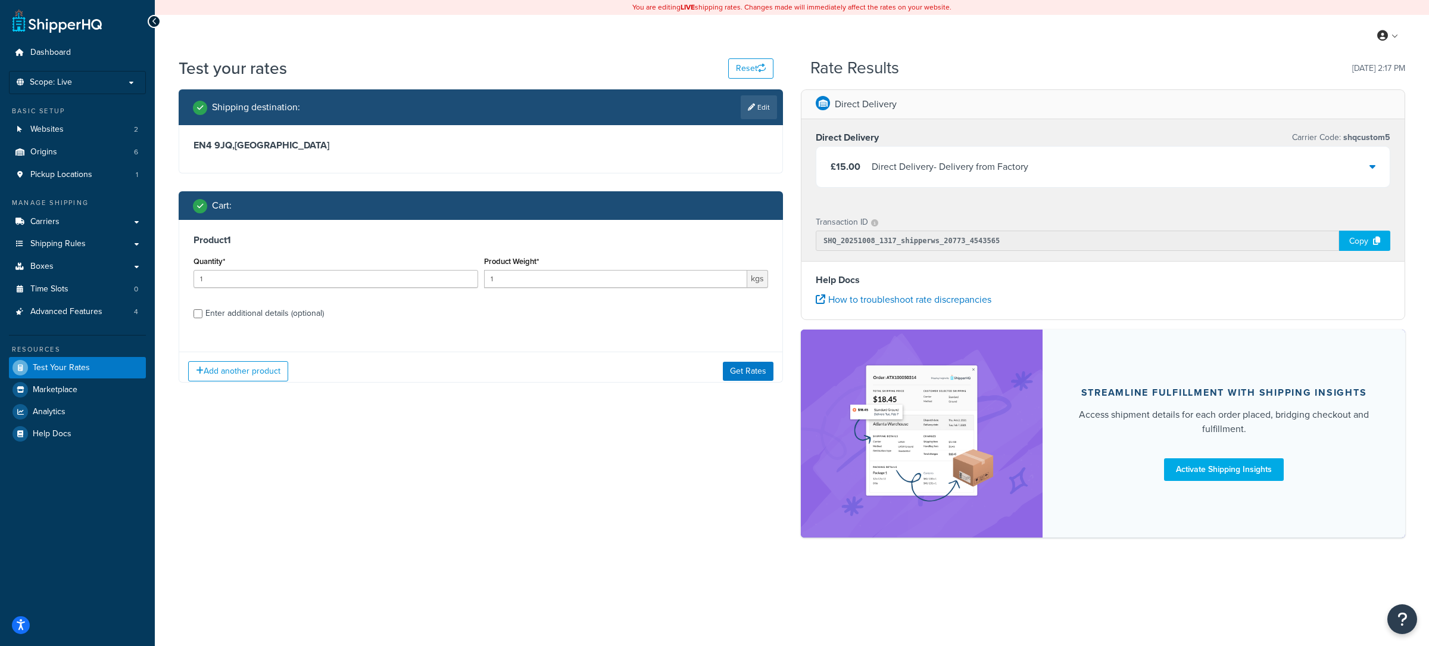
click at [342, 307] on label "Enter additional details (optional)" at bounding box center [486, 312] width 563 height 19
click at [202, 309] on input "Enter additional details (optional)" at bounding box center [198, 313] width 9 height 9
checkbox input "true"
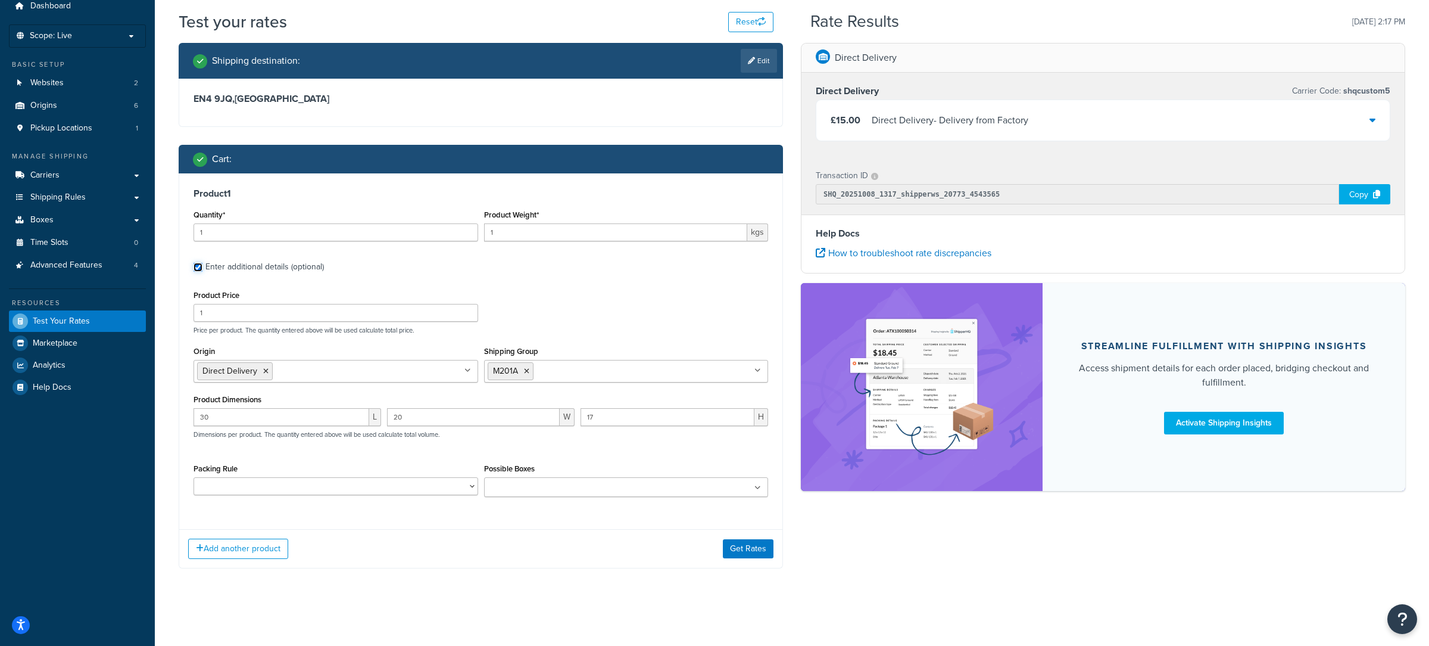
scroll to position [51, 0]
click at [274, 541] on button "Add another product" at bounding box center [238, 548] width 100 height 20
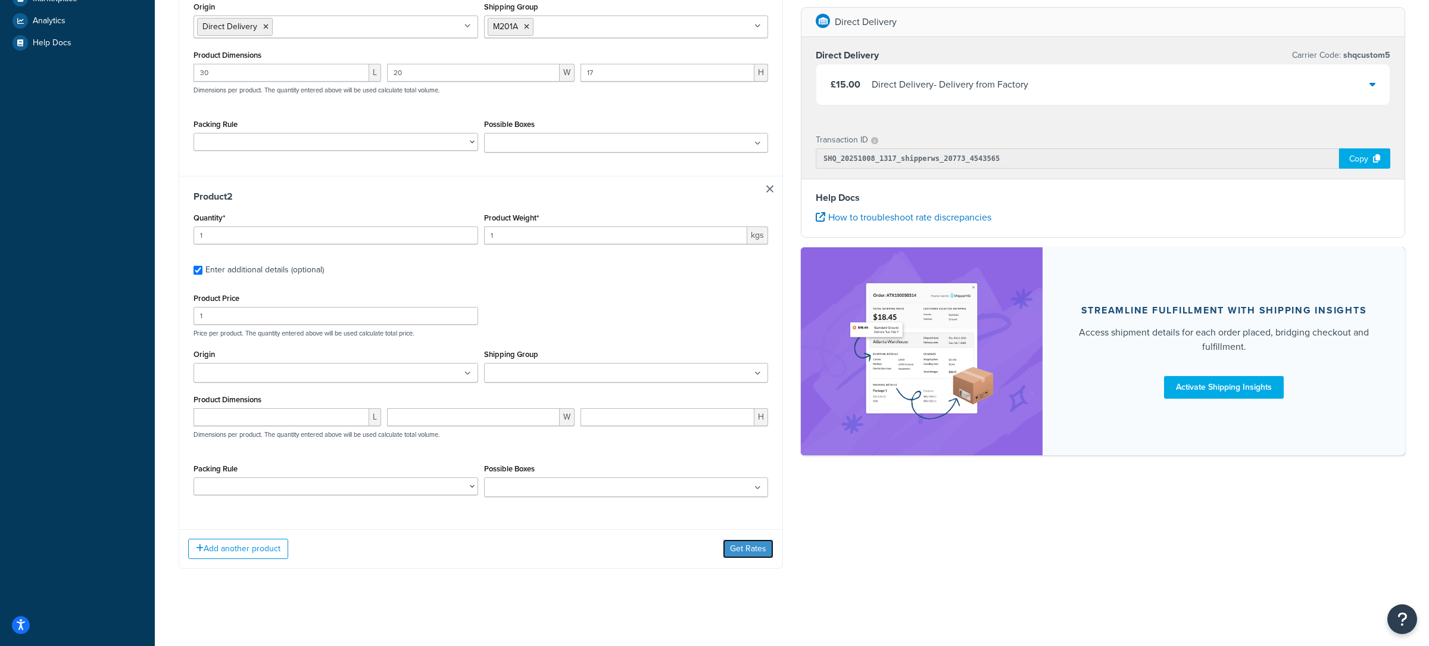
click at [739, 554] on button "Get Rates" at bounding box center [748, 548] width 51 height 19
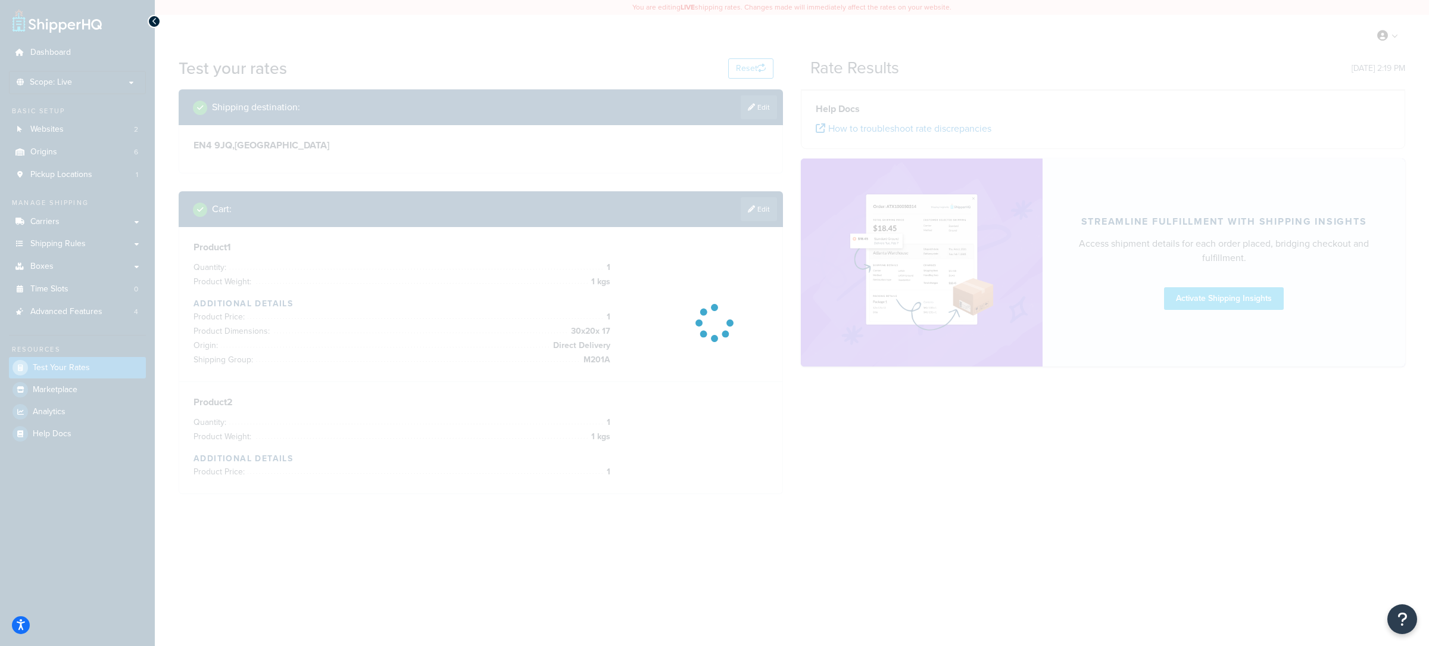
scroll to position [0, 0]
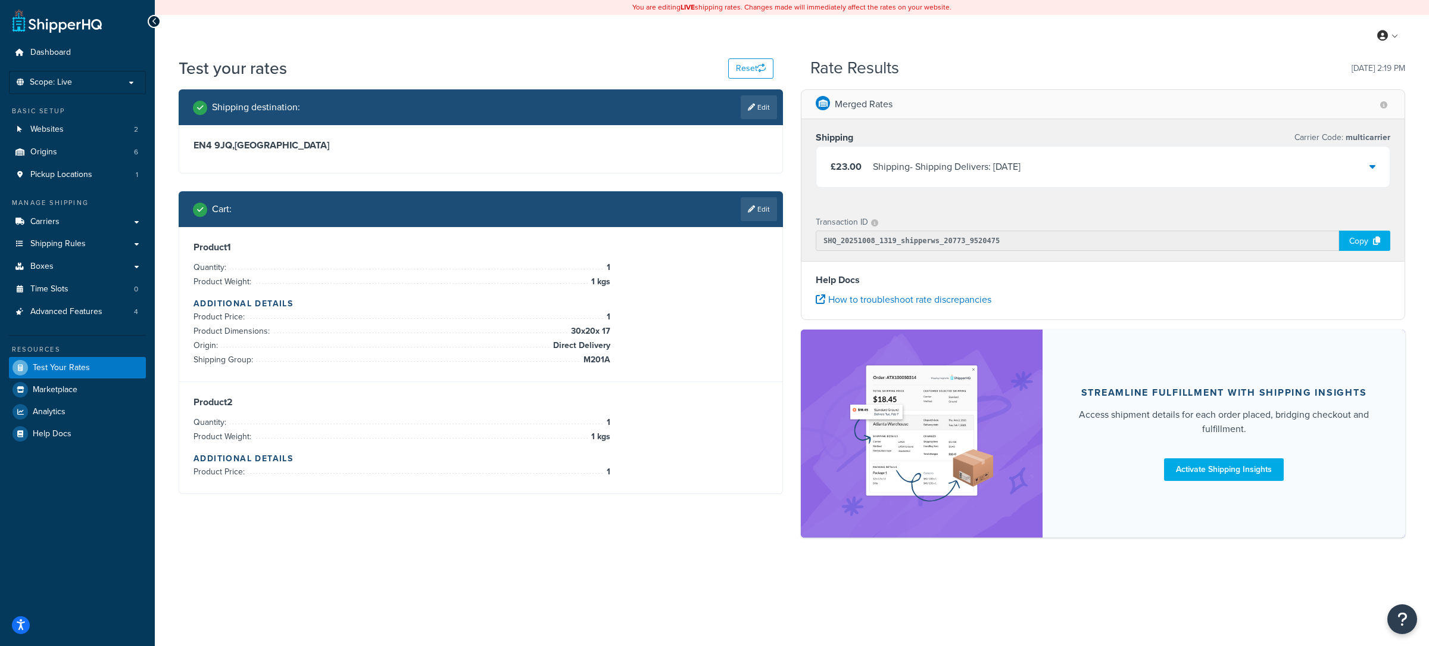
click at [933, 192] on div "Shipping Carrier Code: multicarrier £23.00 Shipping - Shipping Delivers: Fri, 1…" at bounding box center [1103, 161] width 603 height 85
click at [932, 179] on div "£23.00 Shipping - Shipping Delivers: Fri, 10 Oct" at bounding box center [1104, 167] width 574 height 40
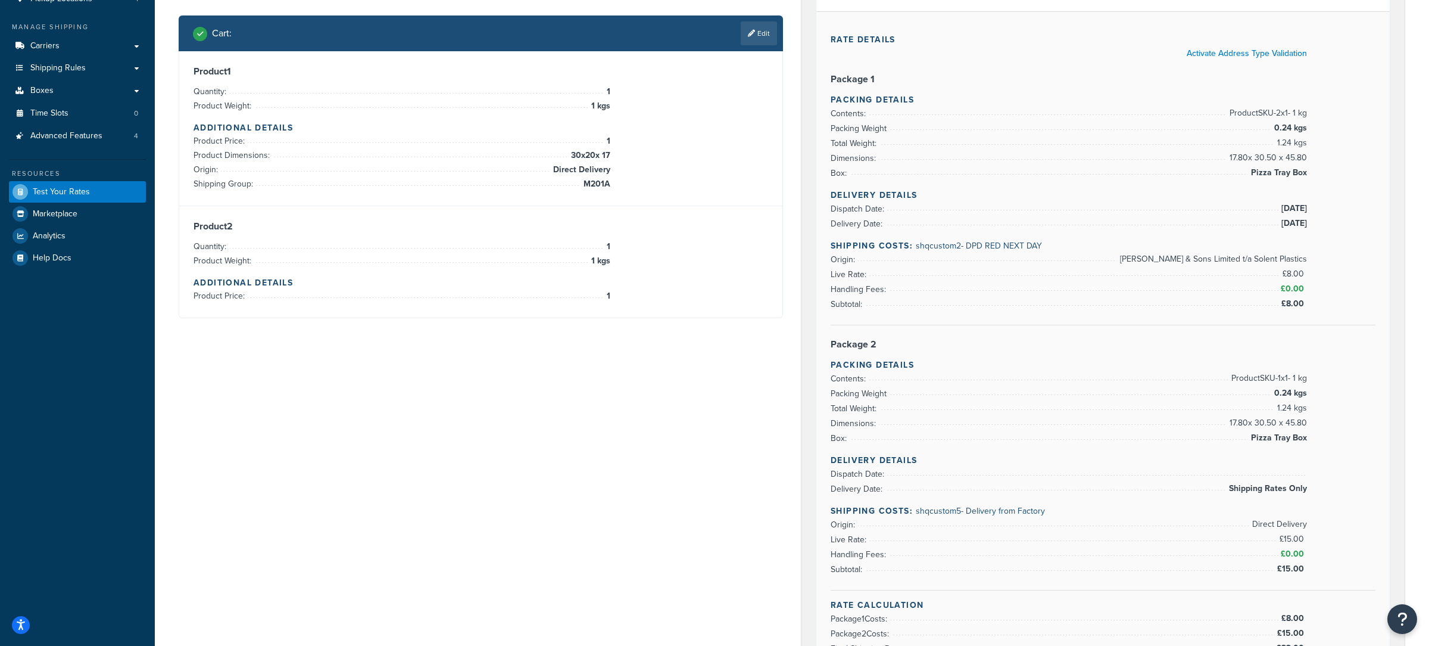
scroll to position [170, 0]
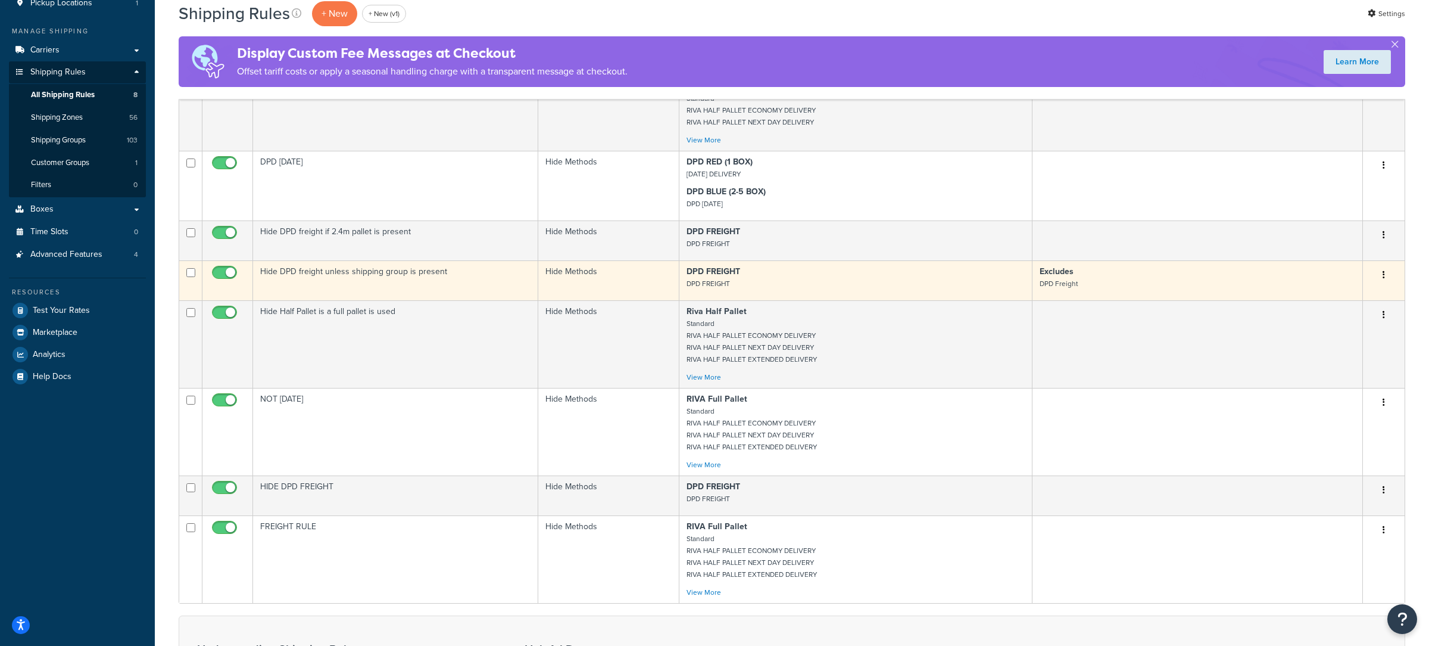
scroll to position [173, 0]
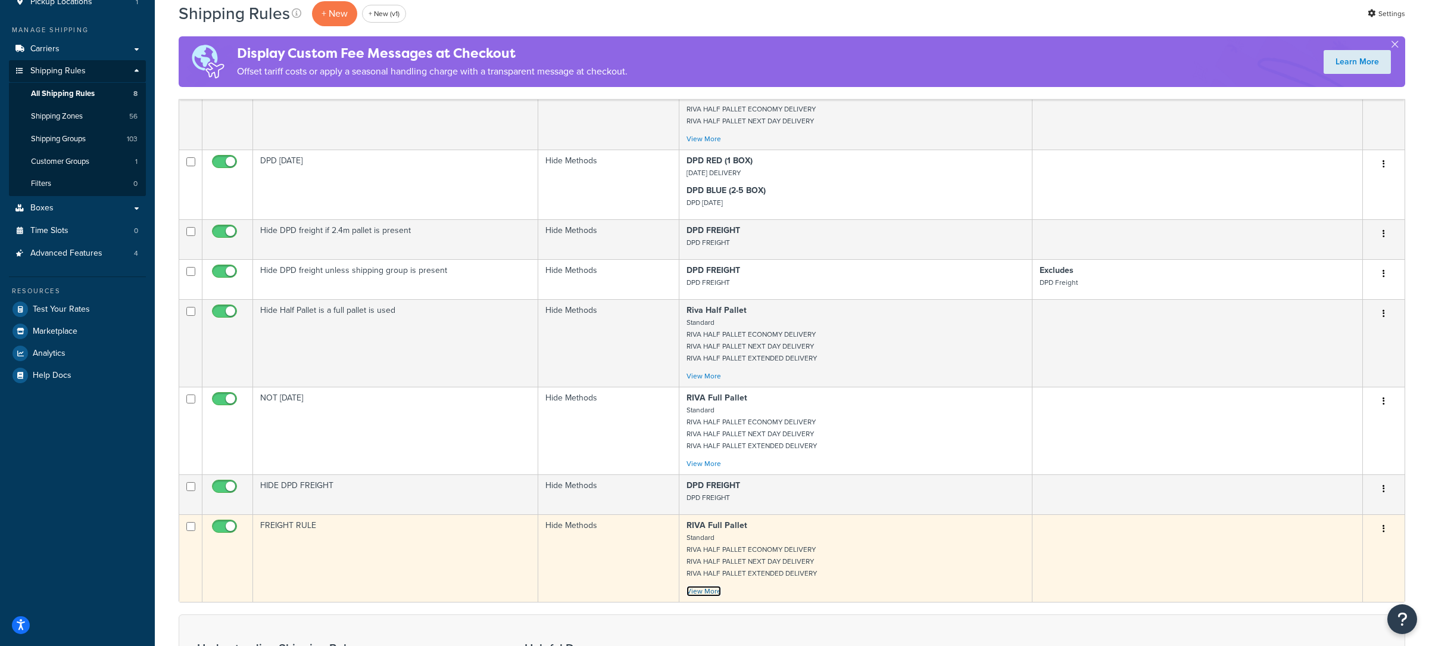
click at [705, 596] on link "View More" at bounding box center [704, 590] width 35 height 11
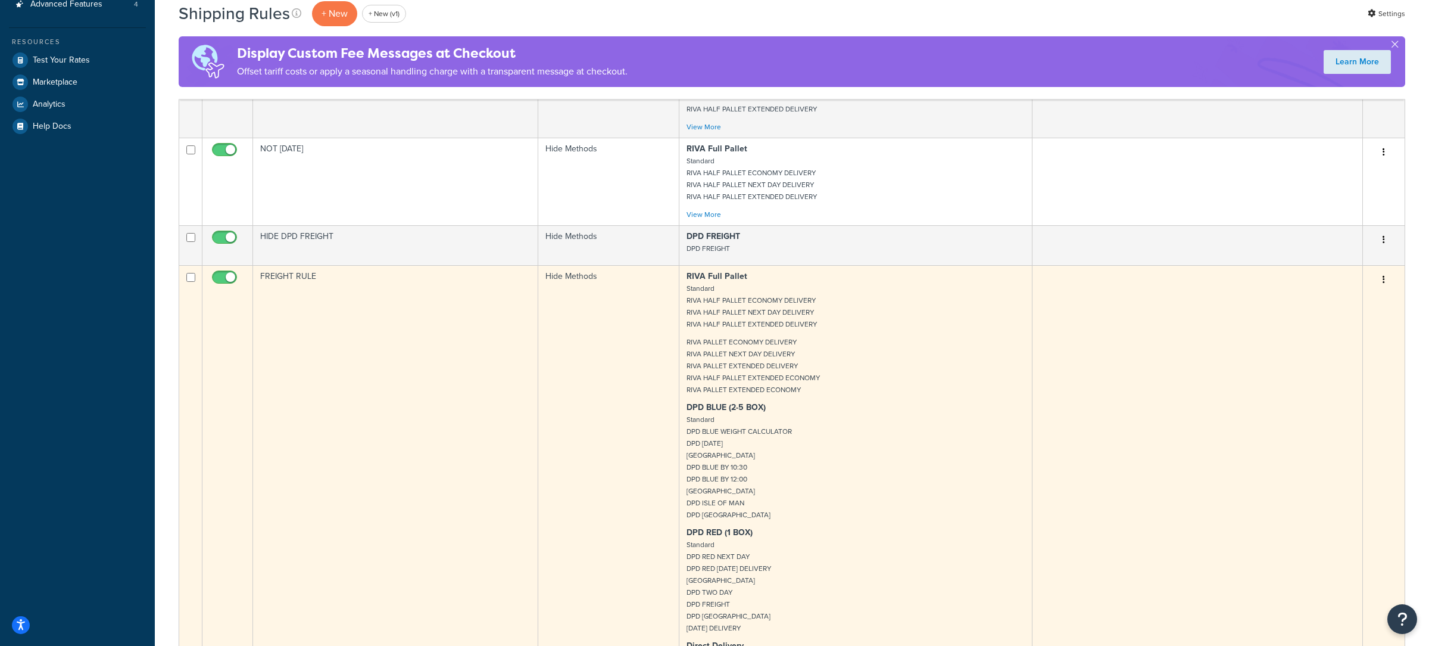
scroll to position [416, 0]
click at [640, 554] on td "Hide Methods" at bounding box center [608, 559] width 141 height 576
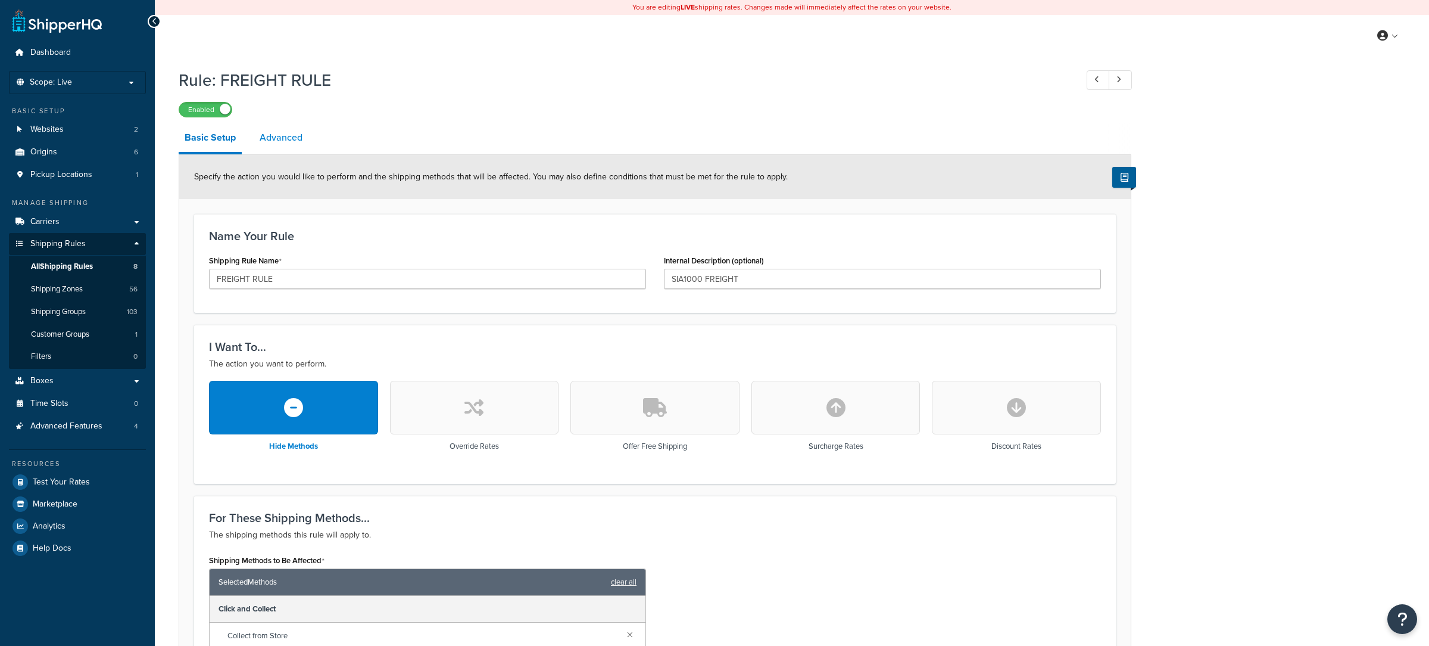
click at [276, 149] on link "Advanced" at bounding box center [281, 137] width 55 height 29
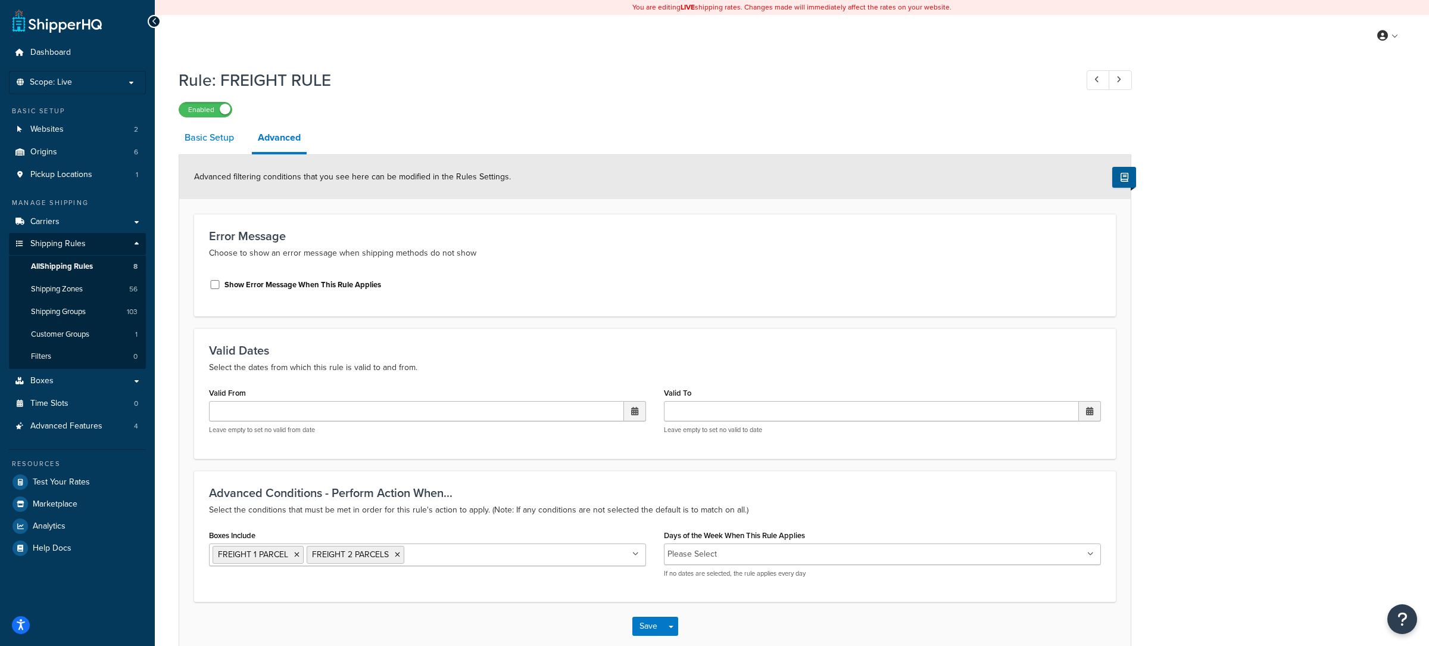
click at [218, 142] on link "Basic Setup" at bounding box center [209, 137] width 61 height 29
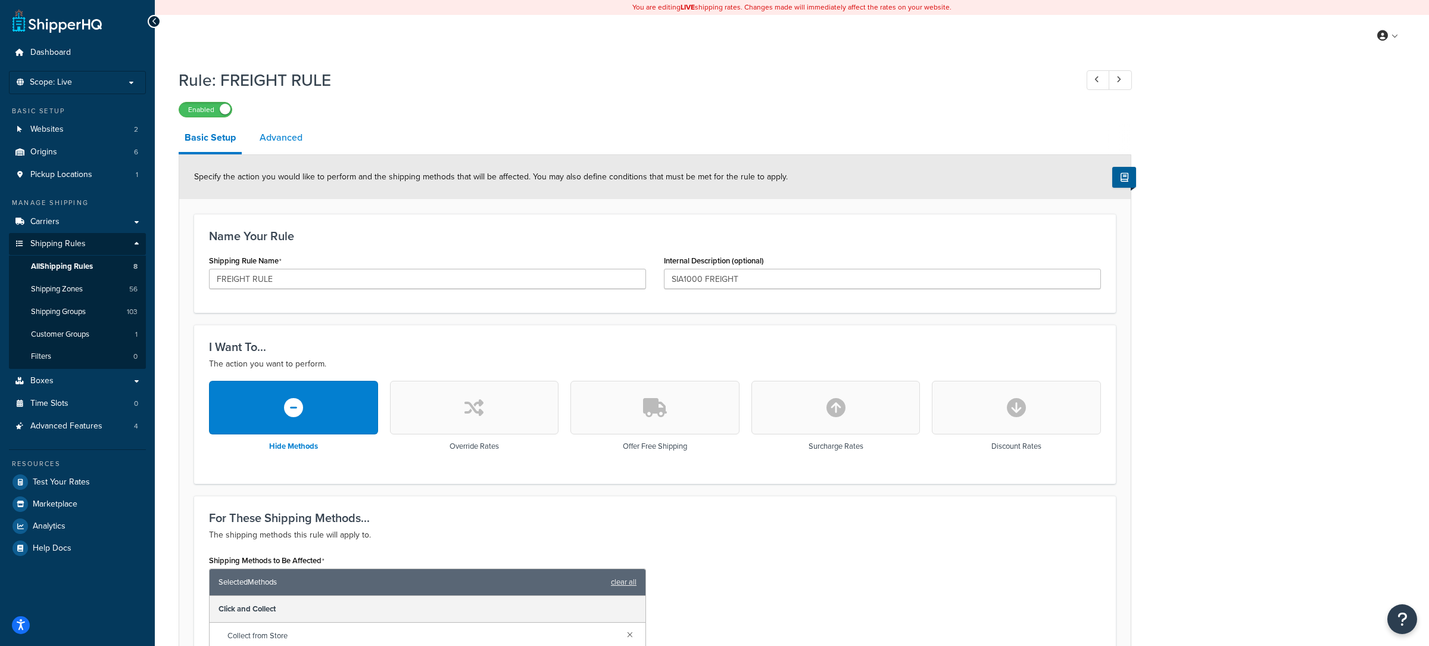
click at [291, 140] on link "Advanced" at bounding box center [281, 137] width 55 height 29
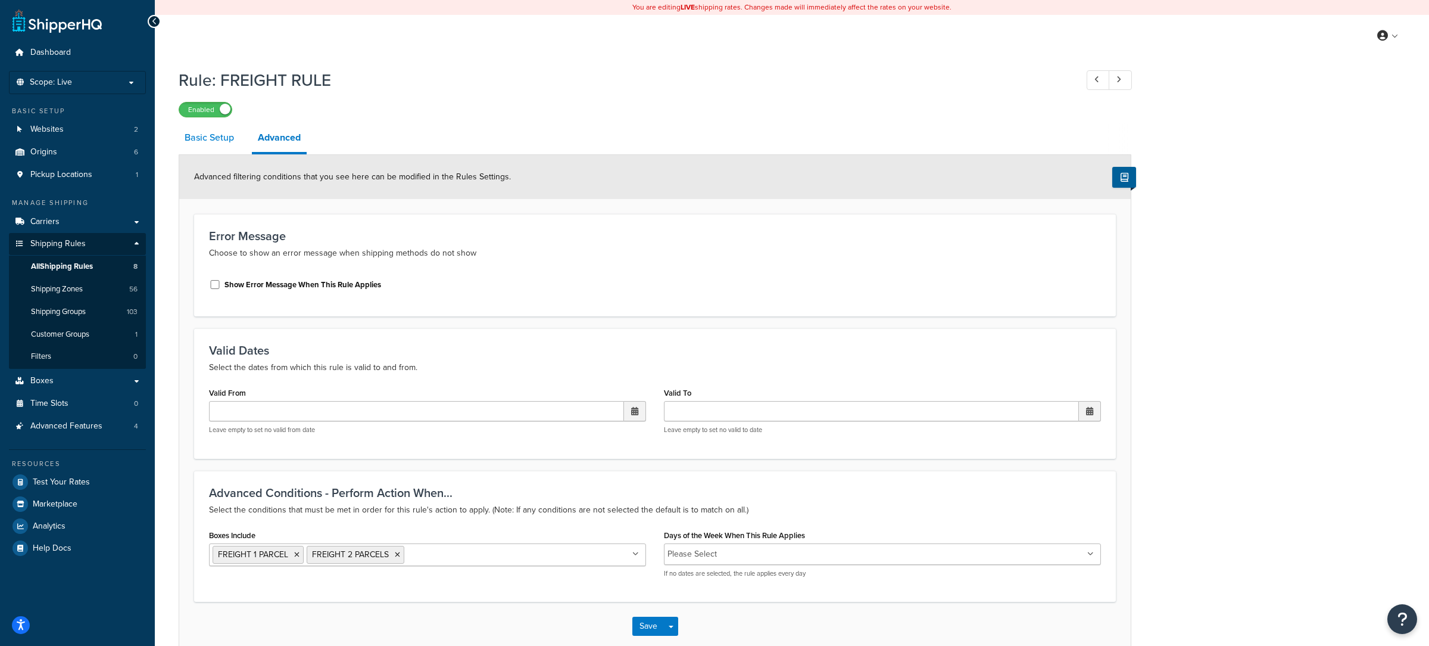
click at [220, 142] on link "Basic Setup" at bounding box center [209, 137] width 61 height 29
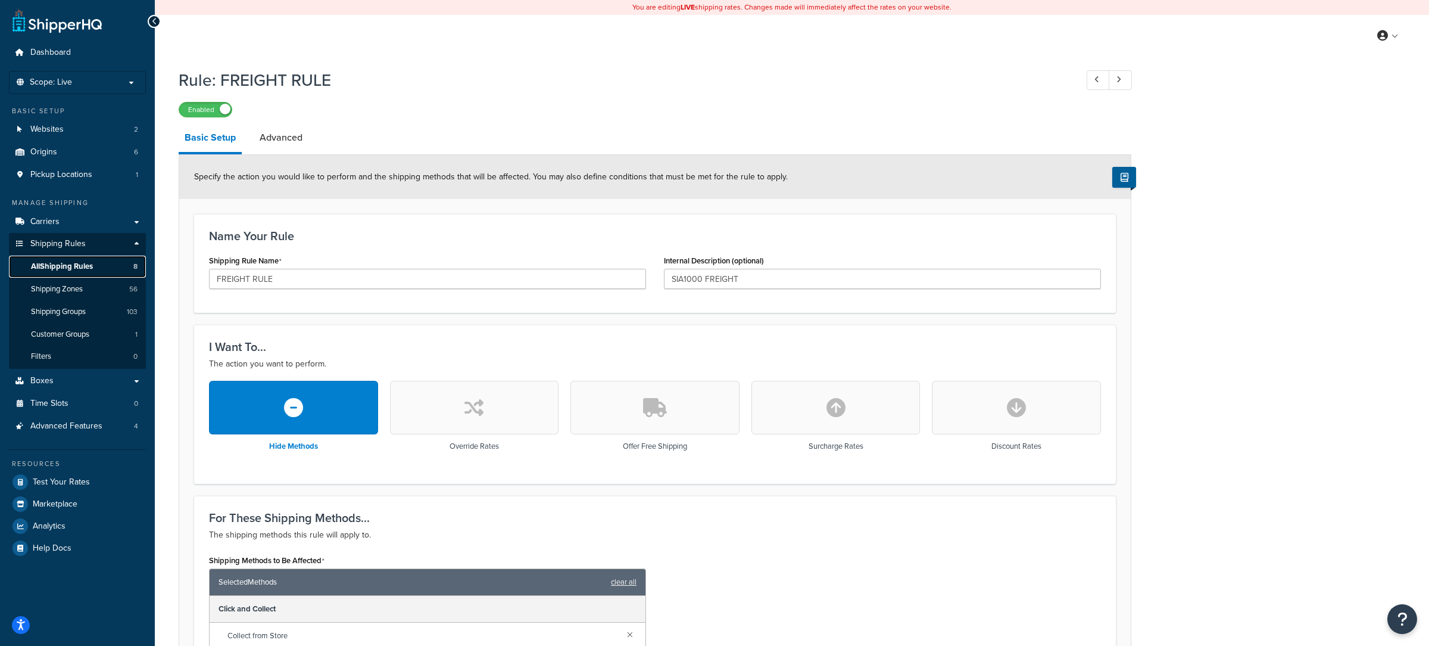
click at [112, 271] on link "All Shipping Rules 8" at bounding box center [77, 266] width 137 height 22
click at [101, 220] on link "Carriers" at bounding box center [77, 222] width 137 height 22
click at [208, 111] on label "Enabled" at bounding box center [205, 109] width 52 height 14
click at [211, 112] on label "Disabled" at bounding box center [205, 109] width 52 height 14
click at [101, 316] on link "Shipping Groups 103" at bounding box center [77, 312] width 137 height 22
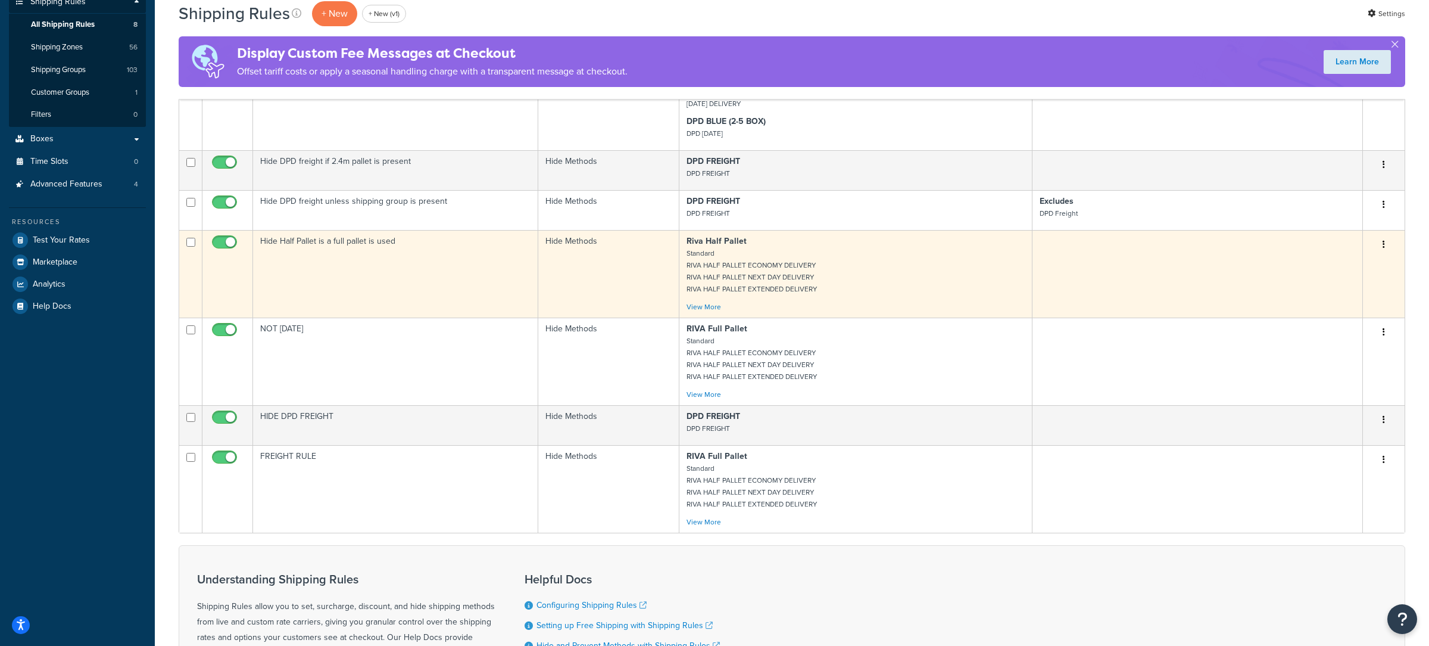
scroll to position [227, 0]
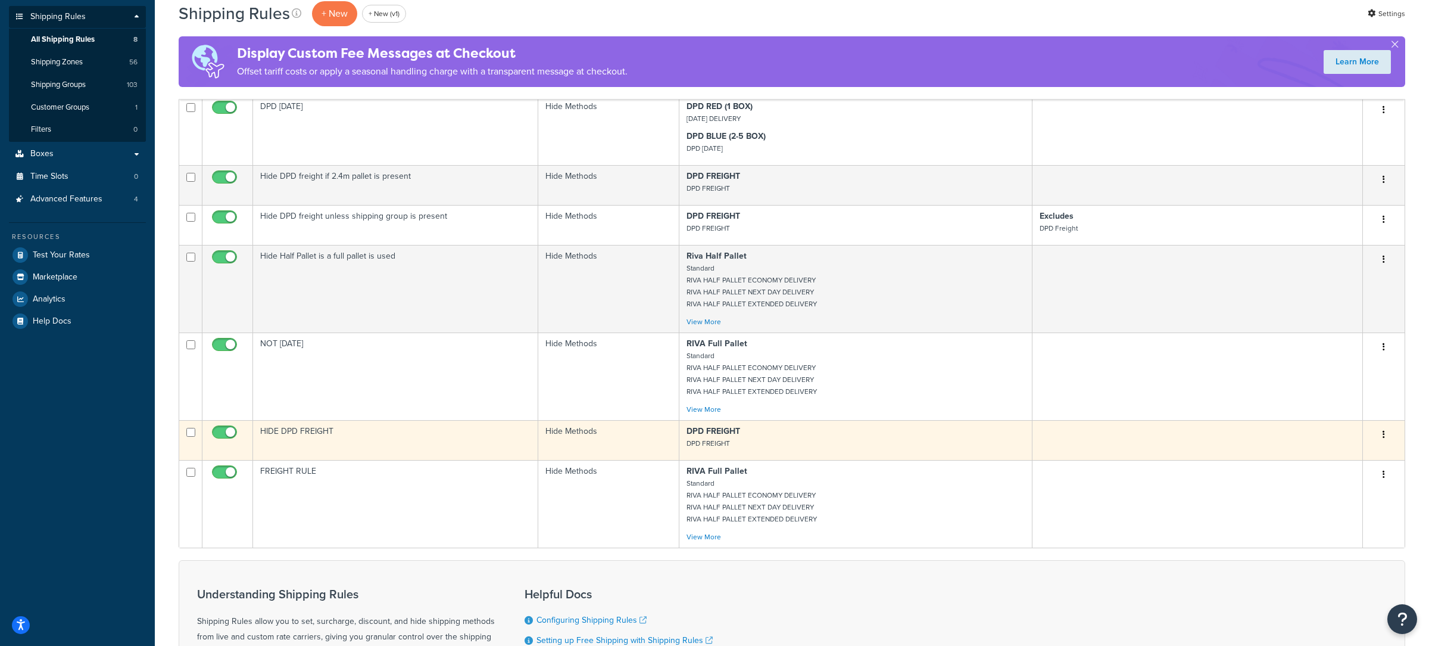
click at [398, 437] on td "HIDE DPD FREIGHT" at bounding box center [395, 440] width 285 height 40
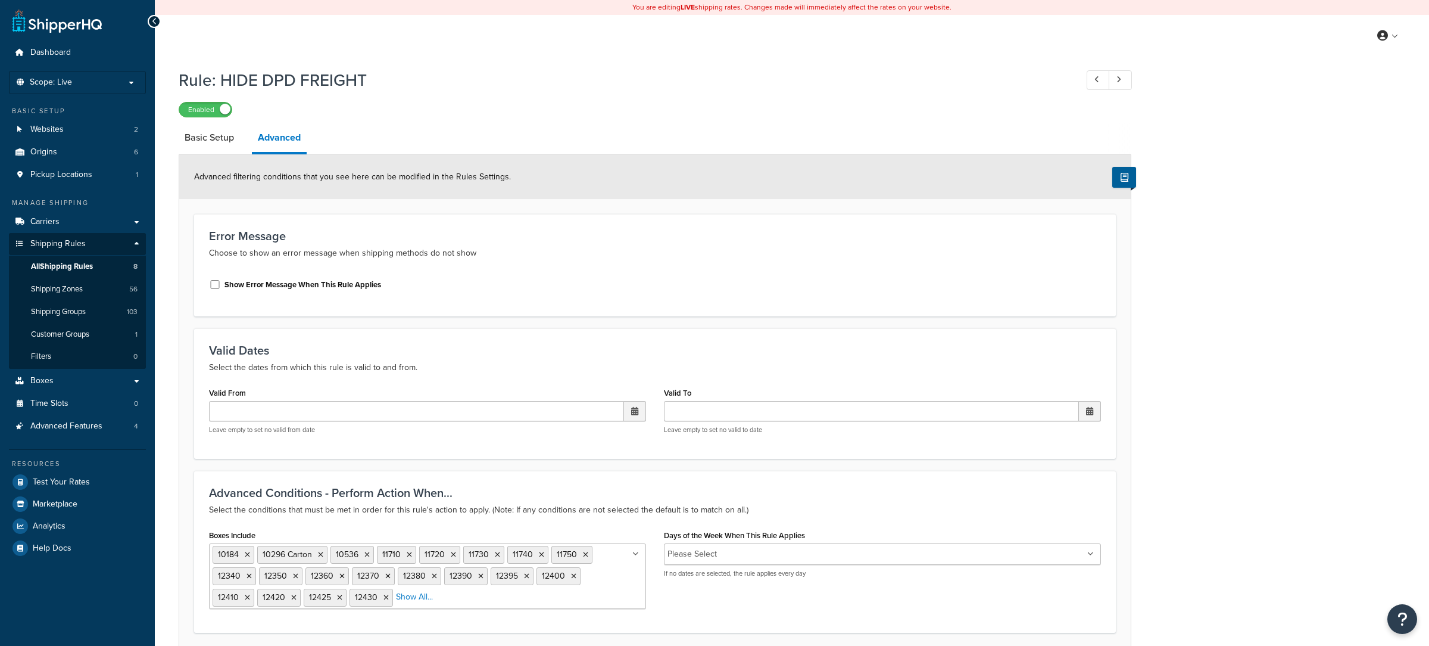
scroll to position [97, 0]
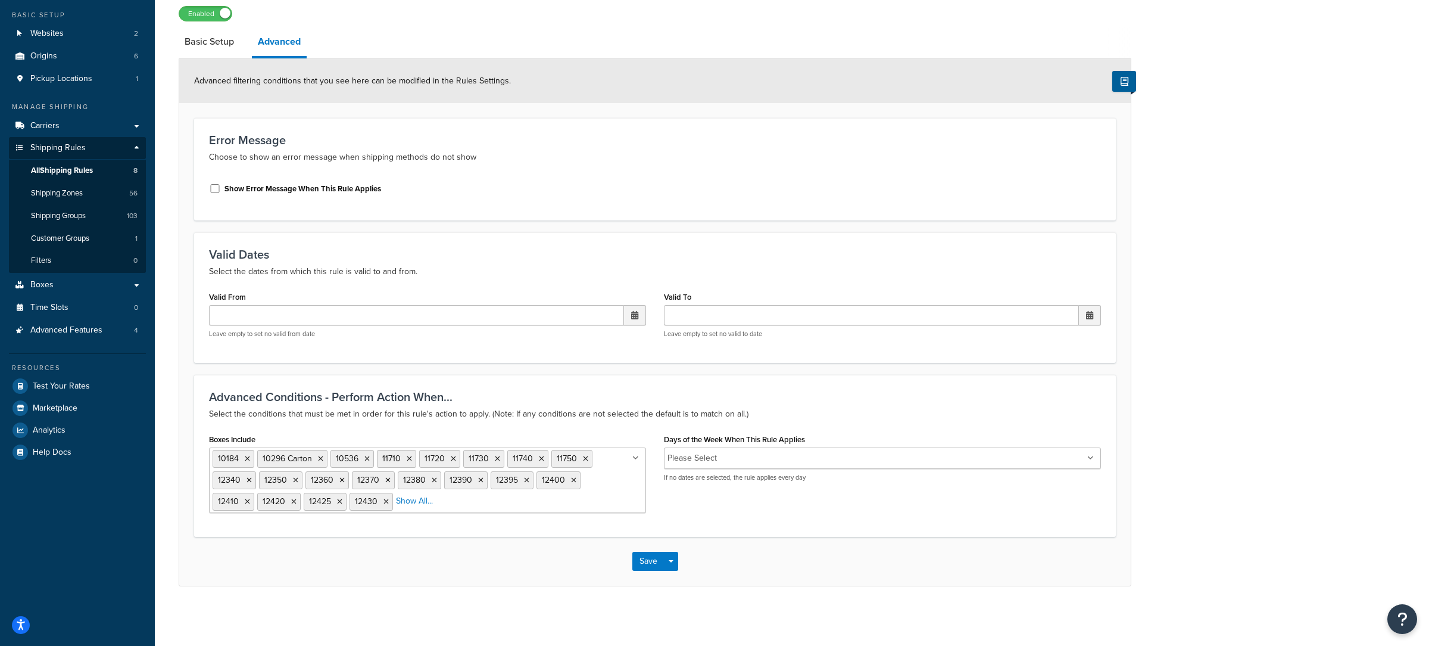
click at [457, 507] on input "Boxes Include" at bounding box center [489, 500] width 105 height 13
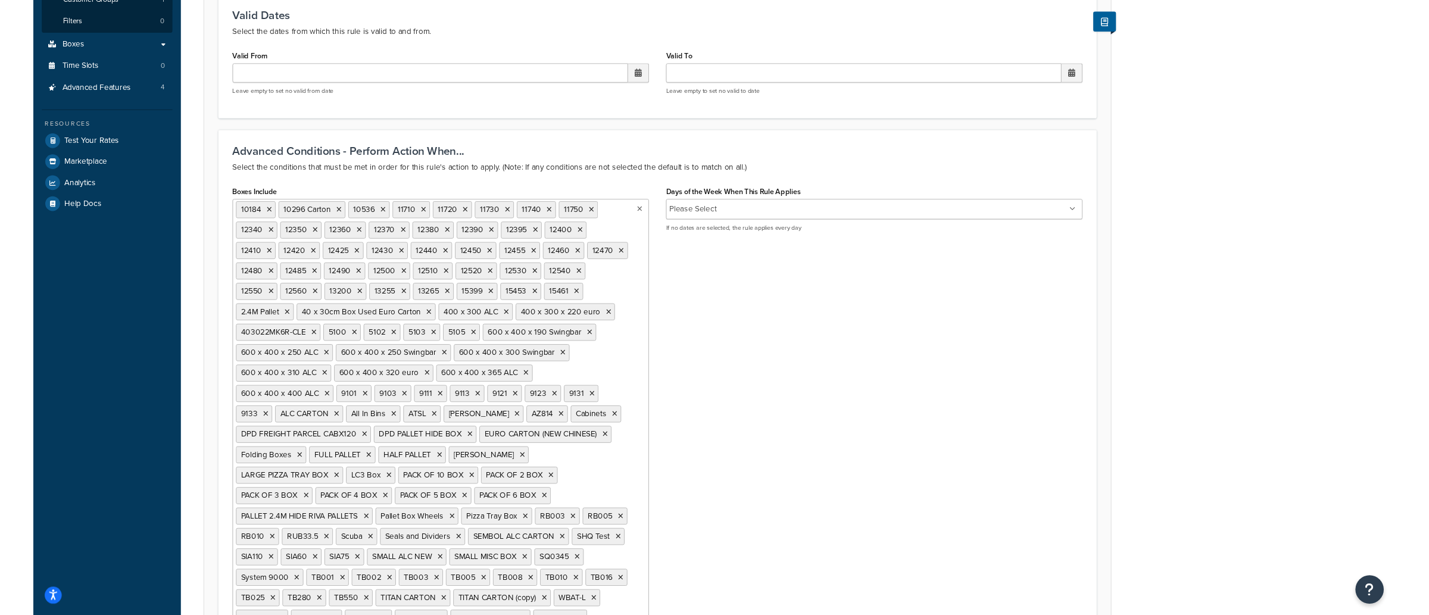
scroll to position [509, 0]
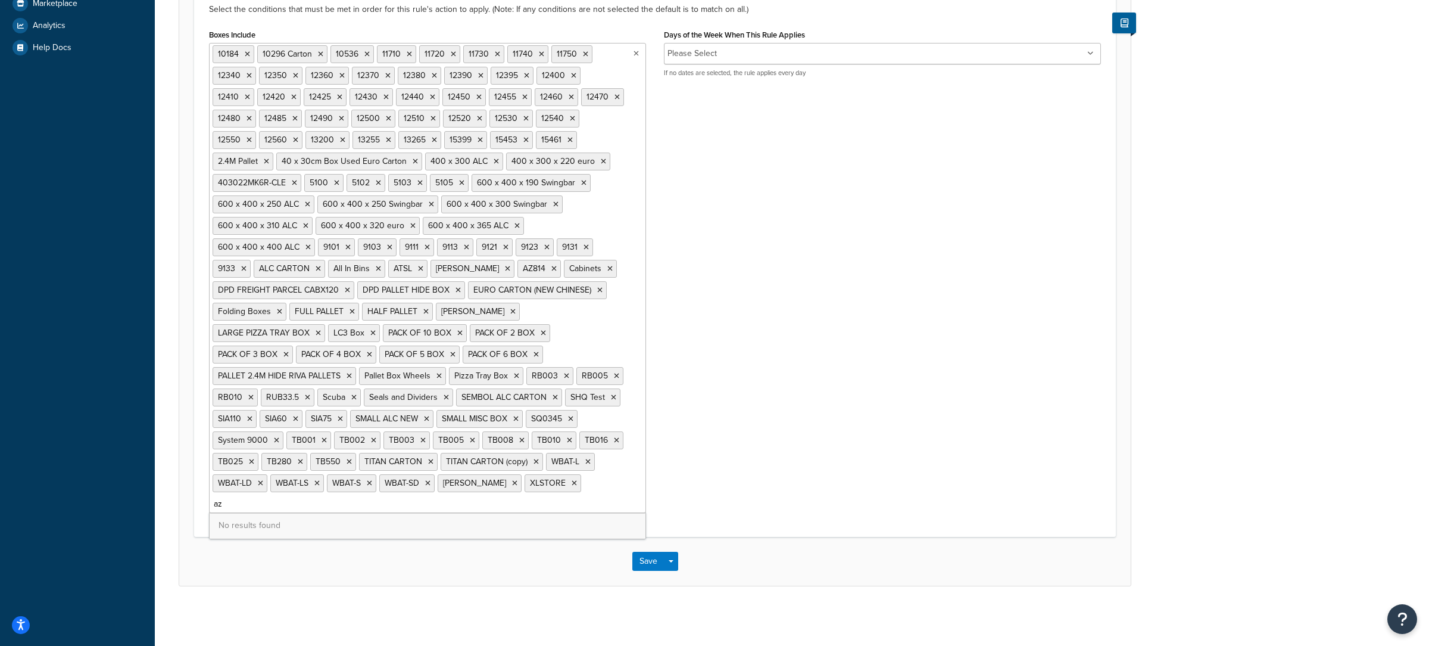
type input "a"
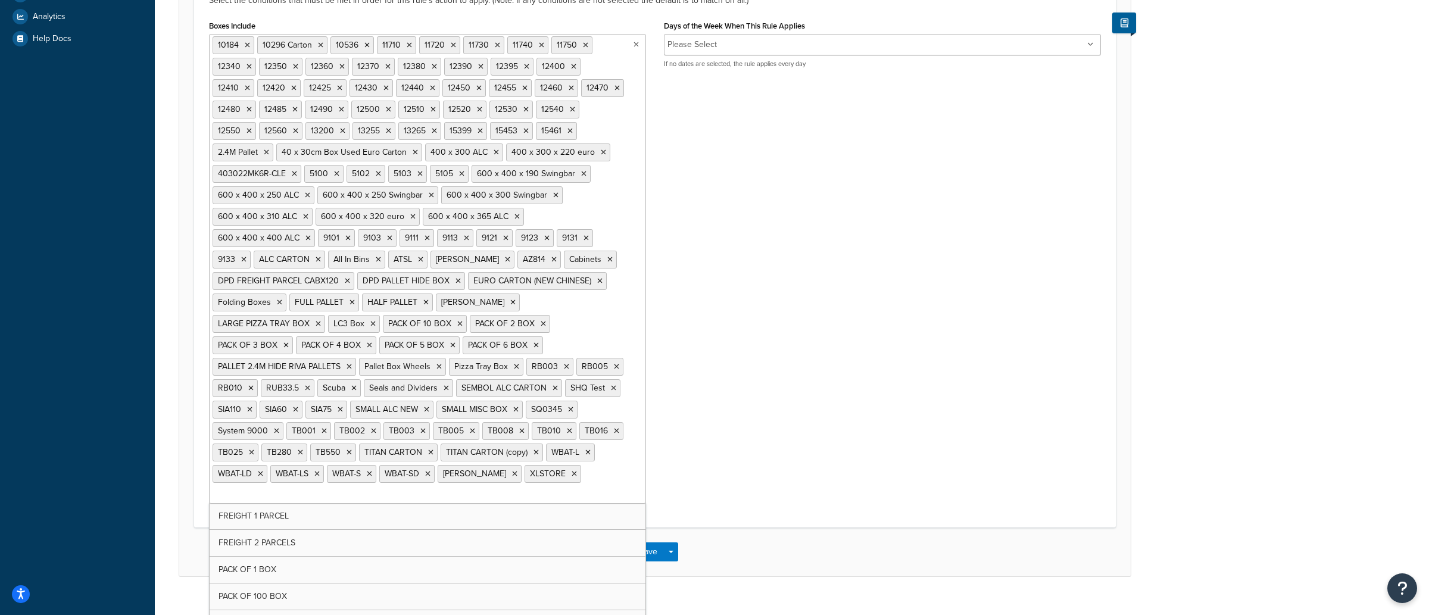
drag, startPoint x: 962, startPoint y: 292, endPoint x: 934, endPoint y: 292, distance: 28.0
click at [961, 292] on form "Advanced filtering conditions that you see here can be modified in the Rules Se…" at bounding box center [655, 111] width 952 height 930
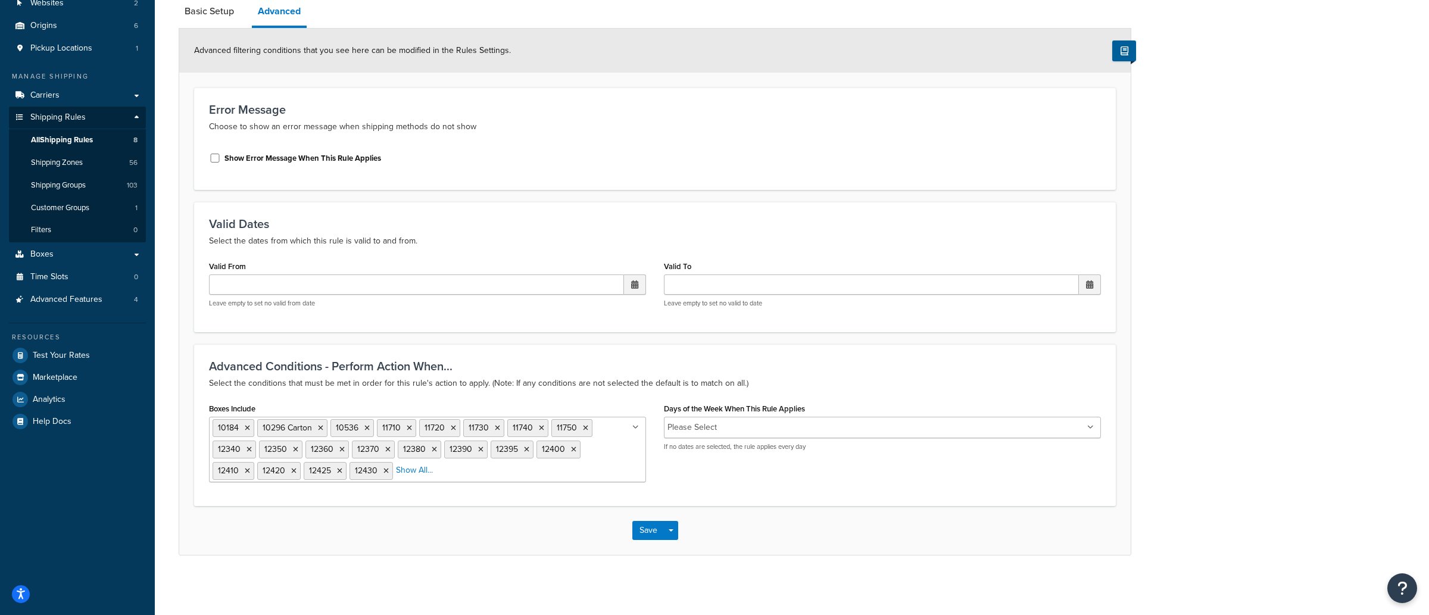
scroll to position [0, 0]
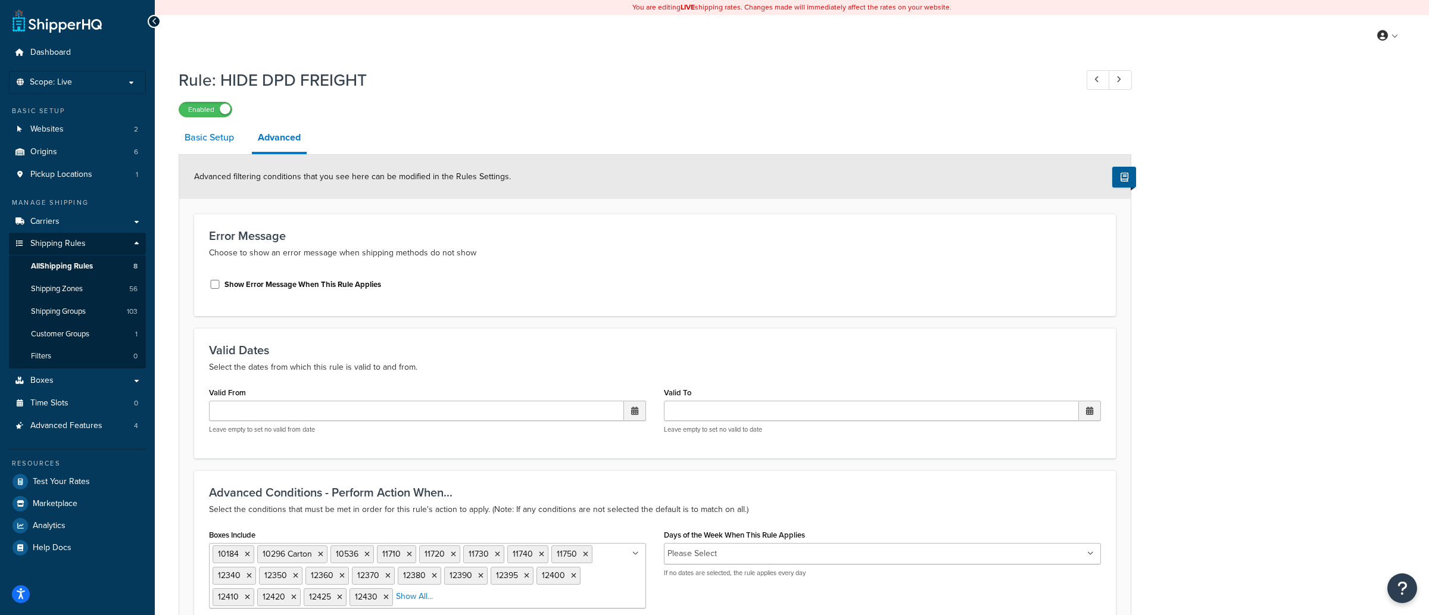
click at [216, 134] on link "Basic Setup" at bounding box center [209, 137] width 61 height 29
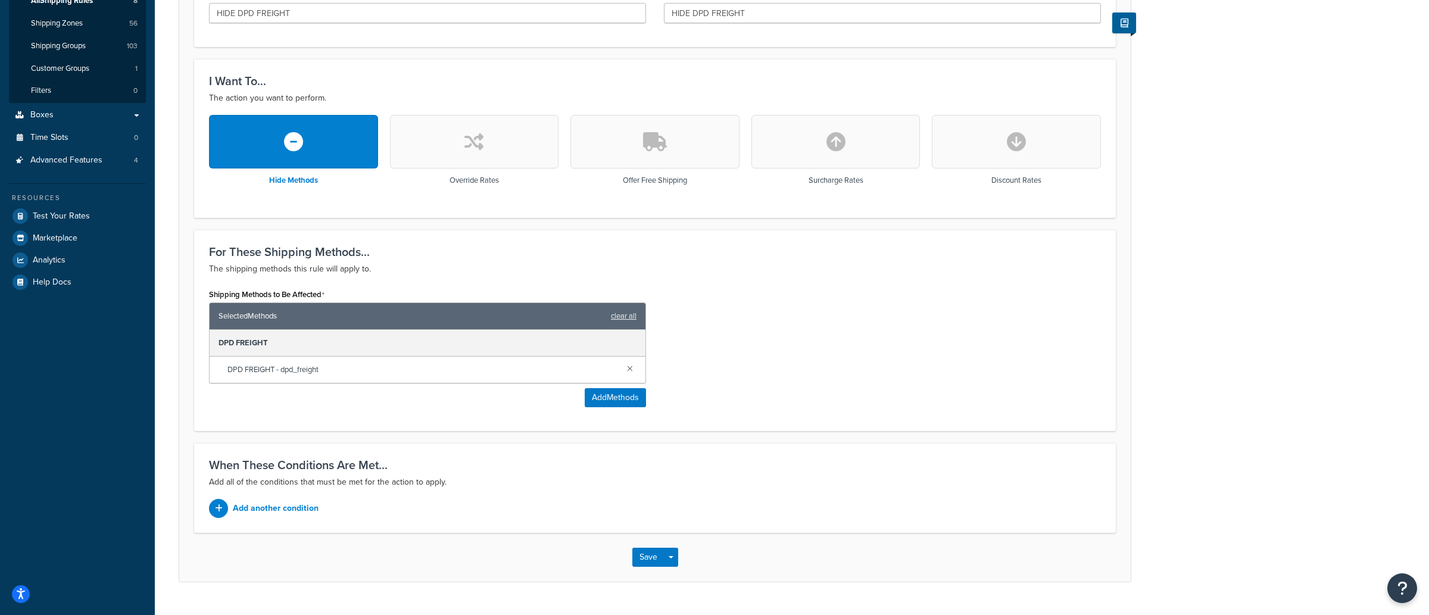
scroll to position [282, 0]
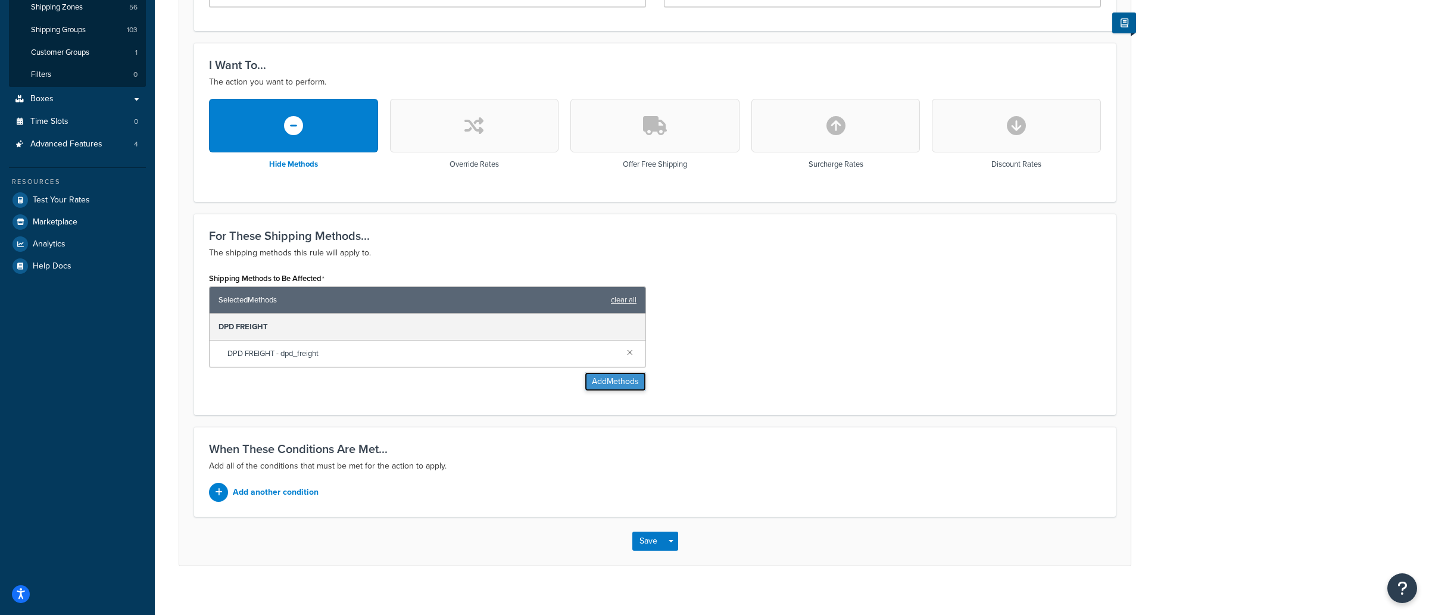
click at [594, 389] on button "Add Methods" at bounding box center [615, 381] width 61 height 19
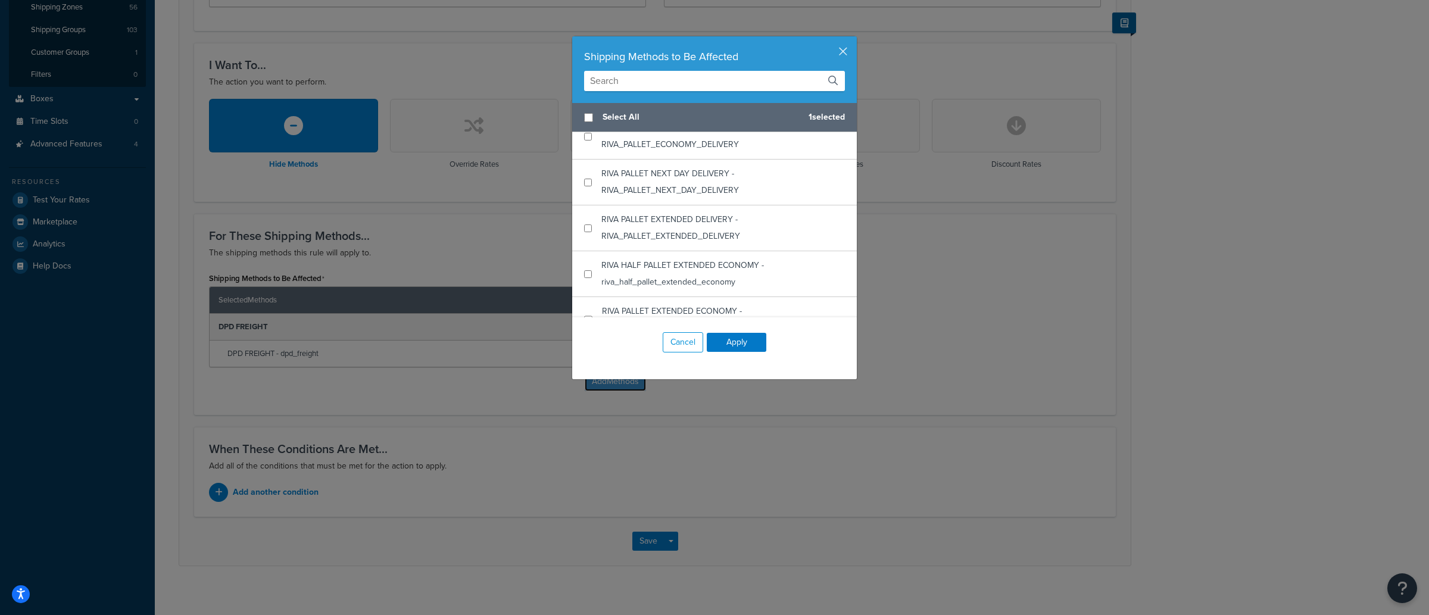
scroll to position [1513, 0]
click at [854, 39] on button "button" at bounding box center [855, 37] width 3 height 3
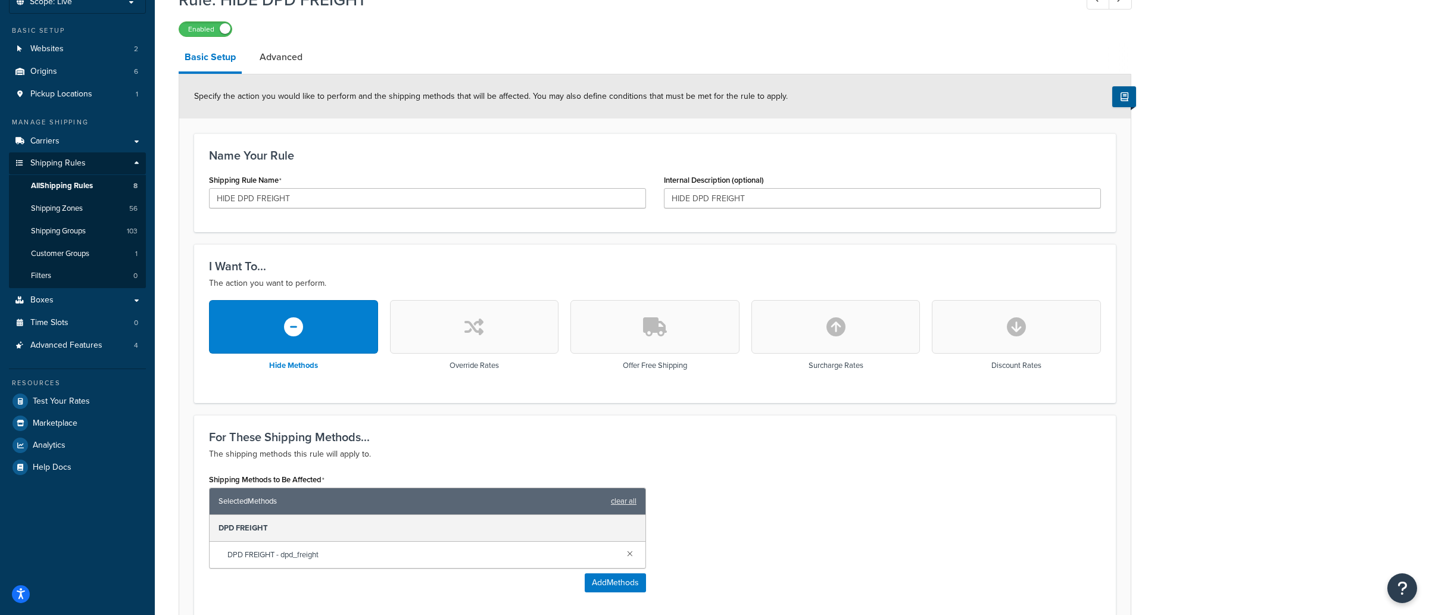
scroll to position [68, 0]
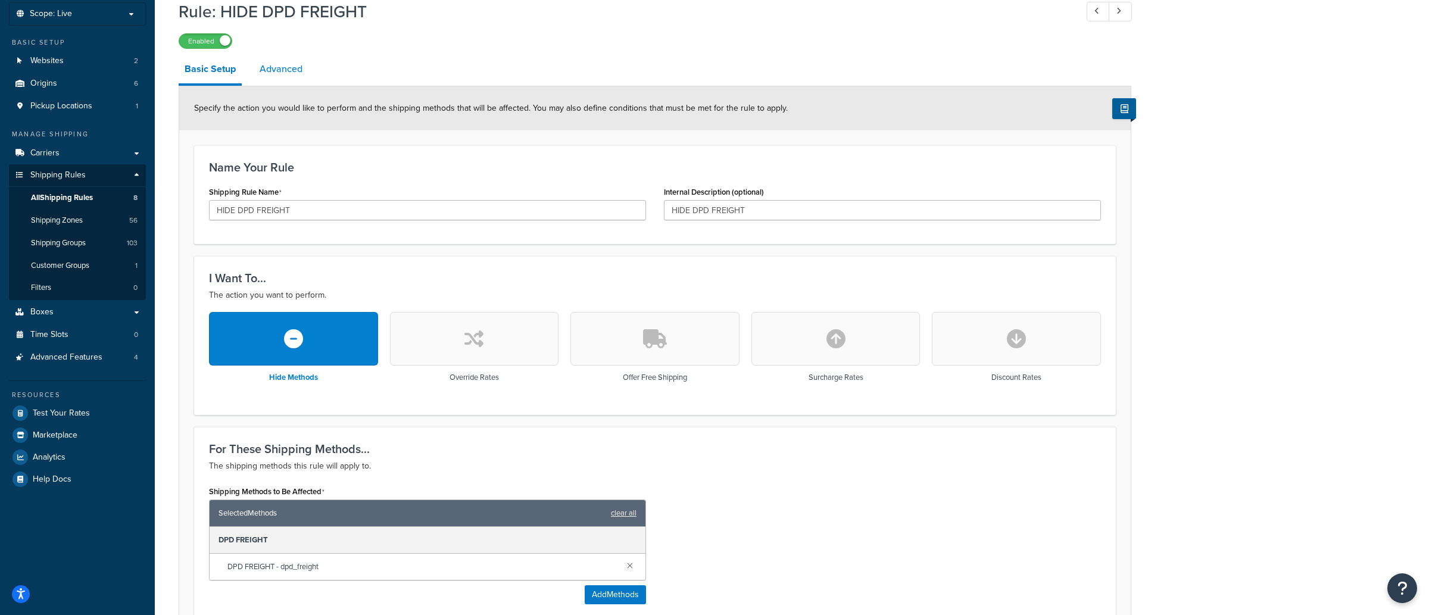
click at [274, 83] on link "Advanced" at bounding box center [281, 69] width 55 height 29
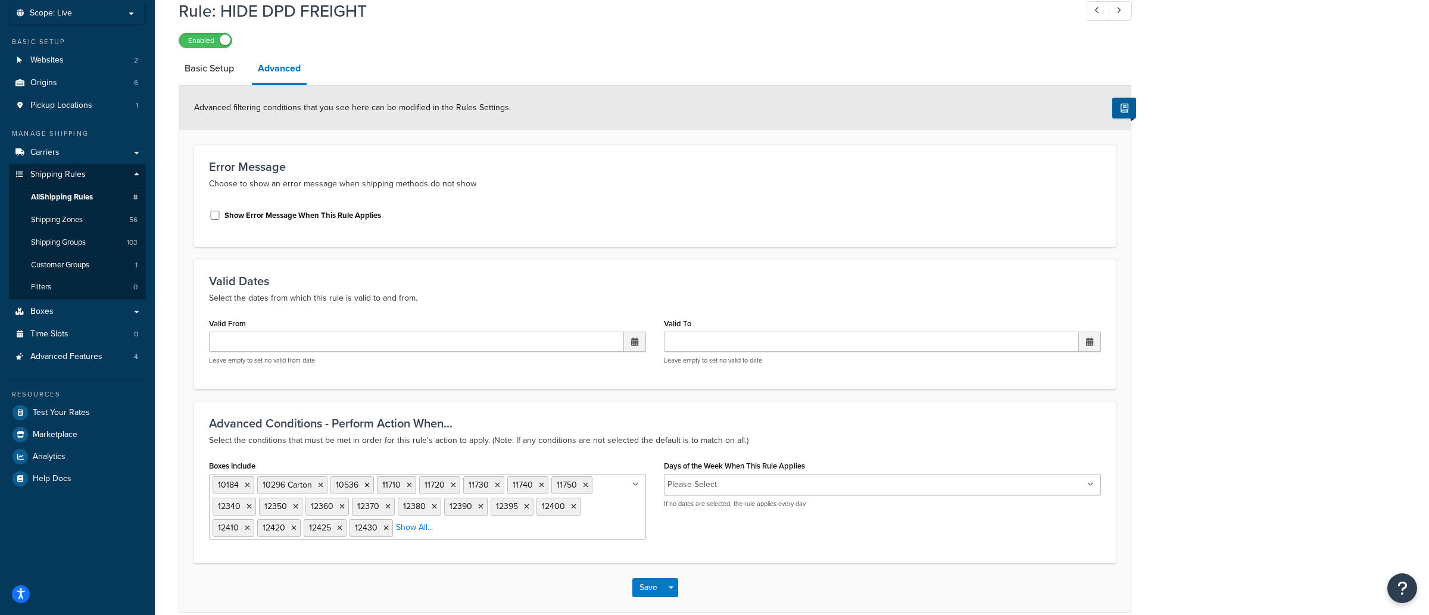
scroll to position [128, 0]
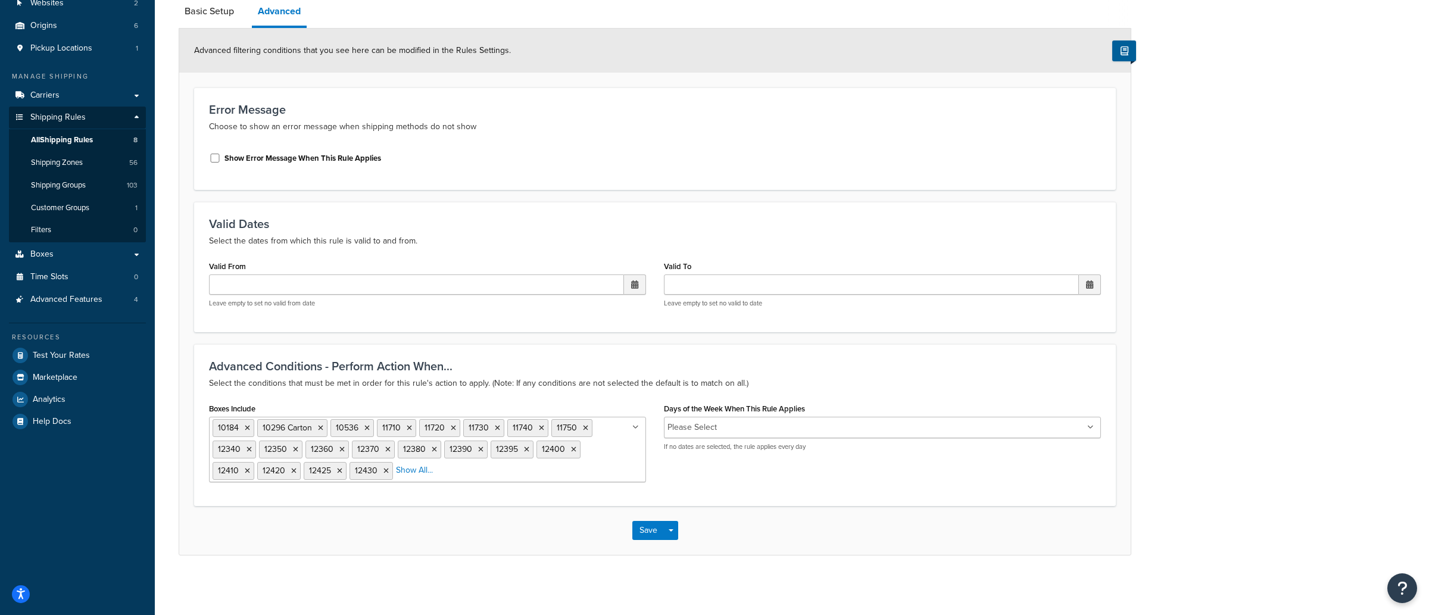
click at [441, 473] on input "Boxes Include" at bounding box center [489, 470] width 105 height 13
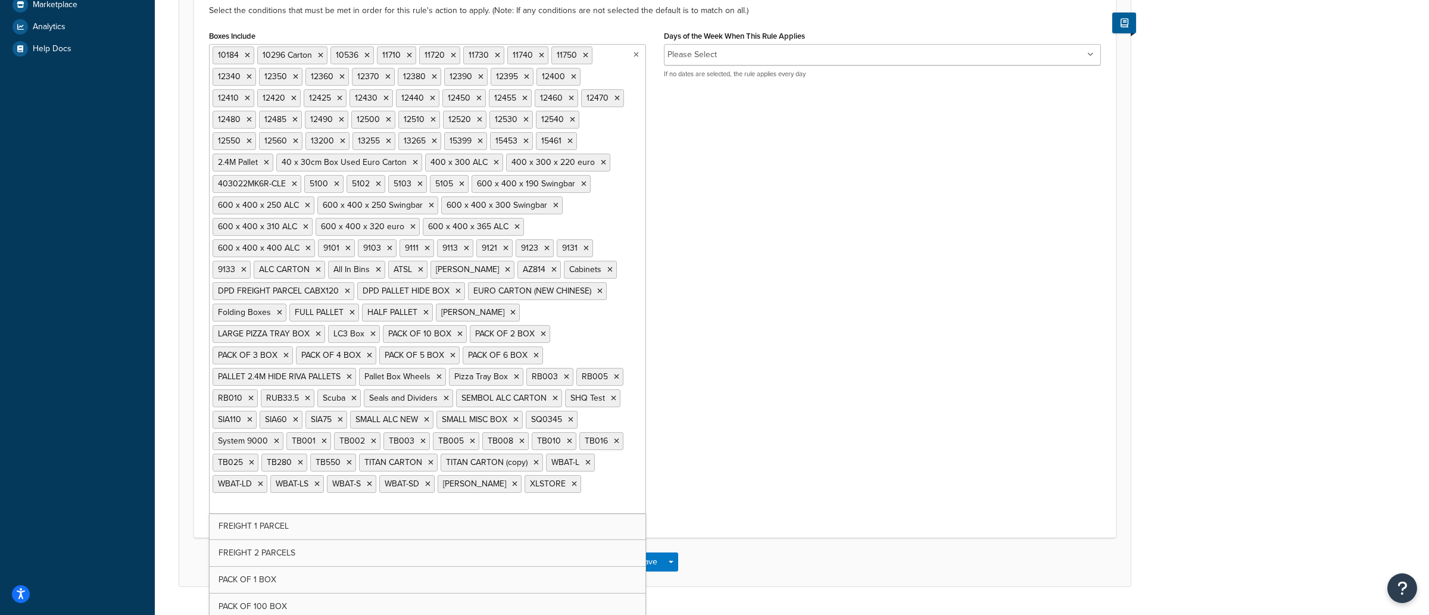
scroll to position [540, 0]
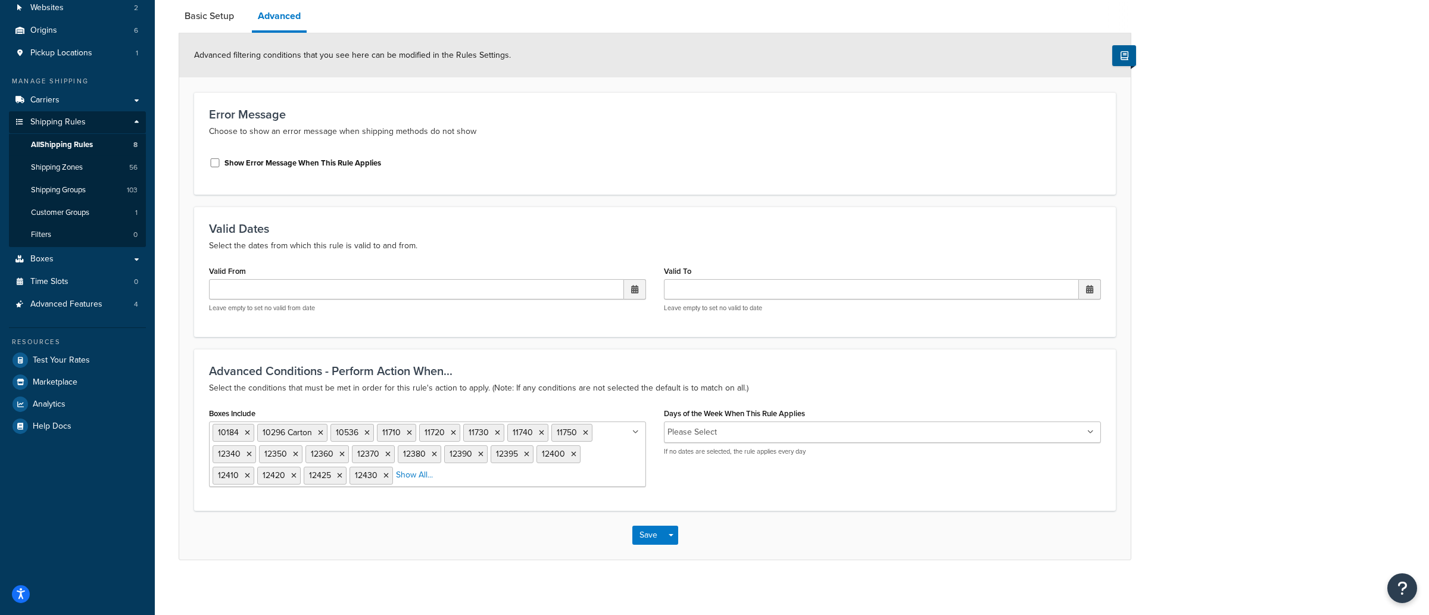
click at [810, 413] on div "Boxes Include 10184 10296 Carton 10536 11710 11720 11730 11740 11750 12340 1235…" at bounding box center [655, 450] width 910 height 91
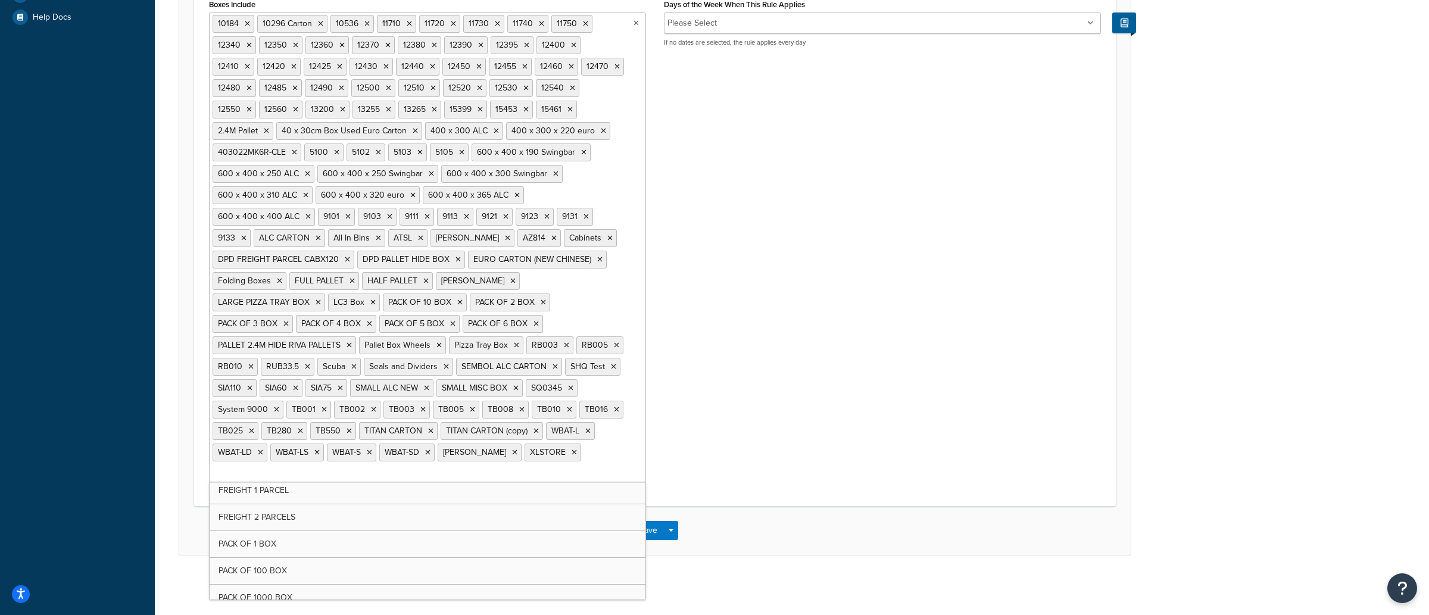
scroll to position [0, 0]
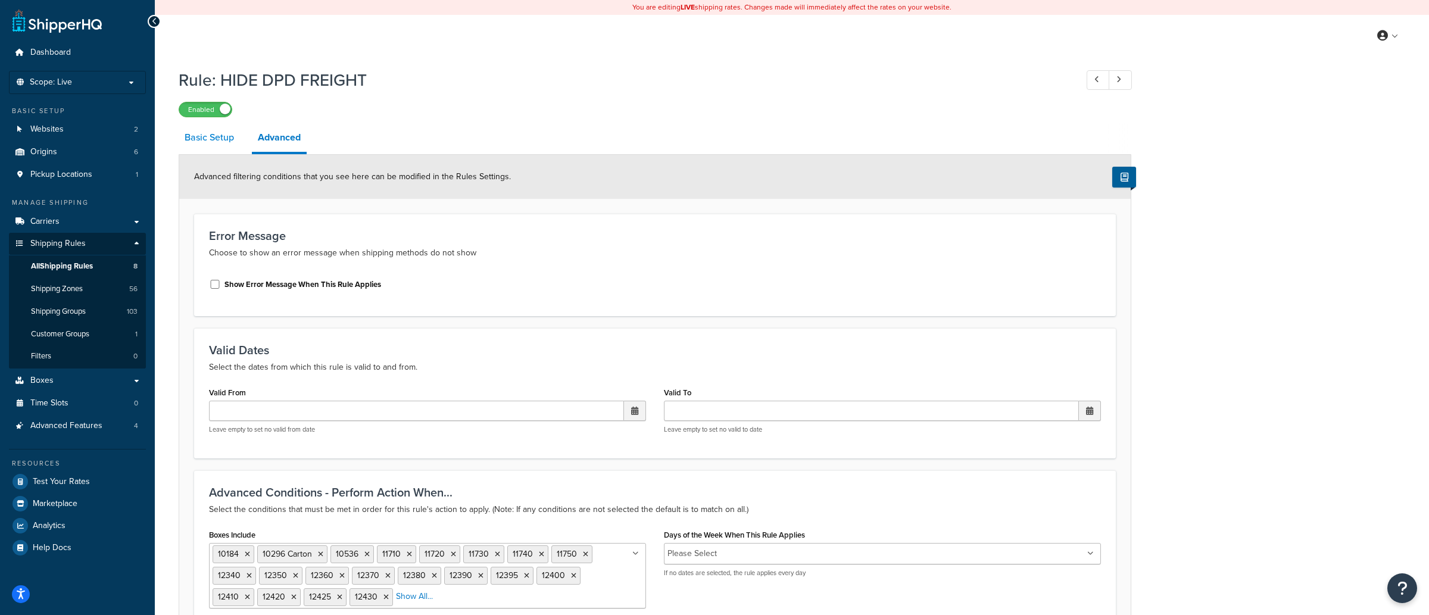
drag, startPoint x: 217, startPoint y: 138, endPoint x: 240, endPoint y: 151, distance: 26.7
click at [217, 138] on link "Basic Setup" at bounding box center [209, 137] width 61 height 29
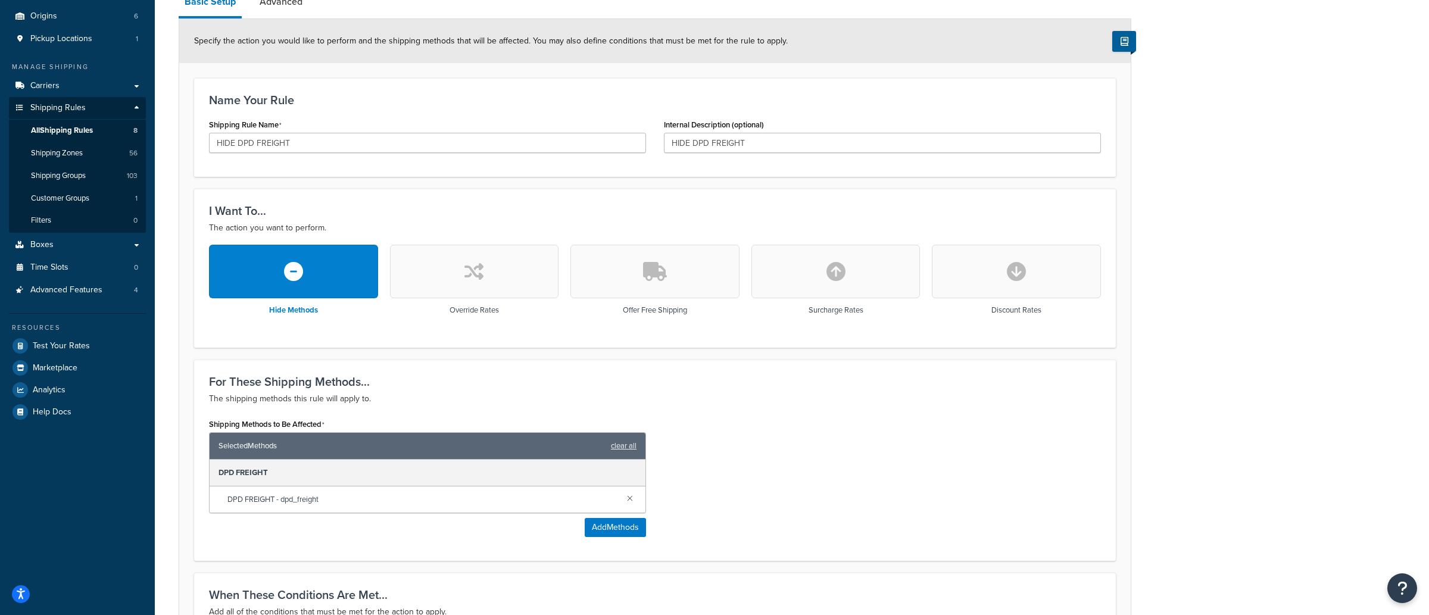
scroll to position [152, 0]
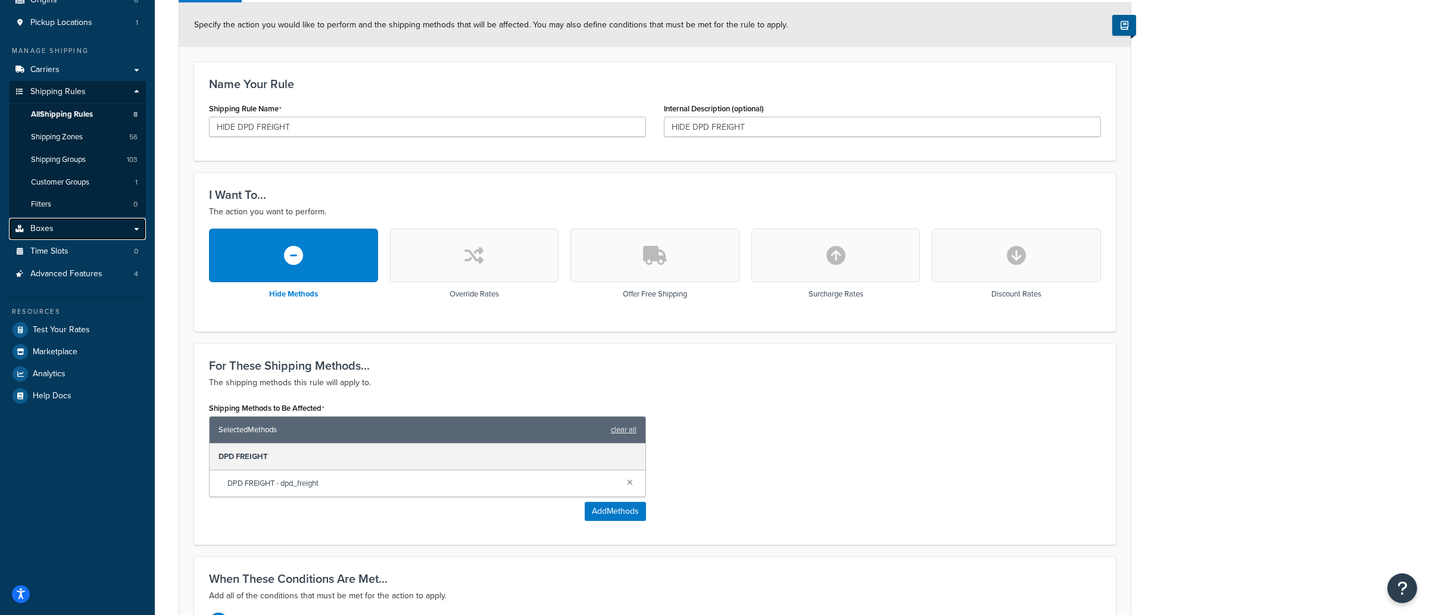
click at [101, 233] on link "Boxes" at bounding box center [77, 229] width 137 height 22
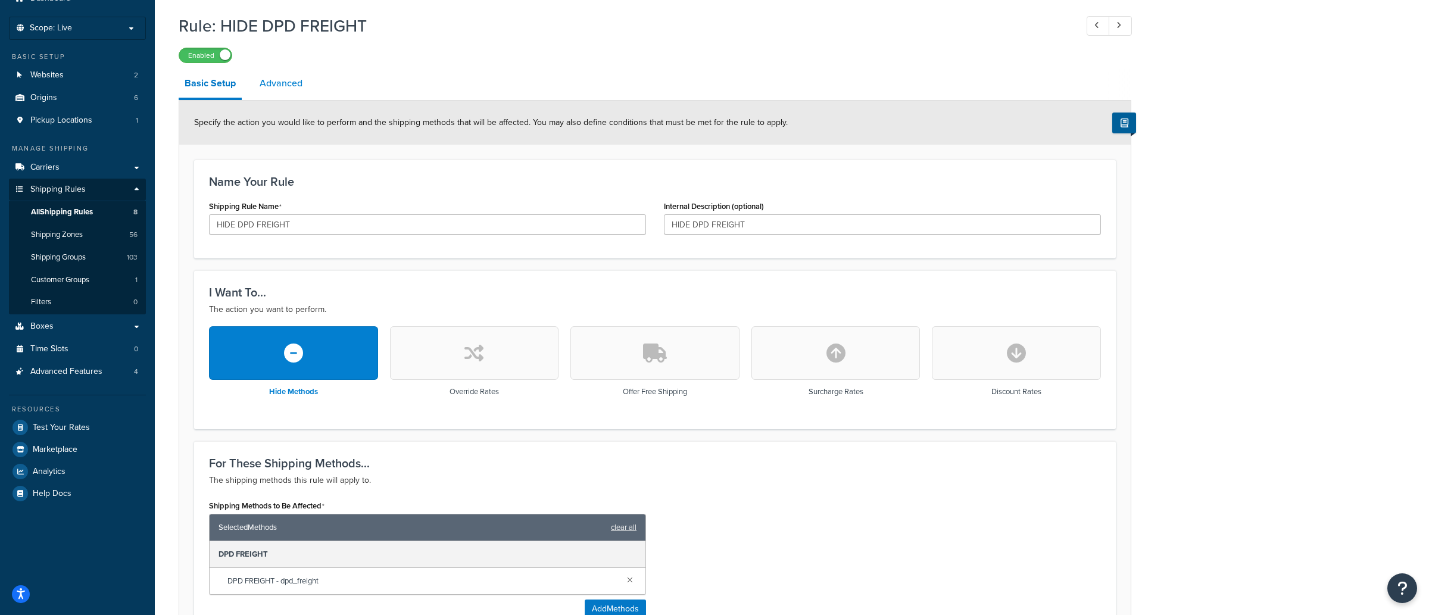
click at [289, 84] on link "Advanced" at bounding box center [281, 83] width 55 height 29
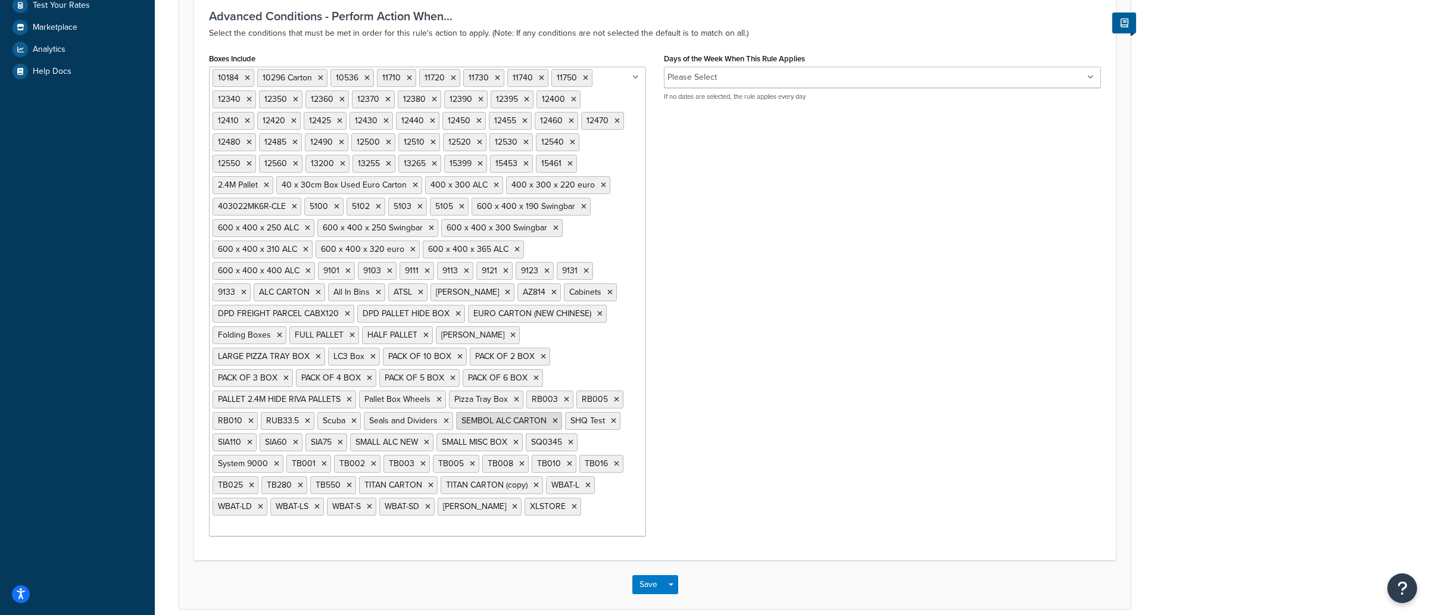
scroll to position [540, 0]
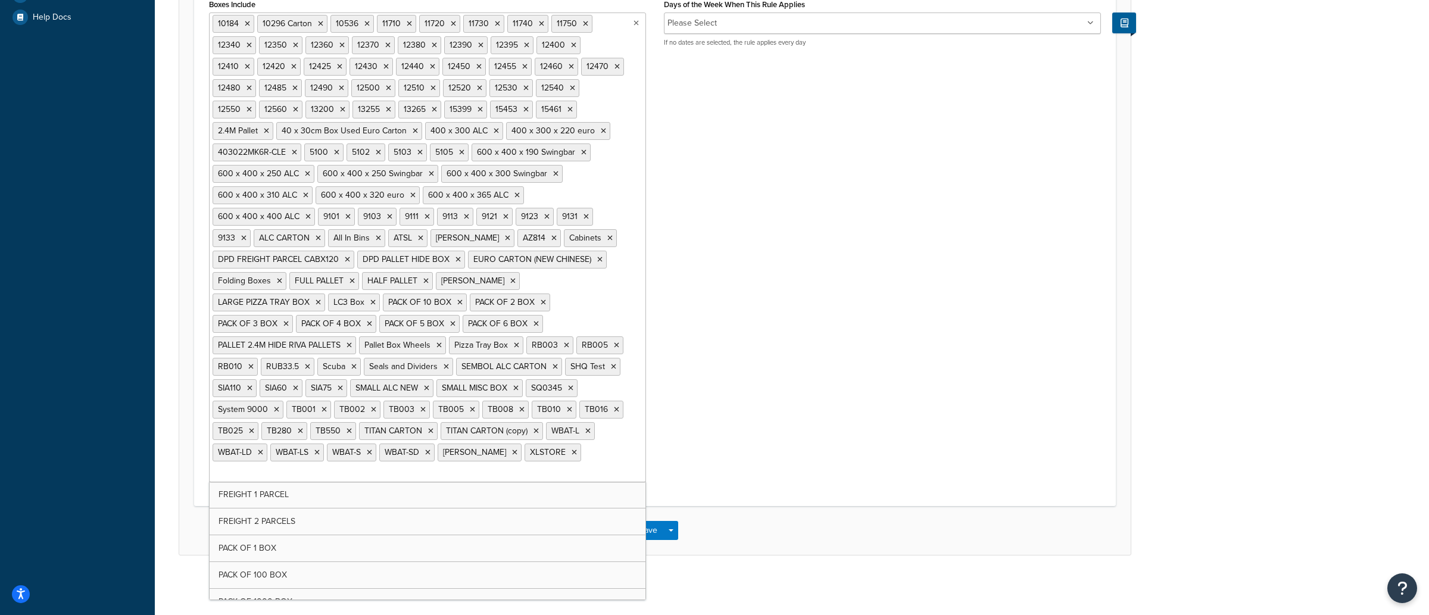
click at [506, 467] on ul "10184 10296 Carton 10536 11710 11720 11730 11740 11750 12340 12350 12360 12370 …" at bounding box center [427, 248] width 437 height 470
type input "alc"
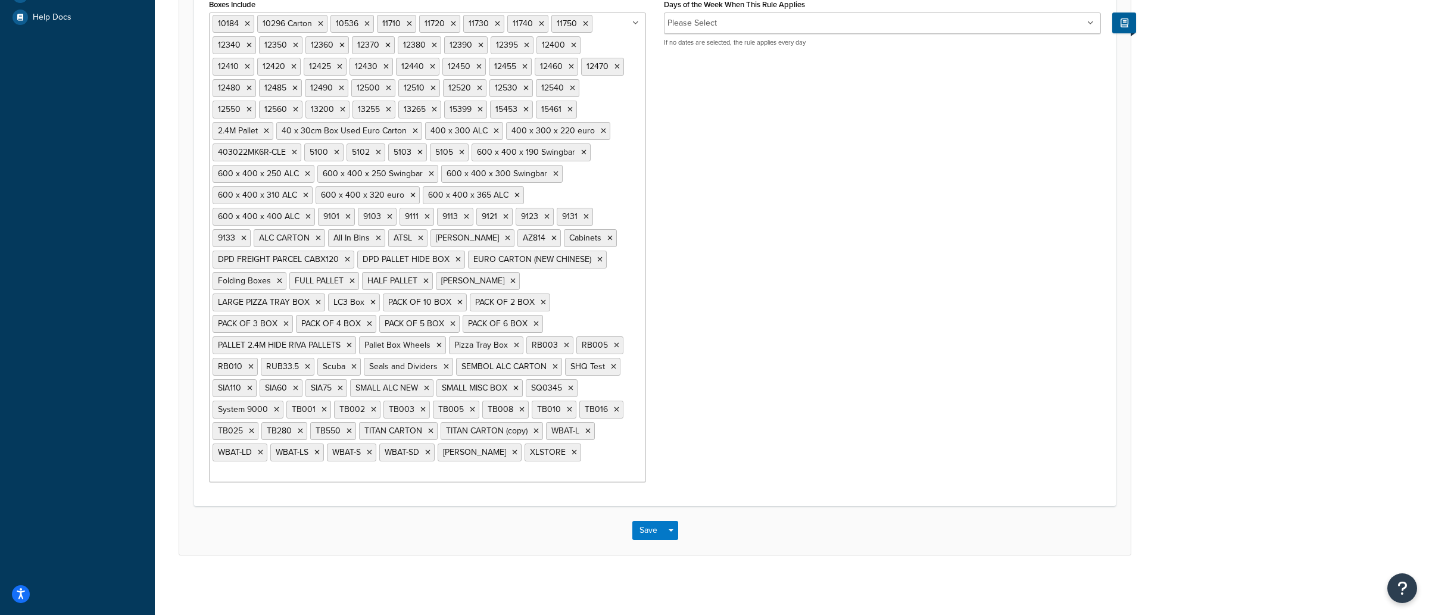
drag, startPoint x: 754, startPoint y: 422, endPoint x: 760, endPoint y: 420, distance: 6.4
click at [756, 422] on div "Boxes Include 10184 10296 Carton 10536 11710 11720 11730 11740 11750 12340 1235…" at bounding box center [655, 244] width 910 height 496
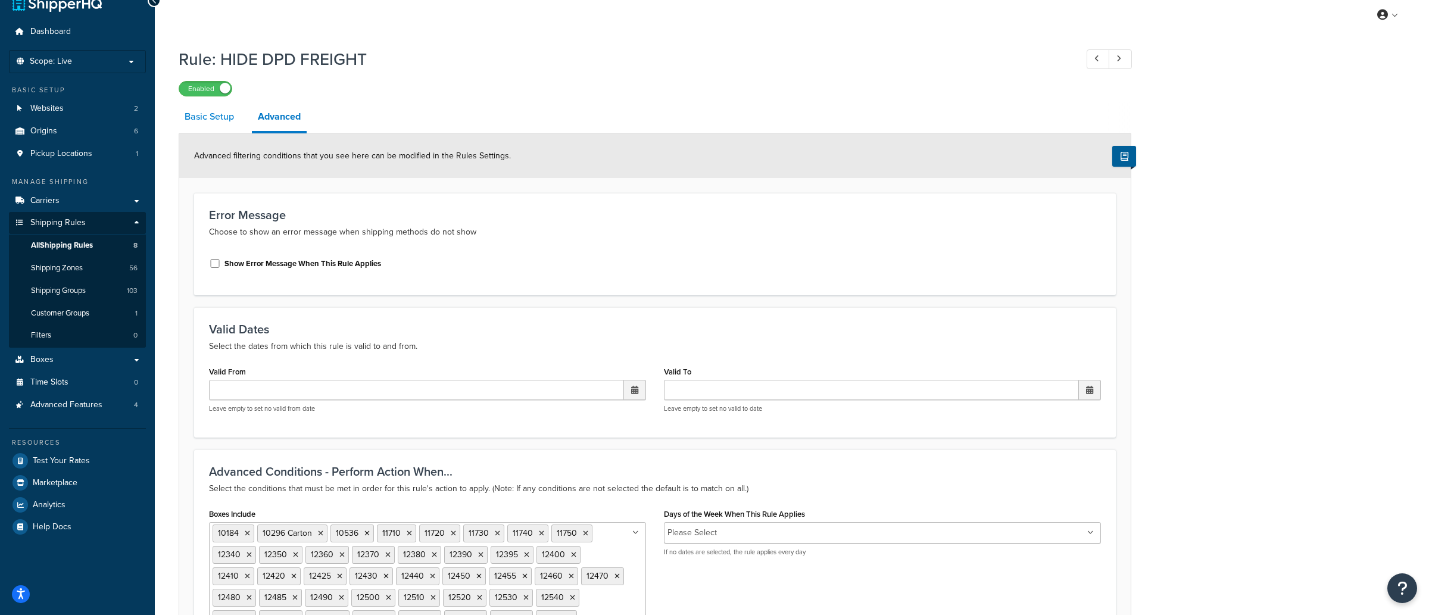
scroll to position [19, 0]
click at [206, 127] on link "Basic Setup" at bounding box center [209, 118] width 61 height 29
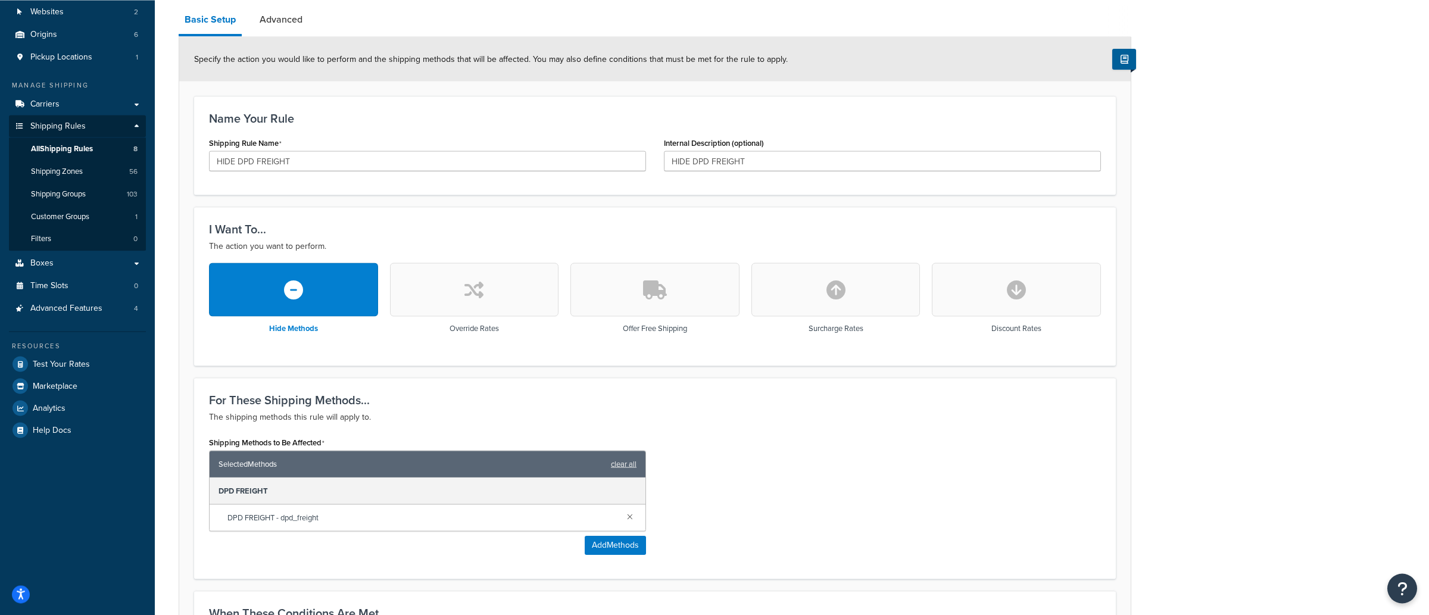
scroll to position [111, 0]
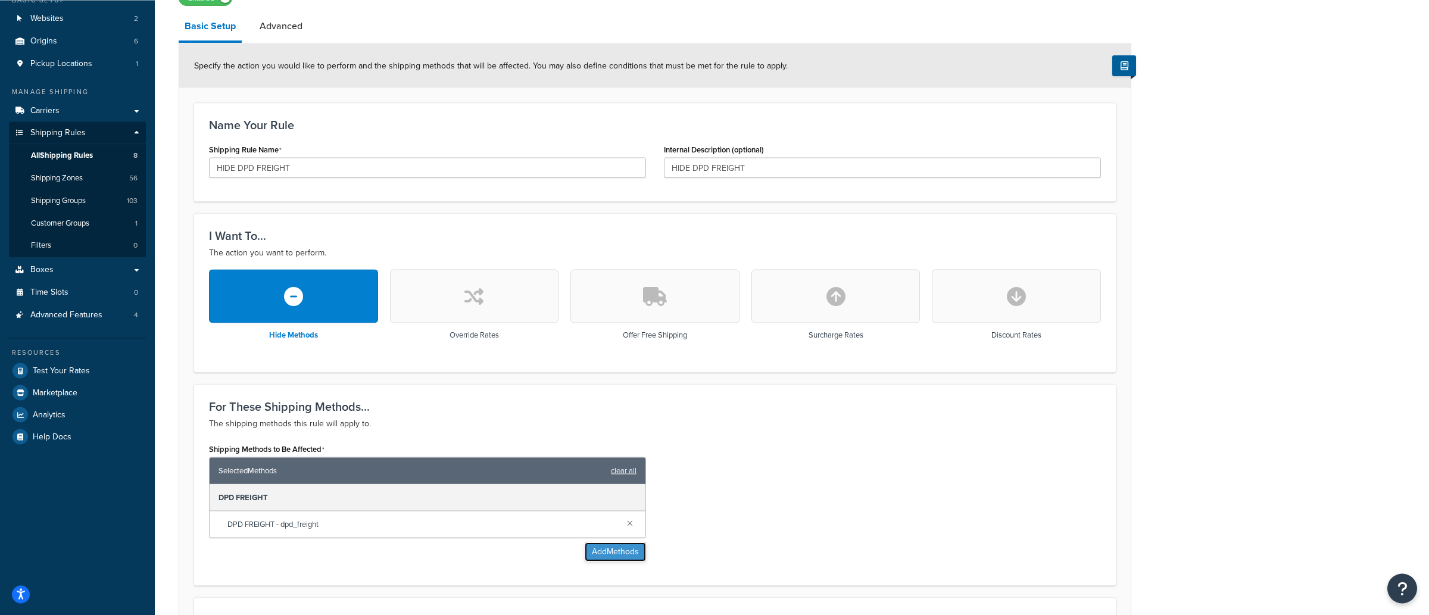
click at [625, 560] on button "Add Methods" at bounding box center [615, 552] width 61 height 19
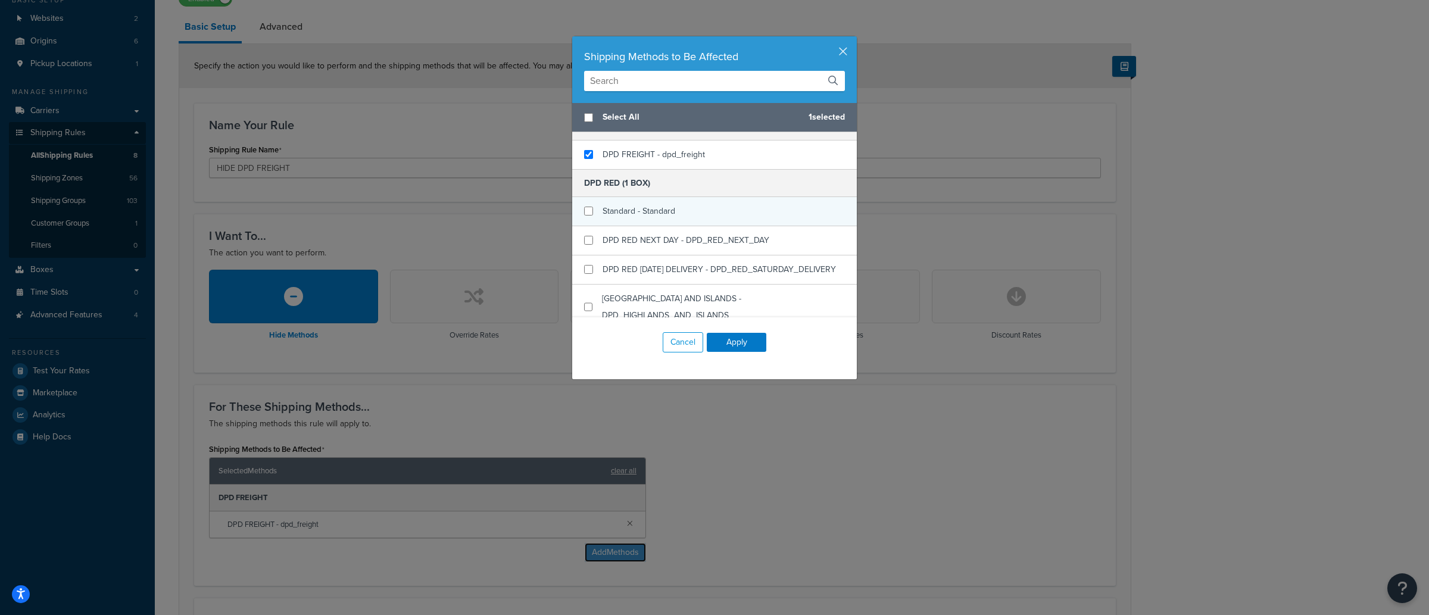
scroll to position [460, 0]
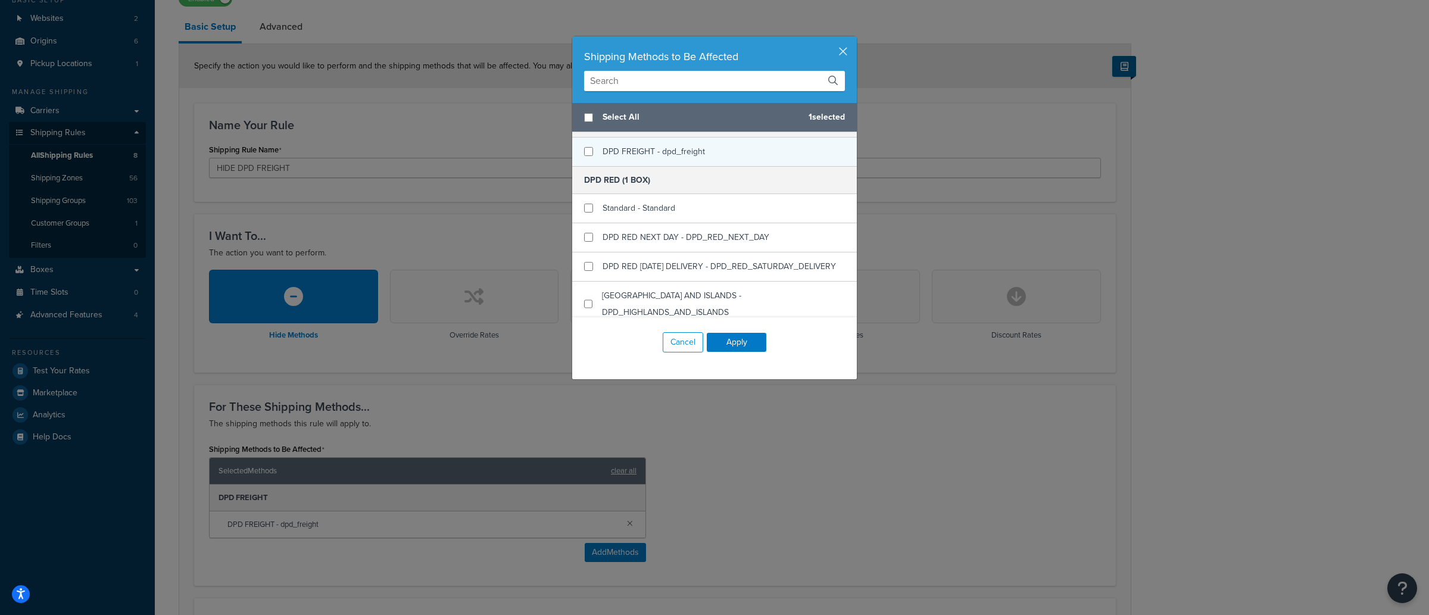
click at [669, 157] on span "DPD FREIGHT - dpd_freight" at bounding box center [654, 151] width 102 height 13
checkbox input "true"
click at [669, 157] on span "DPD FREIGHT - dpd_freight" at bounding box center [654, 151] width 102 height 13
drag, startPoint x: 734, startPoint y: 347, endPoint x: 742, endPoint y: 365, distance: 19.5
click at [735, 347] on button "Apply" at bounding box center [737, 342] width 60 height 19
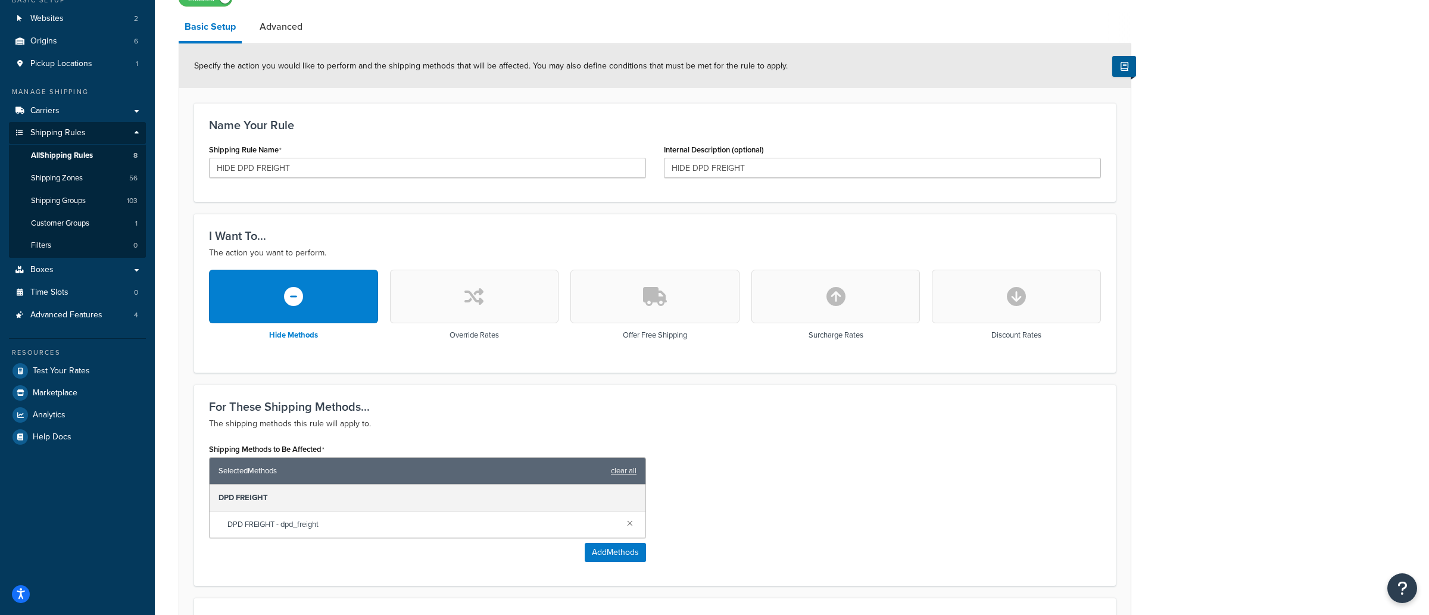
scroll to position [294, 0]
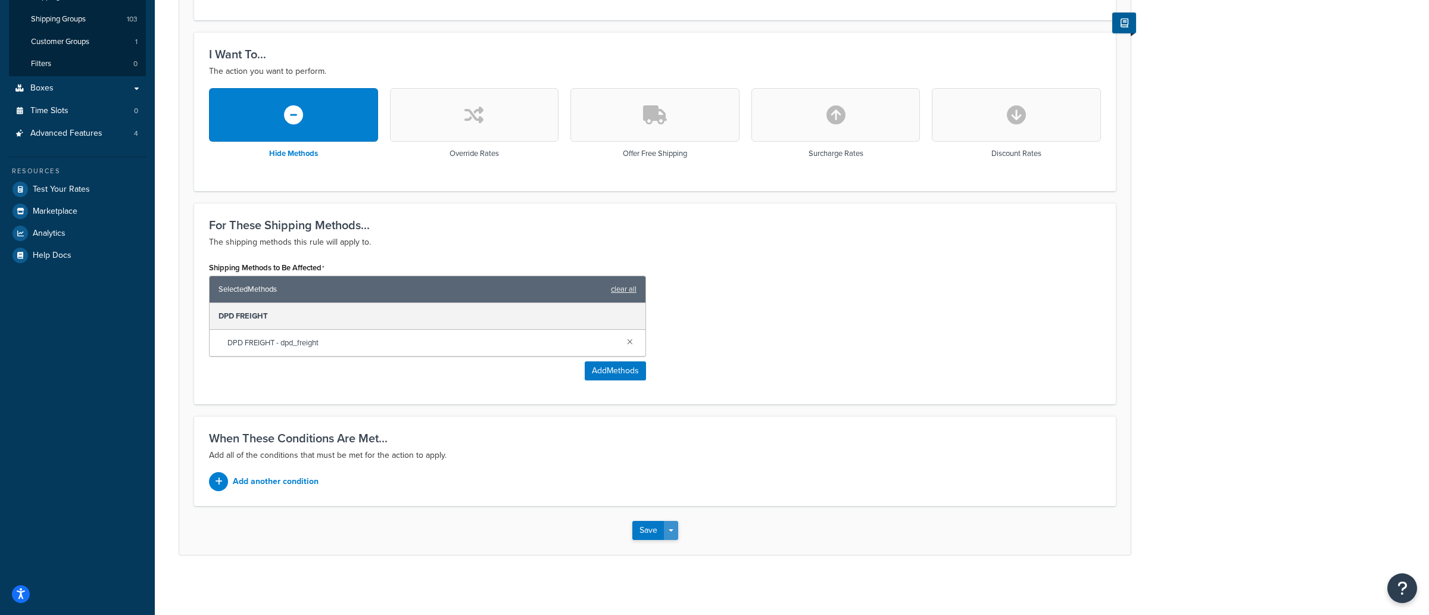
click at [673, 538] on button "Save Dropdown" at bounding box center [671, 530] width 14 height 19
click at [672, 551] on button "Save and Edit" at bounding box center [689, 552] width 115 height 25
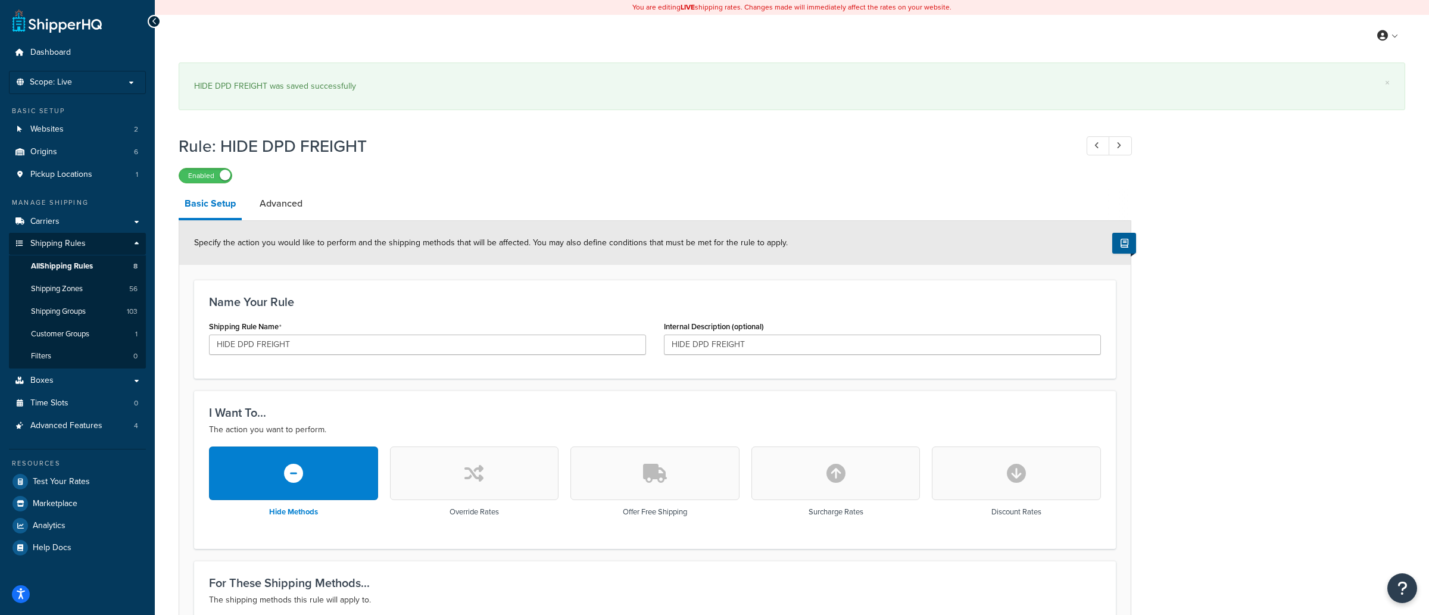
click at [292, 217] on link "Advanced" at bounding box center [281, 203] width 55 height 29
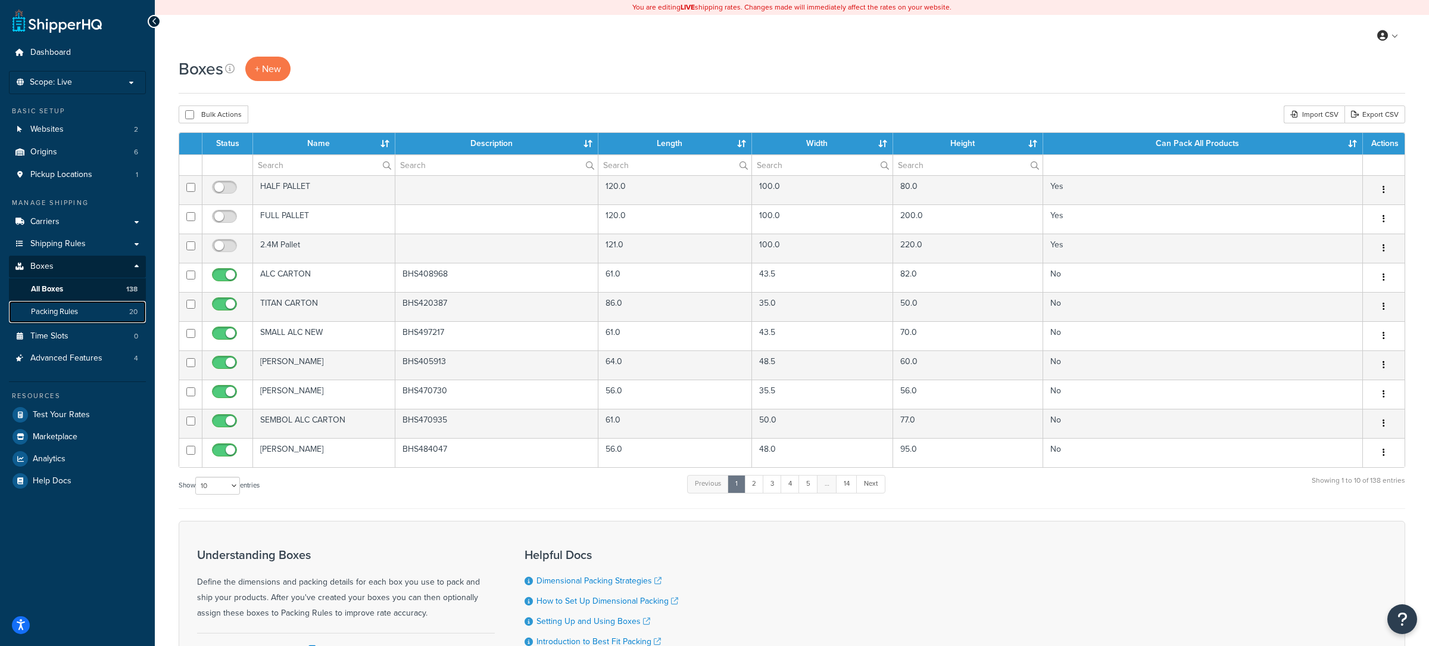
click at [100, 314] on link "Packing Rules 20" at bounding box center [77, 312] width 137 height 22
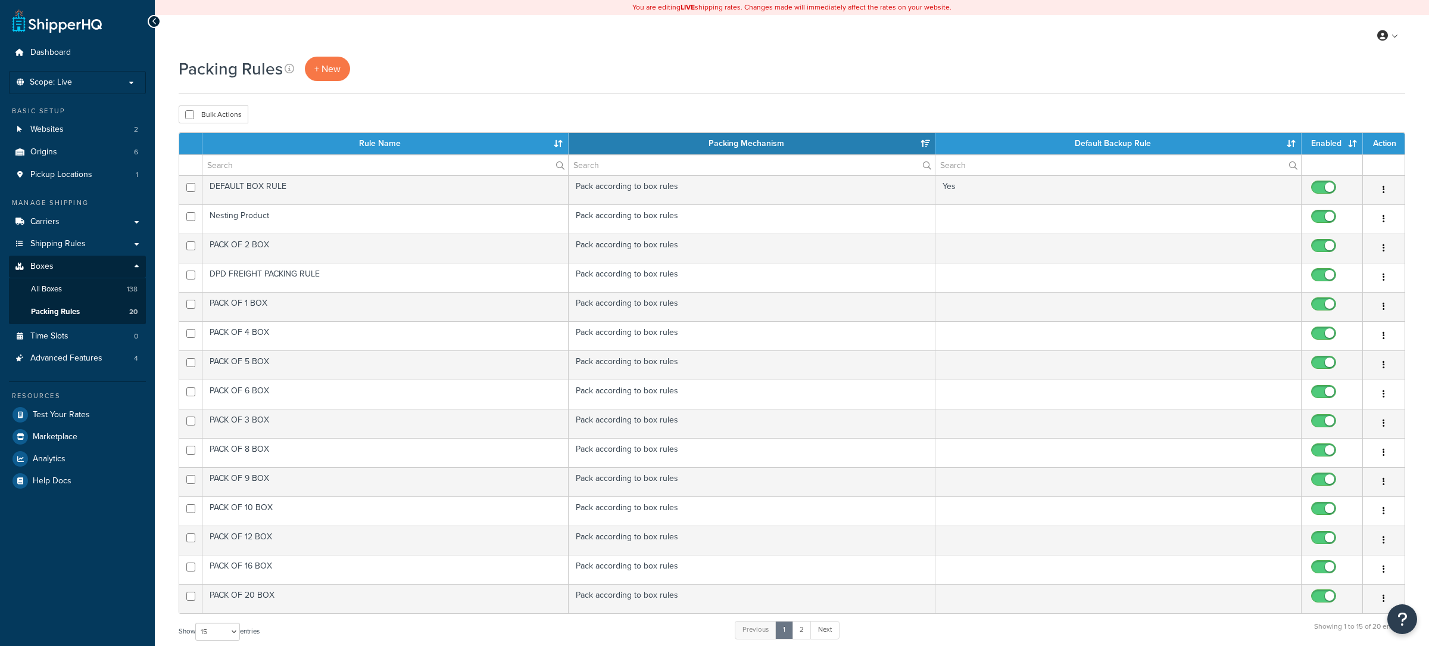
select select "15"
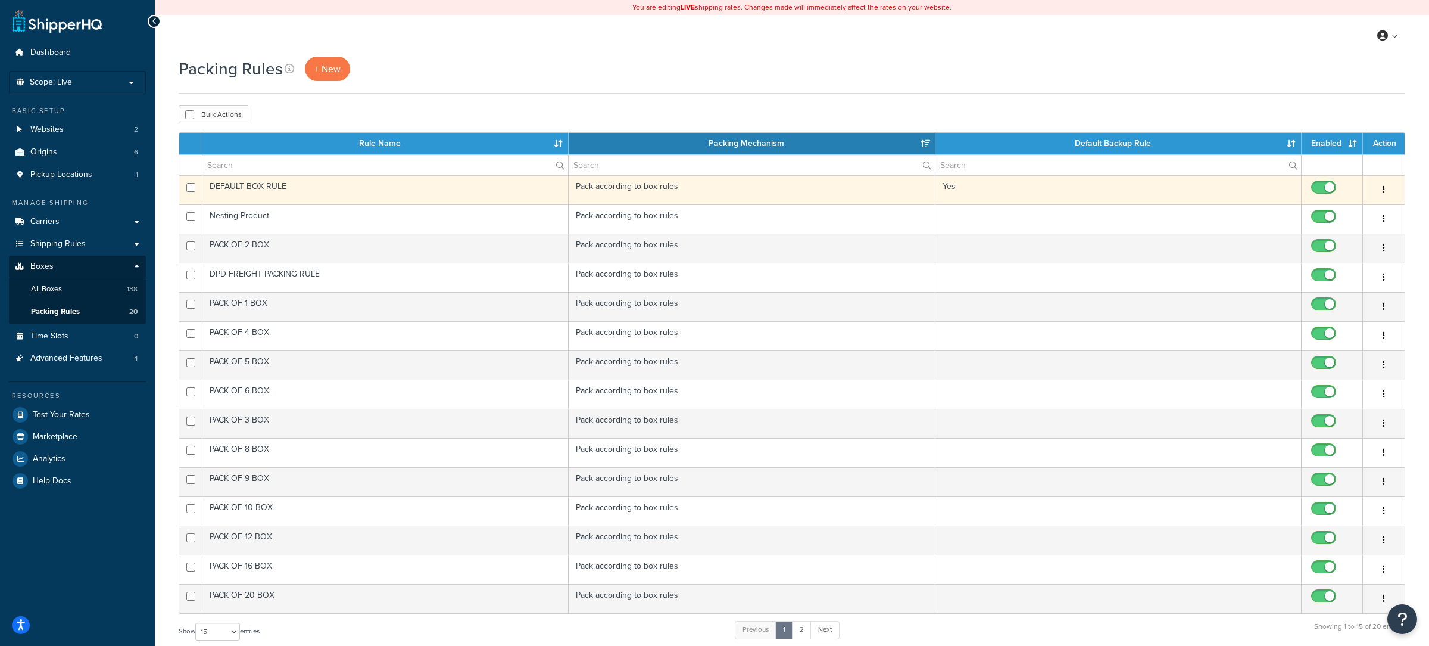
click at [330, 188] on td "DEFAULT BOX RULE" at bounding box center [385, 189] width 366 height 29
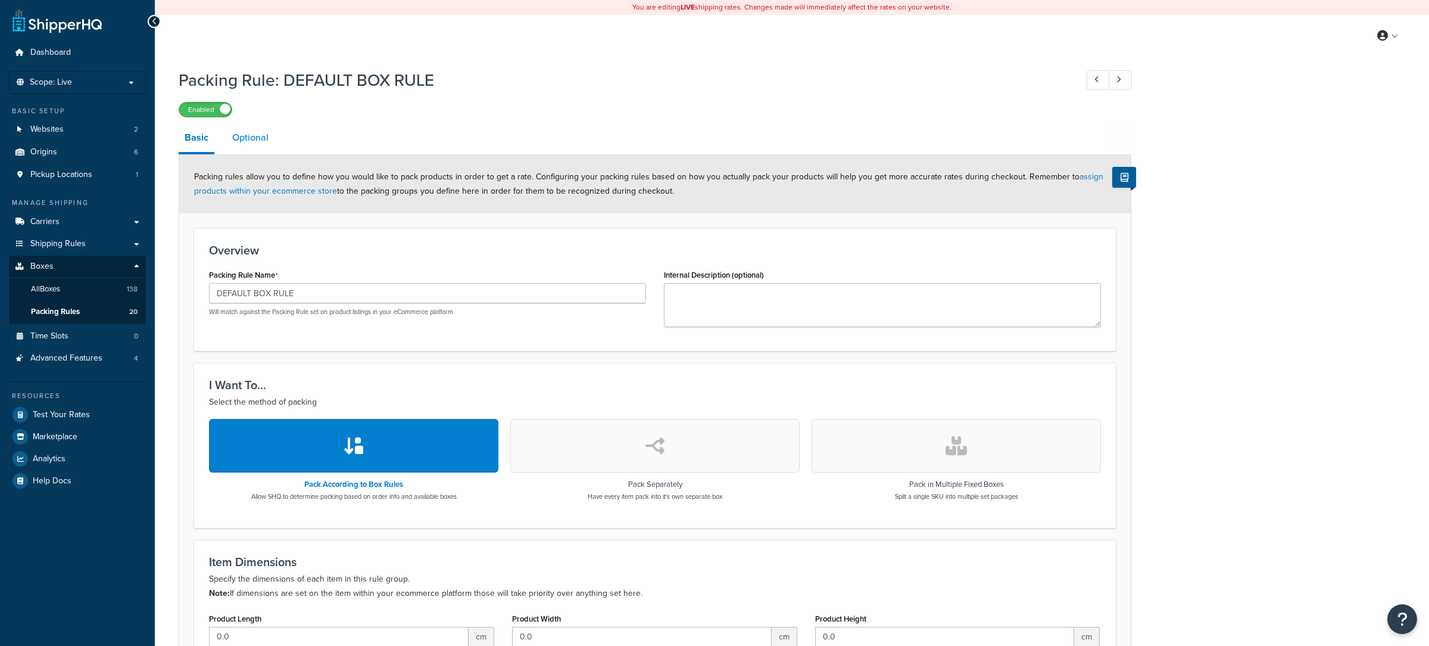
click at [263, 137] on link "Optional" at bounding box center [250, 137] width 48 height 29
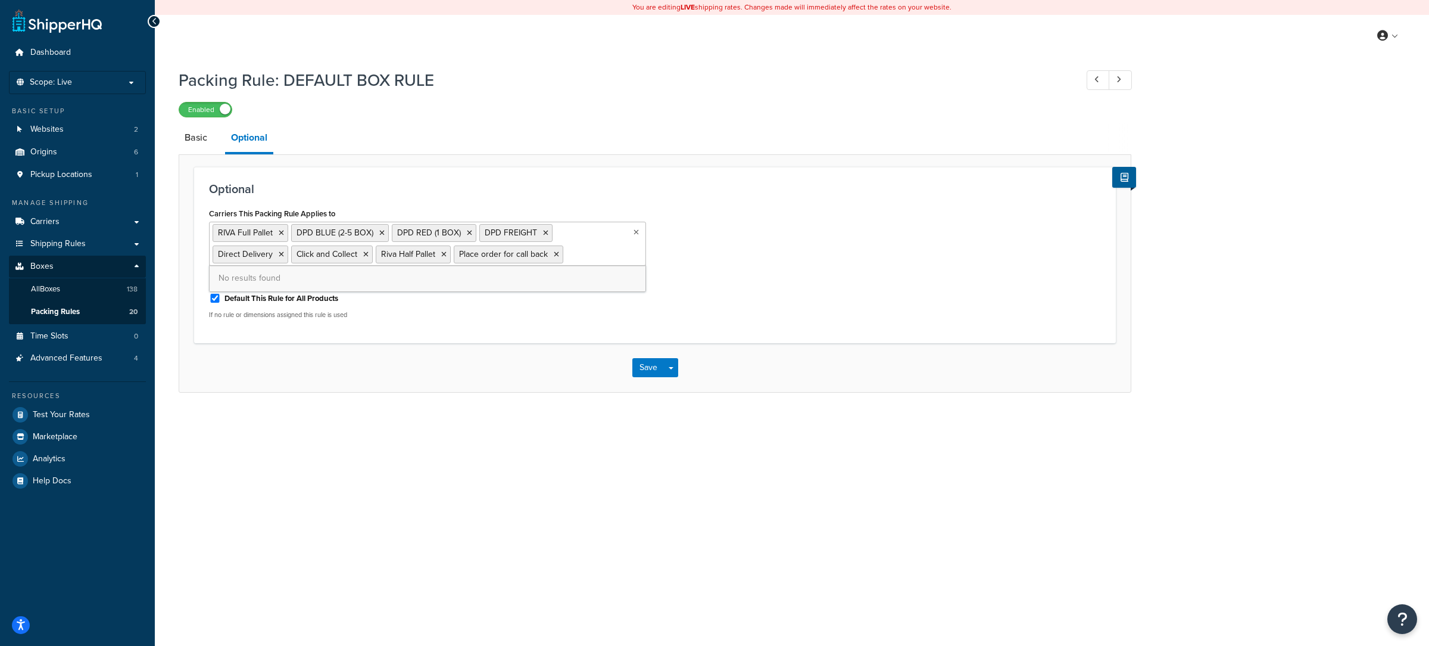
click at [597, 243] on ul "RIVA Full Pallet DPD BLUE (2-5 BOX) DPD RED (1 BOX) DPD FREIGHT Direct Delivery…" at bounding box center [427, 244] width 437 height 44
drag, startPoint x: 499, startPoint y: 185, endPoint x: 389, endPoint y: 170, distance: 111.1
click at [479, 183] on h3 "Optional" at bounding box center [655, 188] width 892 height 13
click at [210, 140] on link "Basic" at bounding box center [196, 137] width 35 height 29
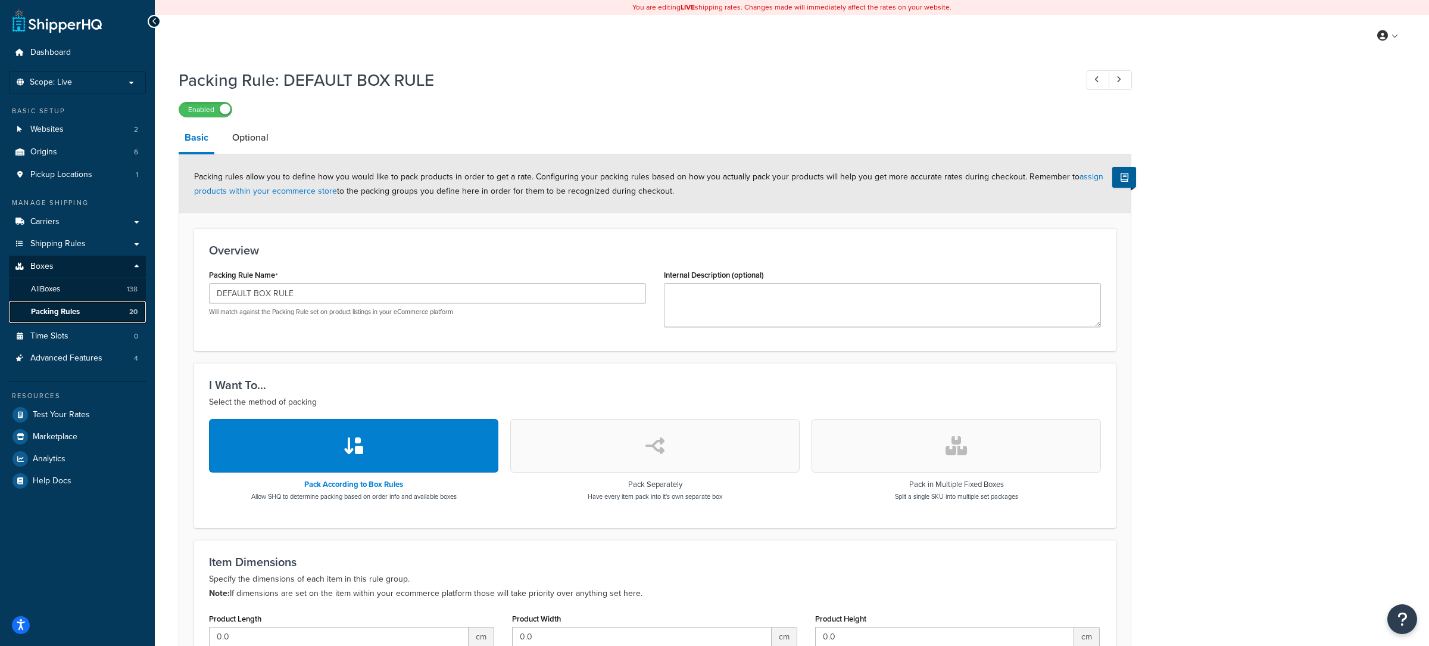
click at [96, 310] on link "Packing Rules 20" at bounding box center [77, 312] width 137 height 22
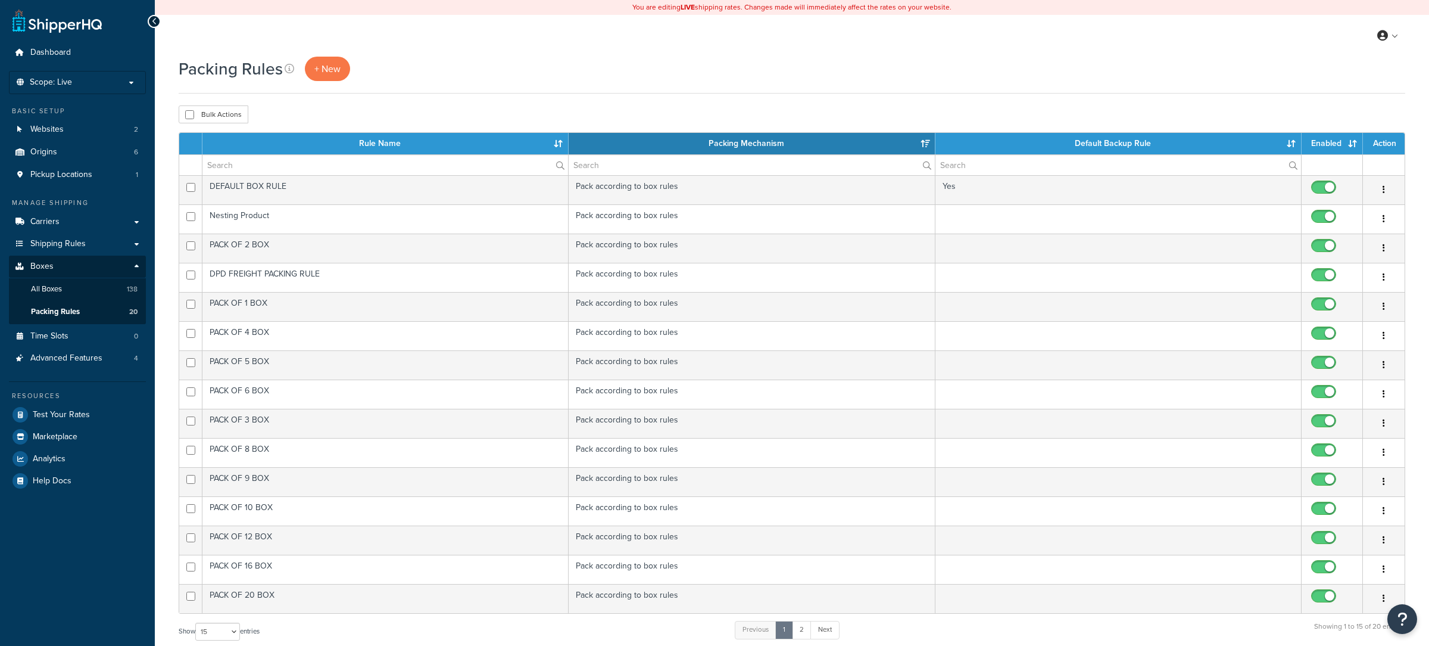
select select "15"
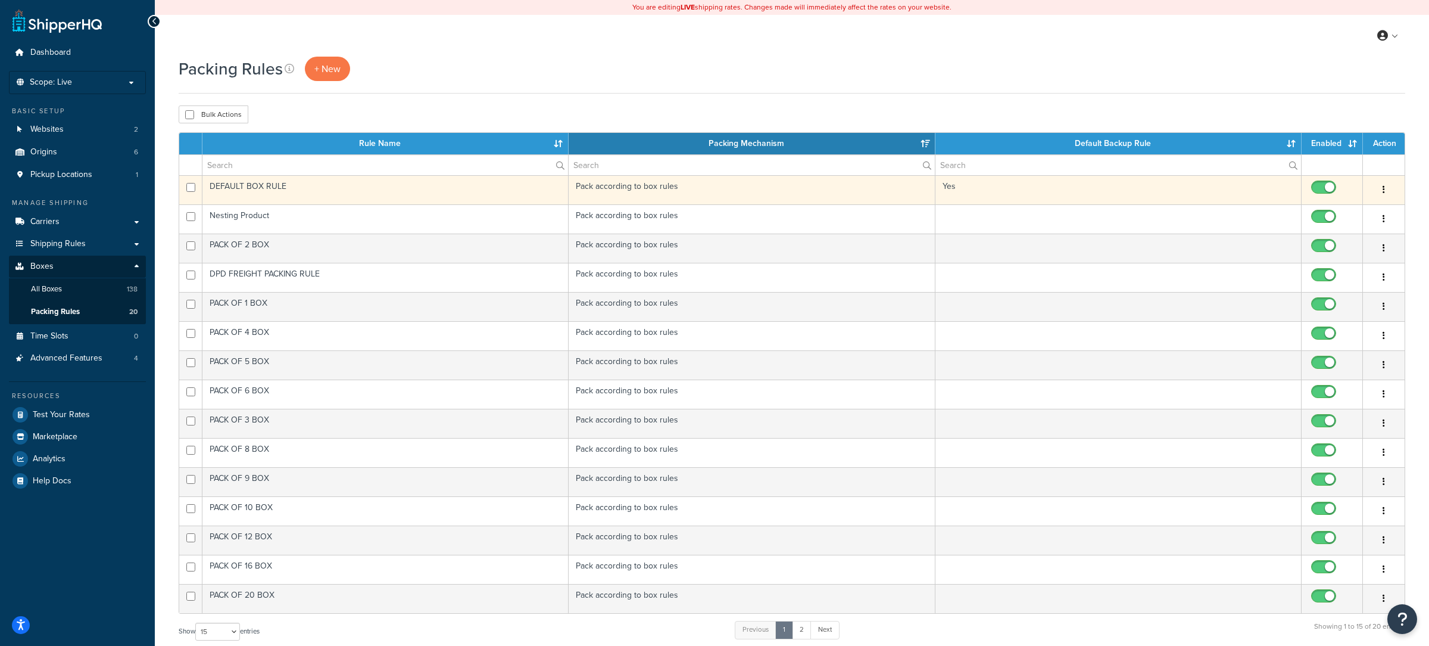
click at [342, 176] on td "DEFAULT BOX RULE" at bounding box center [385, 189] width 366 height 29
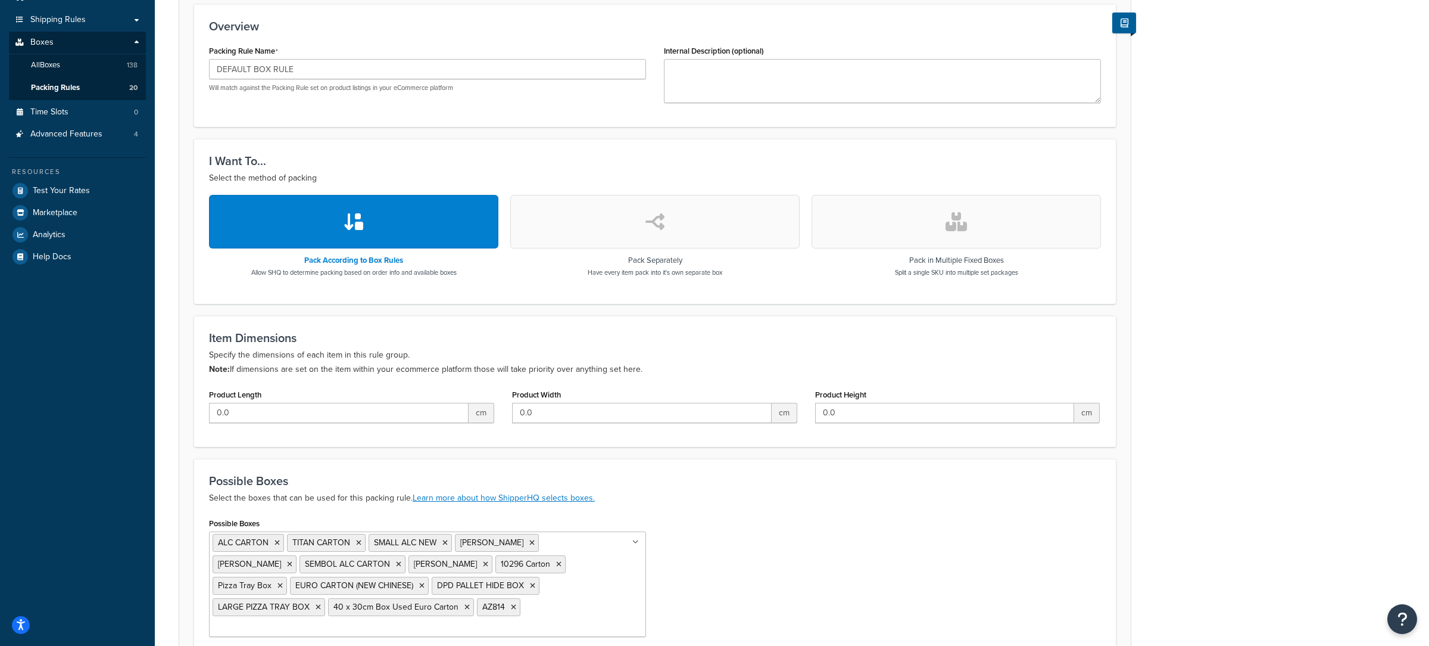
scroll to position [332, 0]
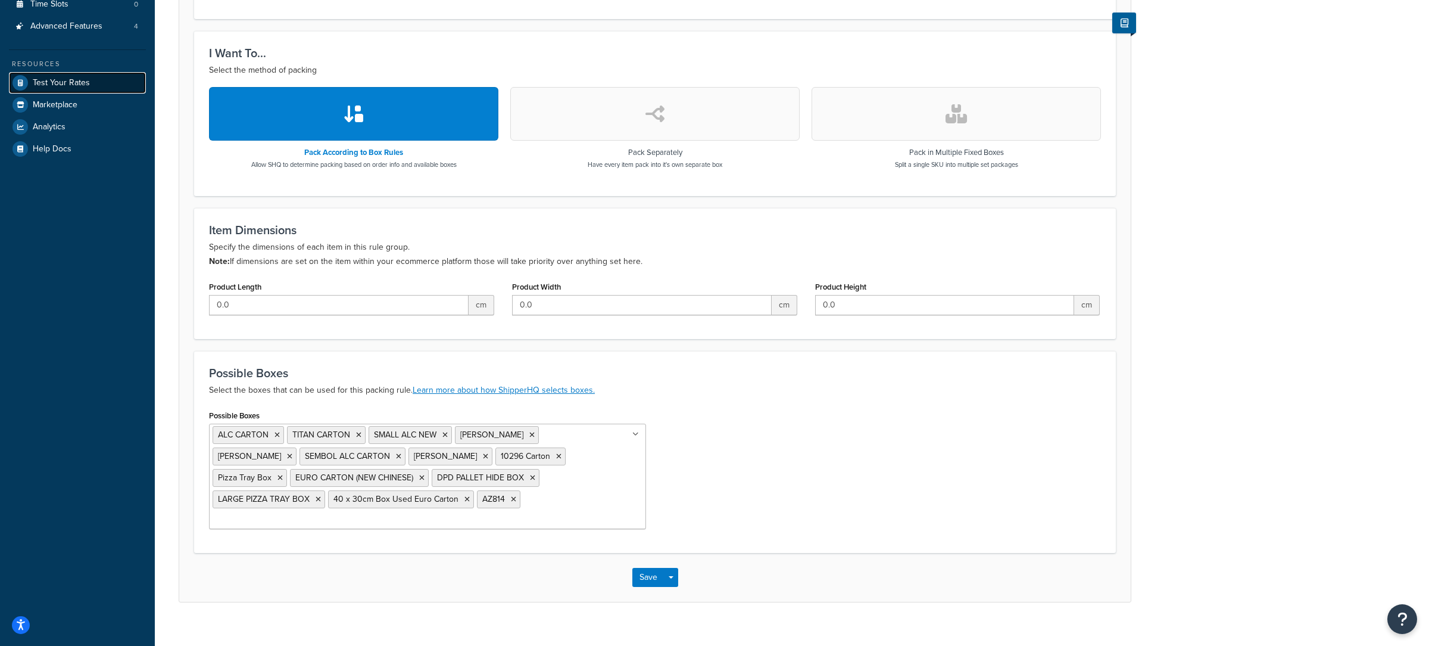
click at [75, 74] on link "Test Your Rates" at bounding box center [77, 82] width 137 height 21
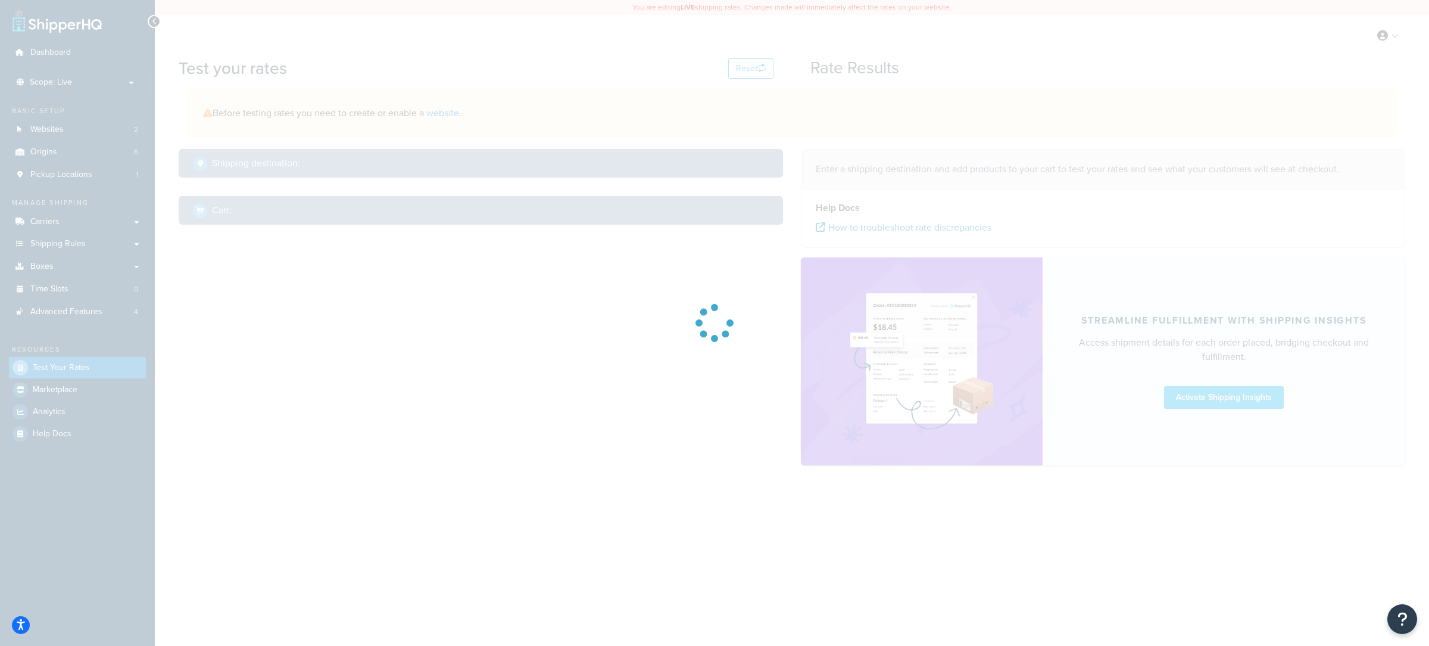
select select "TX"
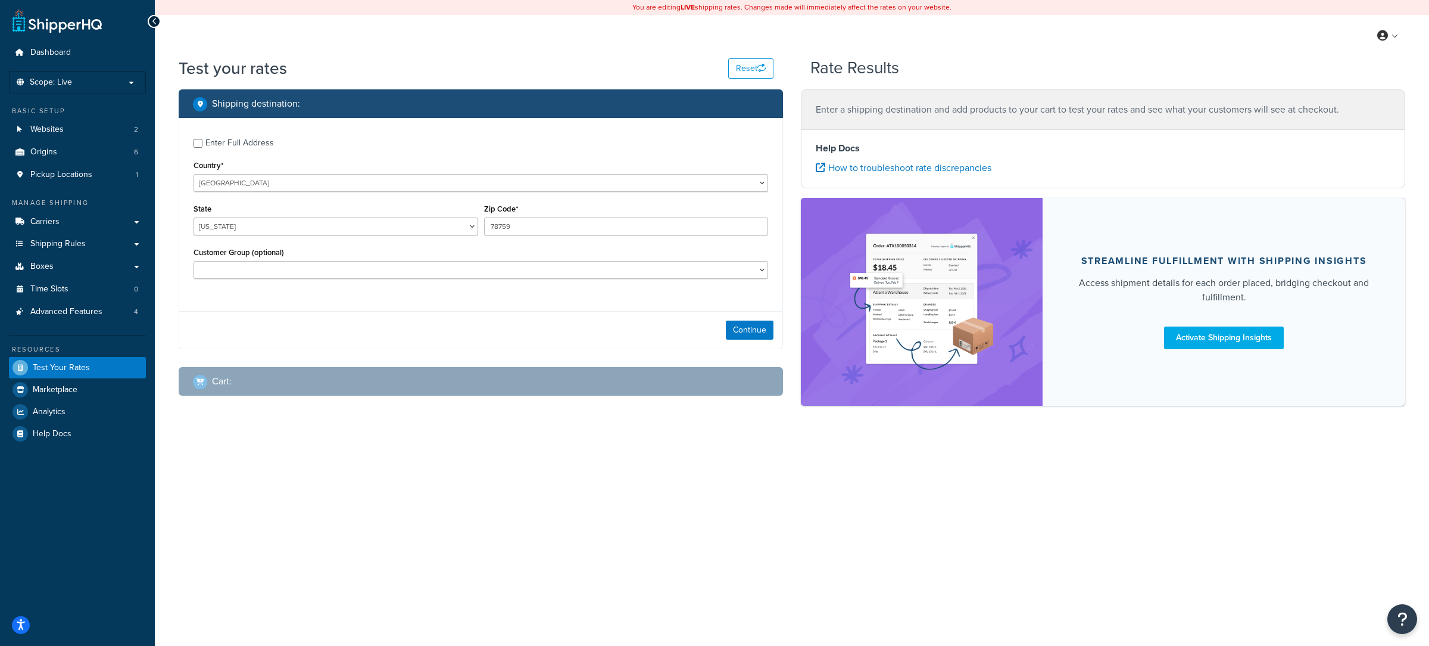
click at [365, 173] on div "Country* United States United Kingdom Afghanistan Åland Islands Albania Algeria…" at bounding box center [481, 174] width 575 height 35
click at [194, 174] on select "United States United Kingdom Afghanistan Åland Islands Albania Algeria American…" at bounding box center [481, 183] width 575 height 18
select select "GB"
click option "United Kingdom" at bounding box center [0, 0] width 0 height 0
click at [534, 227] on input "78759" at bounding box center [626, 226] width 285 height 18
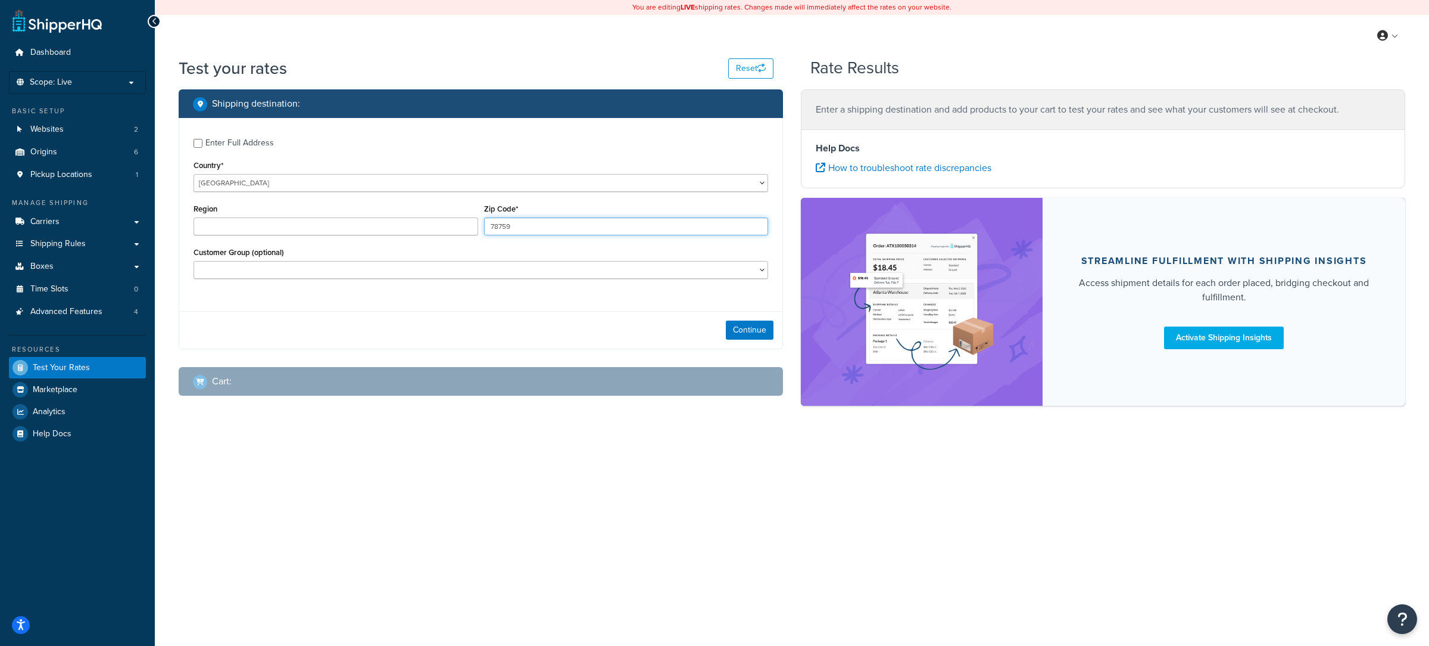
type input "TX"
click at [534, 227] on input "78759" at bounding box center [626, 226] width 285 height 18
type input "EN4 9JQ"
click at [763, 333] on button "Continue" at bounding box center [750, 329] width 48 height 19
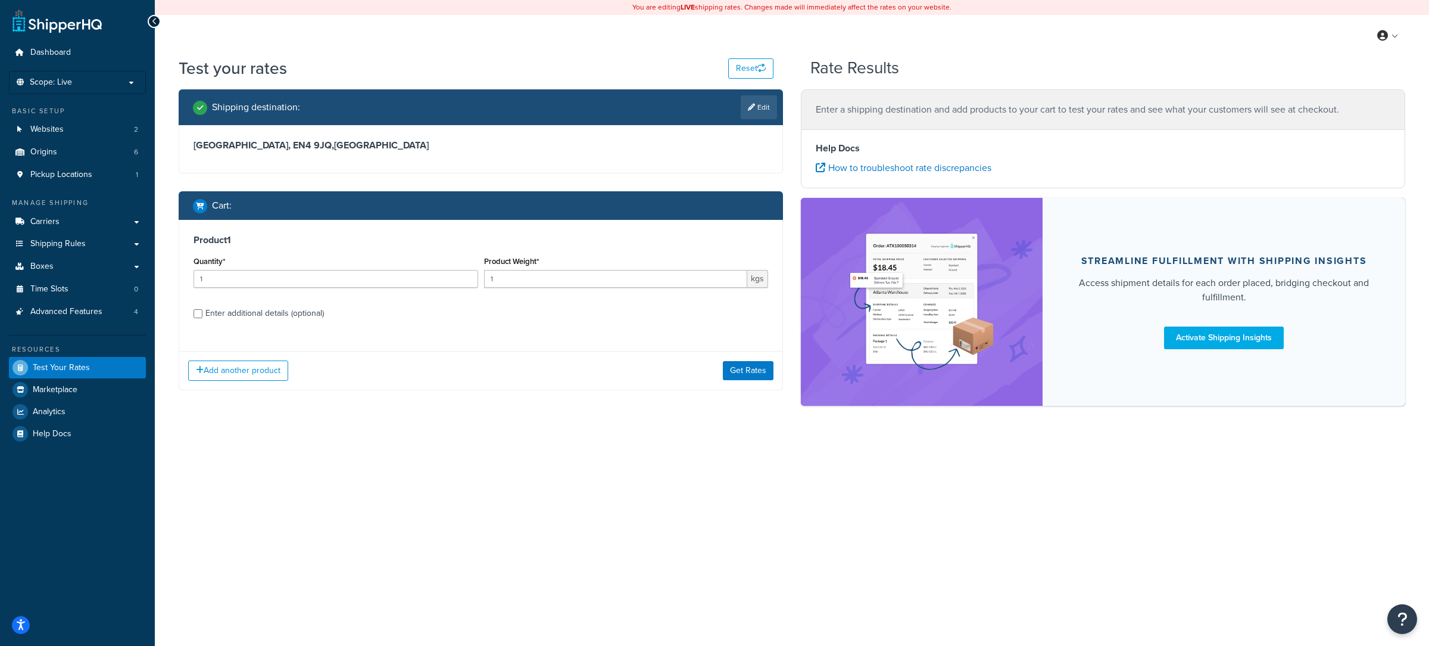
click at [325, 314] on label "Enter additional details (optional)" at bounding box center [486, 312] width 563 height 19
click at [202, 314] on input "Enter additional details (optional)" at bounding box center [198, 313] width 9 height 9
checkbox input "true"
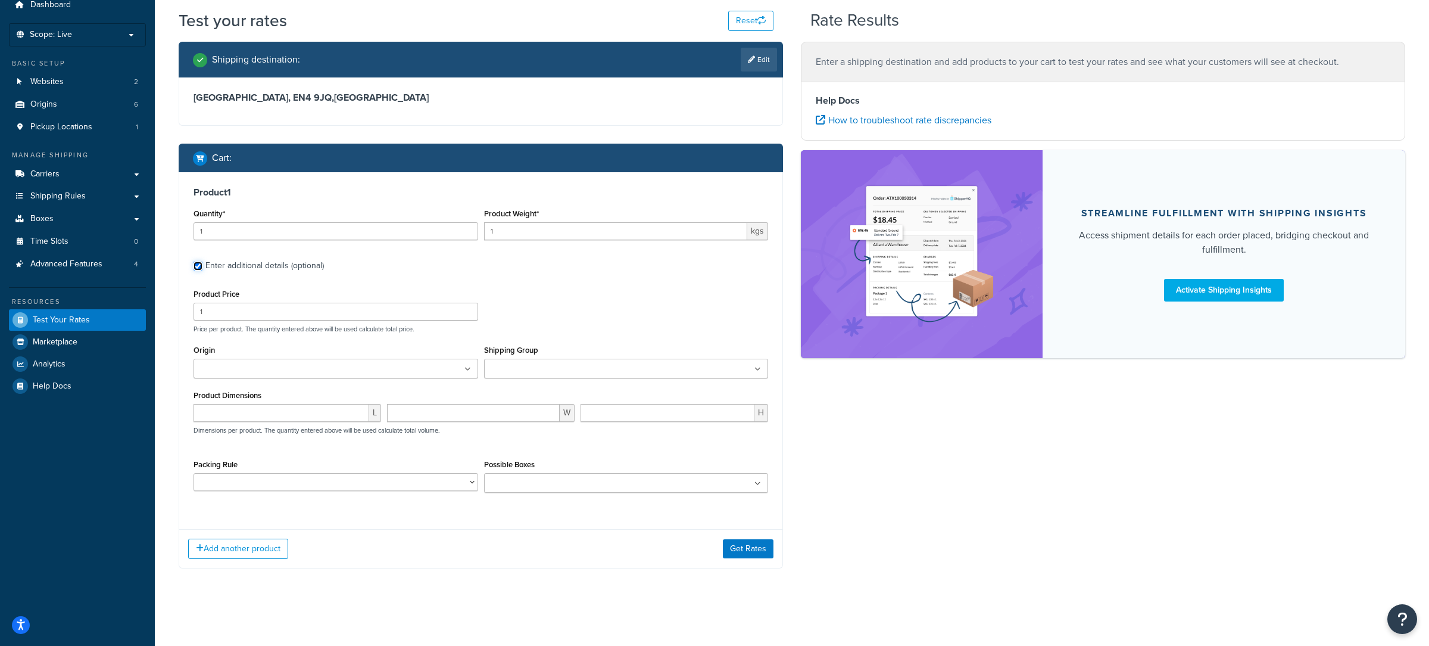
scroll to position [49, 0]
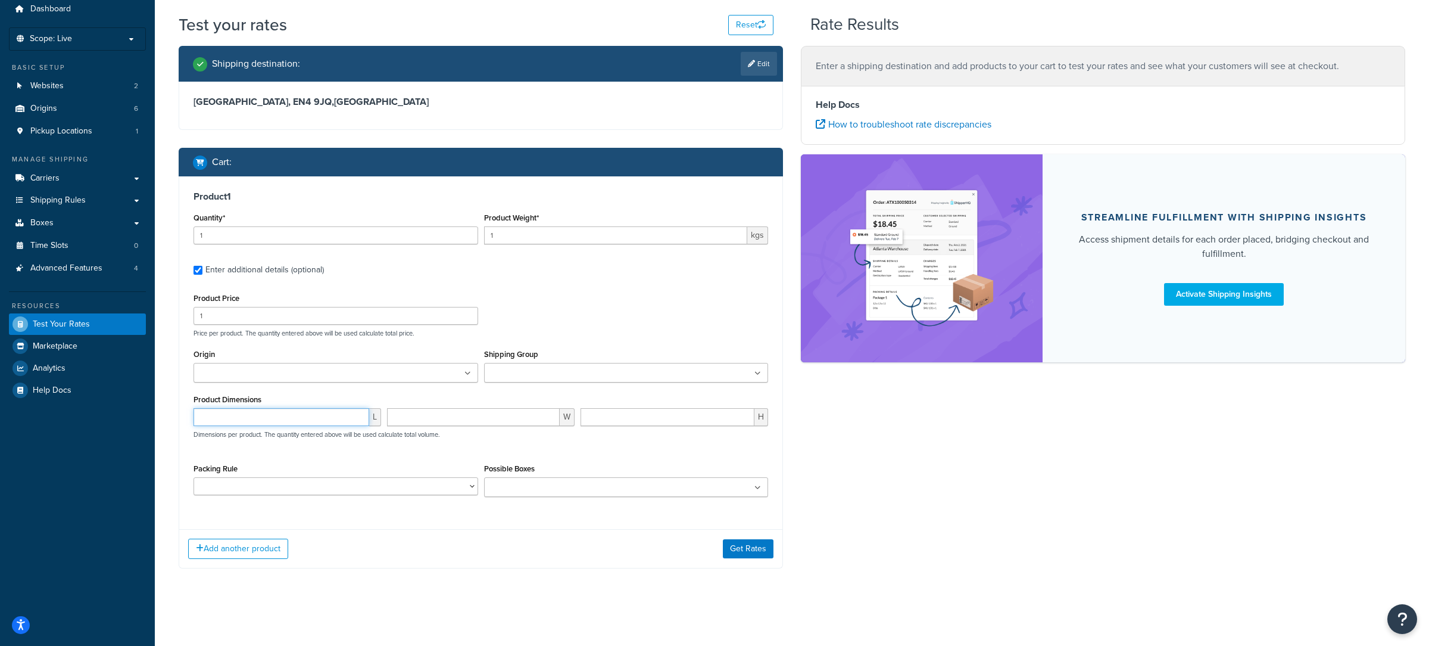
click at [249, 413] on input "number" at bounding box center [282, 417] width 176 height 18
type input "60"
type input "40"
type input "80"
click at [750, 540] on button "Get Rates" at bounding box center [748, 548] width 51 height 19
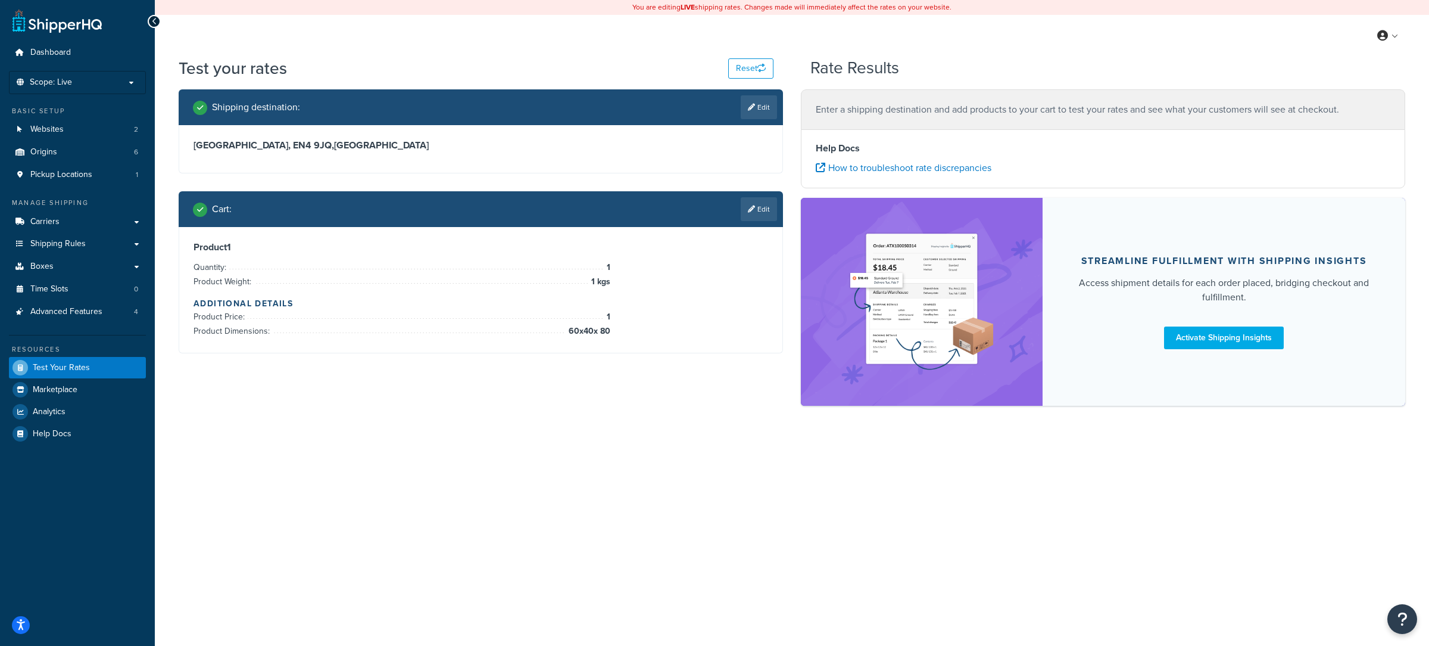
scroll to position [0, 0]
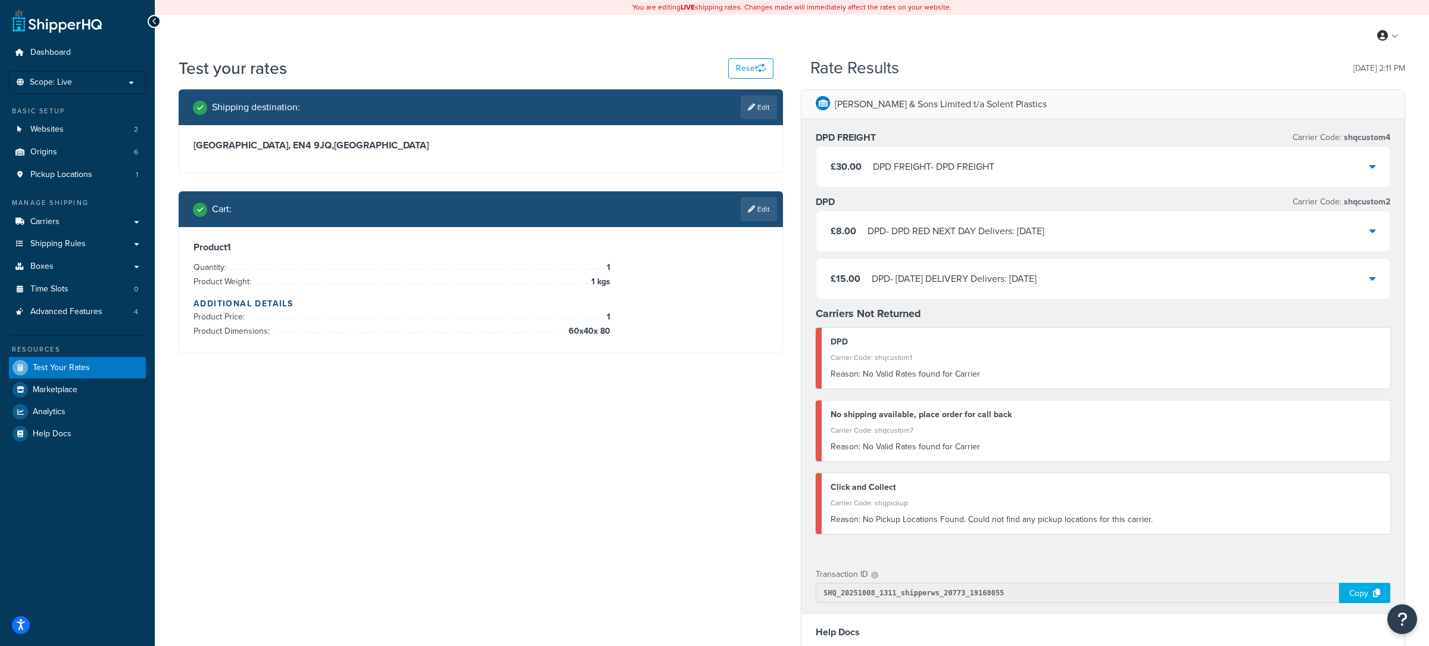
click at [937, 179] on div "£30.00 DPD FREIGHT - DPD FREIGHT" at bounding box center [1104, 167] width 574 height 40
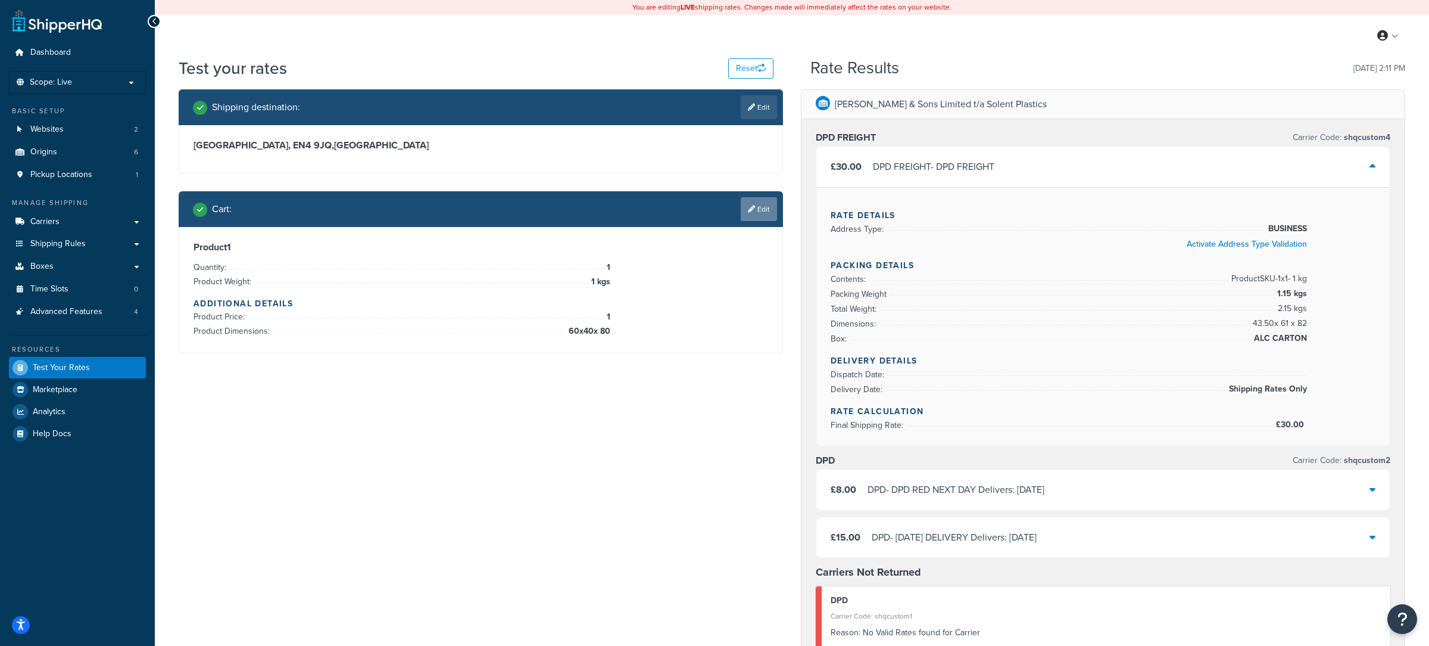
click at [762, 219] on link "Edit" at bounding box center [759, 209] width 36 height 24
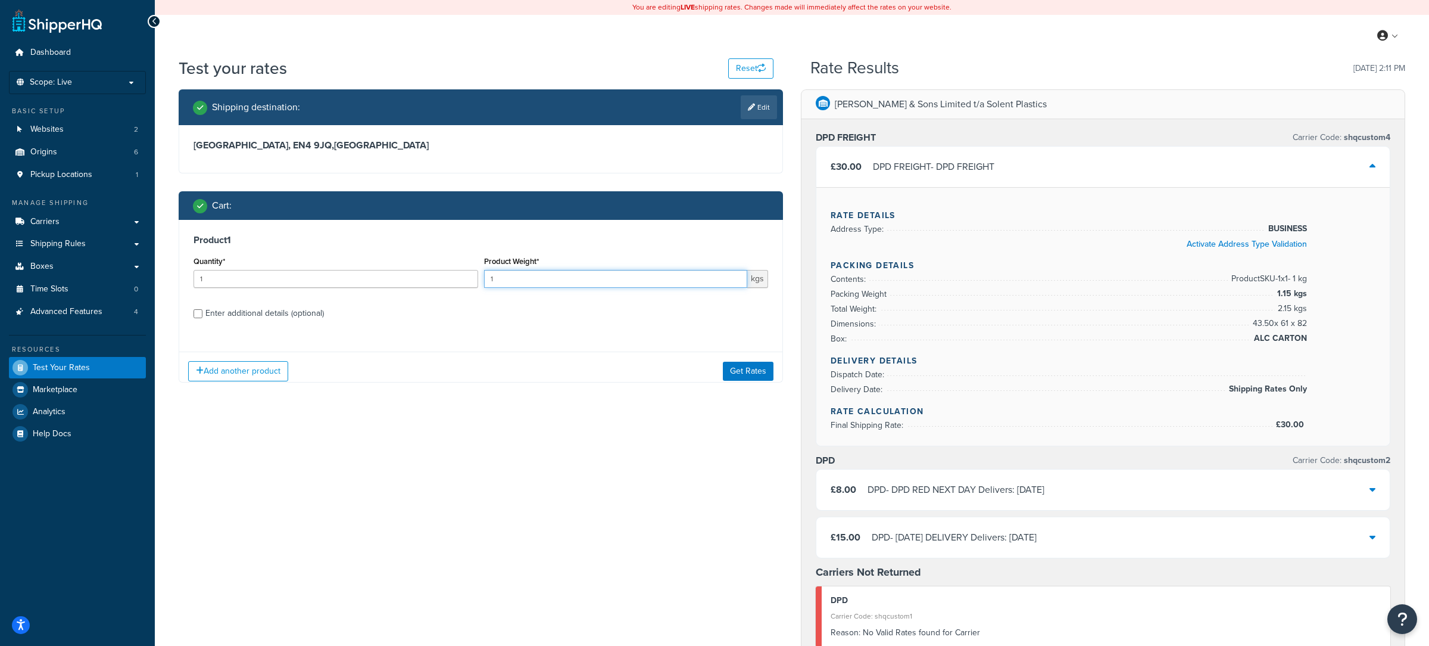
click at [529, 288] on input "1" at bounding box center [616, 279] width 264 height 18
type input "1.6"
click at [749, 375] on button "Get Rates" at bounding box center [748, 370] width 51 height 19
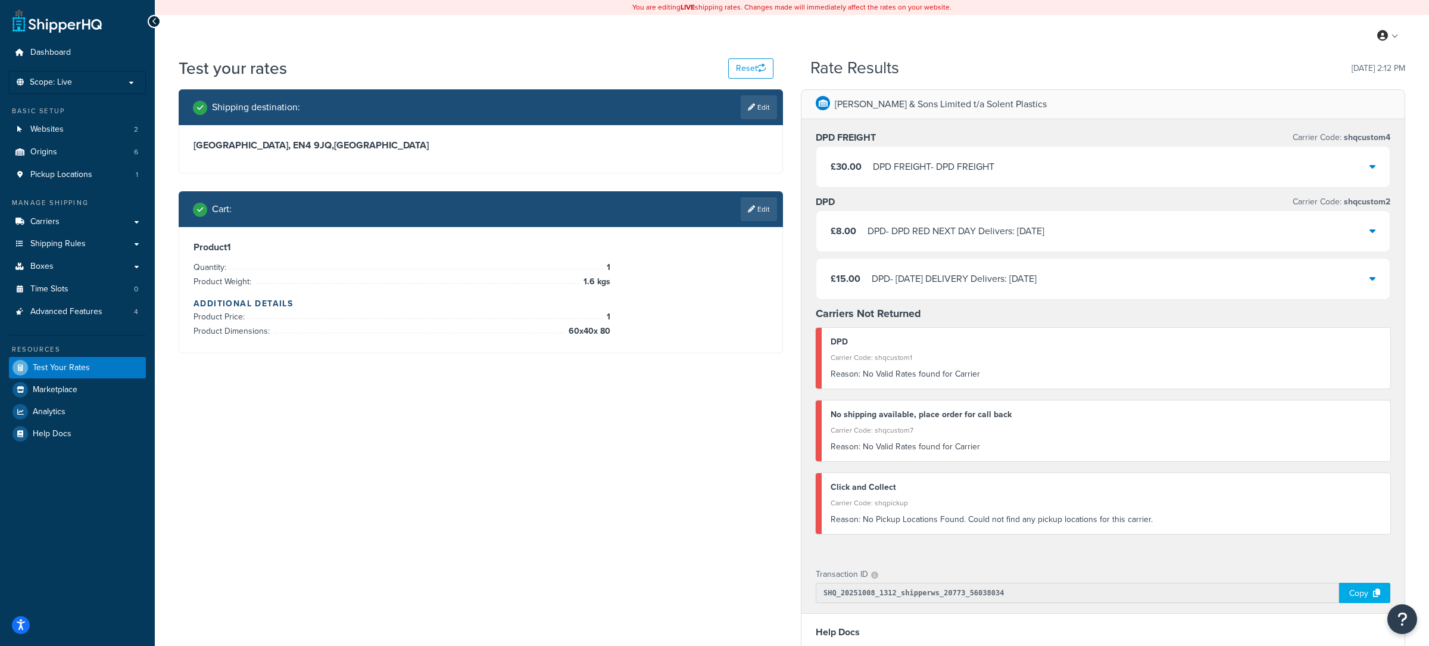
click at [894, 183] on div "£30.00 DPD FREIGHT - DPD FREIGHT" at bounding box center [1104, 167] width 574 height 40
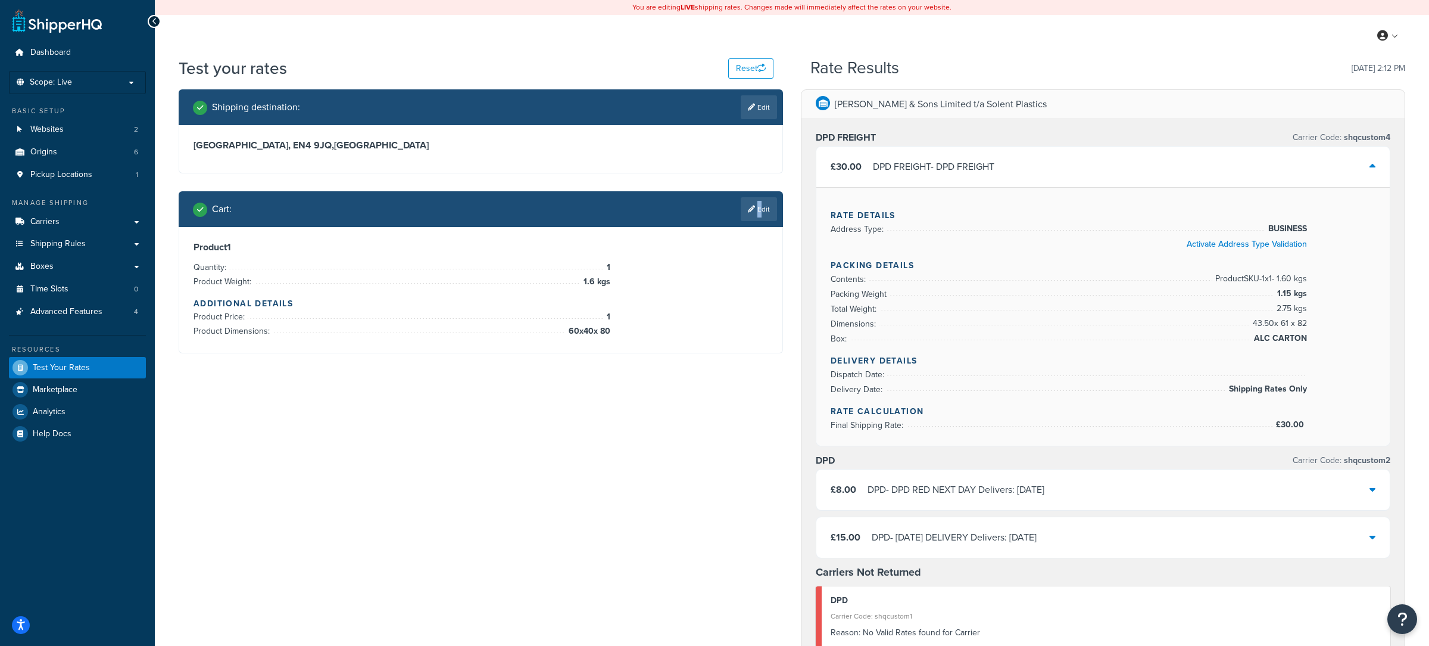
click at [757, 216] on link "Edit" at bounding box center [759, 209] width 36 height 24
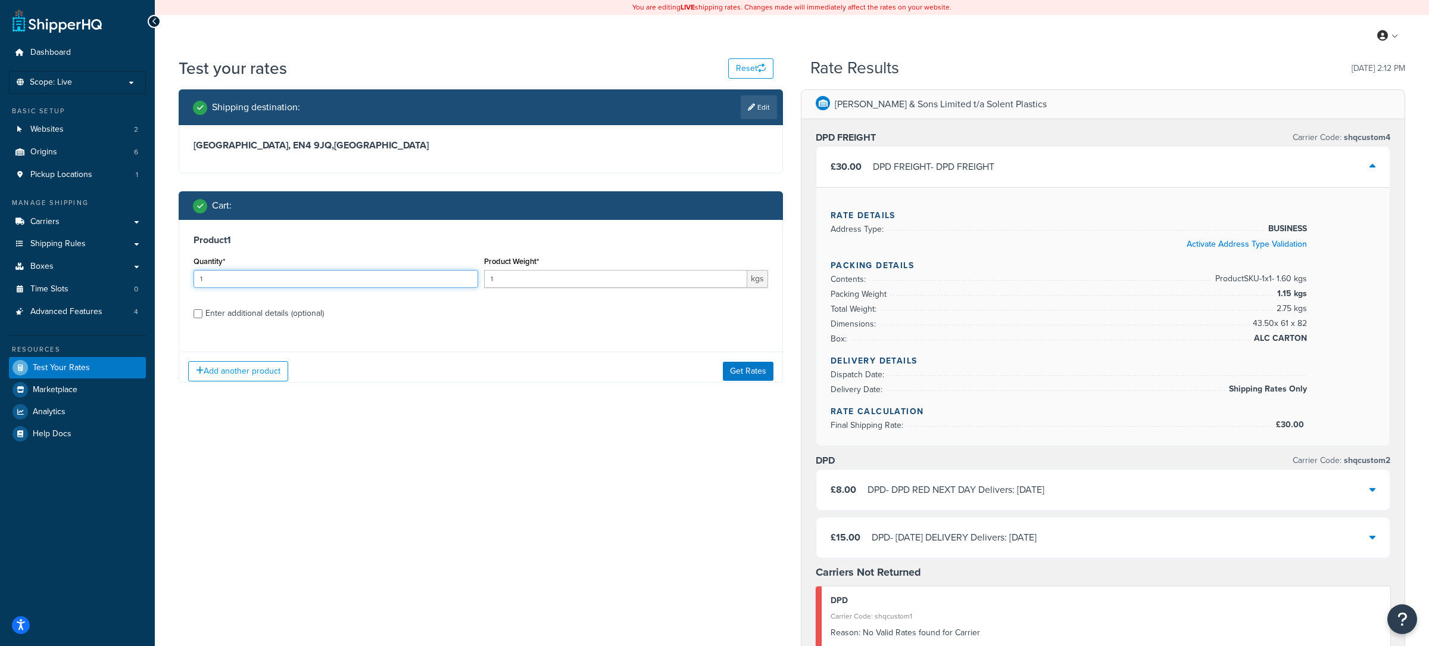
click at [291, 279] on input "1" at bounding box center [336, 279] width 285 height 18
type input "2"
click at [753, 375] on button "Get Rates" at bounding box center [748, 370] width 51 height 19
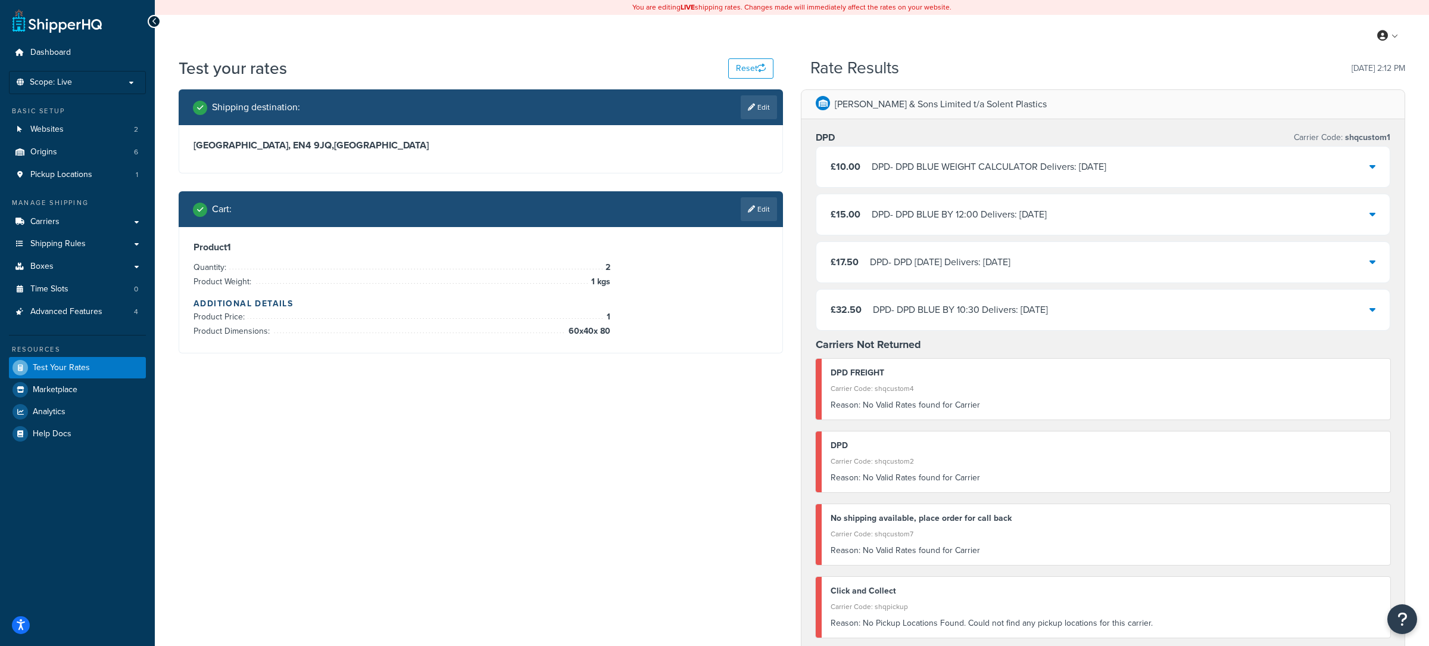
click at [935, 269] on div "DPD - DPD SATURDAY Delivers: Sat, 11 Oct" at bounding box center [940, 262] width 141 height 17
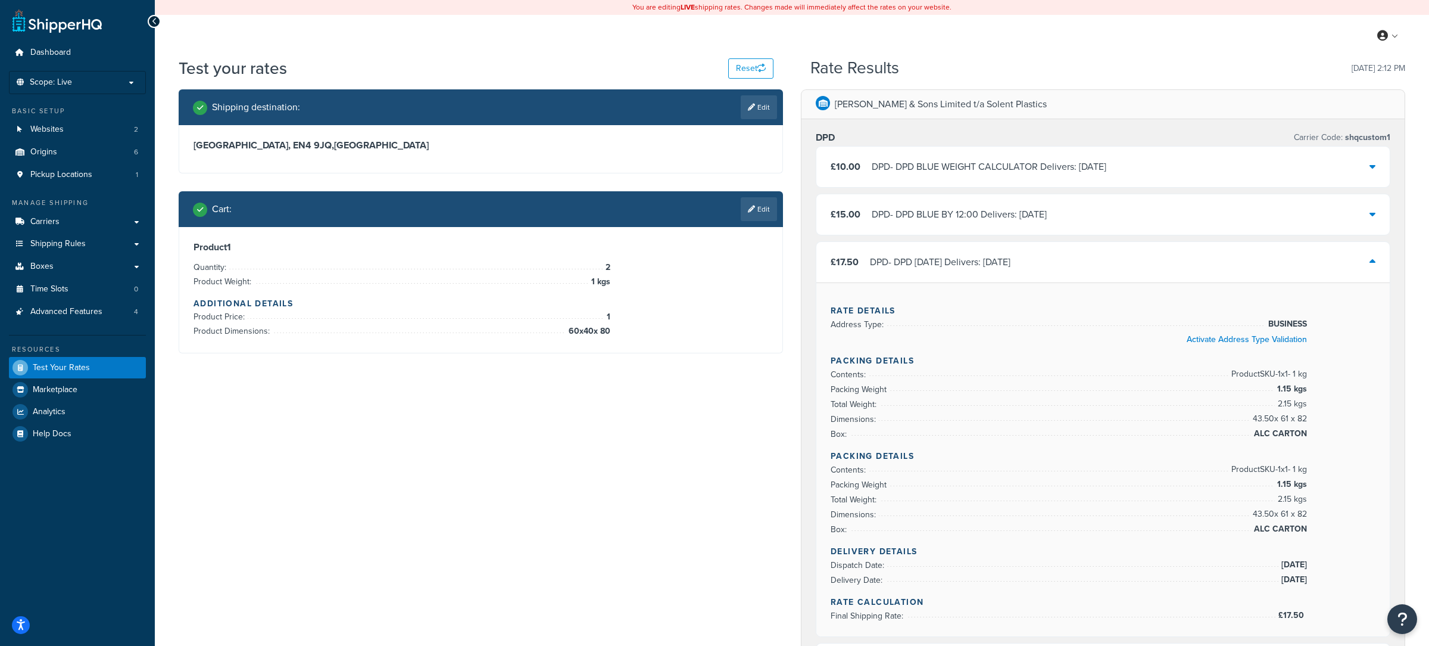
click at [935, 269] on div "DPD - DPD SATURDAY Delivers: Sat, 11 Oct" at bounding box center [940, 262] width 141 height 17
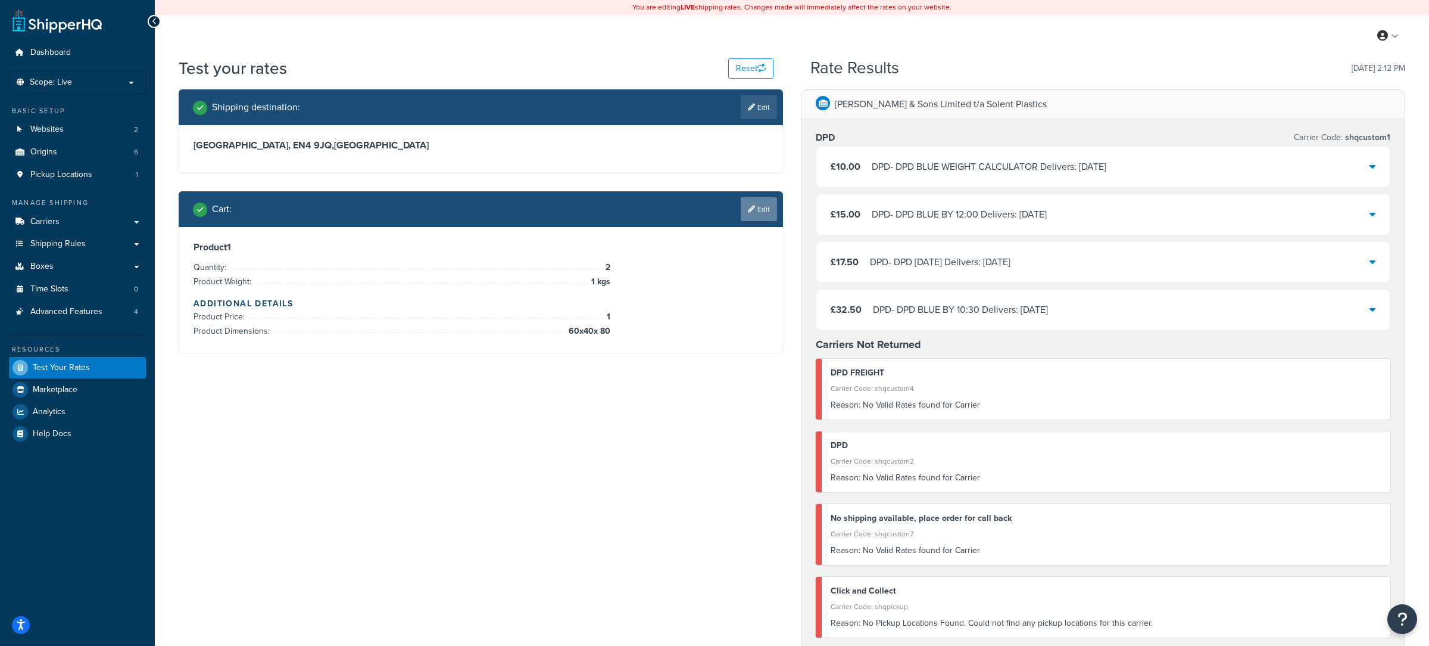
click at [757, 219] on link "Edit" at bounding box center [759, 209] width 36 height 24
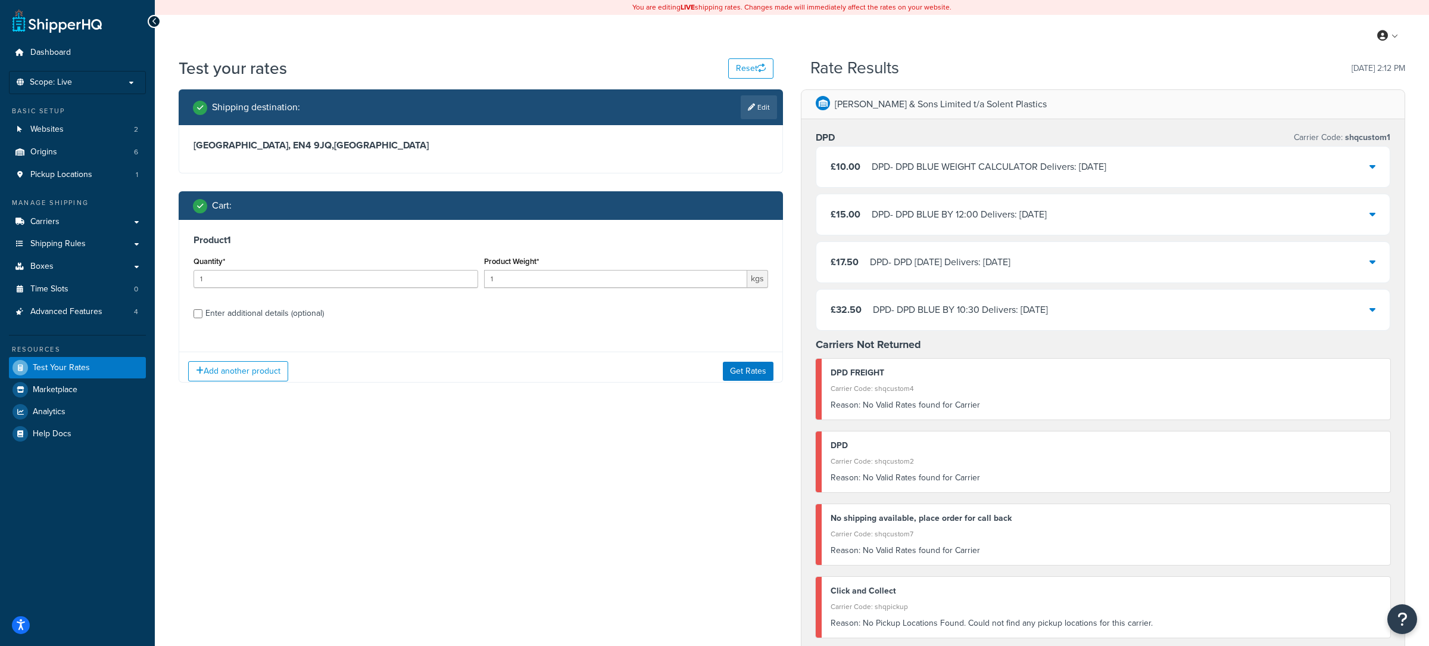
click at [359, 289] on div "Quantity* 1" at bounding box center [336, 274] width 291 height 43
click at [599, 286] on input "1" at bounding box center [616, 279] width 264 height 18
type input "1.5"
click at [746, 377] on button "Get Rates" at bounding box center [748, 370] width 51 height 19
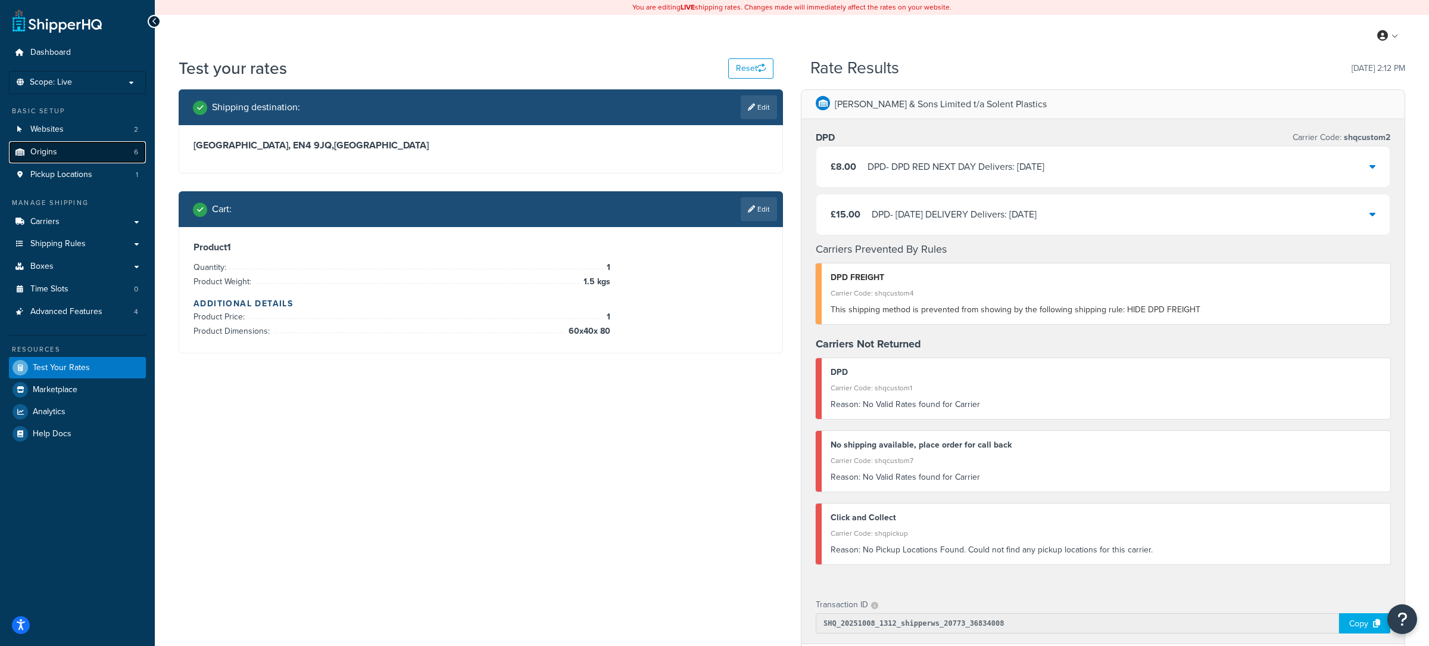
click at [77, 149] on link "Origins 6" at bounding box center [77, 152] width 137 height 22
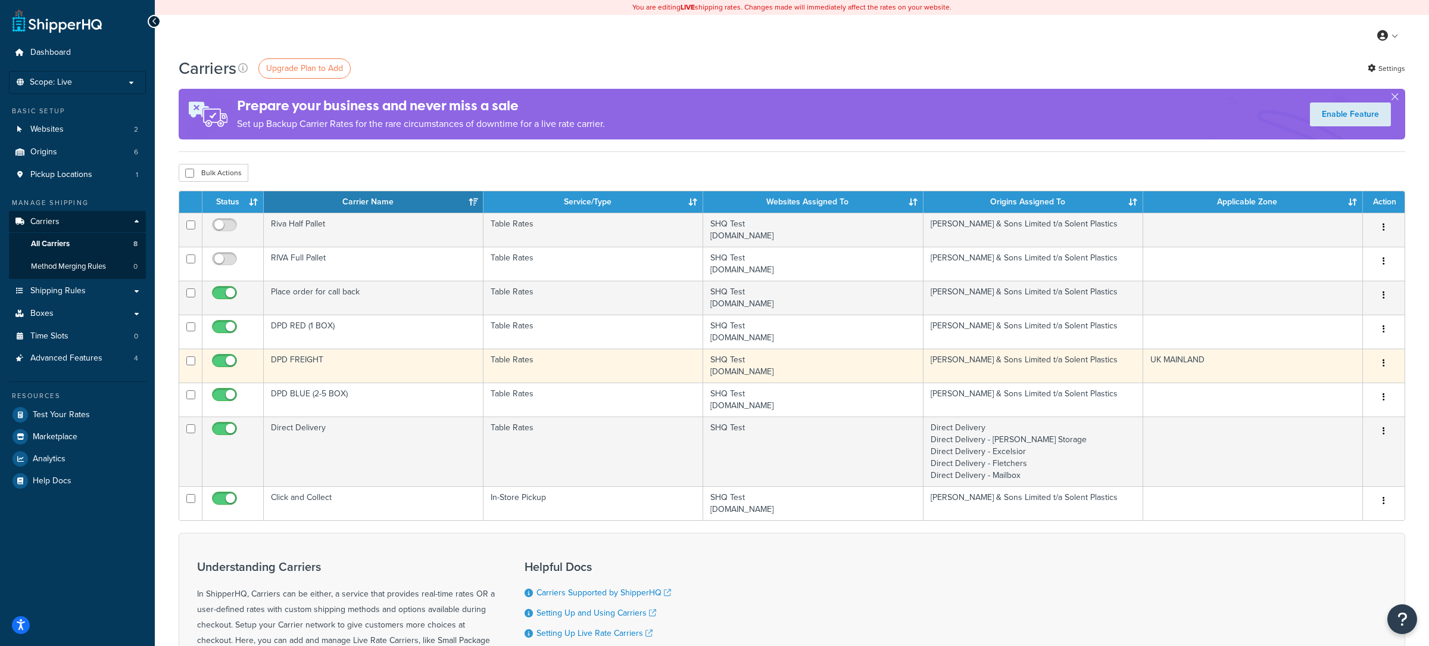
click at [365, 372] on td "DPD FREIGHT" at bounding box center [374, 365] width 220 height 34
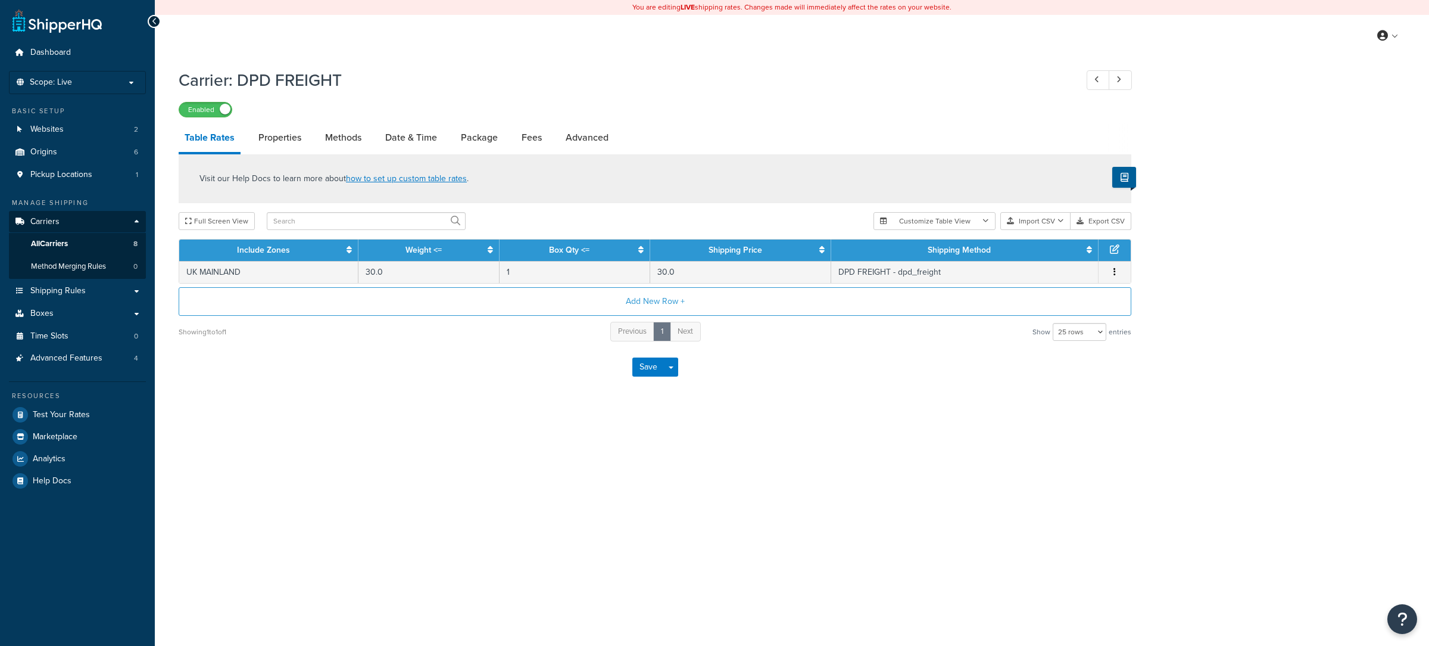
select select "25"
click at [566, 147] on link "Advanced" at bounding box center [587, 137] width 55 height 29
select select "false"
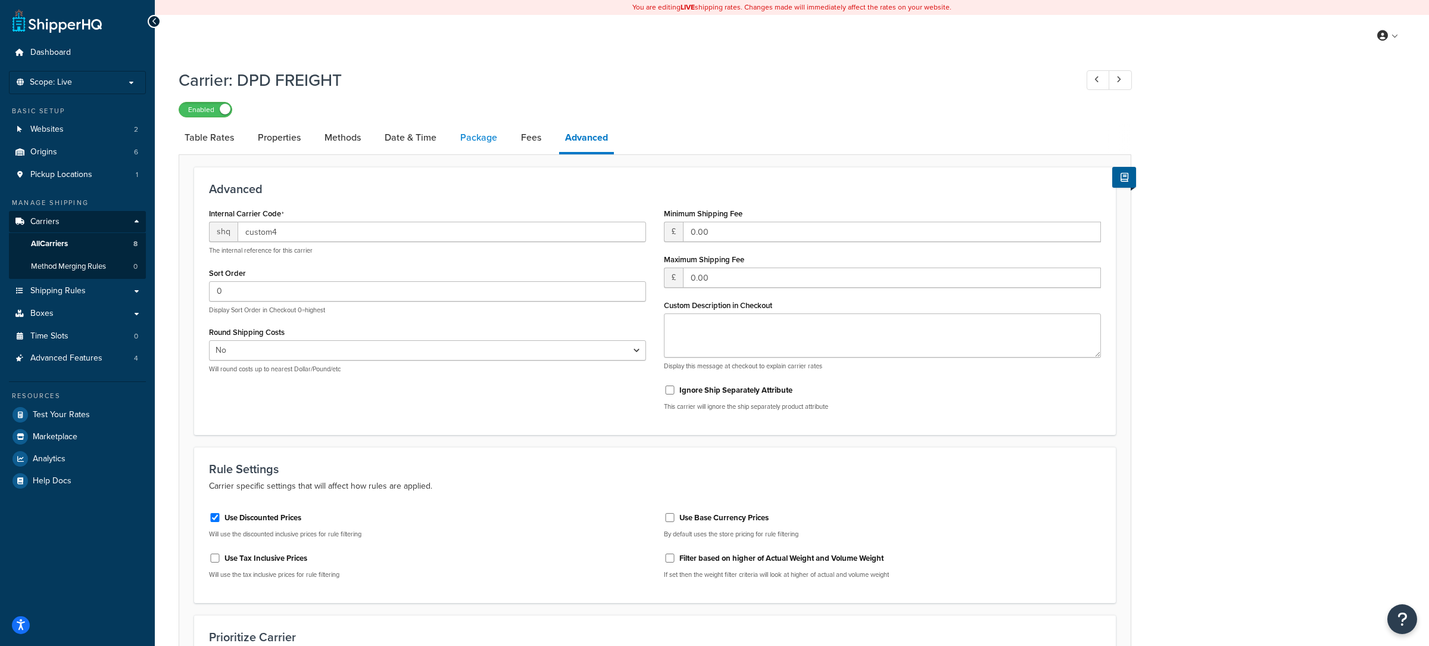
click at [494, 145] on link "Package" at bounding box center [478, 137] width 49 height 29
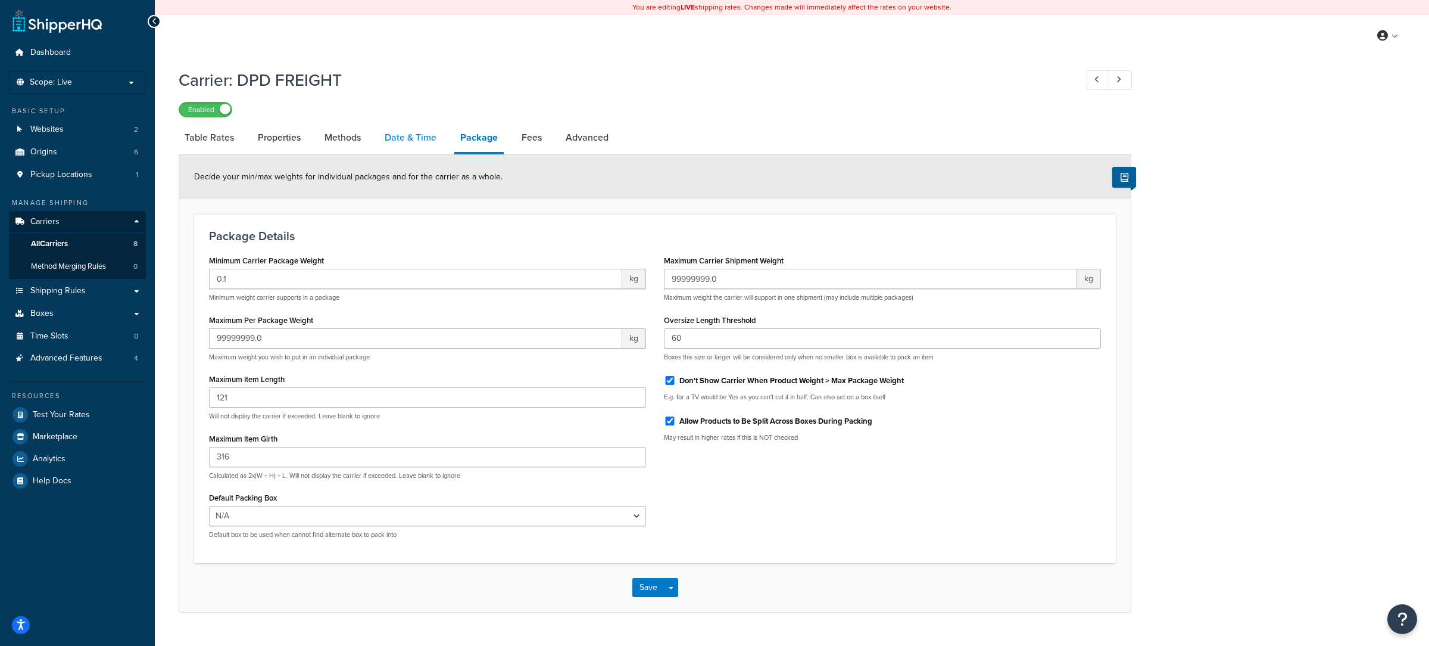
click at [407, 142] on link "Date & Time" at bounding box center [411, 137] width 64 height 29
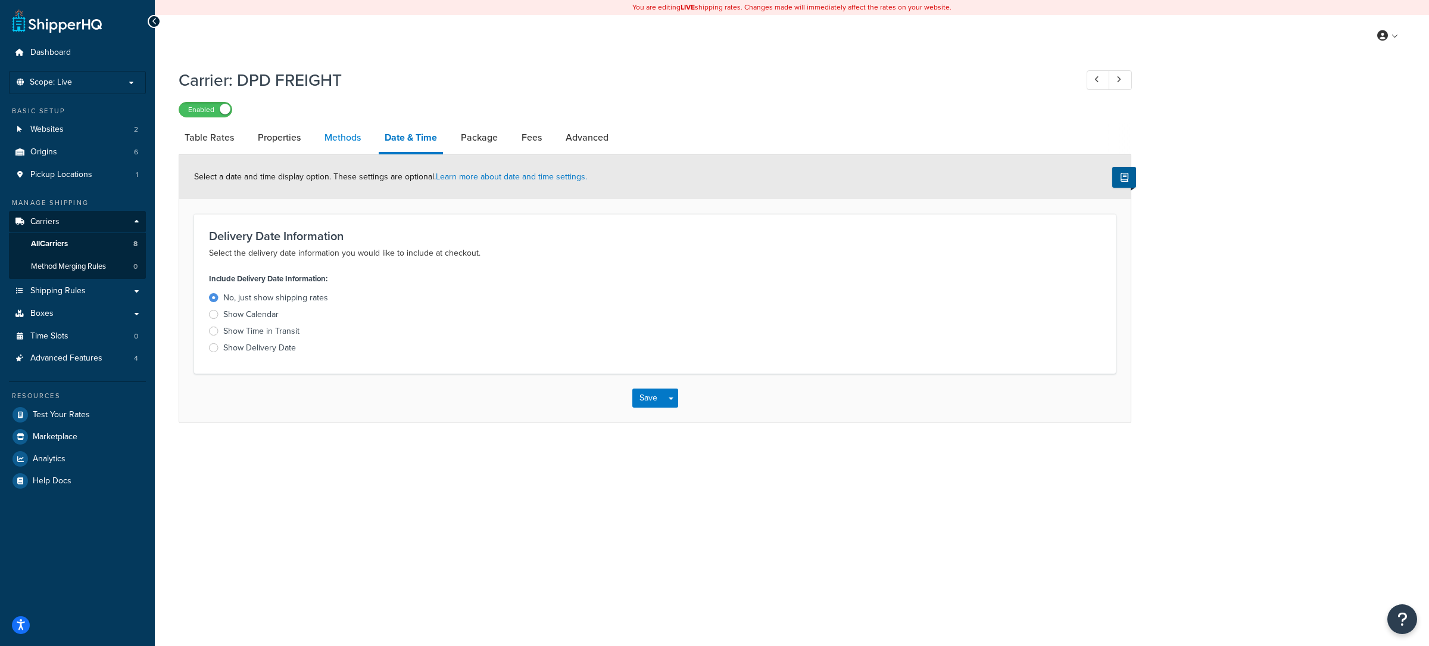
click at [319, 145] on link "Methods" at bounding box center [343, 137] width 48 height 29
select select "25"
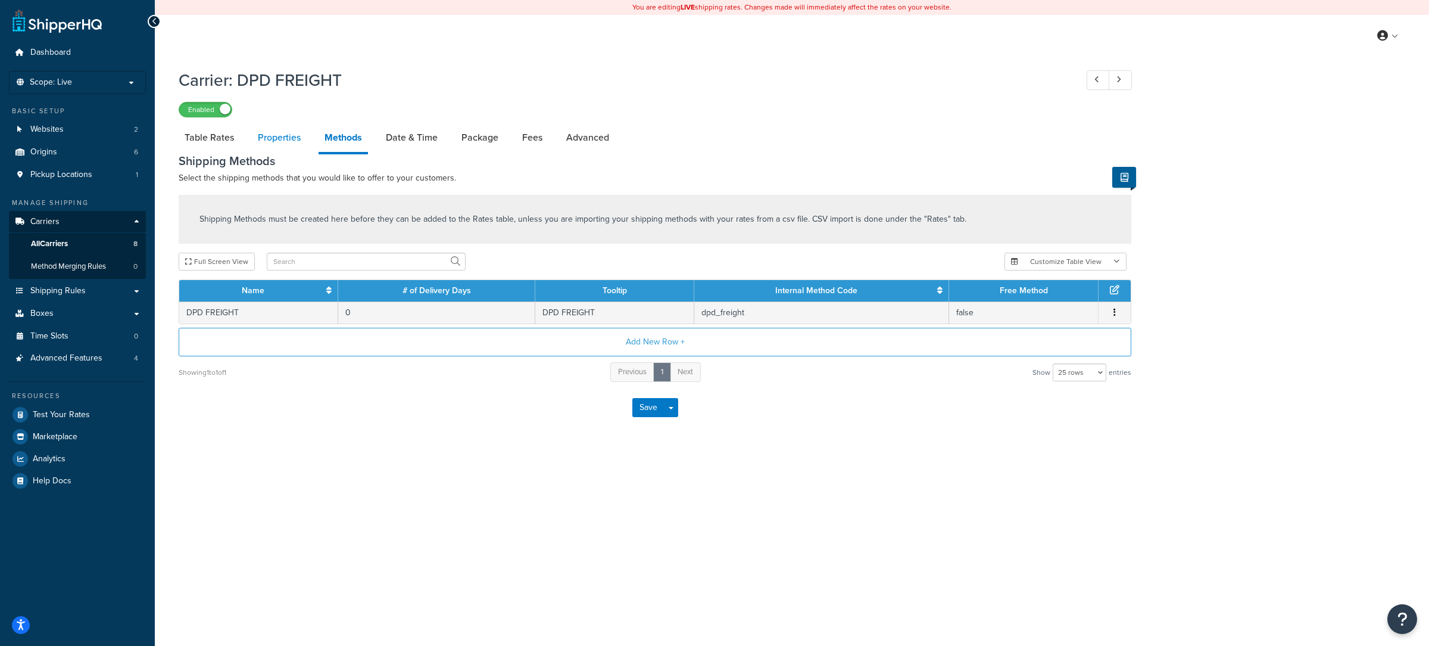
click at [269, 149] on link "Properties" at bounding box center [279, 137] width 55 height 29
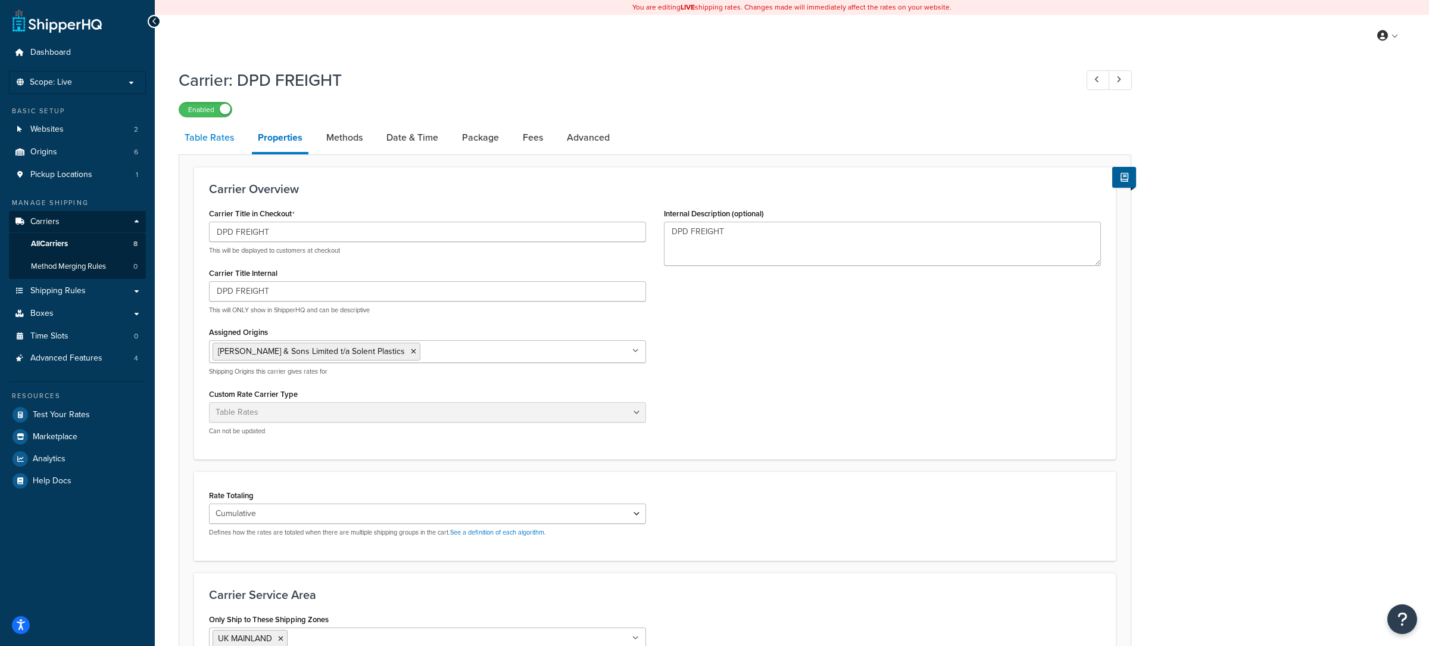
click at [226, 149] on link "Table Rates" at bounding box center [209, 137] width 61 height 29
select select "25"
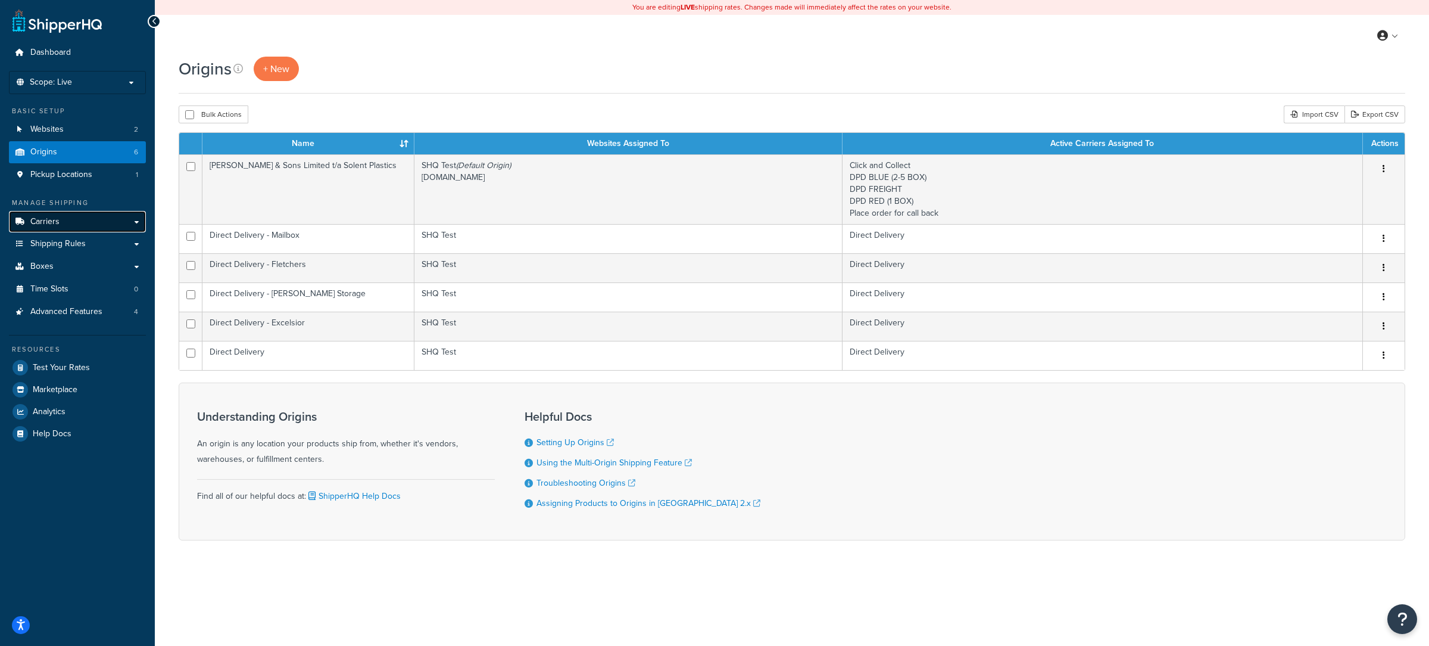
click at [104, 231] on link "Carriers" at bounding box center [77, 222] width 137 height 22
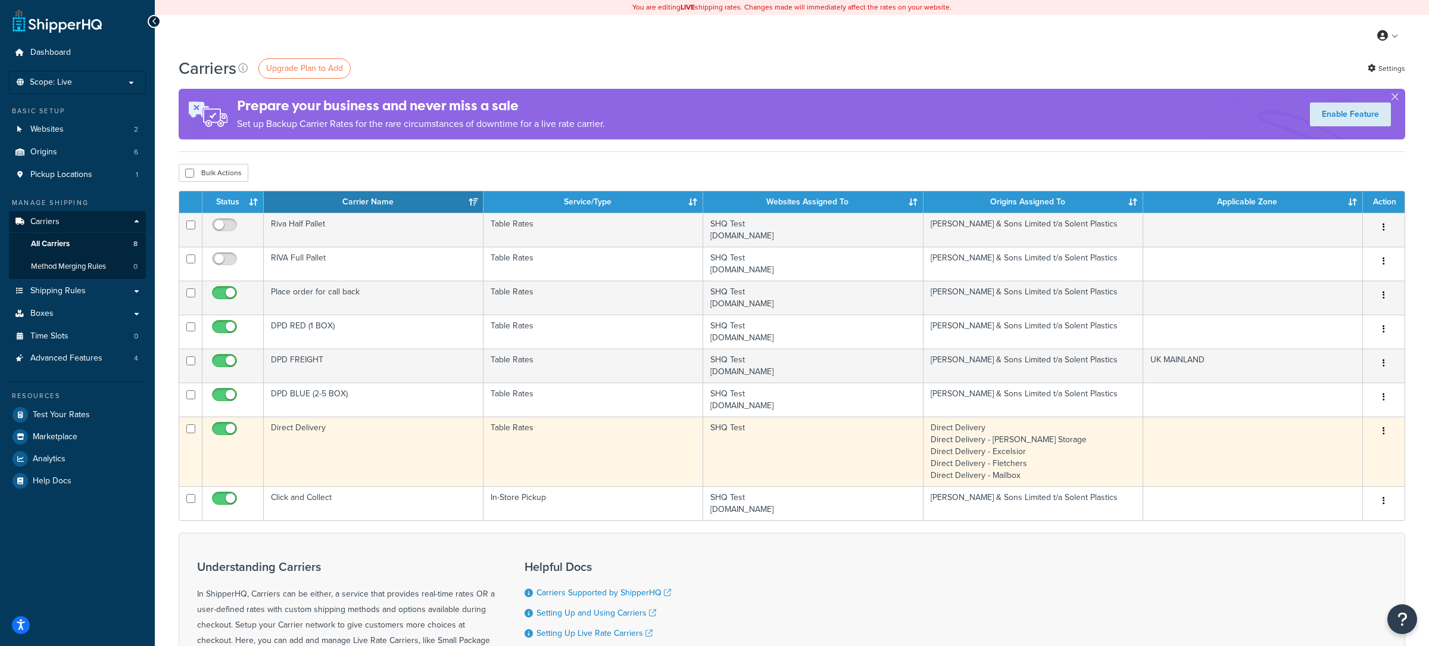
click at [366, 458] on td "Direct Delivery" at bounding box center [374, 451] width 220 height 70
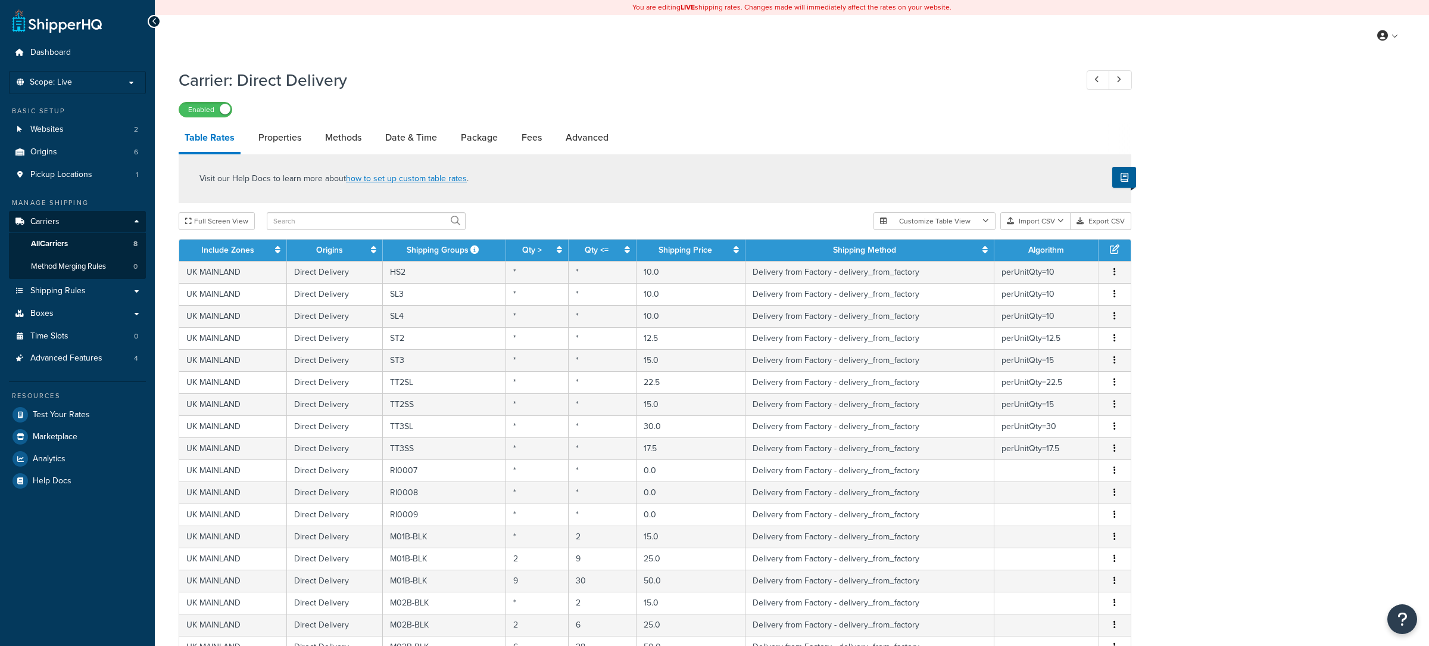
select select "25"
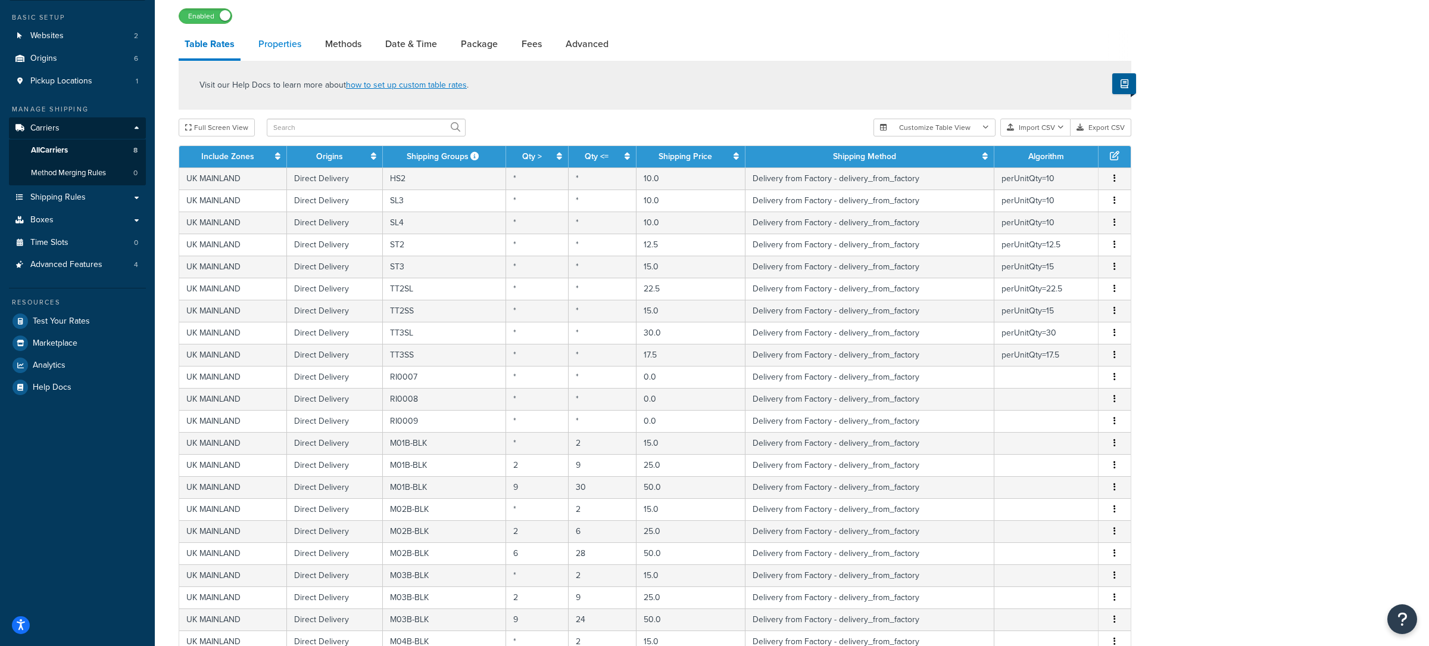
click at [274, 45] on link "Properties" at bounding box center [280, 44] width 55 height 29
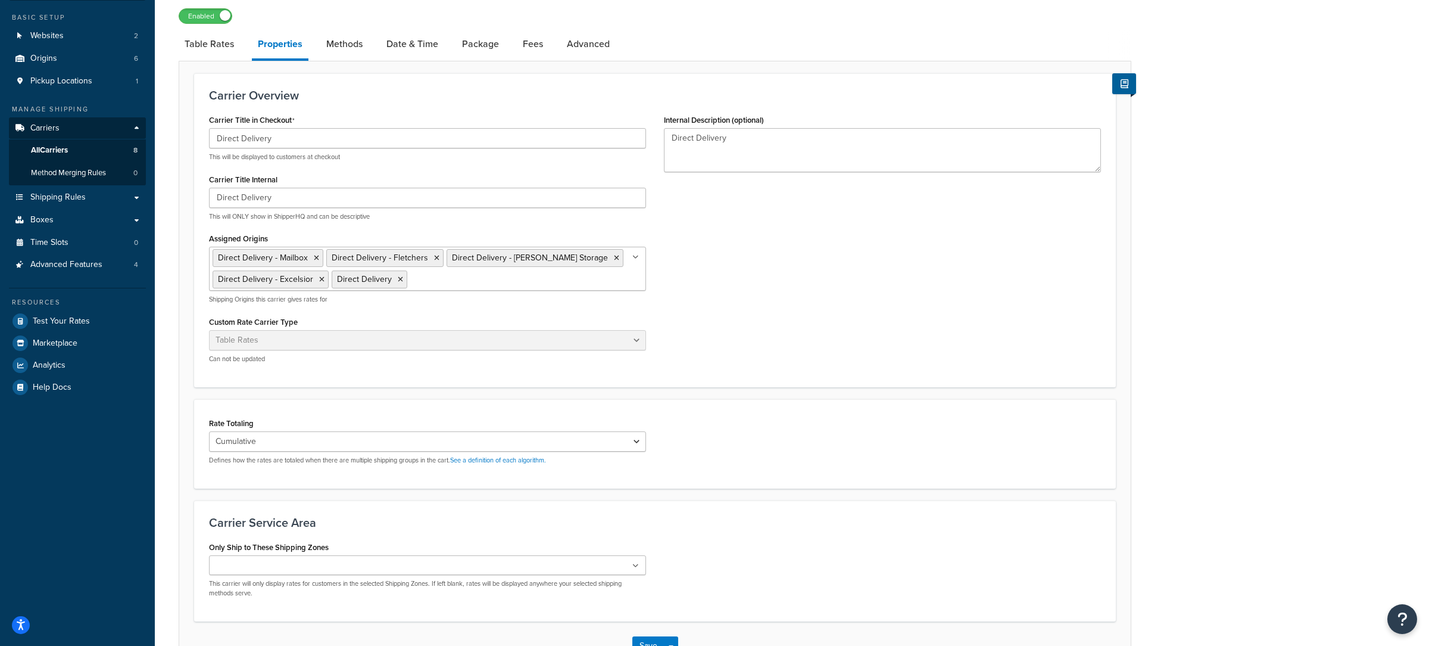
scroll to position [88, 0]
click at [450, 286] on input "Assigned Origins" at bounding box center [462, 279] width 105 height 13
click at [697, 294] on div "Carrier Title in Checkout Direct Delivery This will be displayed to customers a…" at bounding box center [655, 239] width 910 height 261
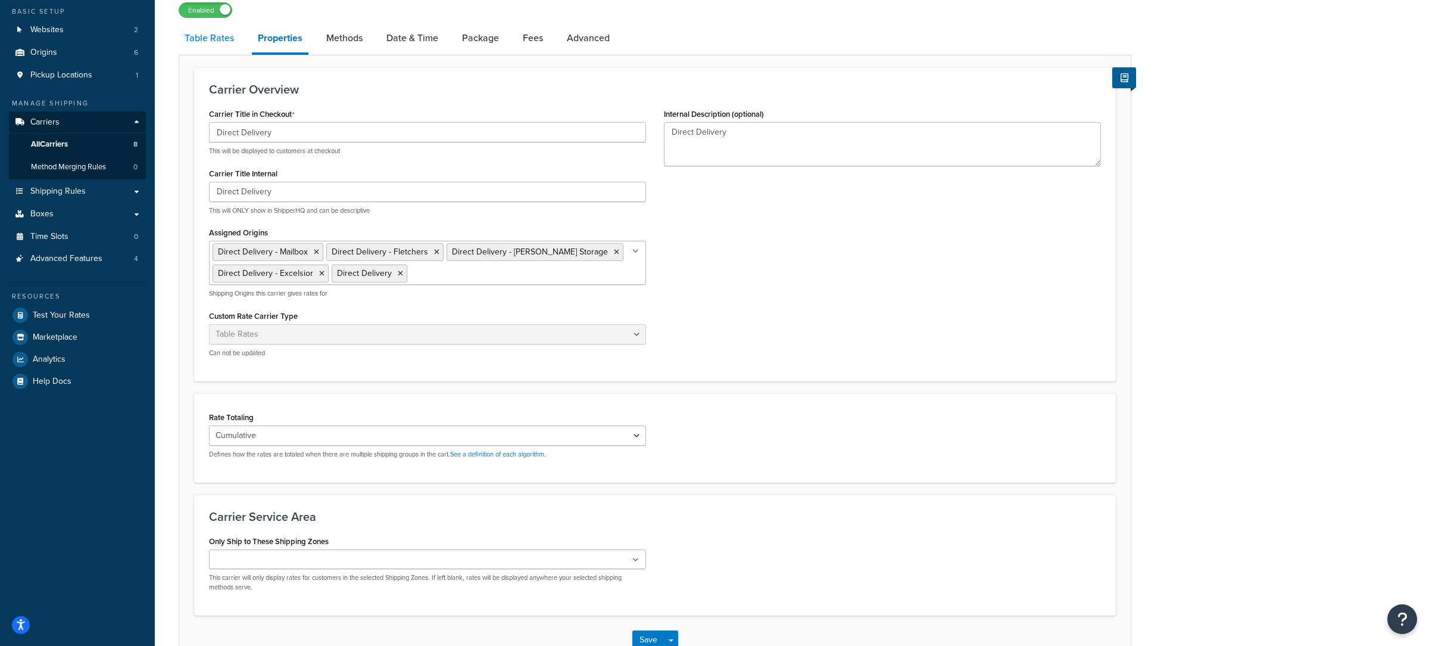
scroll to position [0, 0]
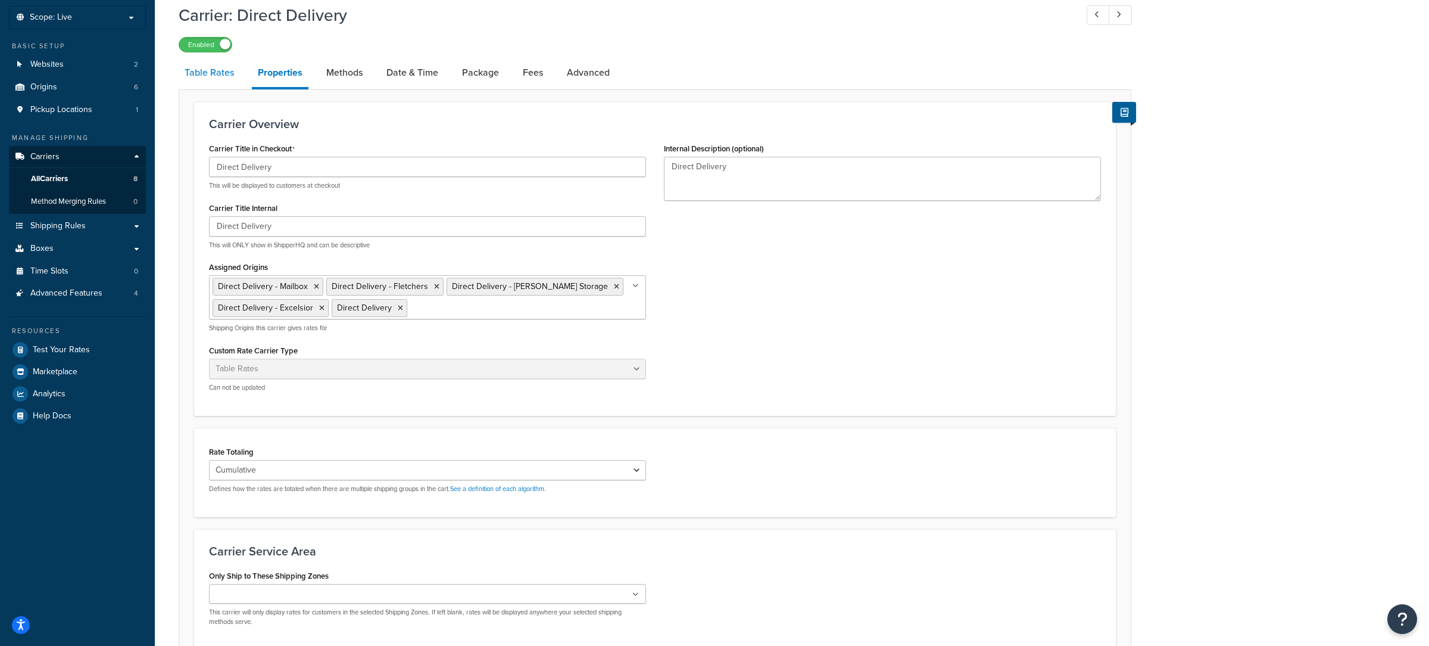
click at [239, 58] on link "Table Rates" at bounding box center [209, 72] width 61 height 29
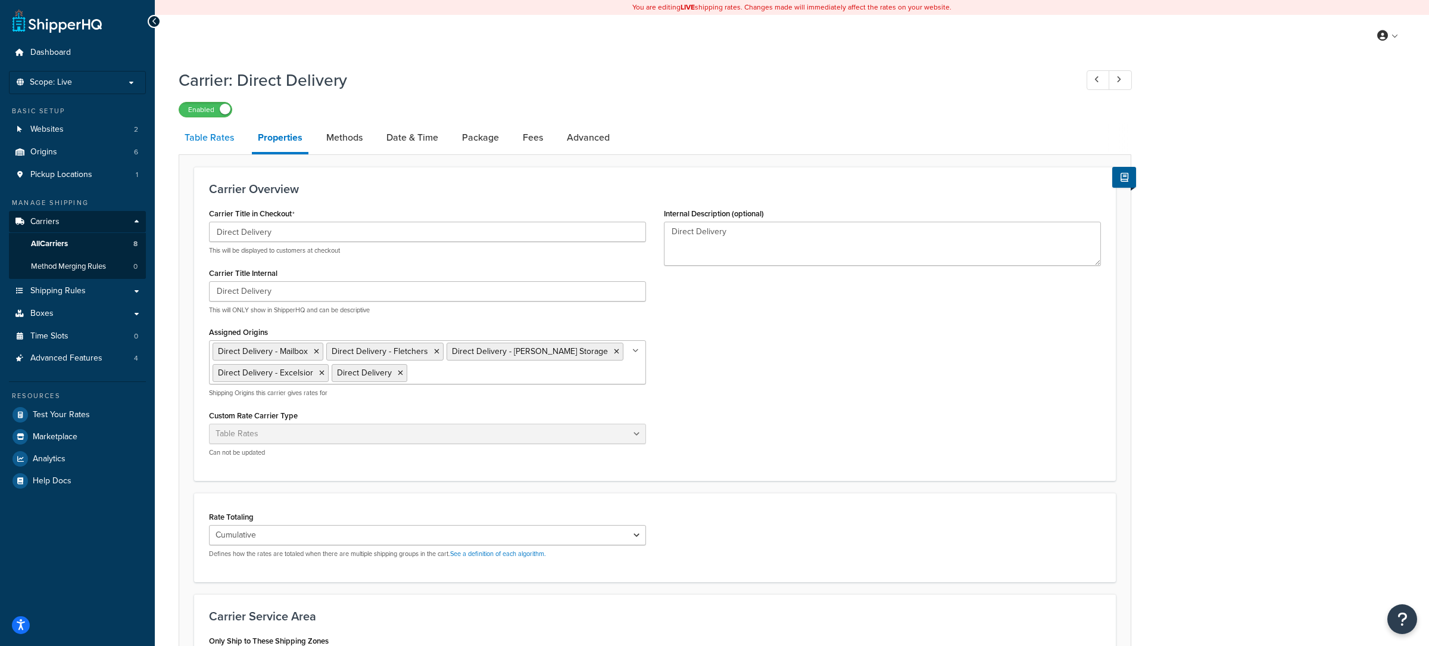
select select "25"
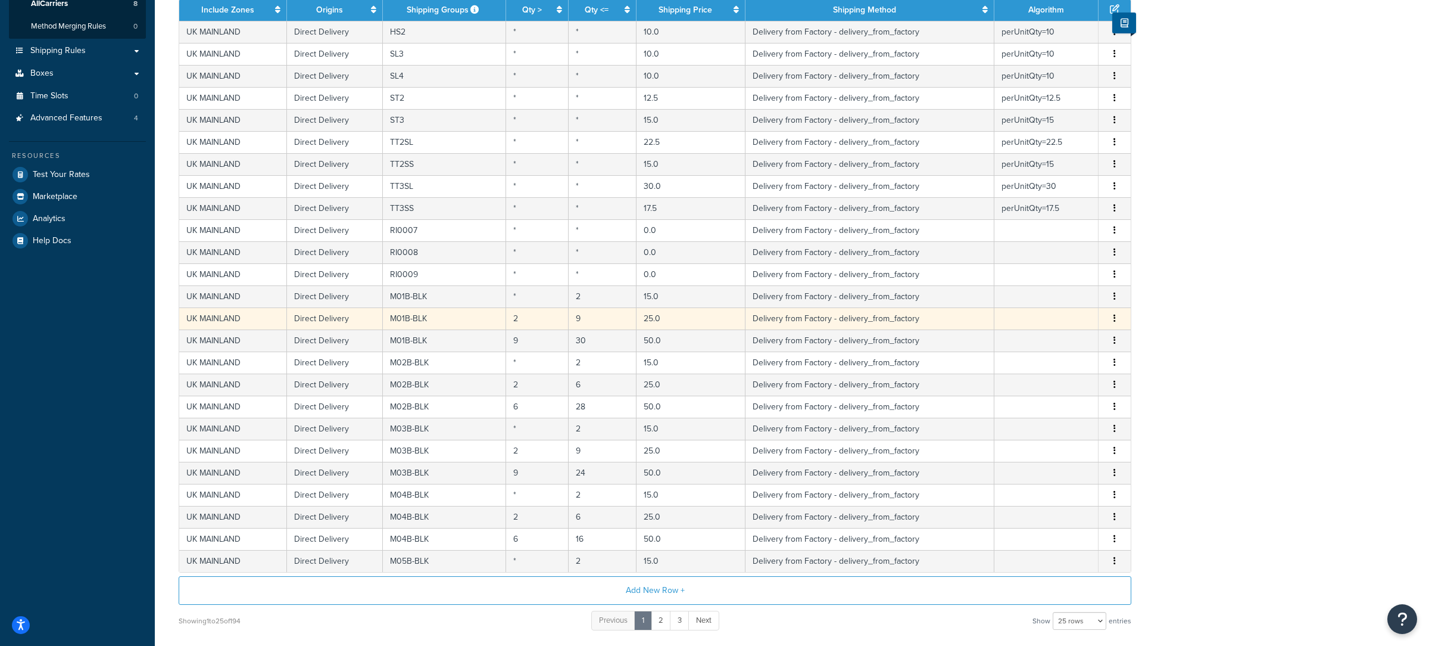
scroll to position [241, 0]
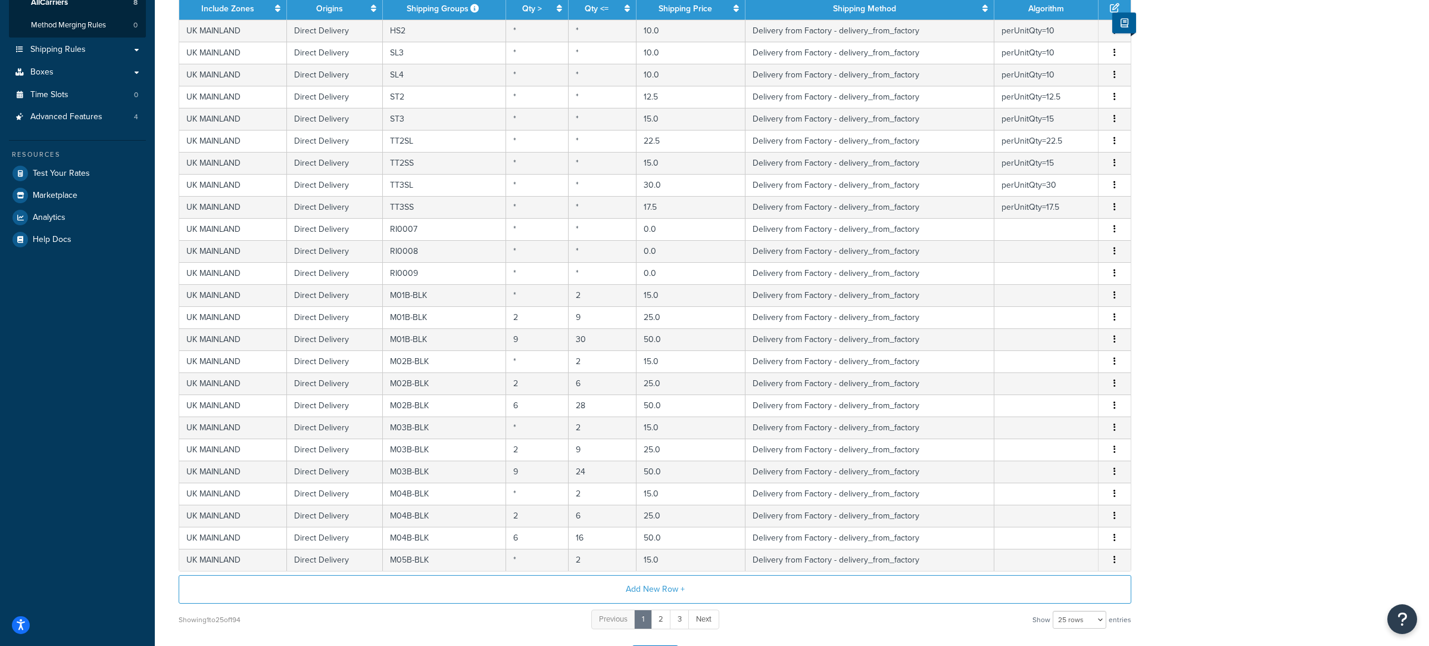
click at [136, 129] on ul "Dashboard Scope: Live Basic Setup Websites 2 Origins 6 Pickup Locations 1 Manag…" at bounding box center [77, 25] width 137 height 450
click at [133, 123] on link "Advanced Features 4" at bounding box center [77, 117] width 137 height 22
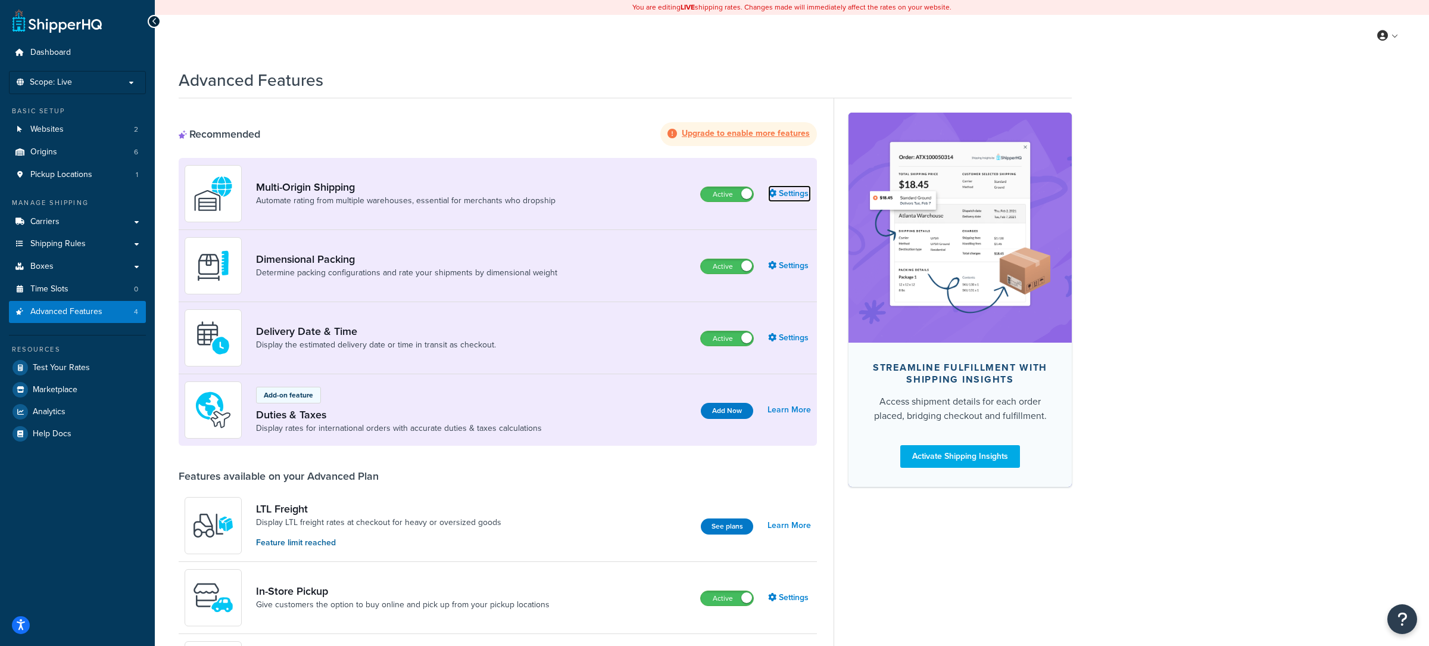
click at [797, 195] on link "Settings" at bounding box center [789, 193] width 43 height 17
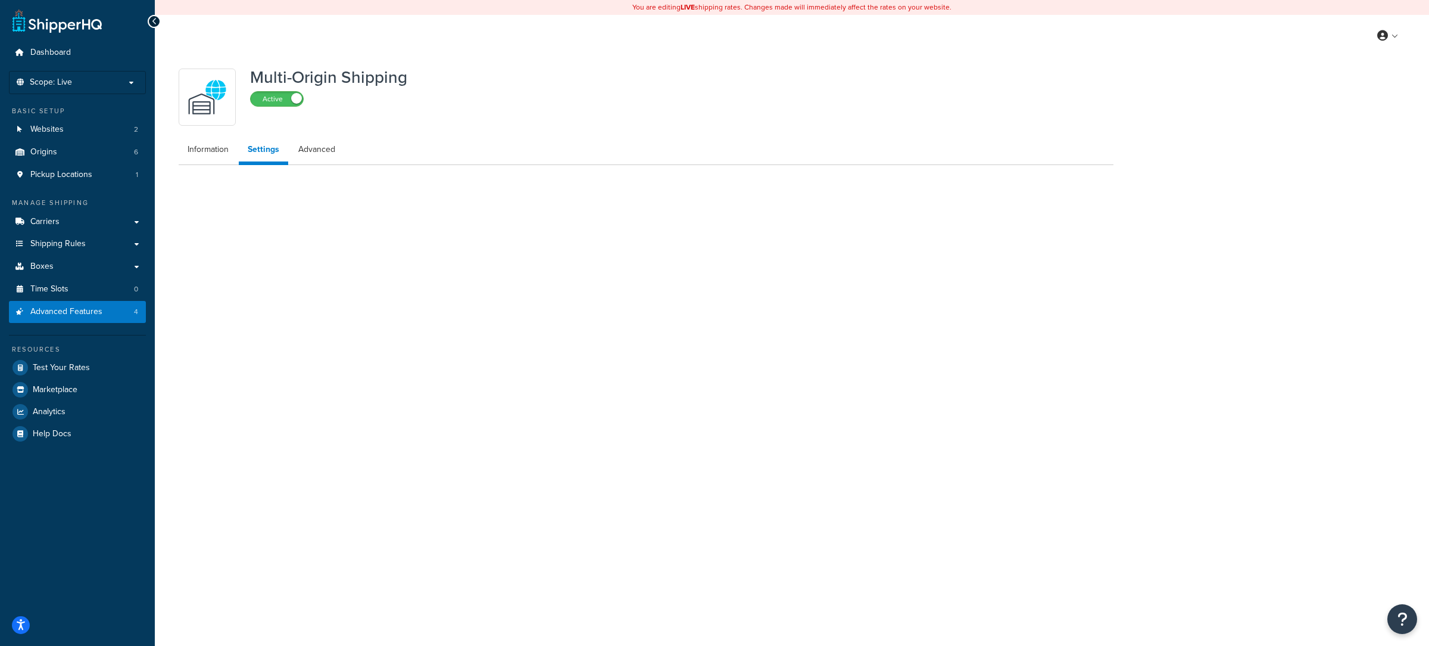
select select "false"
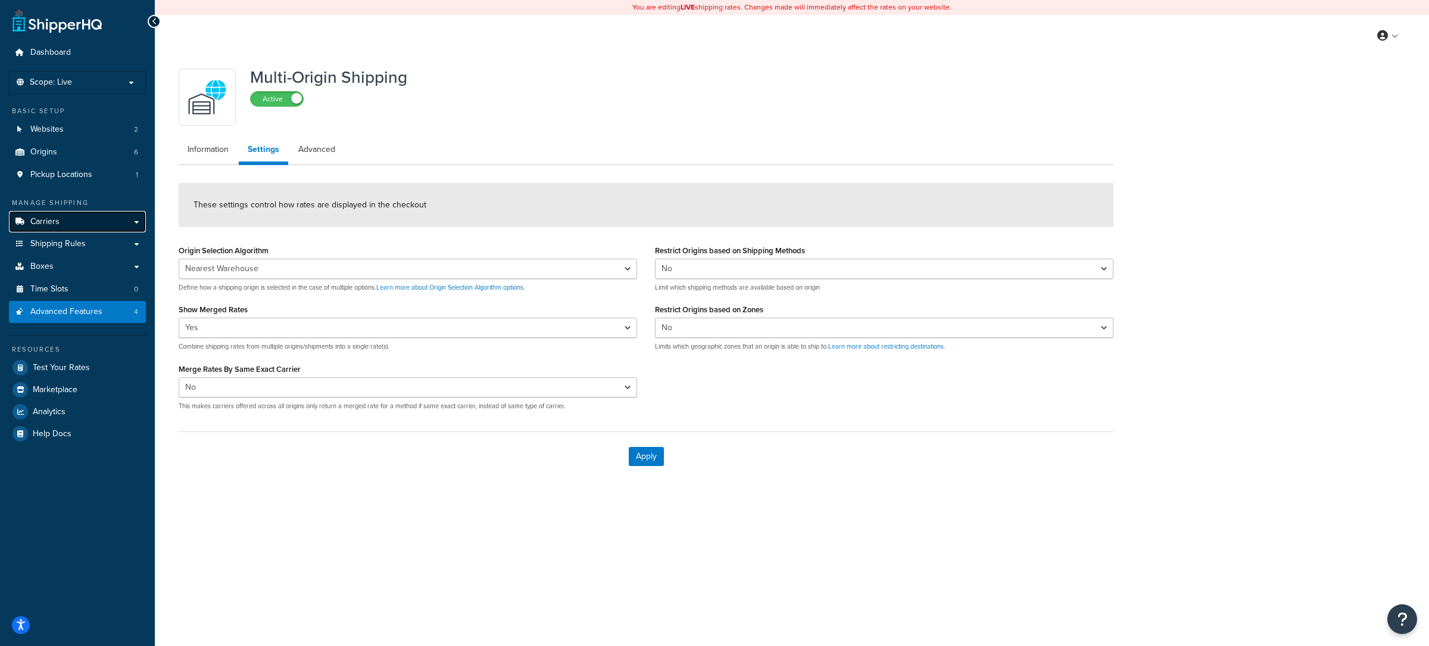
click at [107, 226] on link "Carriers" at bounding box center [77, 222] width 137 height 22
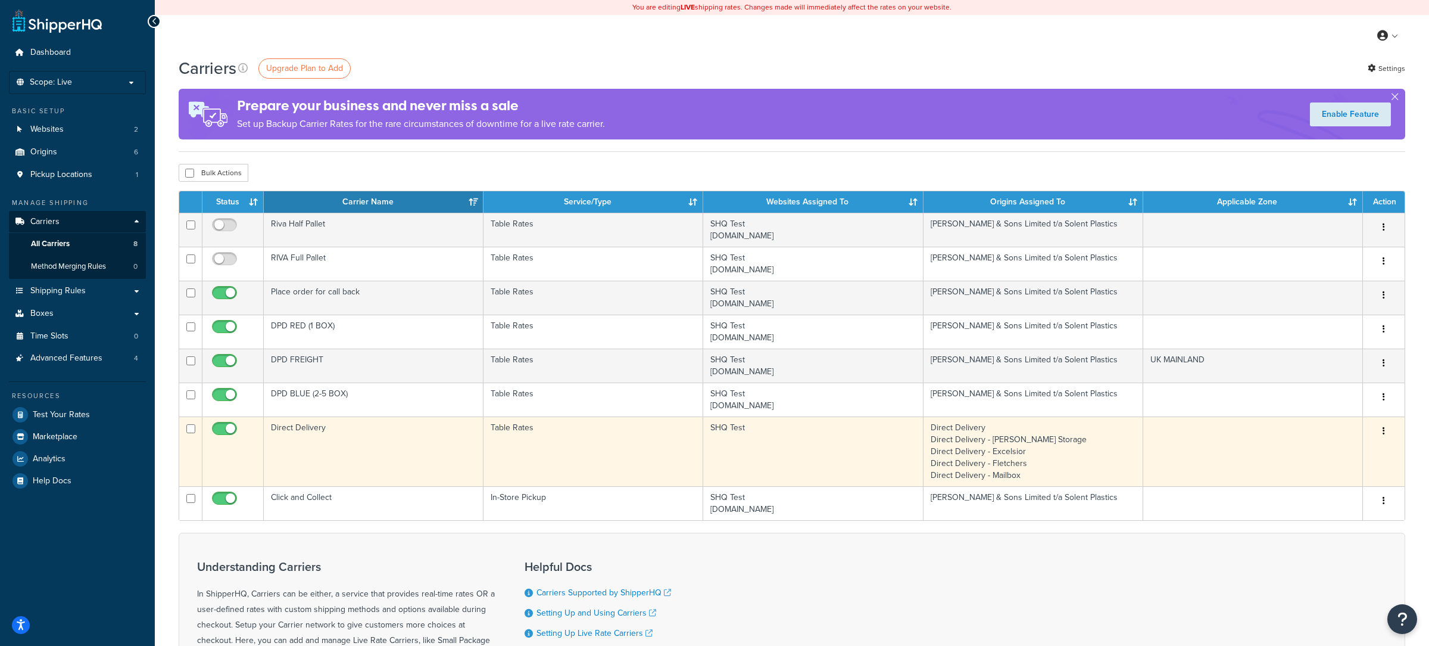
click at [369, 429] on td "Direct Delivery" at bounding box center [374, 451] width 220 height 70
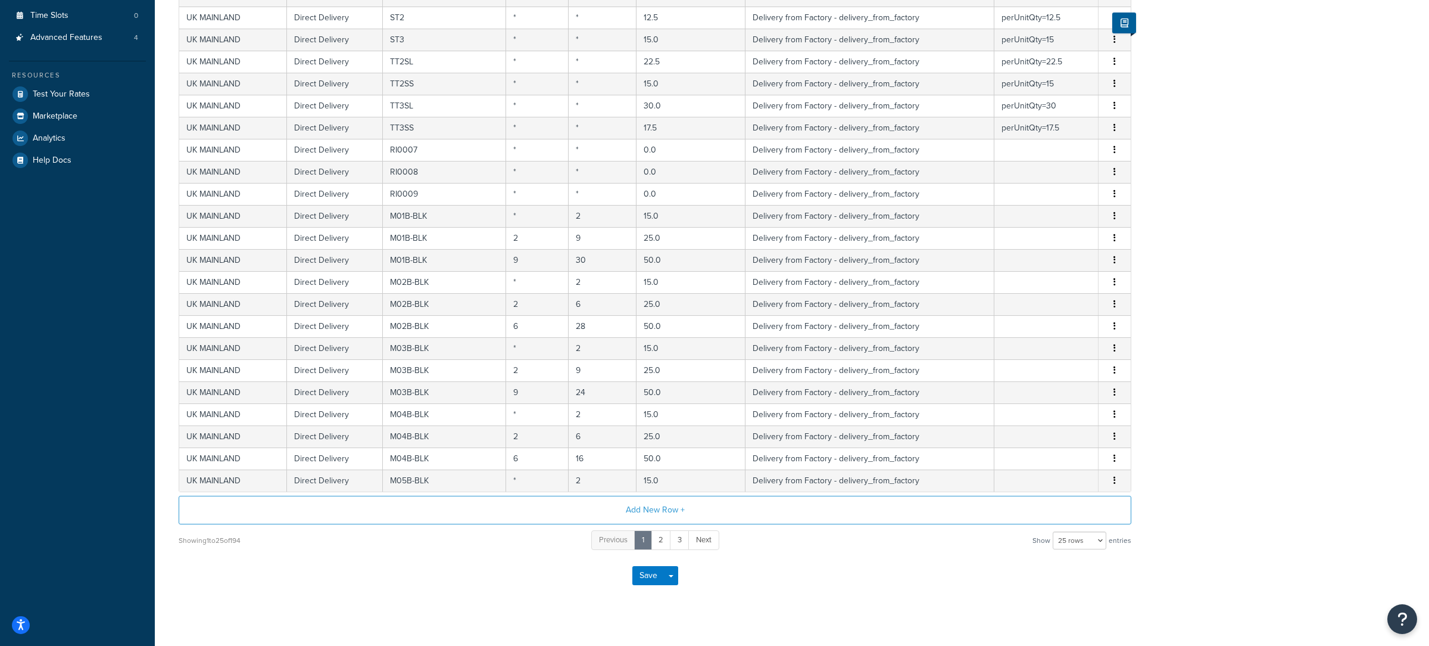
scroll to position [322, 0]
select select "1000"
click option "1000 rows" at bounding box center [0, 0] width 0 height 0
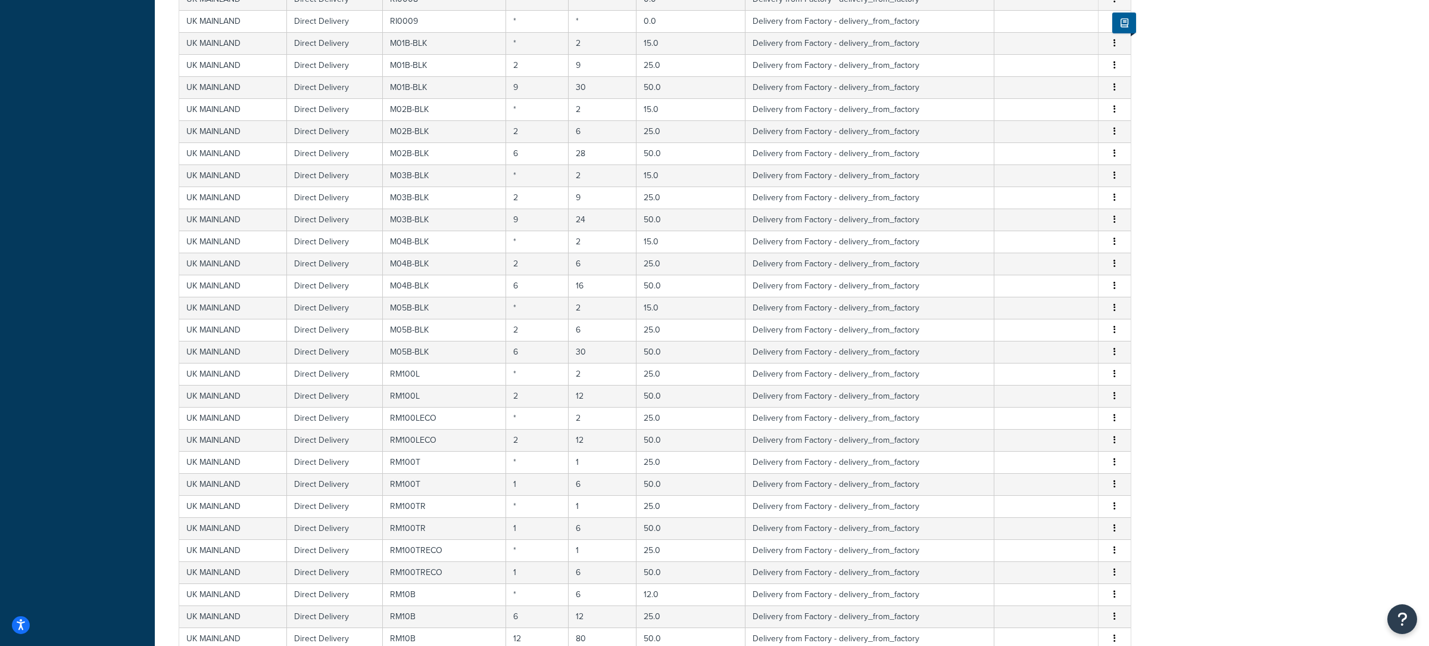
scroll to position [0, 0]
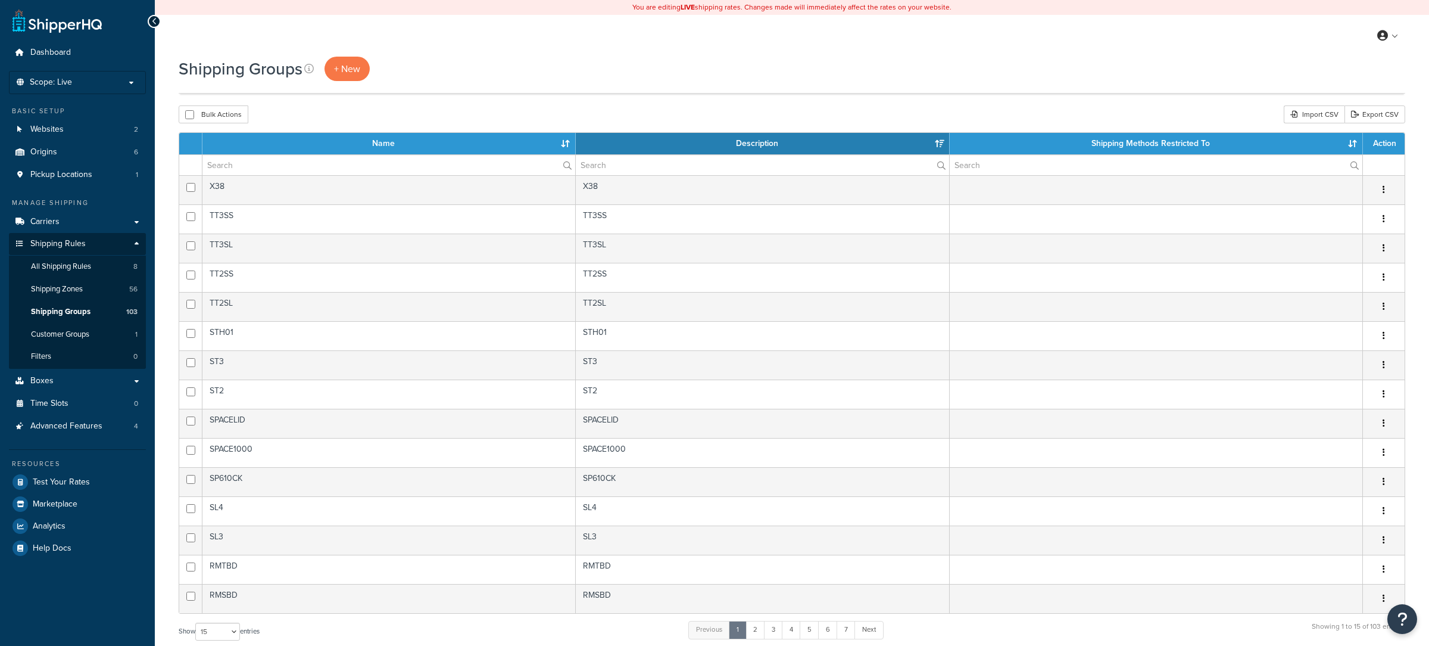
select select "15"
click at [278, 167] on input "text" at bounding box center [388, 165] width 373 height 20
paste input "$1.15 Per Light Set Shipping Charge"
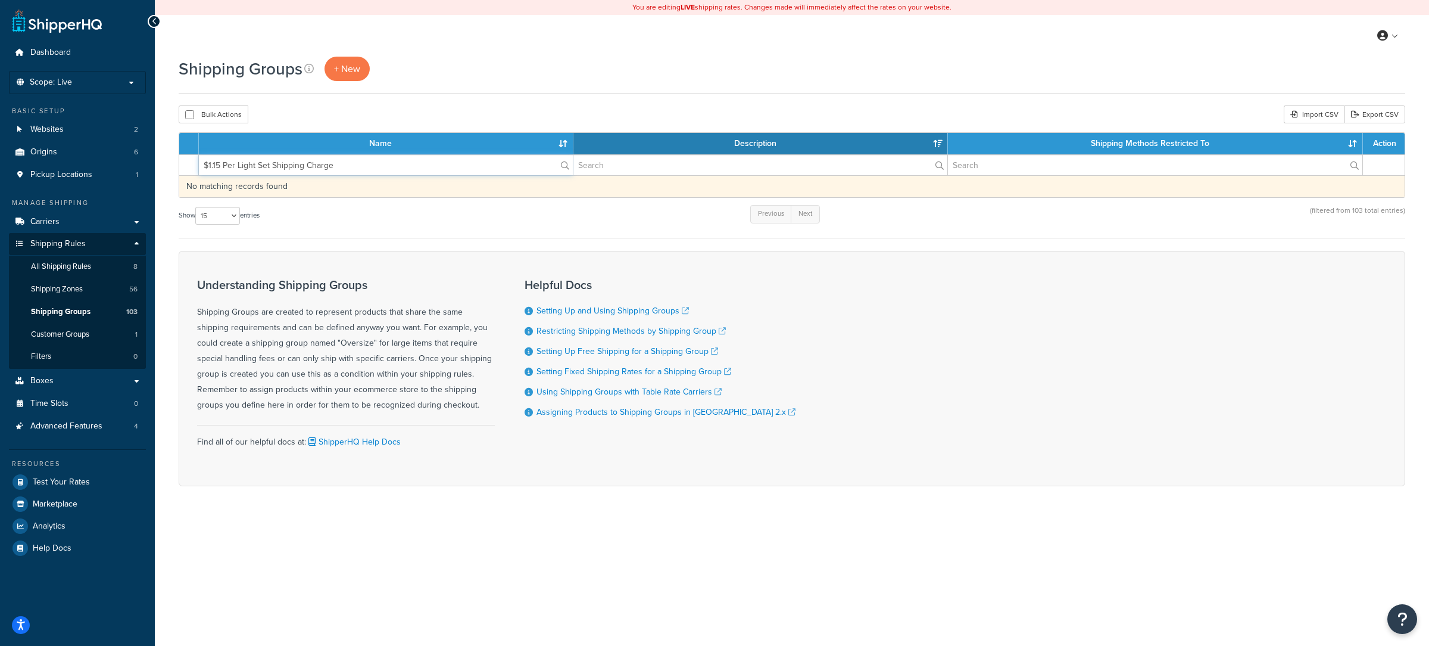
type input "$1.15 Per Light Set Shipping Charge"
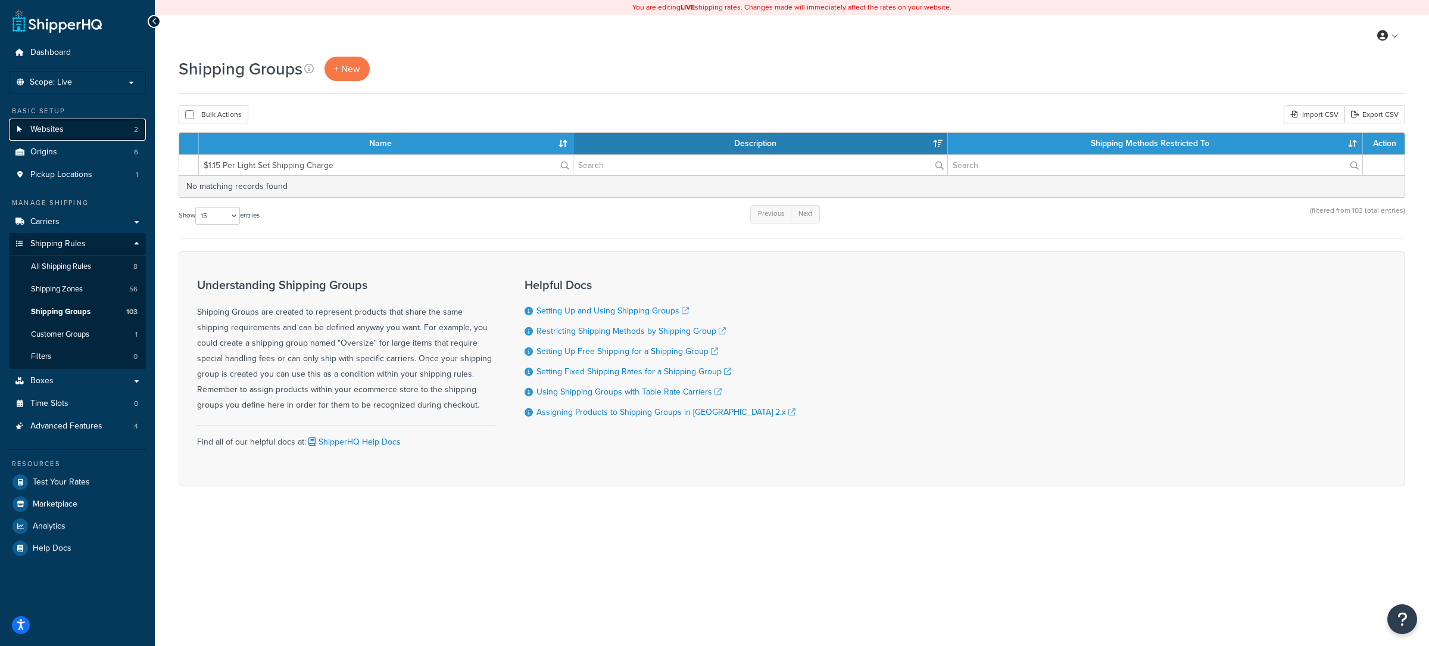
click at [104, 127] on link "Websites 2" at bounding box center [77, 130] width 137 height 22
